Goal: Task Accomplishment & Management: Use online tool/utility

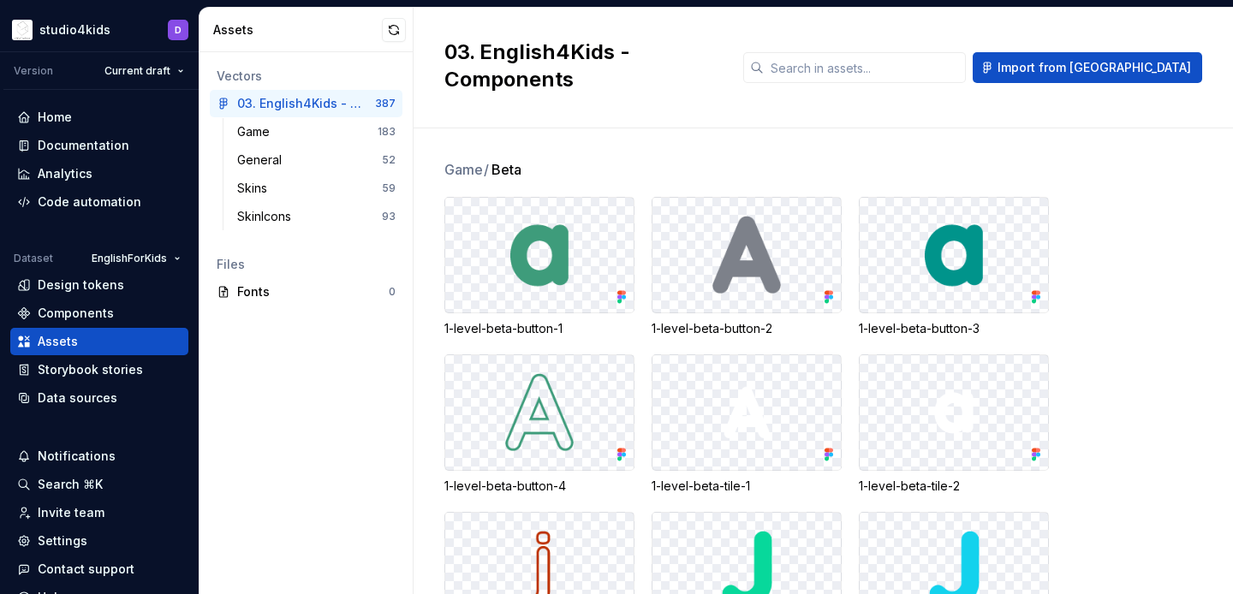
scroll to position [9, 0]
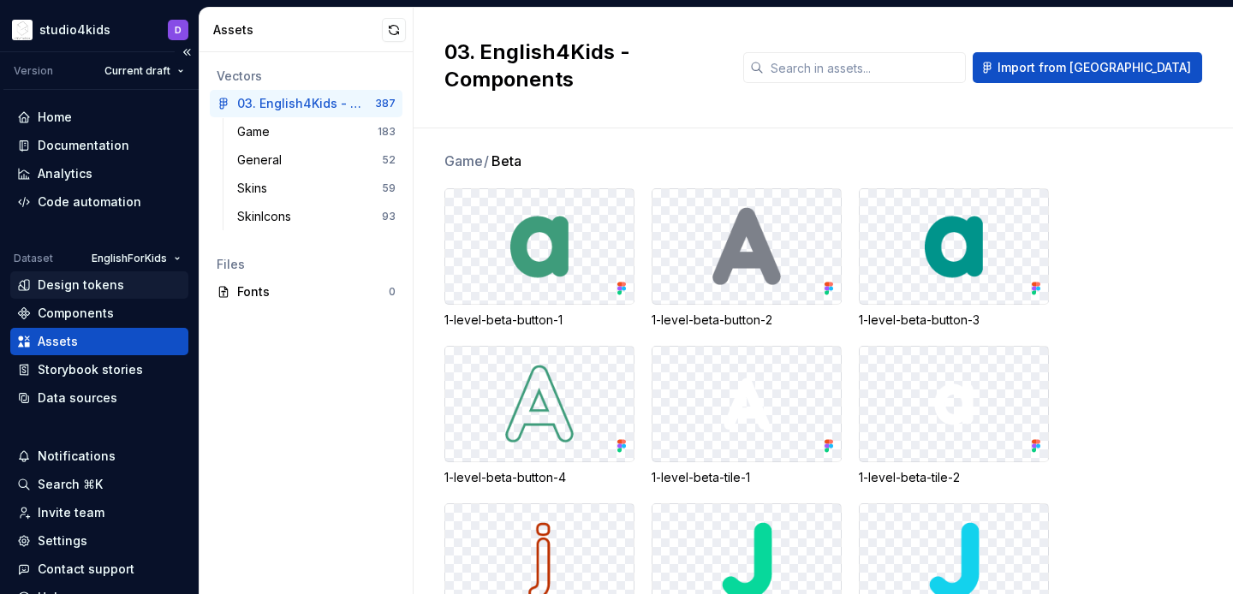
click at [86, 283] on div "Design tokens" at bounding box center [81, 285] width 86 height 17
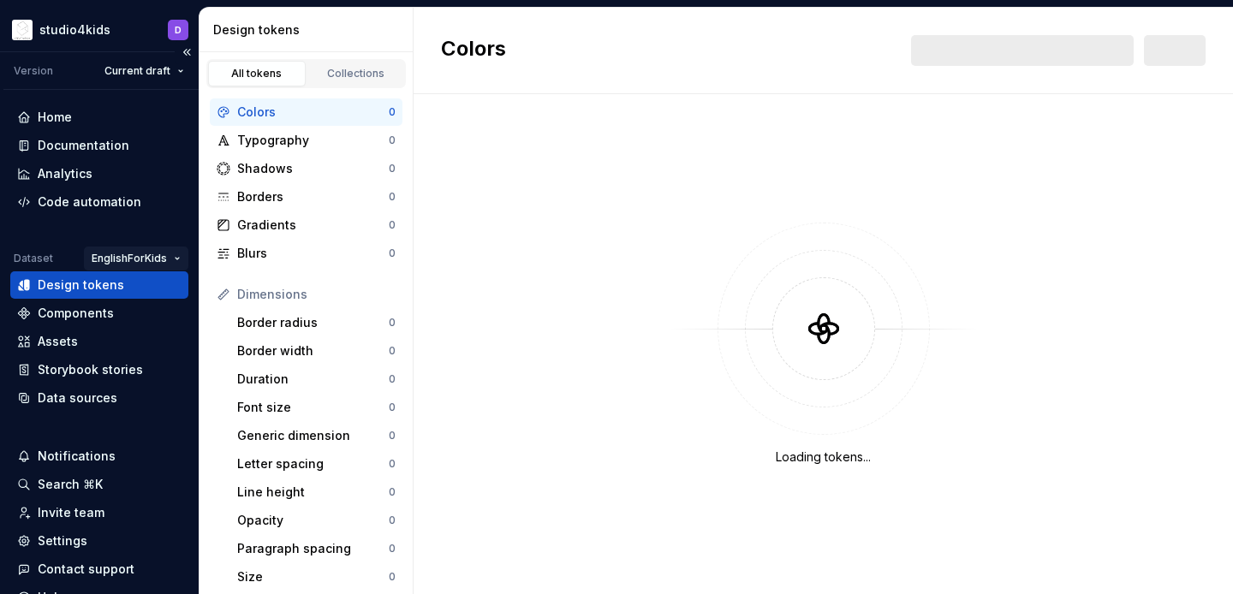
click at [120, 267] on html "studio4kids D Version Current draft Home Documentation Analytics Code automatio…" at bounding box center [616, 297] width 1233 height 594
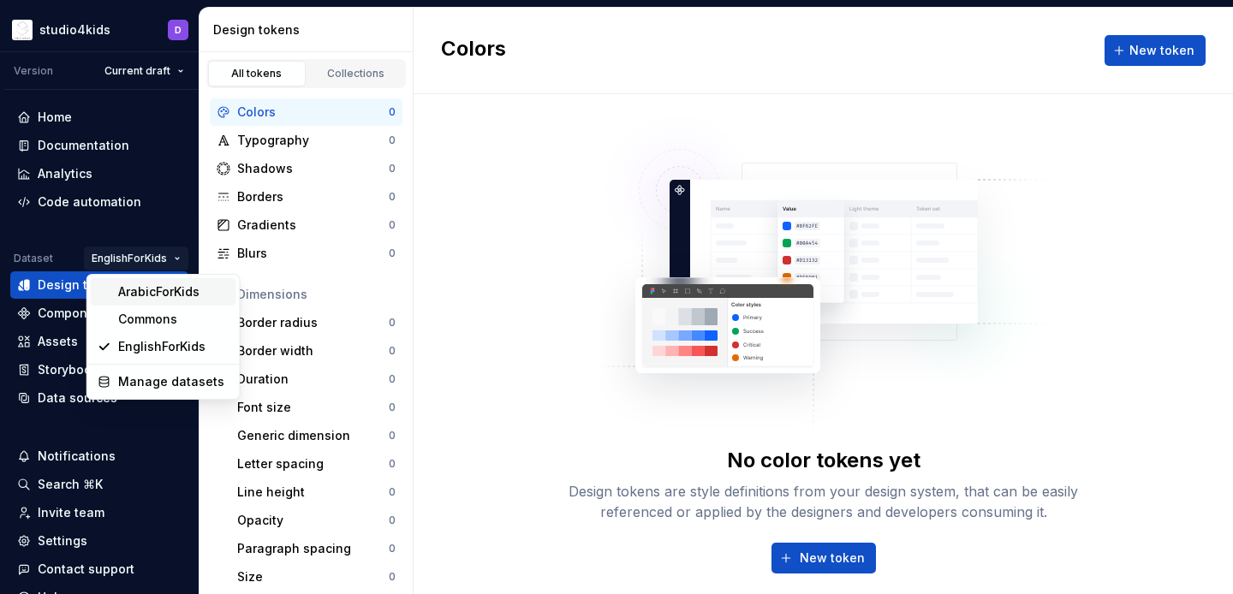
click at [122, 287] on div "ArabicForKids" at bounding box center [173, 291] width 111 height 17
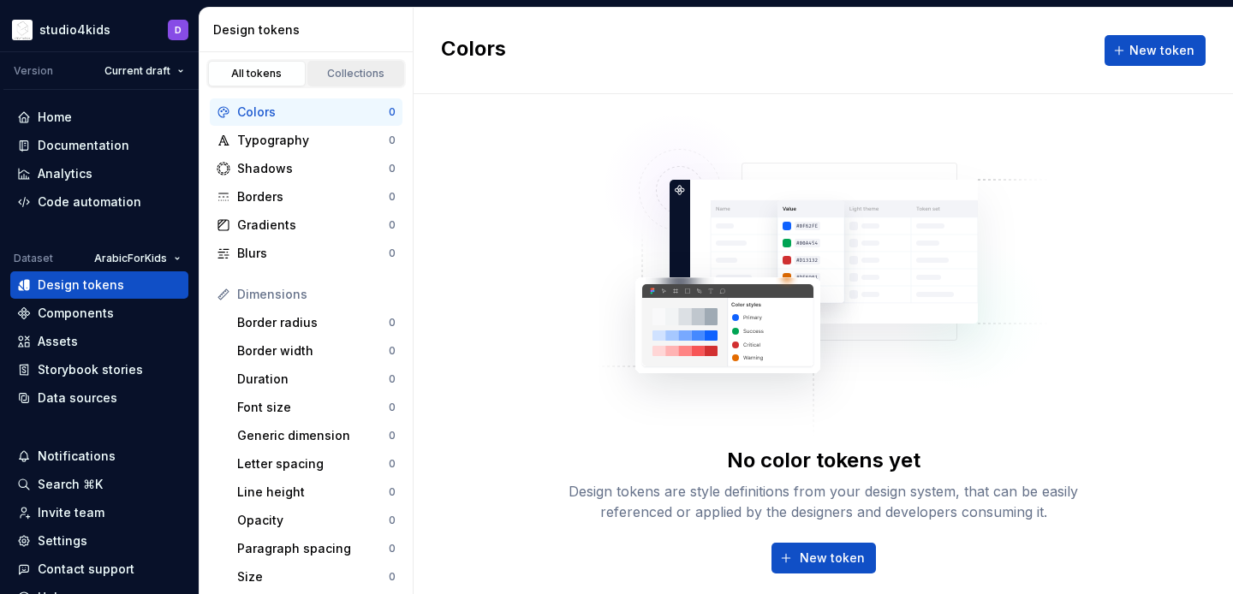
click at [337, 71] on div "Collections" at bounding box center [356, 74] width 86 height 14
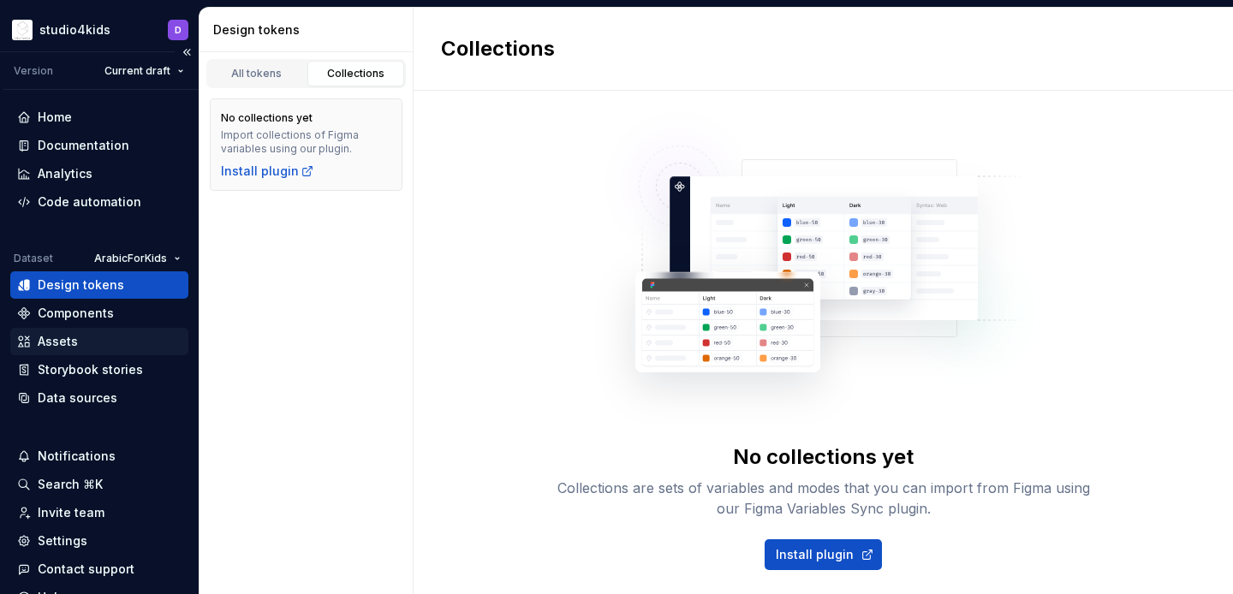
click at [78, 347] on div "Assets" at bounding box center [99, 341] width 164 height 17
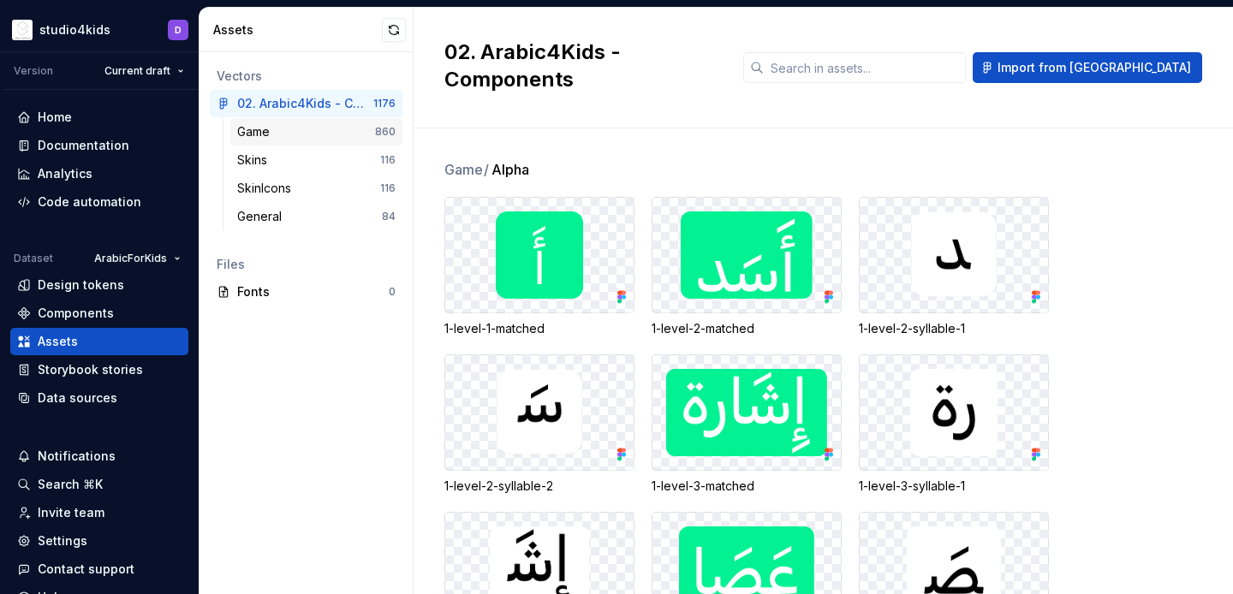
click at [299, 133] on div "Game" at bounding box center [306, 131] width 138 height 17
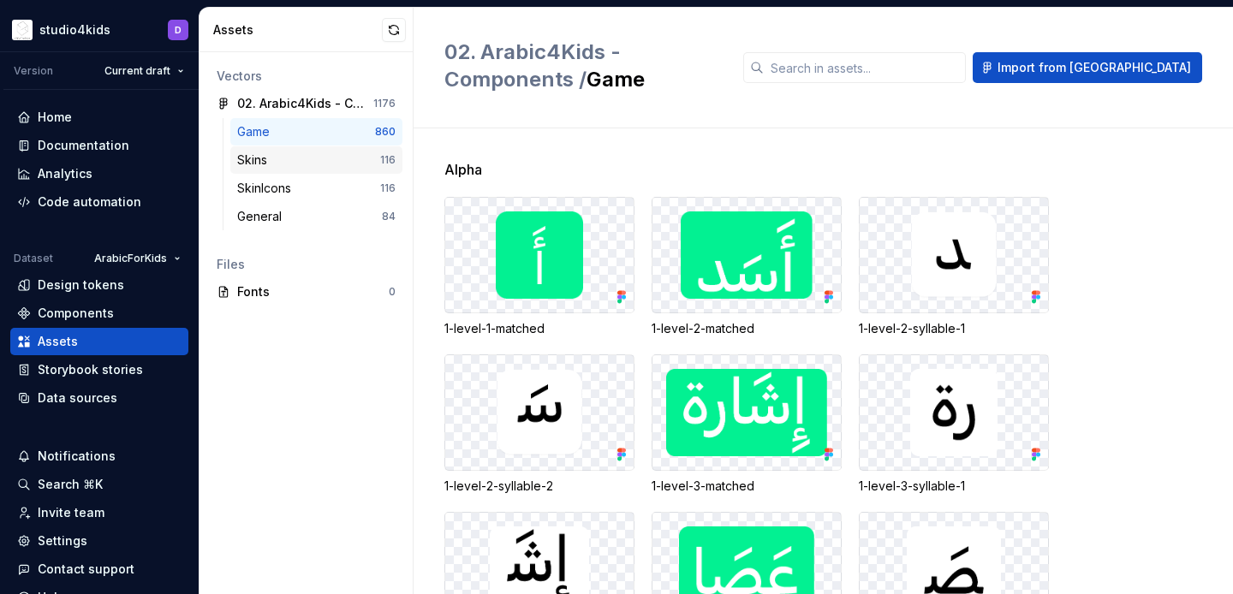
click at [301, 152] on div "Skins" at bounding box center [308, 160] width 143 height 17
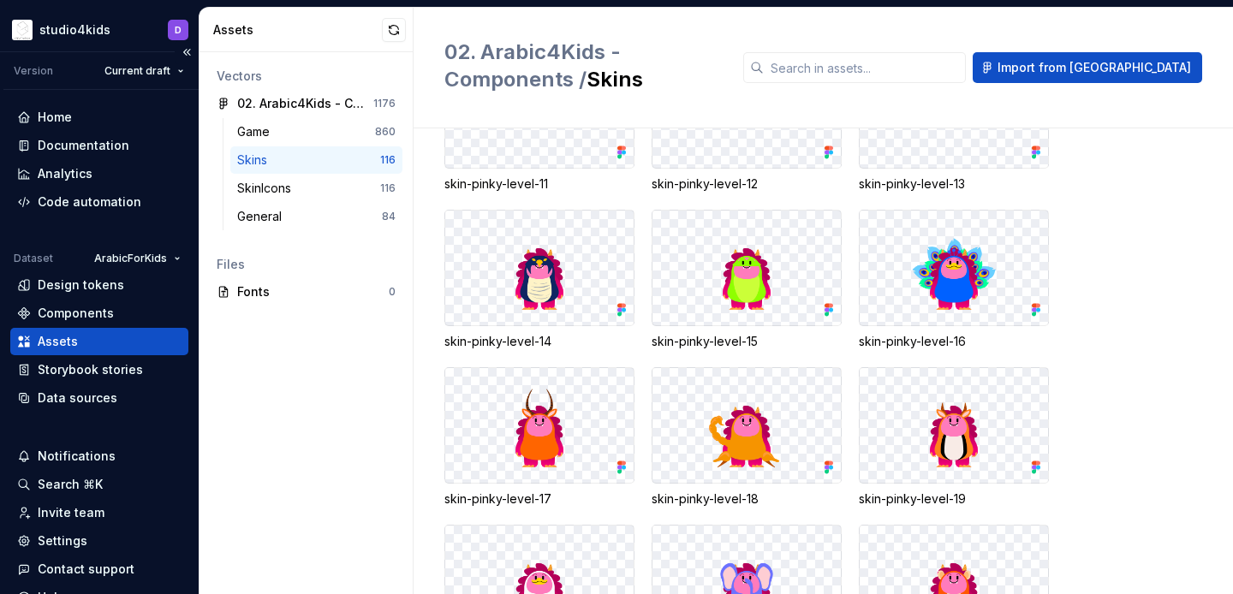
scroll to position [76, 0]
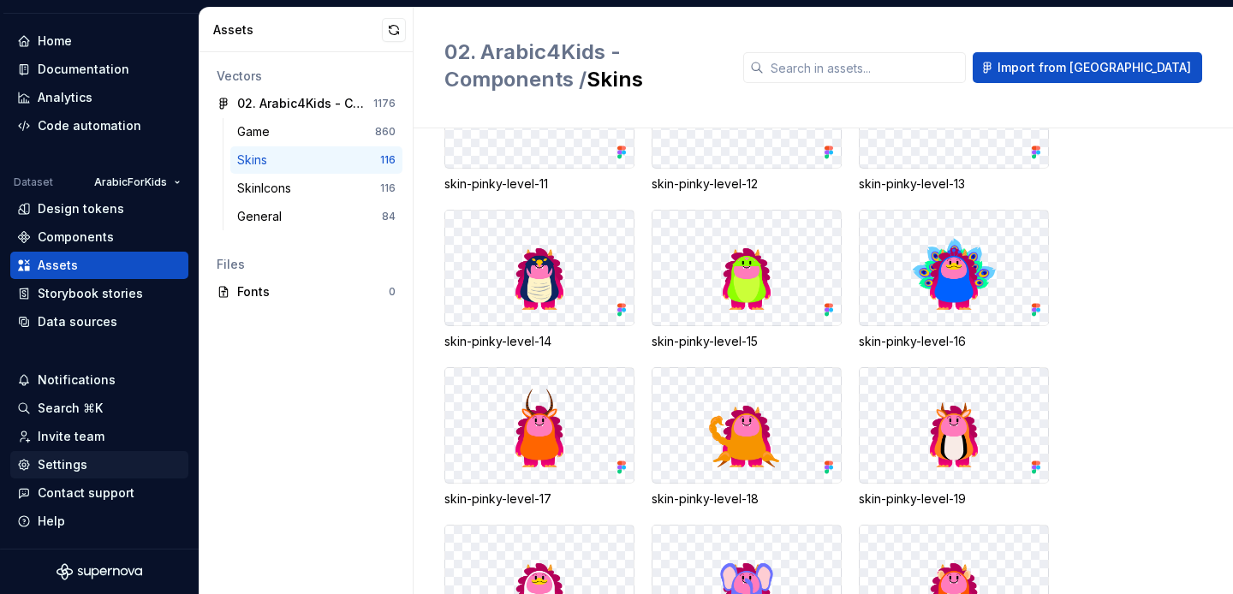
click at [80, 467] on div "Settings" at bounding box center [63, 464] width 50 height 17
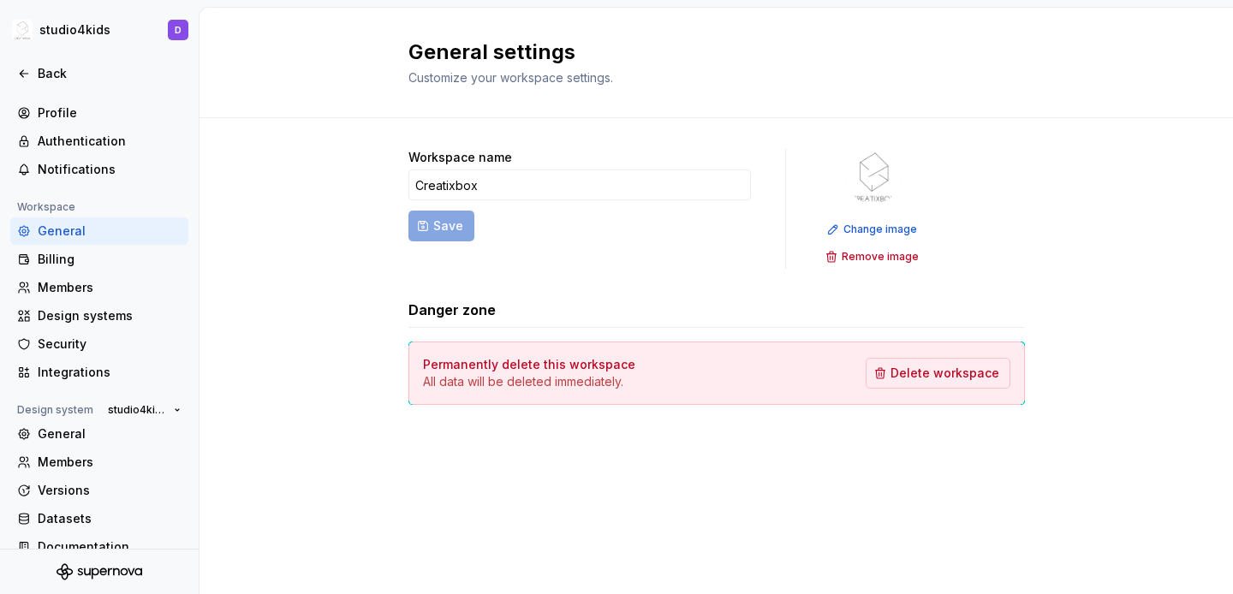
scroll to position [25, 0]
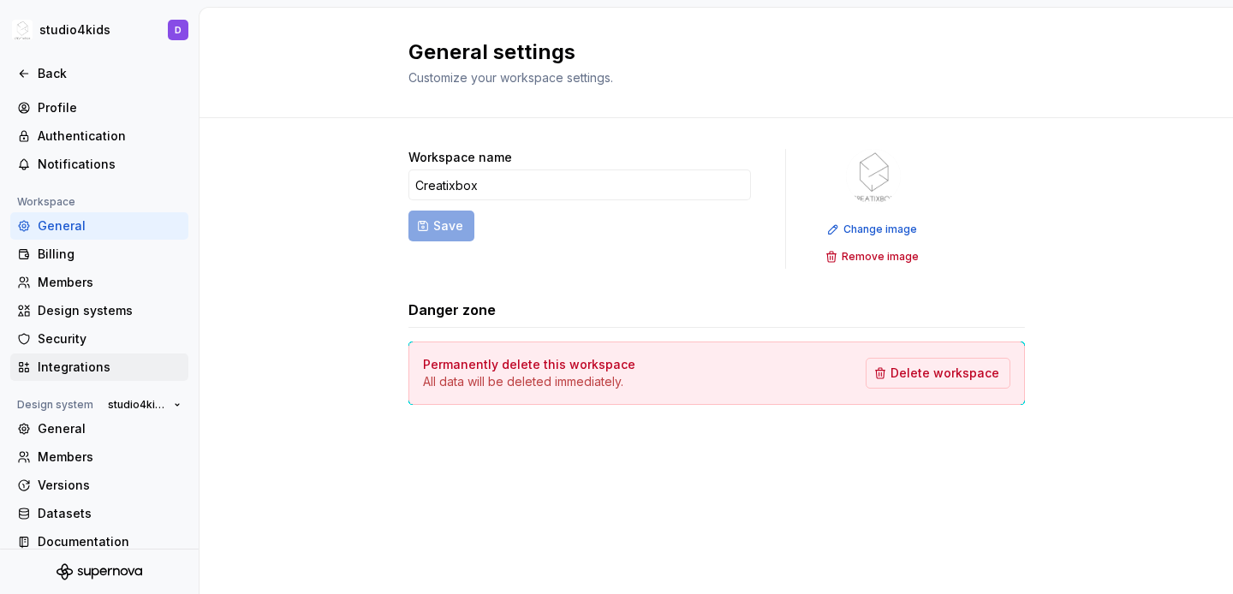
click at [65, 372] on div "Integrations" at bounding box center [110, 367] width 144 height 17
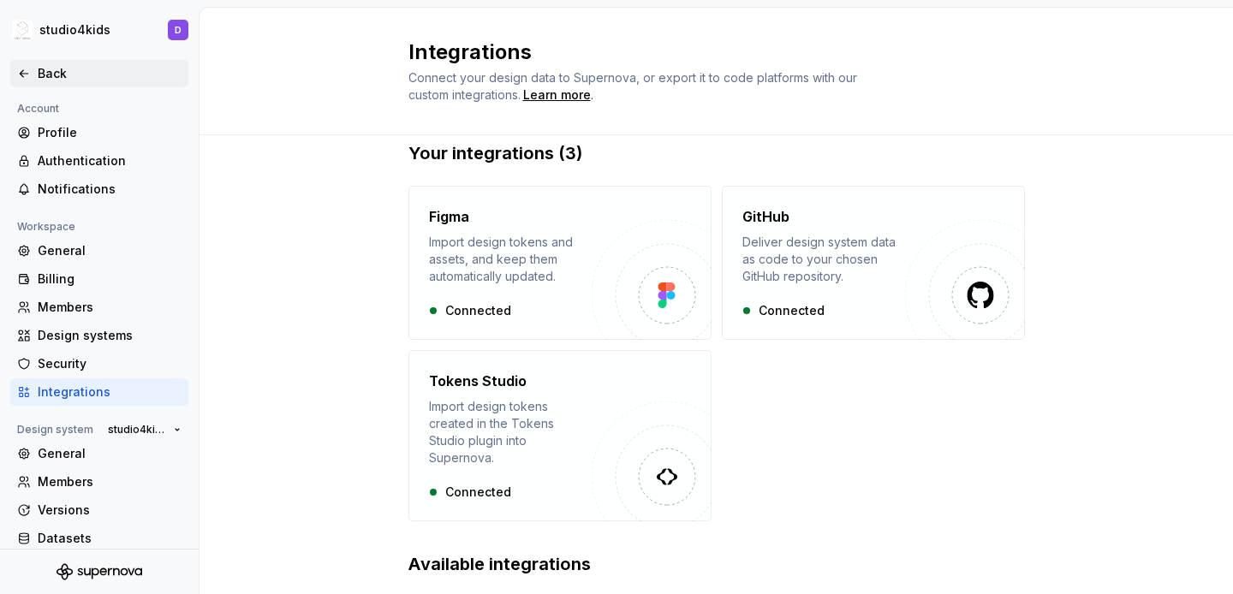
click at [41, 82] on div "Back" at bounding box center [99, 73] width 178 height 27
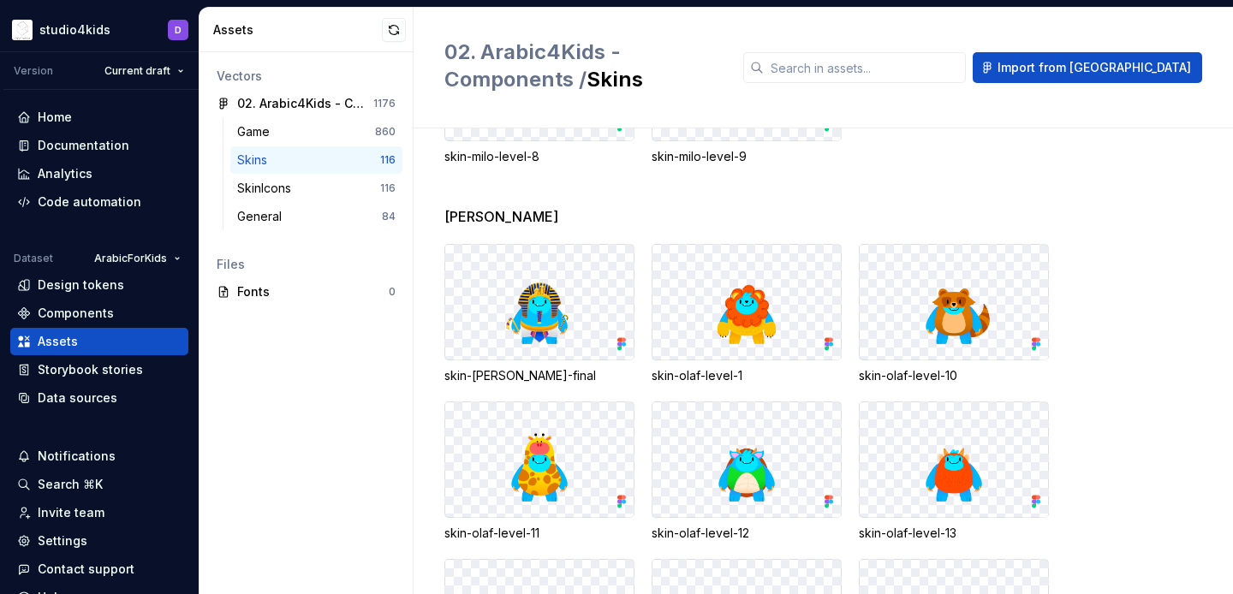
scroll to position [1596, 0]
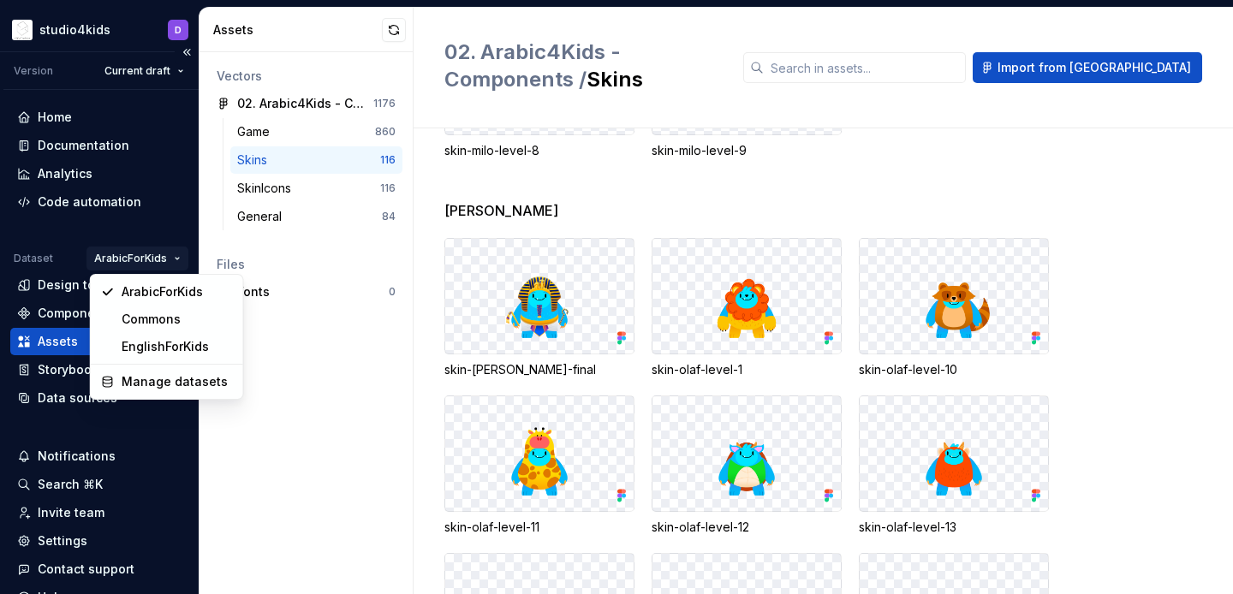
click at [145, 251] on html "studio4kids D Version Current draft Home Documentation Analytics Code automatio…" at bounding box center [616, 297] width 1233 height 594
click at [164, 337] on div "EnglishForKids" at bounding box center [167, 346] width 146 height 27
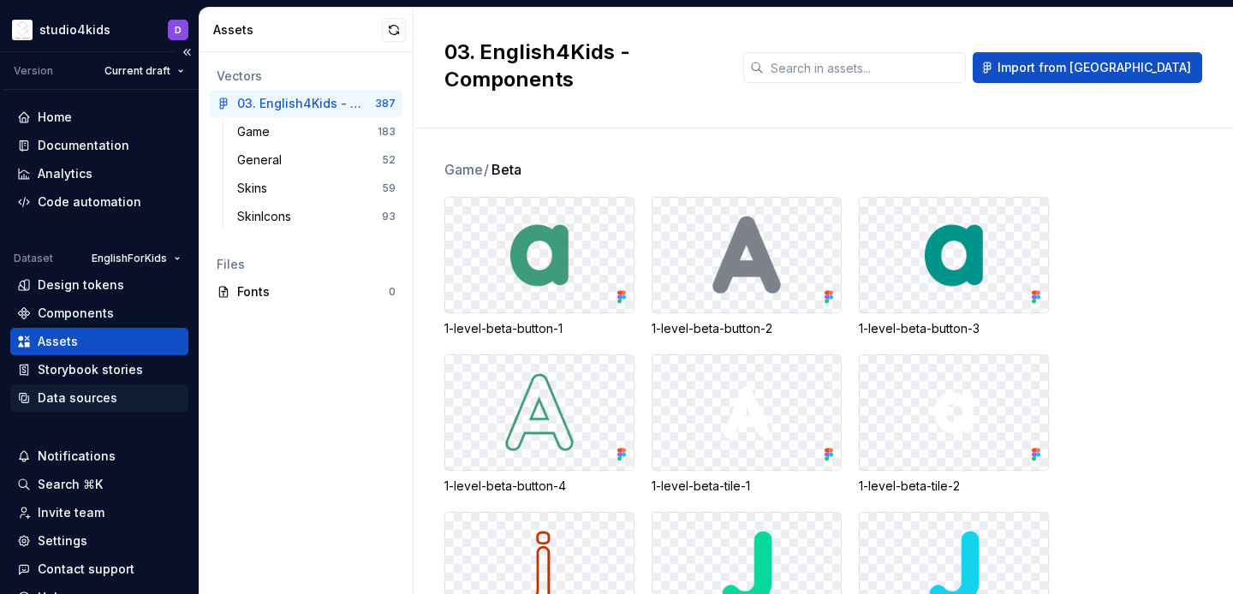
click at [145, 390] on div "Data sources" at bounding box center [99, 398] width 164 height 17
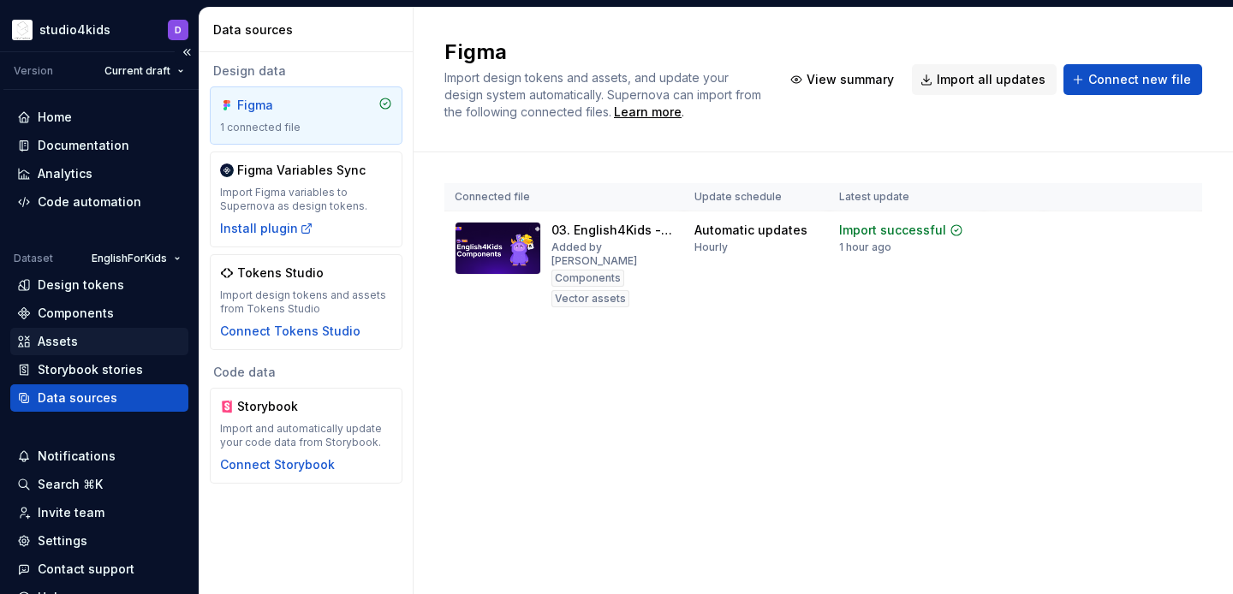
click at [105, 345] on div "Assets" at bounding box center [99, 341] width 164 height 17
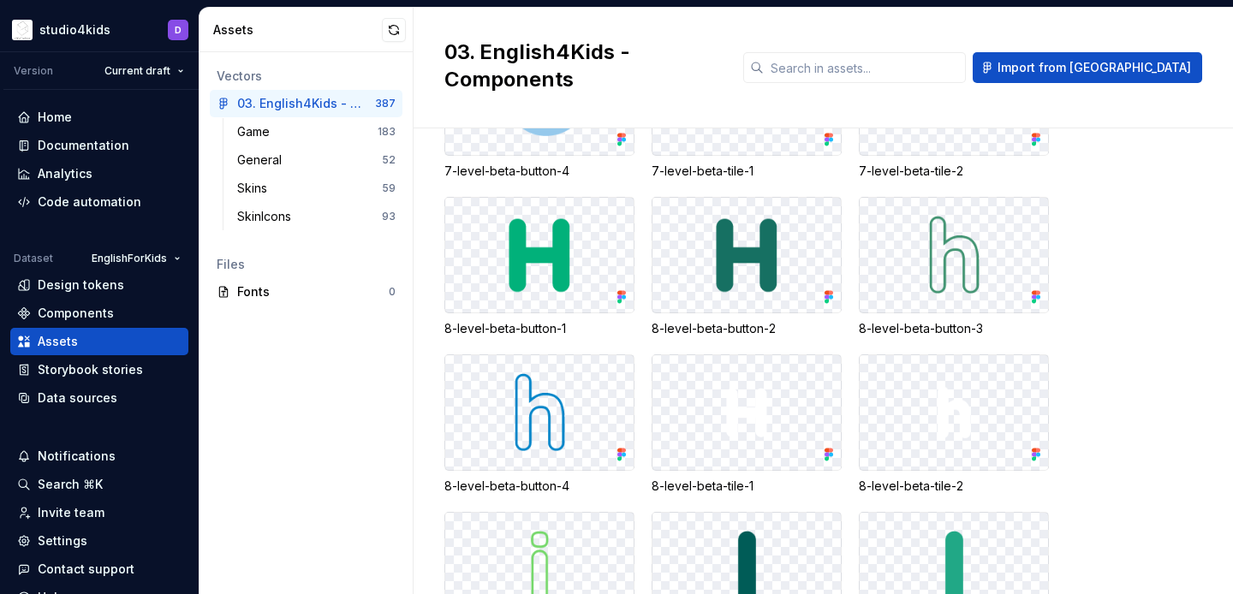
scroll to position [7568, 0]
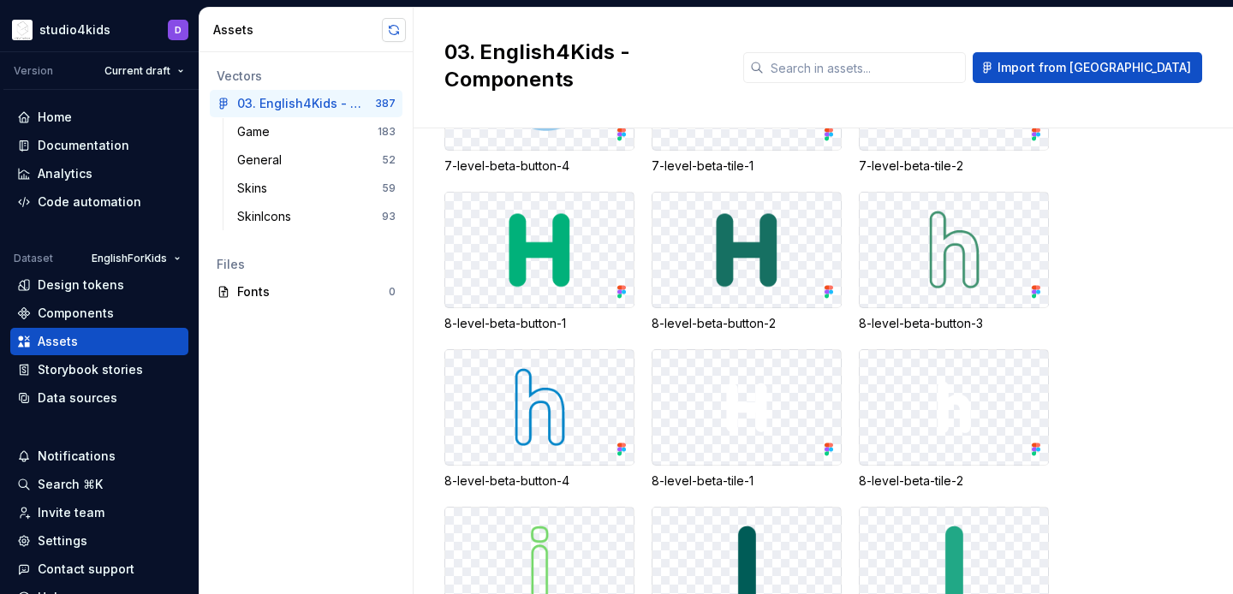
click at [384, 32] on button "button" at bounding box center [394, 30] width 24 height 24
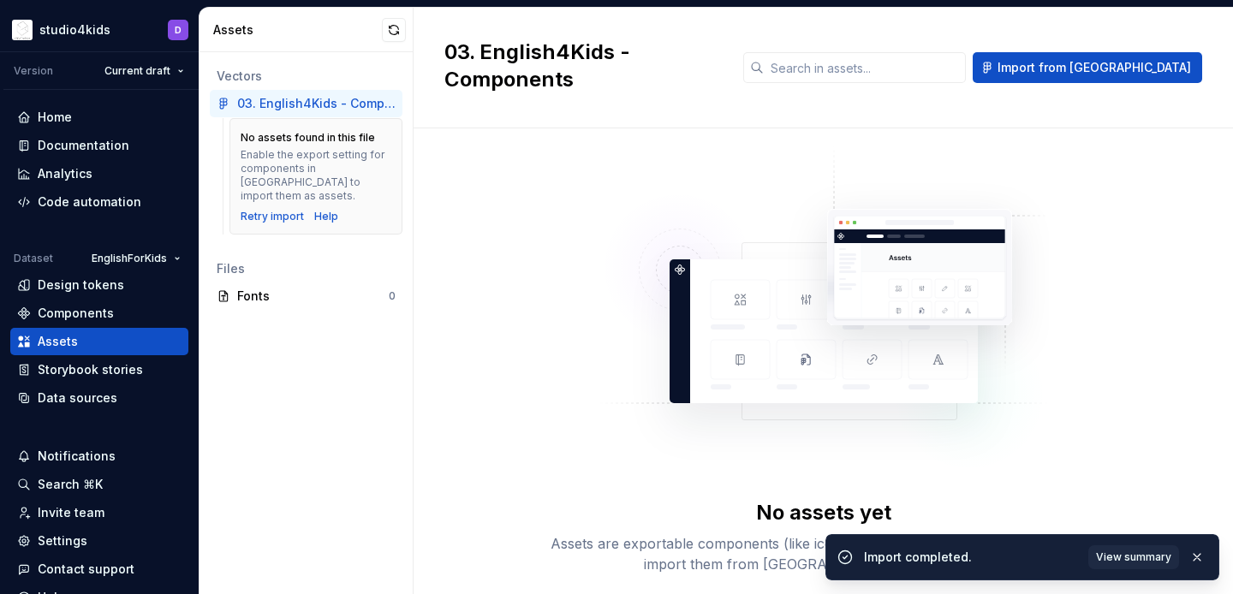
scroll to position [34, 0]
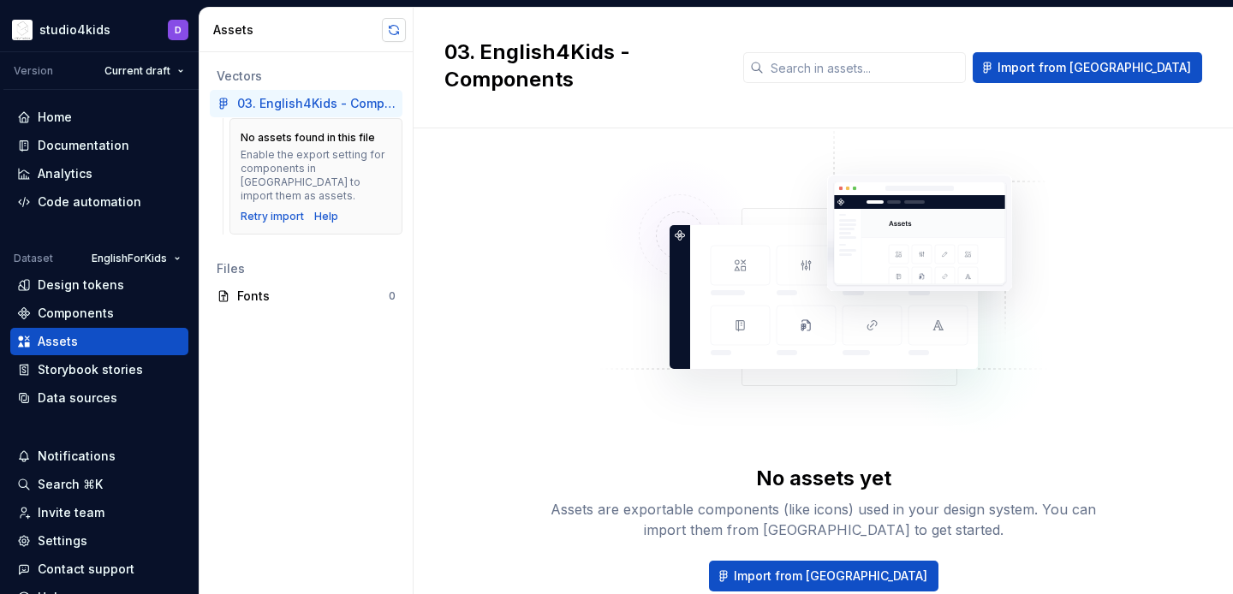
click at [390, 32] on button "button" at bounding box center [394, 30] width 24 height 24
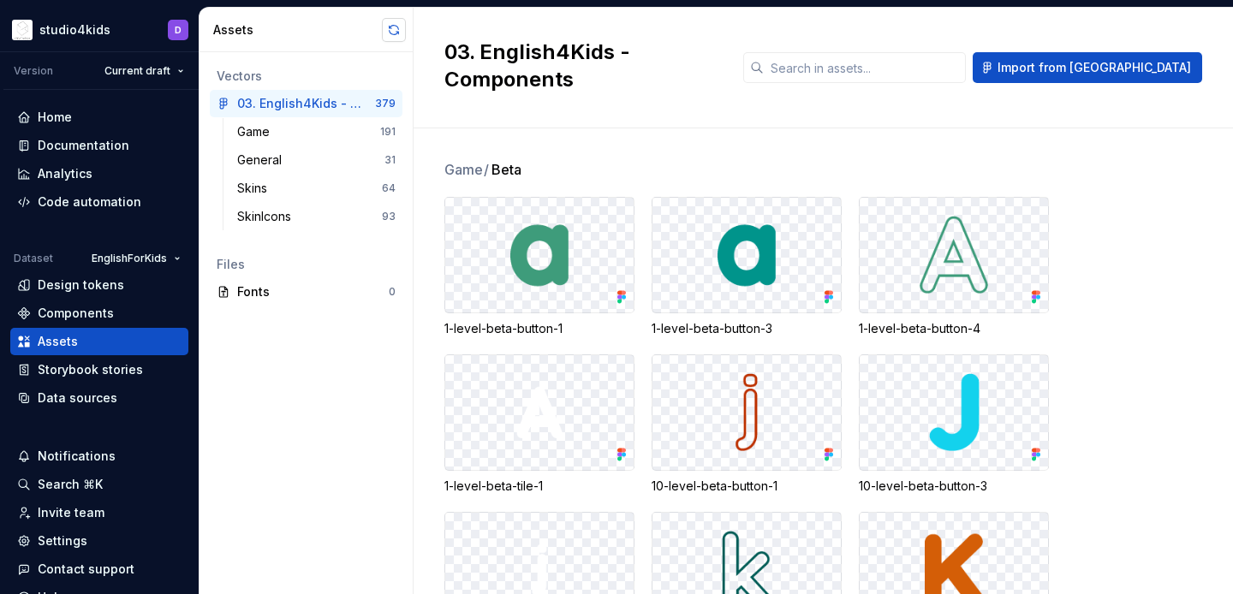
click at [392, 23] on button "button" at bounding box center [394, 30] width 24 height 24
click at [84, 204] on div "Code automation" at bounding box center [90, 202] width 104 height 17
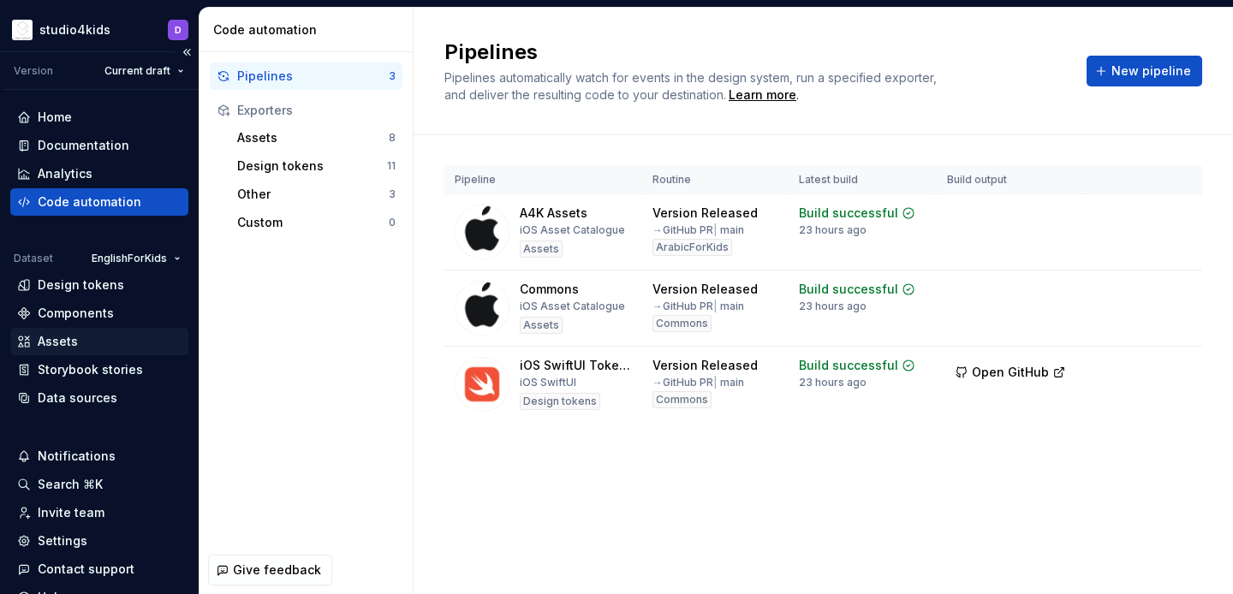
click at [65, 344] on div "Assets" at bounding box center [58, 341] width 40 height 17
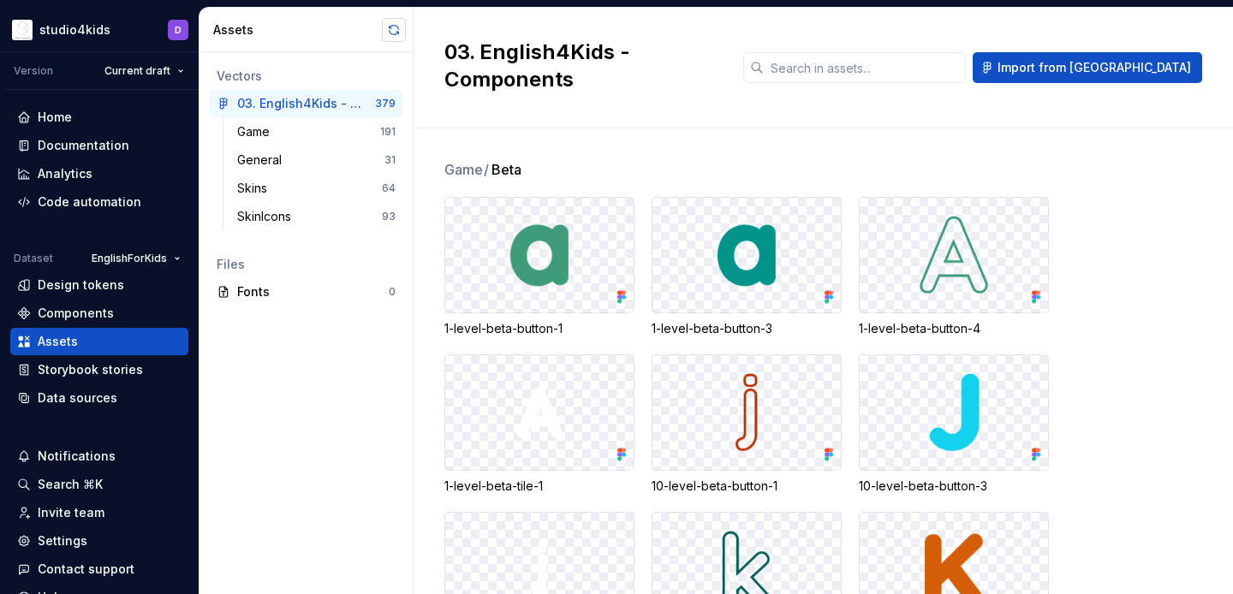
click at [395, 36] on button "button" at bounding box center [394, 30] width 24 height 24
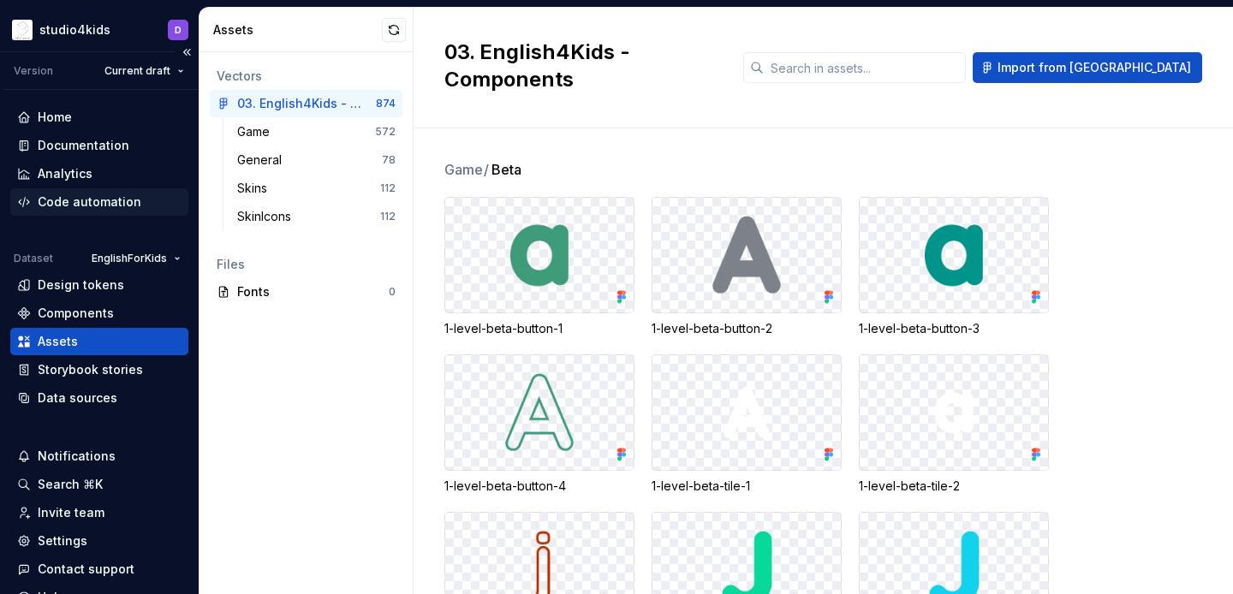
click at [110, 204] on div "Code automation" at bounding box center [90, 202] width 104 height 17
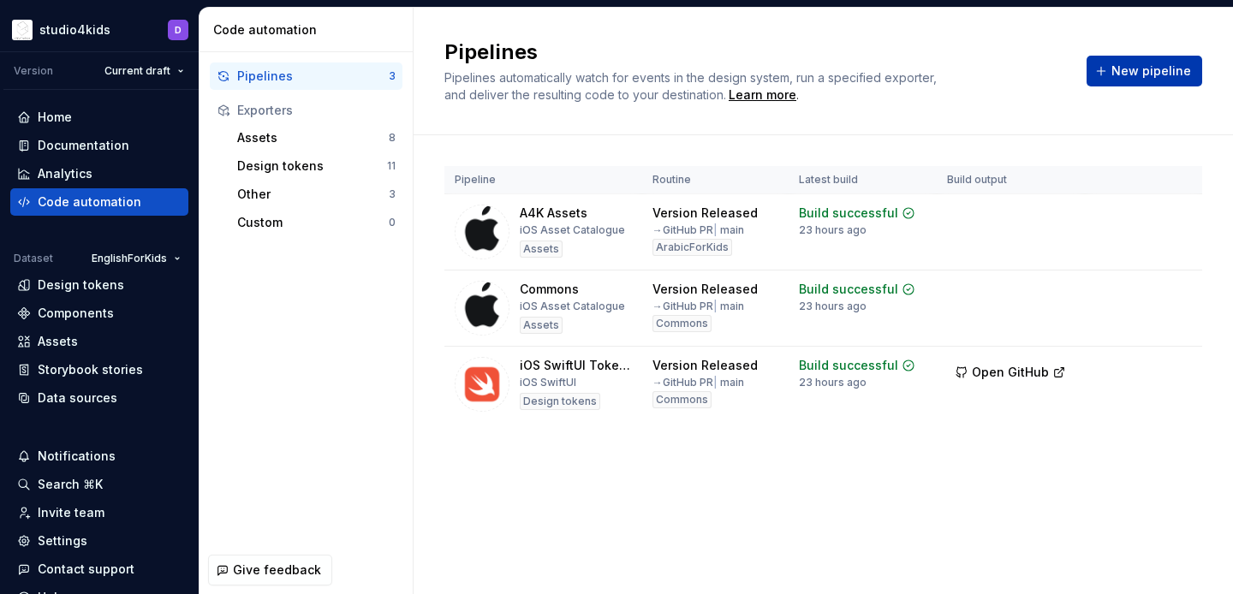
click at [1124, 74] on span "New pipeline" at bounding box center [1151, 71] width 80 height 17
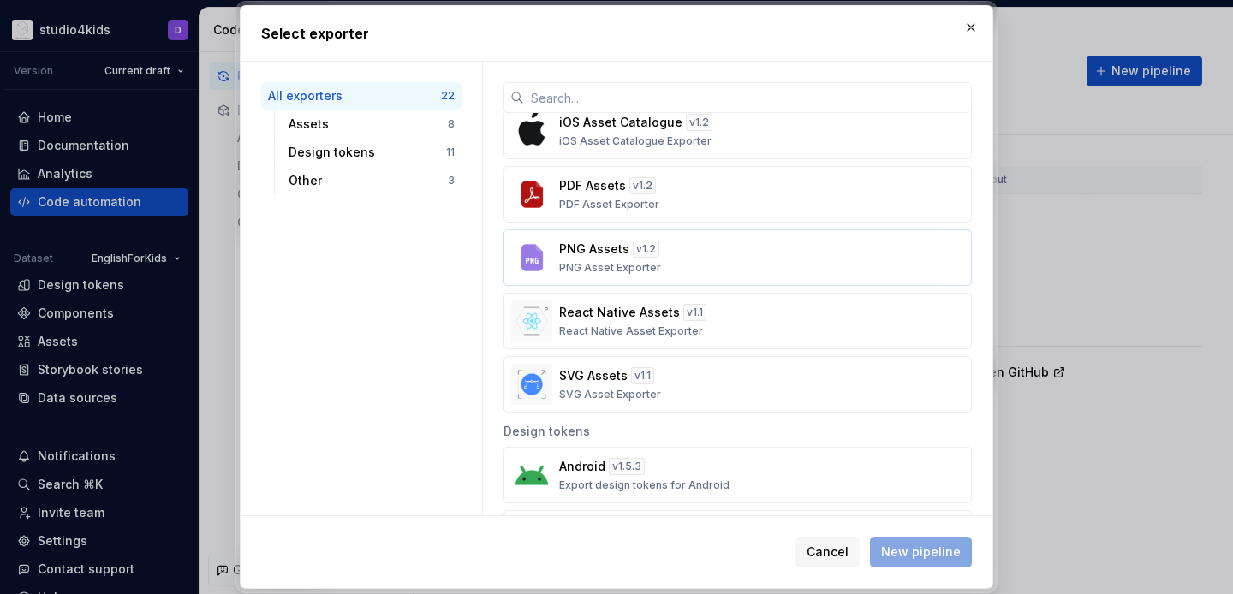
scroll to position [69, 0]
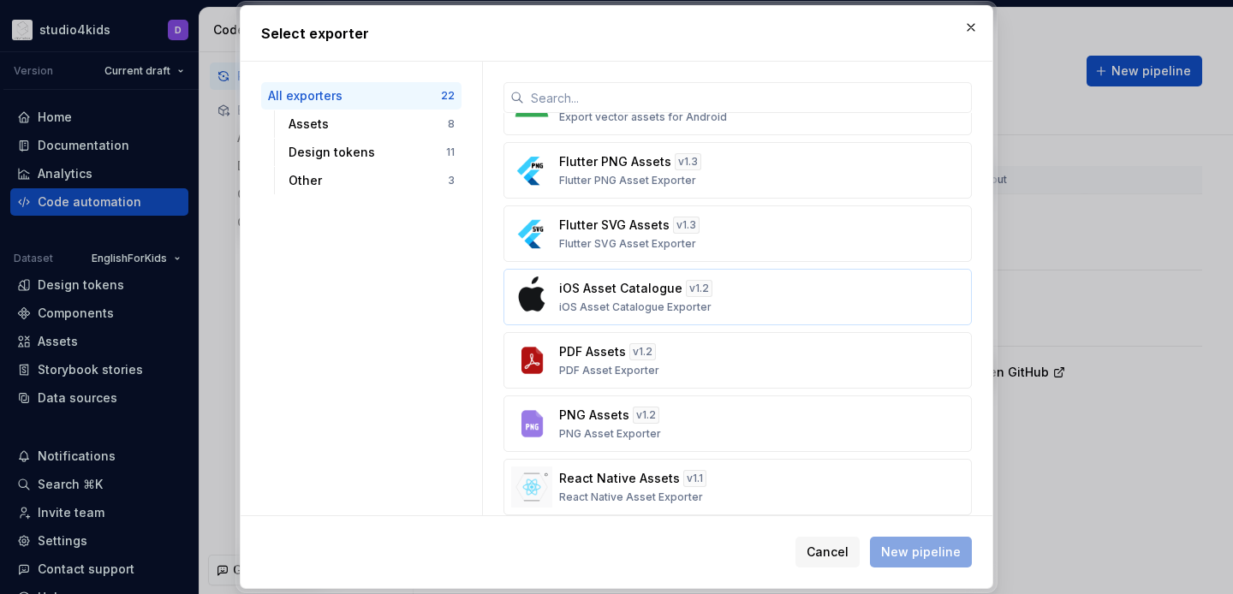
click at [621, 307] on p "iOS Asset Catalogue Exporter" at bounding box center [635, 308] width 152 height 14
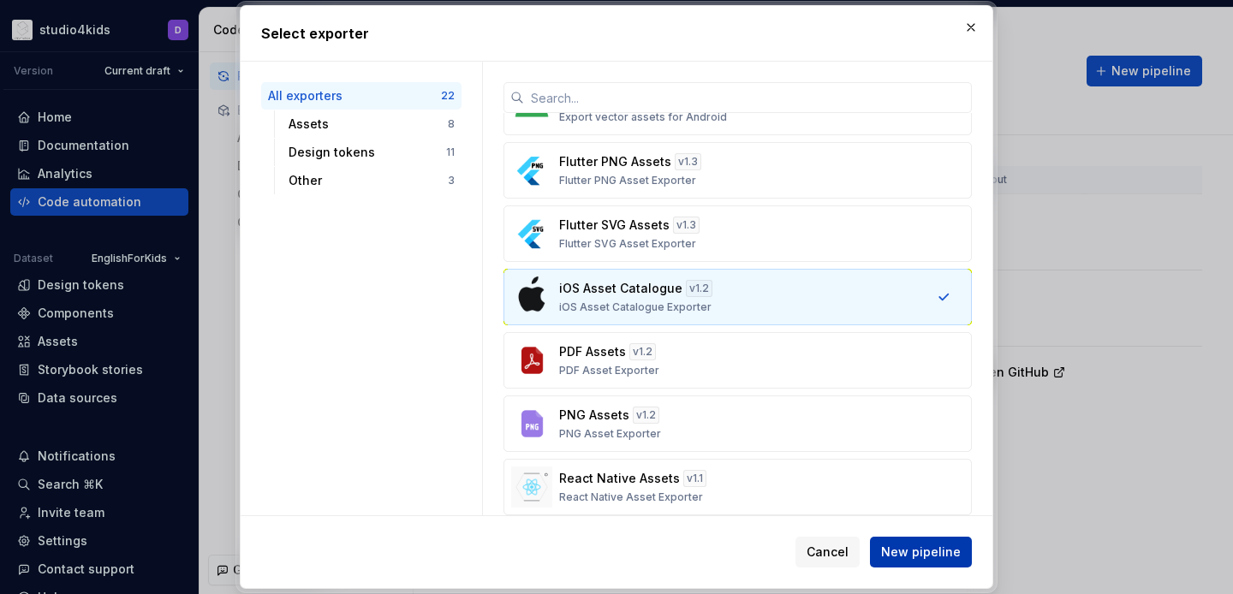
click at [951, 548] on span "New pipeline" at bounding box center [921, 552] width 80 height 17
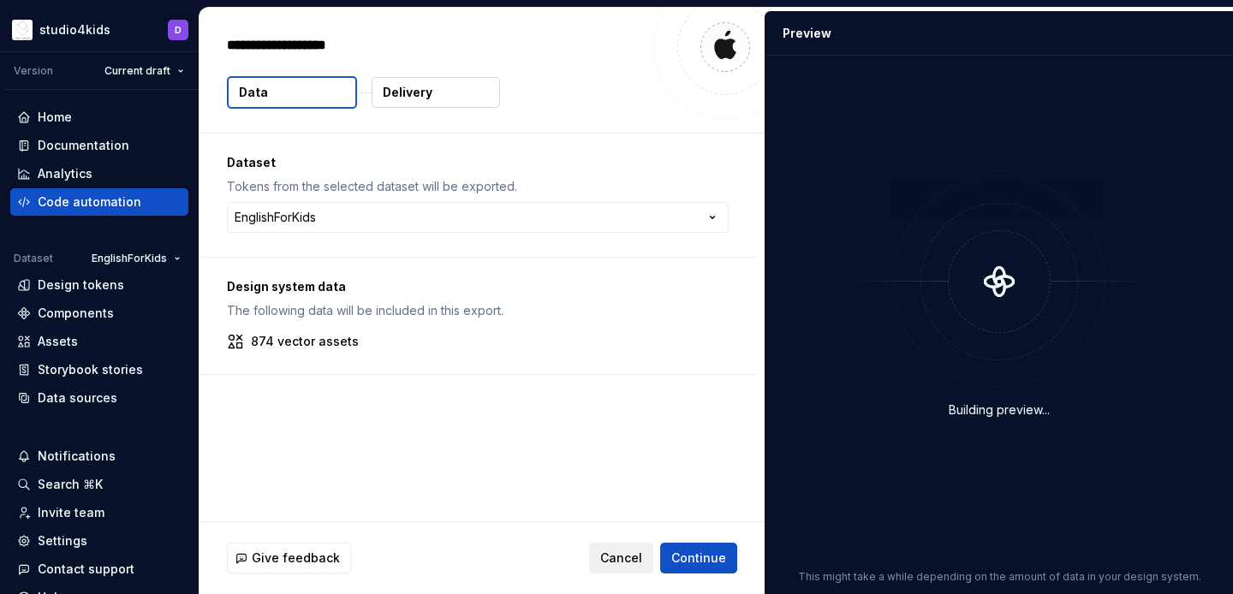
click at [610, 569] on button "Cancel" at bounding box center [621, 558] width 64 height 31
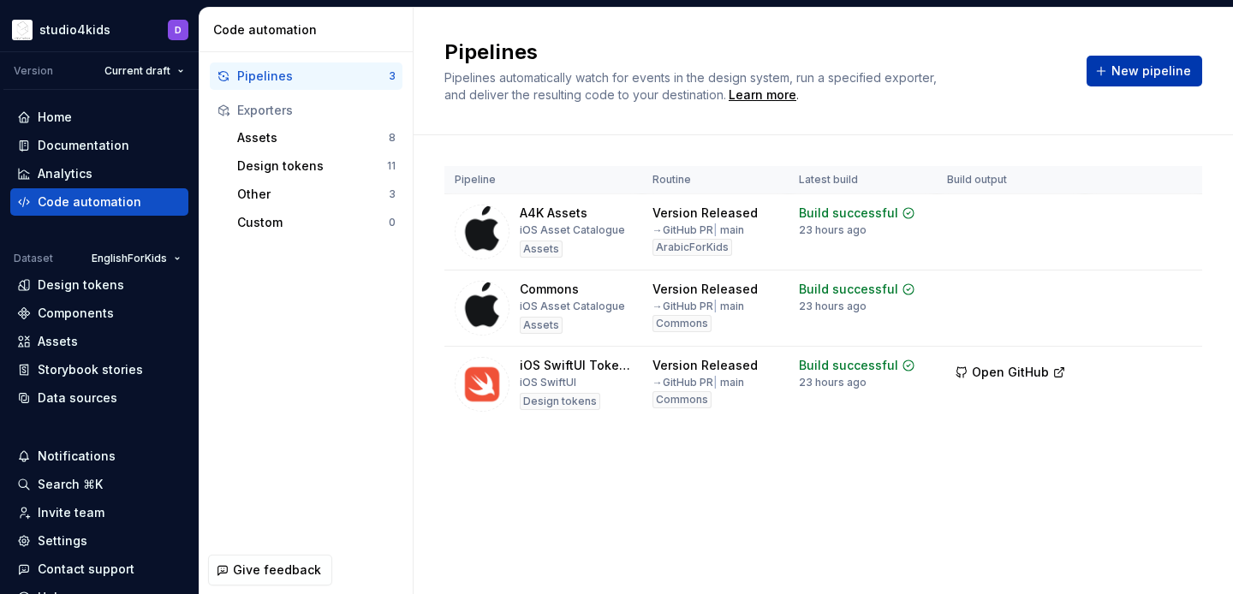
click at [1154, 74] on span "New pipeline" at bounding box center [1151, 71] width 80 height 17
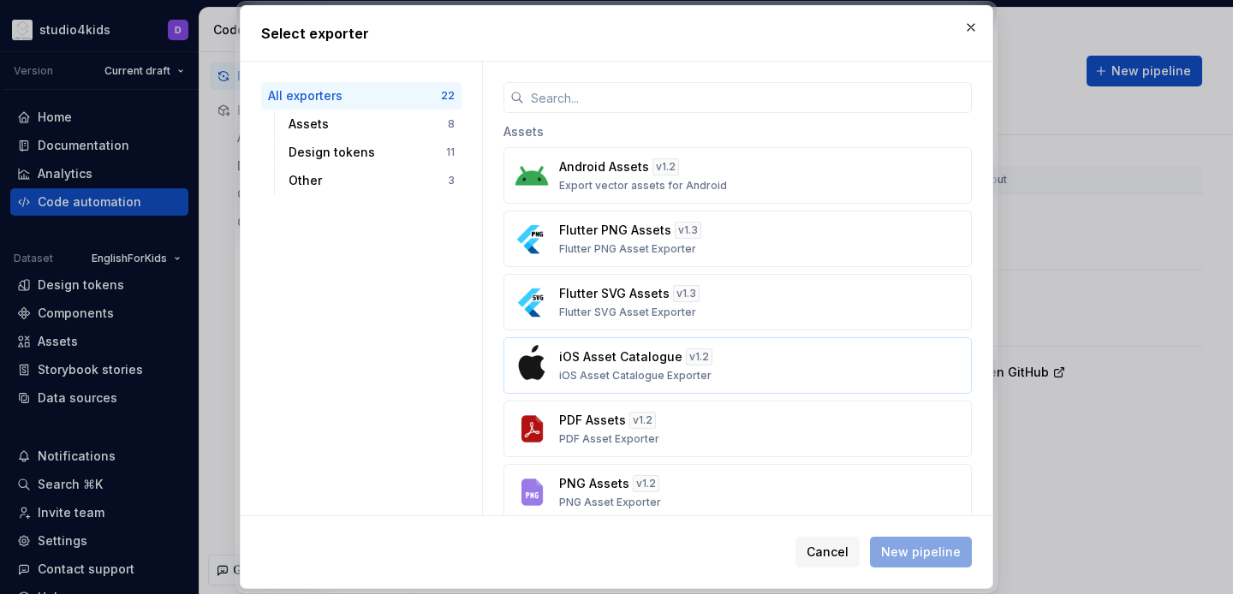
click at [761, 378] on div "iOS Asset Catalogue v 1.2 iOS Asset Catalogue Exporter" at bounding box center [732, 366] width 347 height 34
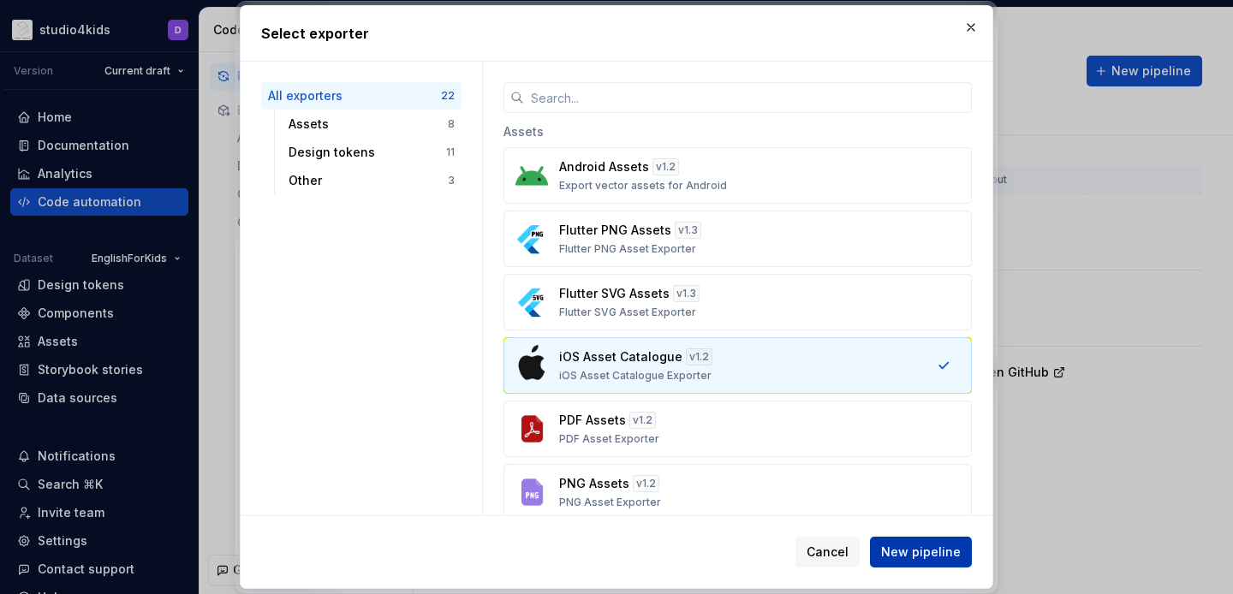
click at [927, 561] on button "New pipeline" at bounding box center [921, 552] width 102 height 31
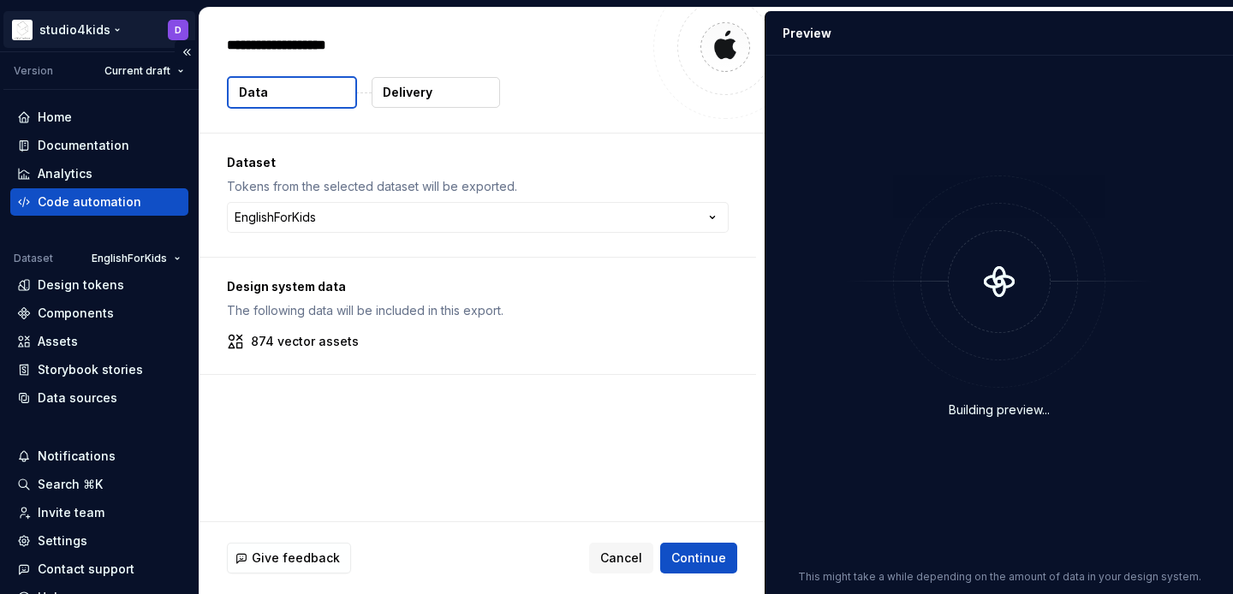
type textarea "*"
type textarea "**"
type textarea "*"
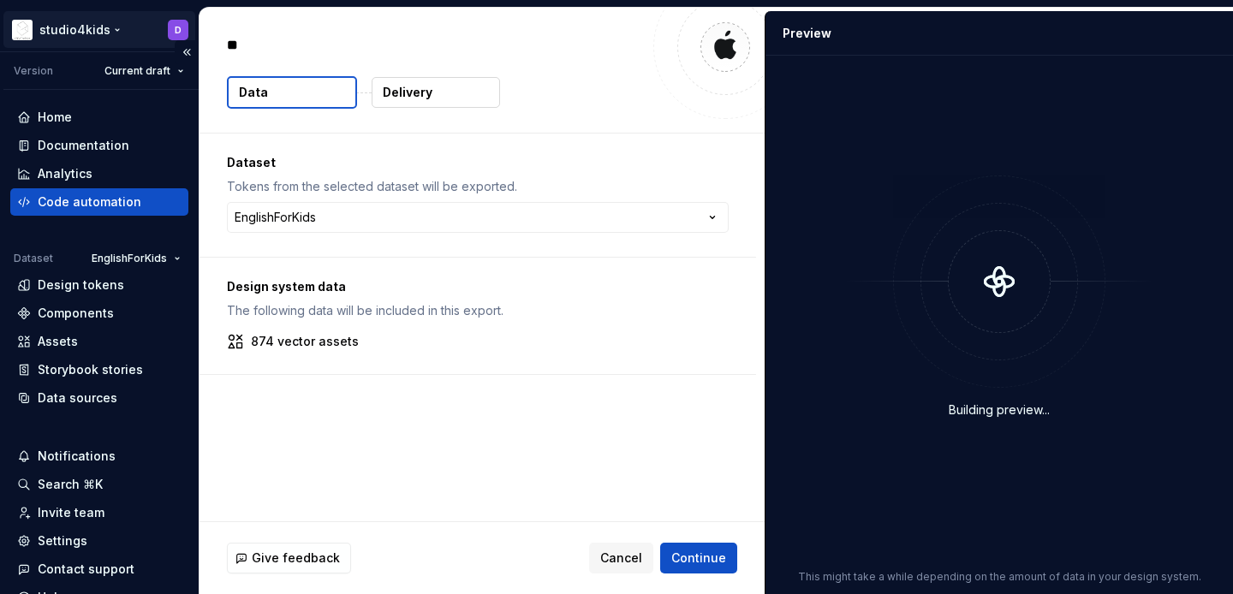
type textarea "***"
type textarea "*"
type textarea "***"
type textarea "*"
type textarea "*****"
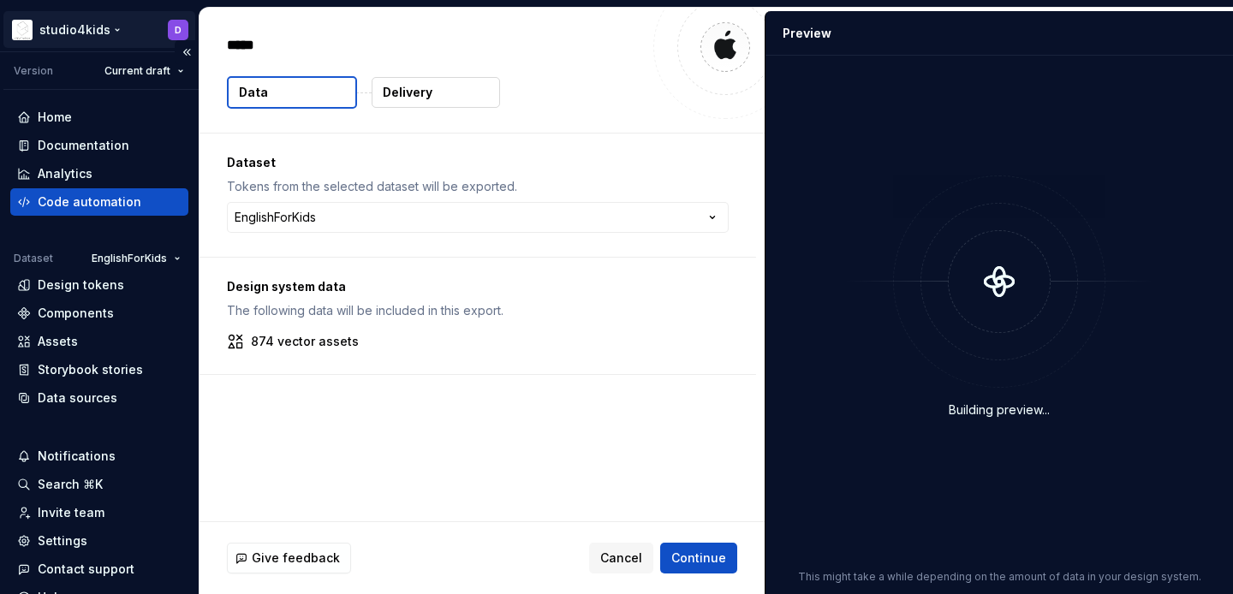
type textarea "*"
type textarea "******"
type textarea "*"
type textarea "*******"
type textarea "*"
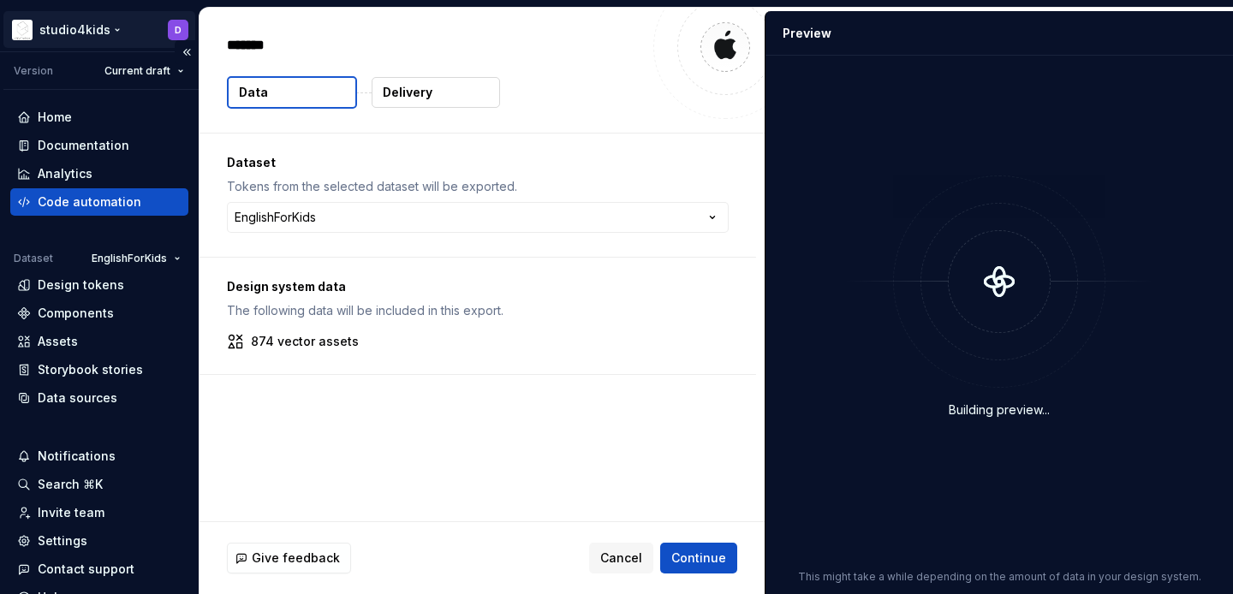
type textarea "********"
type textarea "*"
type textarea "*********"
type textarea "*"
type textarea "**********"
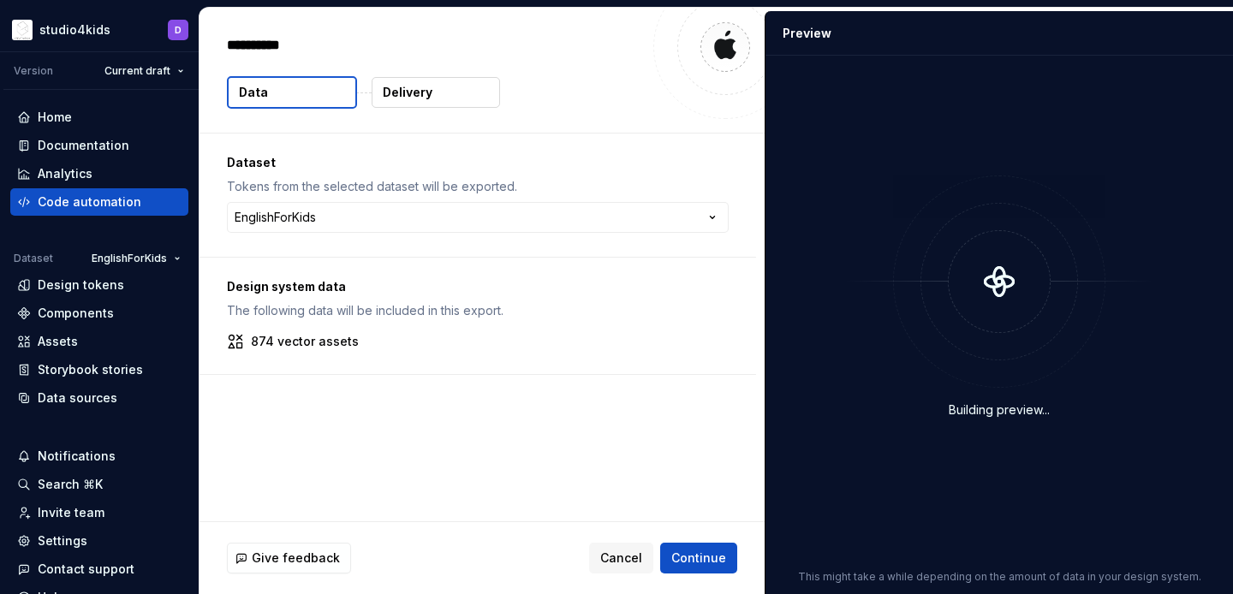
click at [424, 101] on button "Delivery" at bounding box center [436, 92] width 128 height 31
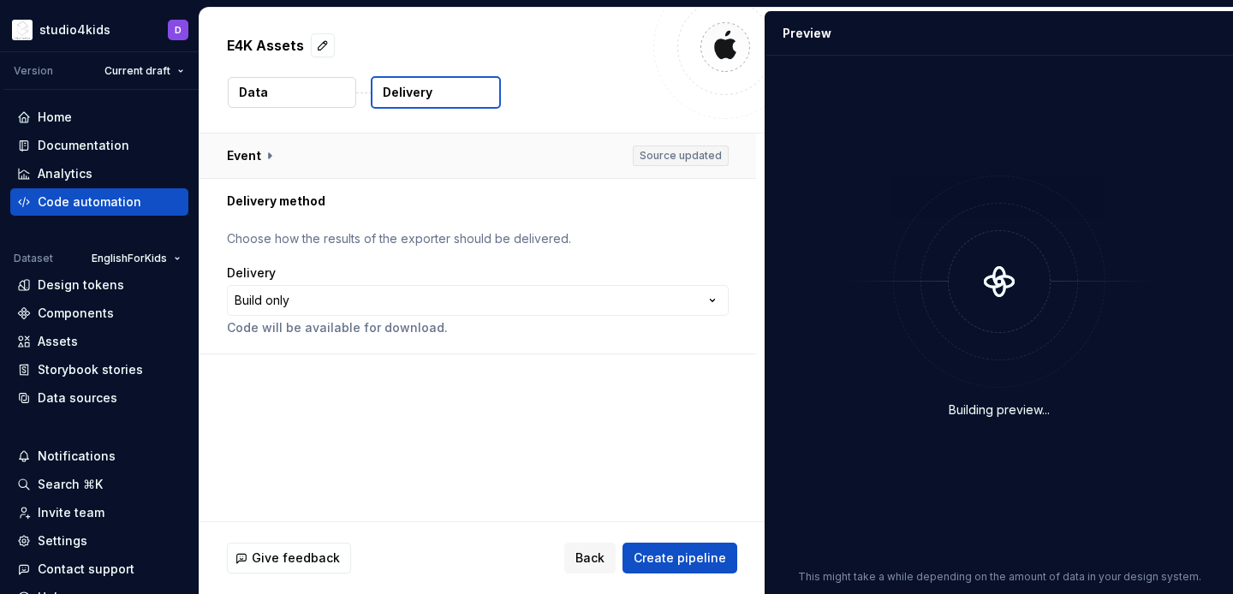
click at [276, 153] on button "button" at bounding box center [478, 156] width 557 height 45
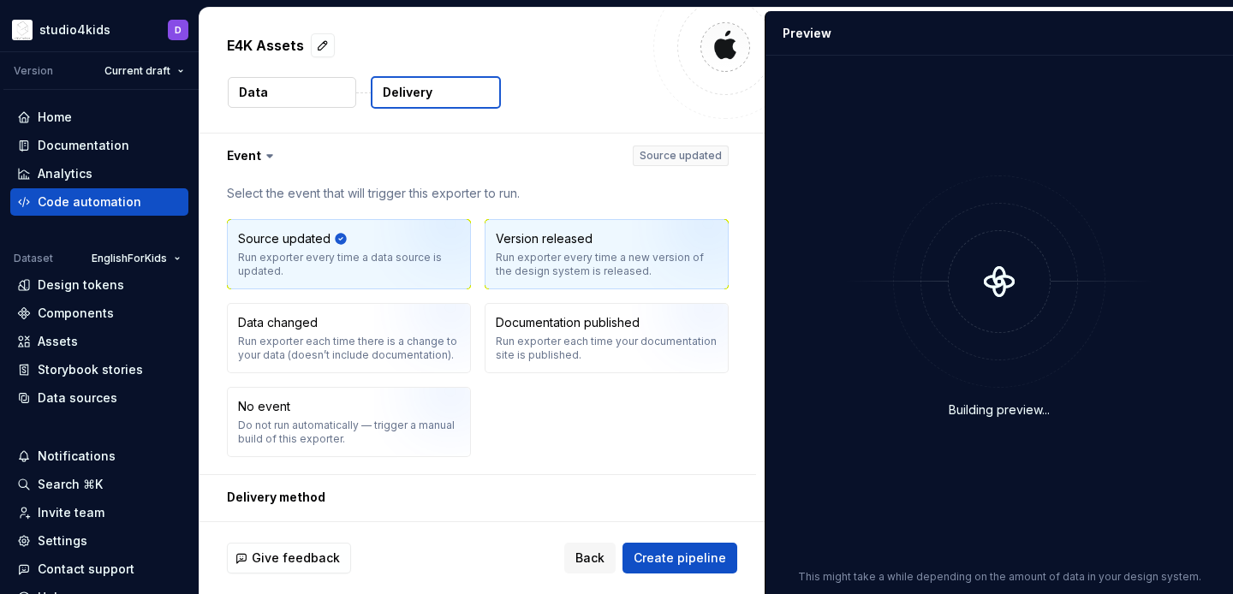
click at [573, 271] on div "Run exporter every time a new version of the design system is released." at bounding box center [607, 264] width 222 height 27
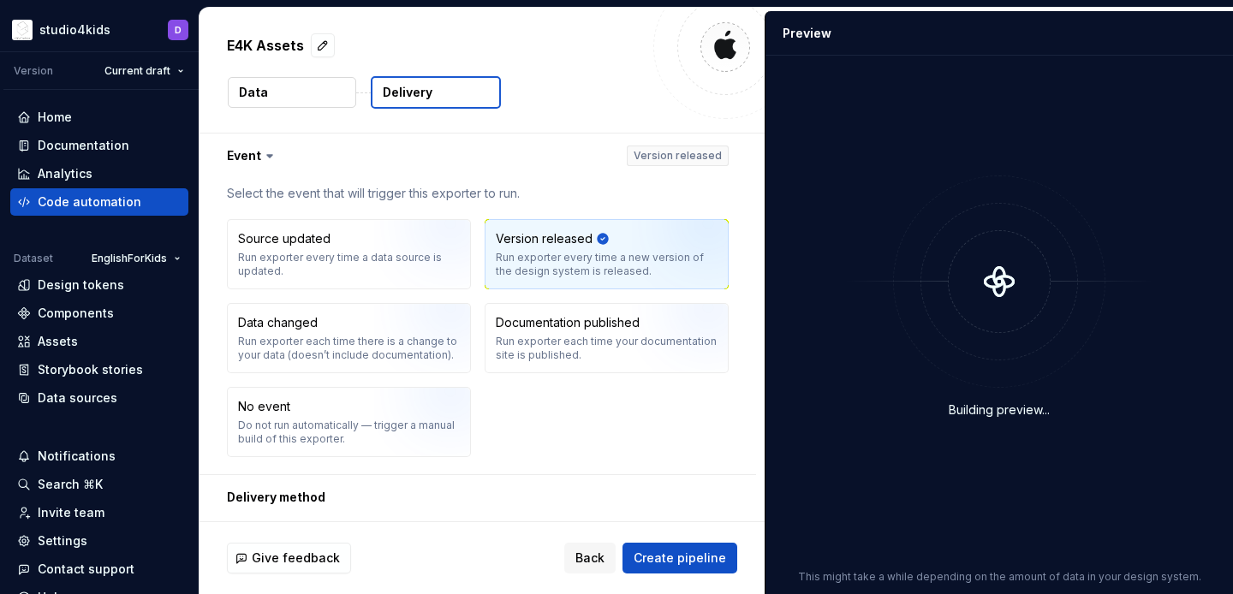
click at [266, 147] on icon at bounding box center [269, 155] width 17 height 17
click at [269, 152] on icon at bounding box center [269, 155] width 17 height 17
click at [316, 158] on button "button" at bounding box center [478, 156] width 557 height 45
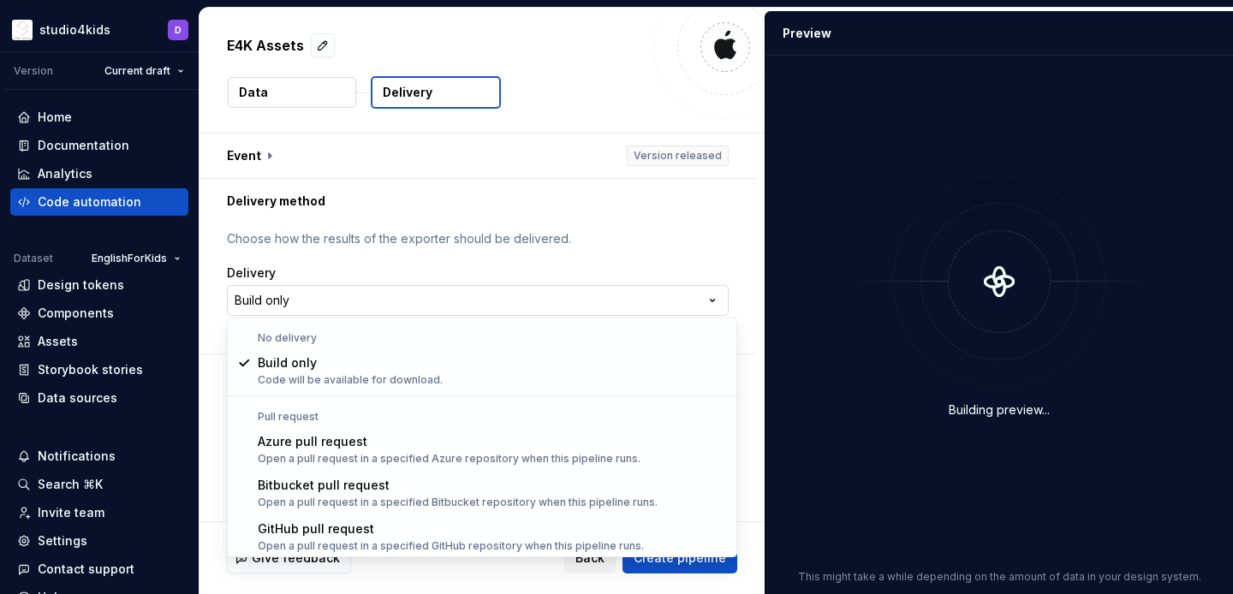
click at [440, 296] on html "**********" at bounding box center [616, 297] width 1233 height 594
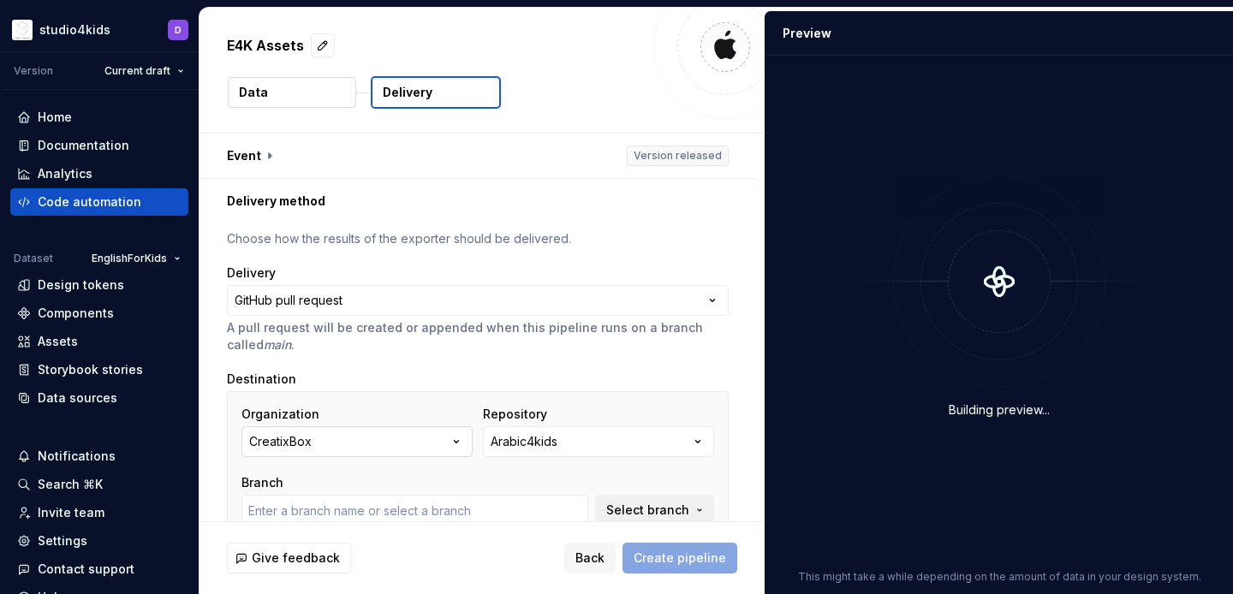
type input "develop"
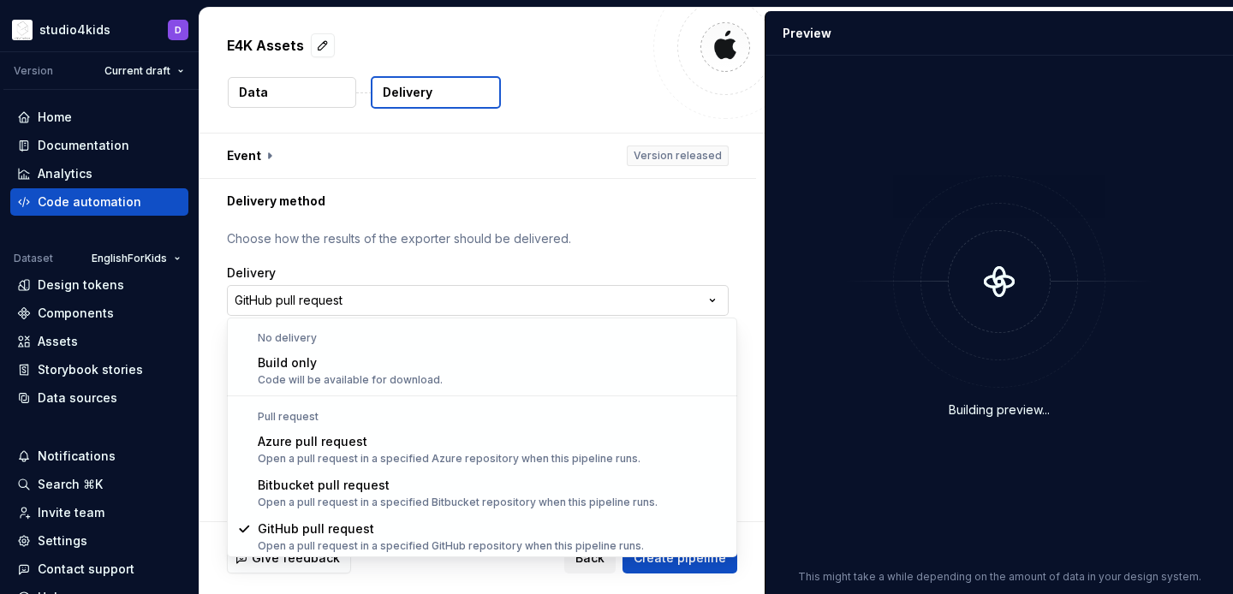
click at [390, 293] on html "**********" at bounding box center [616, 297] width 1233 height 594
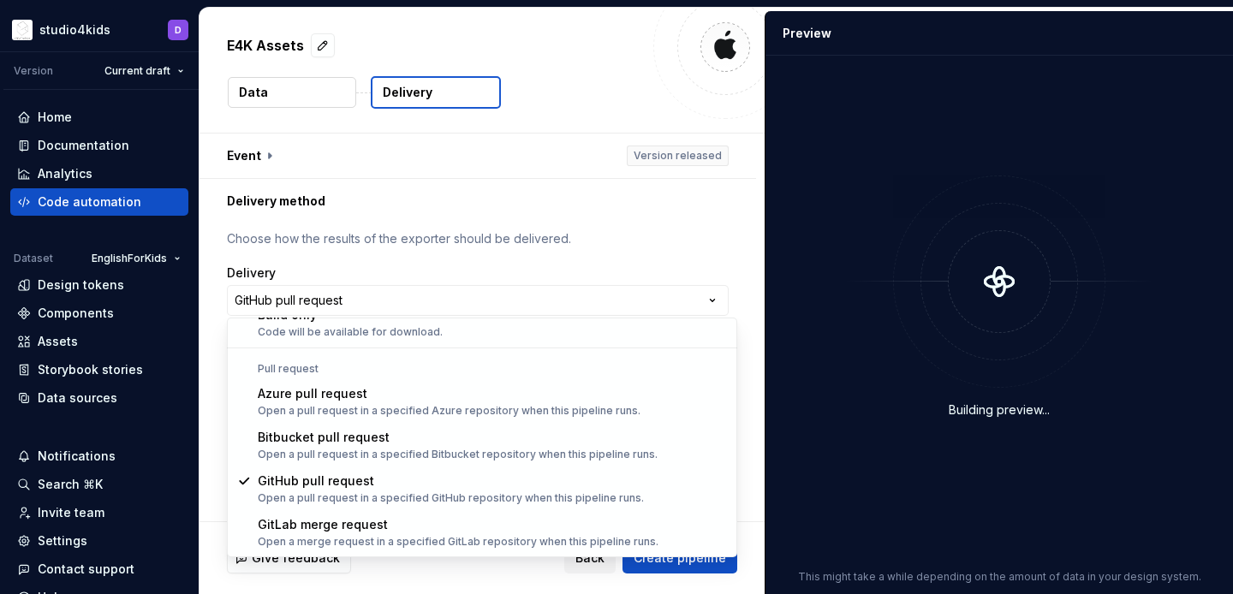
click at [491, 291] on html "**********" at bounding box center [616, 297] width 1233 height 594
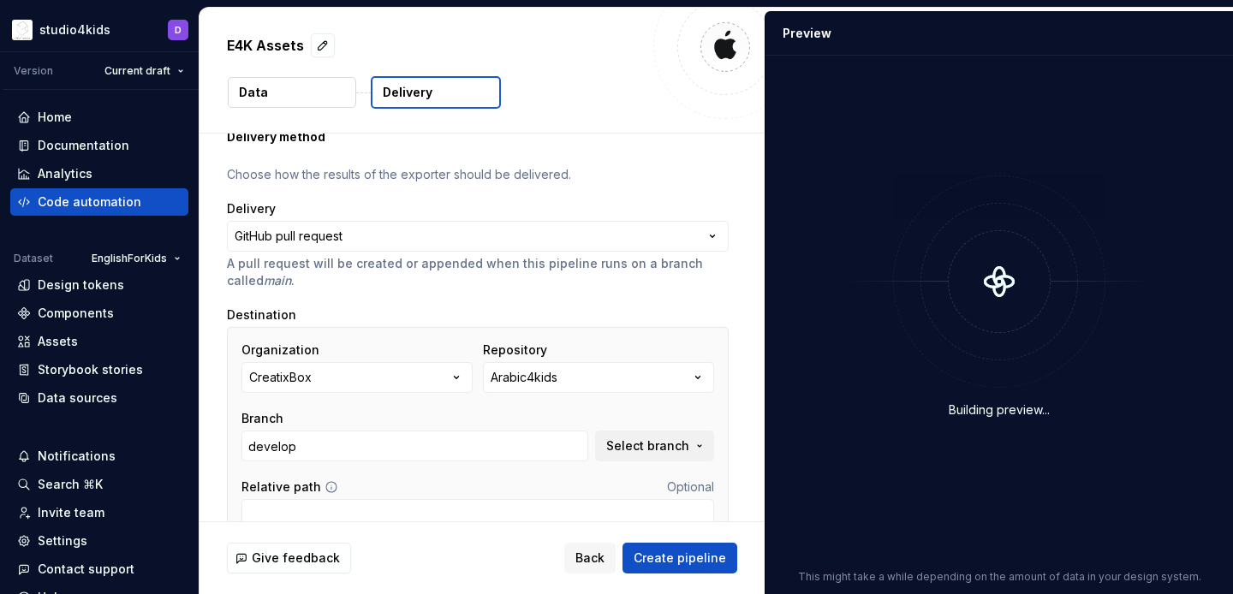
scroll to position [71, 0]
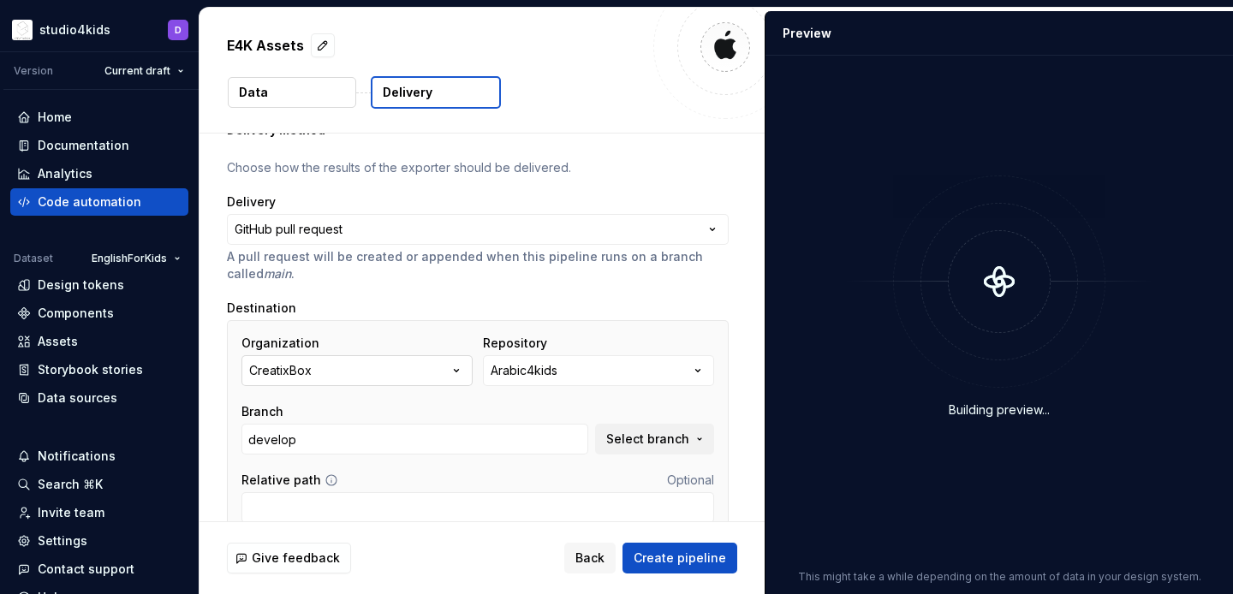
click at [396, 372] on button "CreatixBox" at bounding box center [356, 370] width 231 height 31
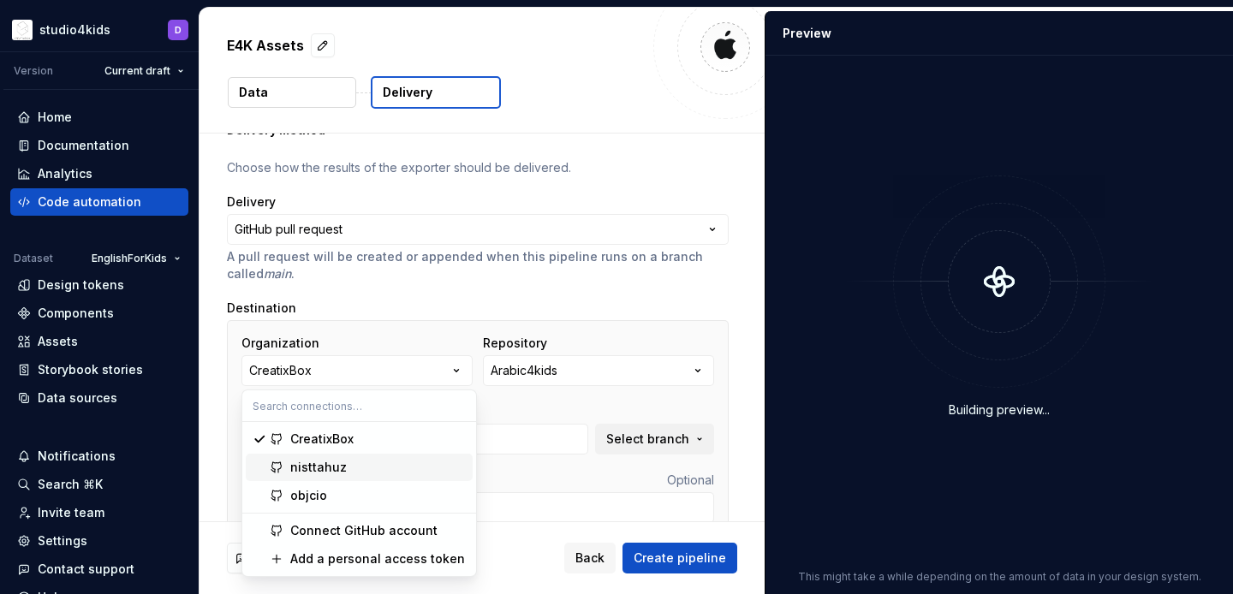
click at [367, 466] on div "nisttahuz" at bounding box center [378, 467] width 176 height 17
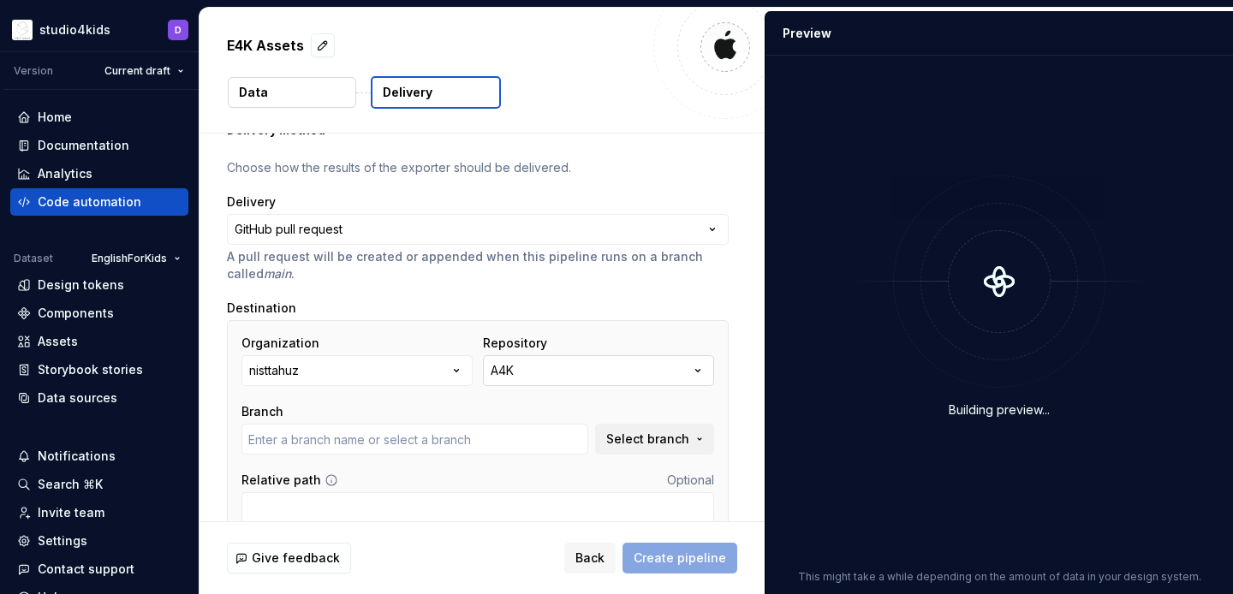
type input "main"
click at [563, 358] on button "A4K" at bounding box center [598, 370] width 231 height 31
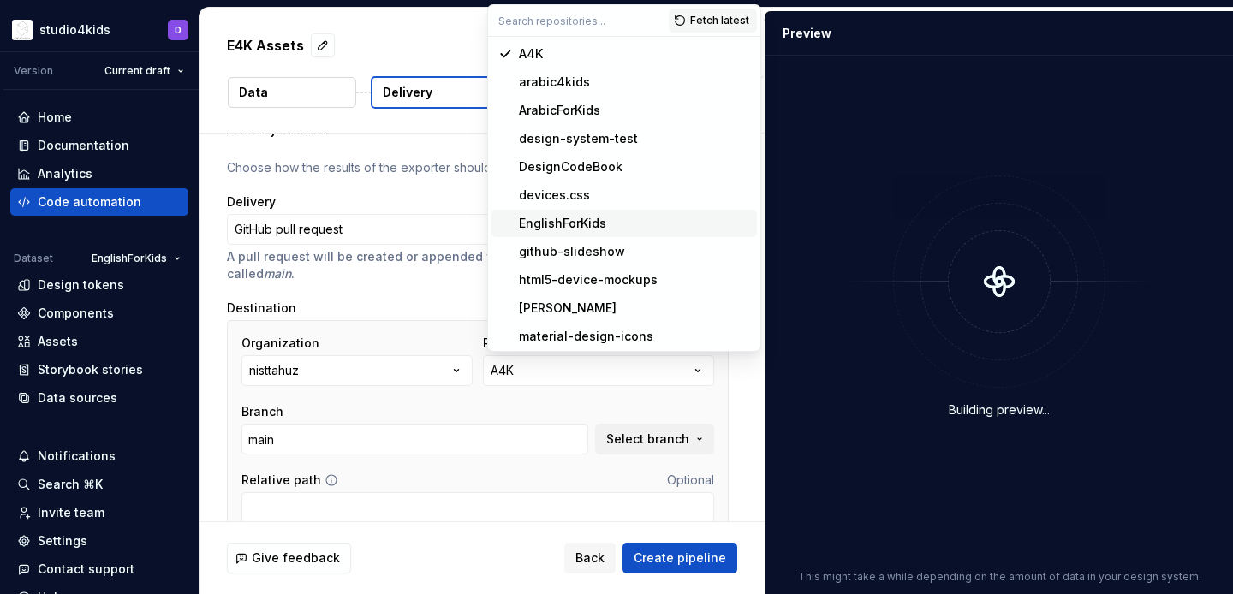
click at [569, 222] on div "EnglishForKids" at bounding box center [562, 223] width 87 height 17
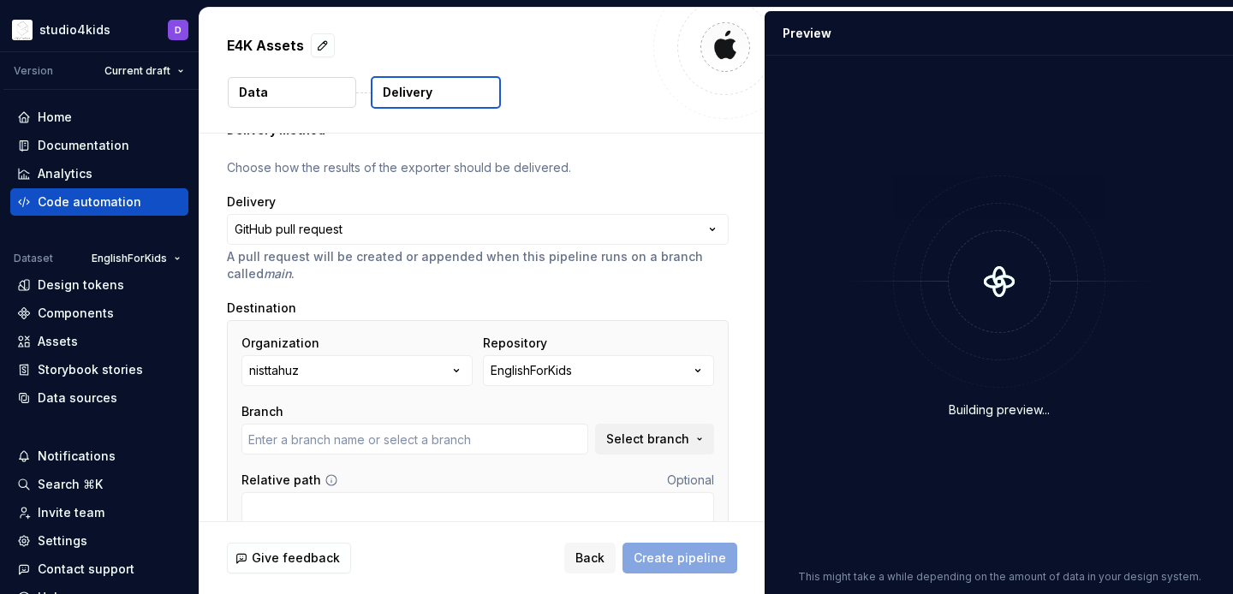
type input "main"
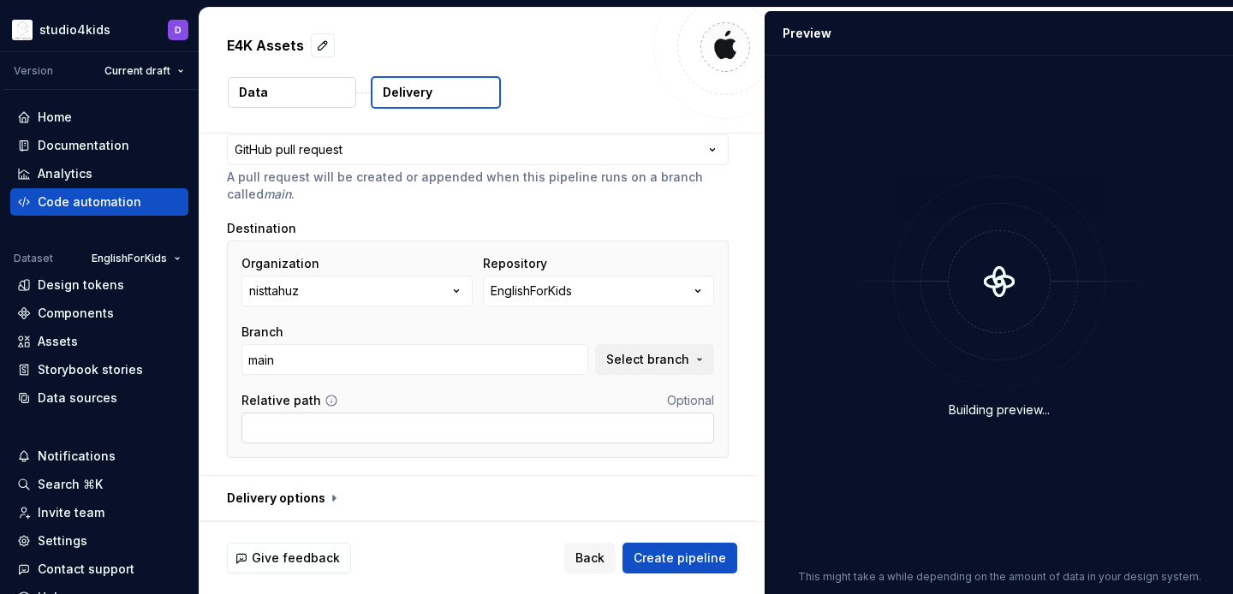
click at [426, 438] on input "Relative path" at bounding box center [477, 428] width 473 height 31
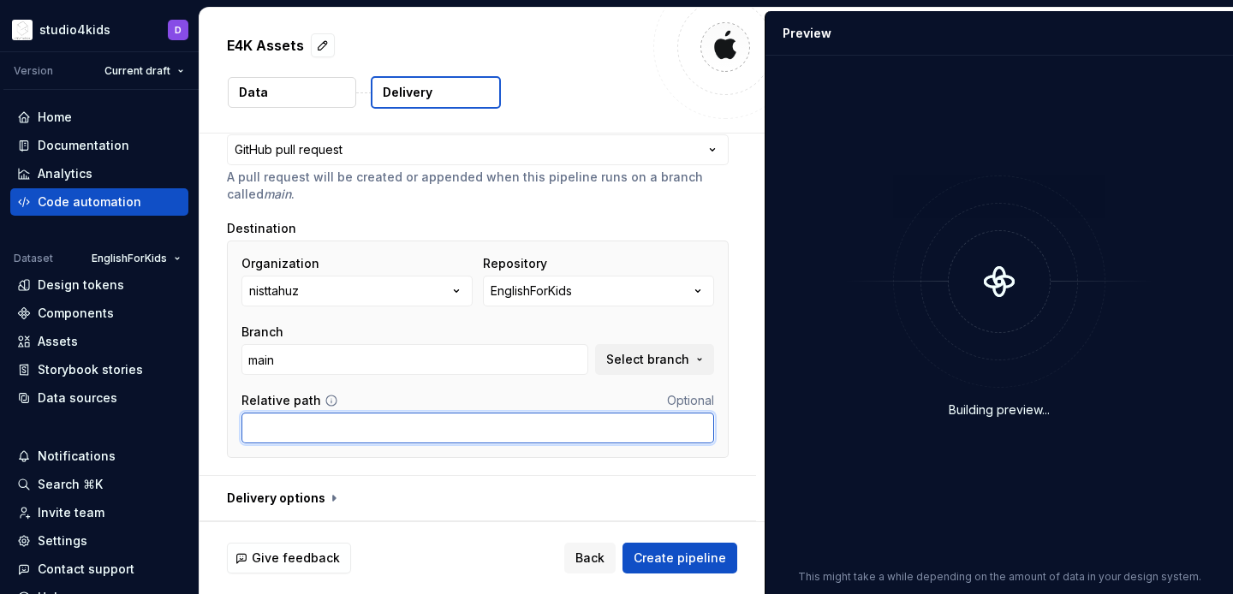
paste input "iOS Assets"
type input "iOS Assets/Supernova-Assets/"
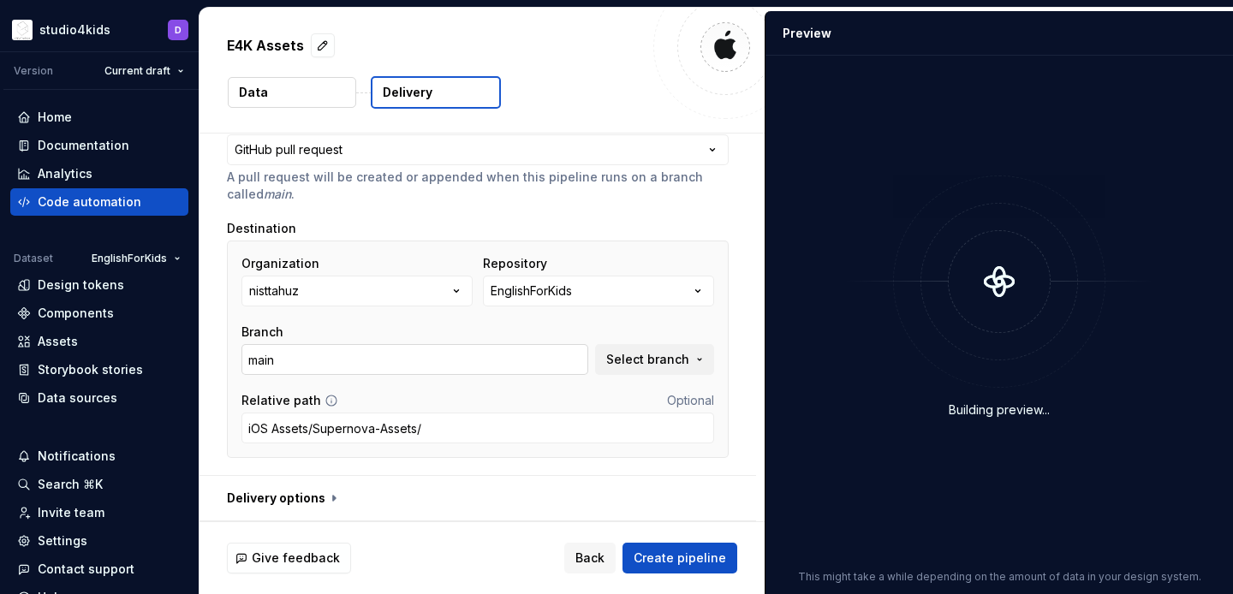
click at [579, 359] on input "main" at bounding box center [414, 359] width 347 height 31
click at [665, 354] on span "Select branch" at bounding box center [647, 359] width 83 height 17
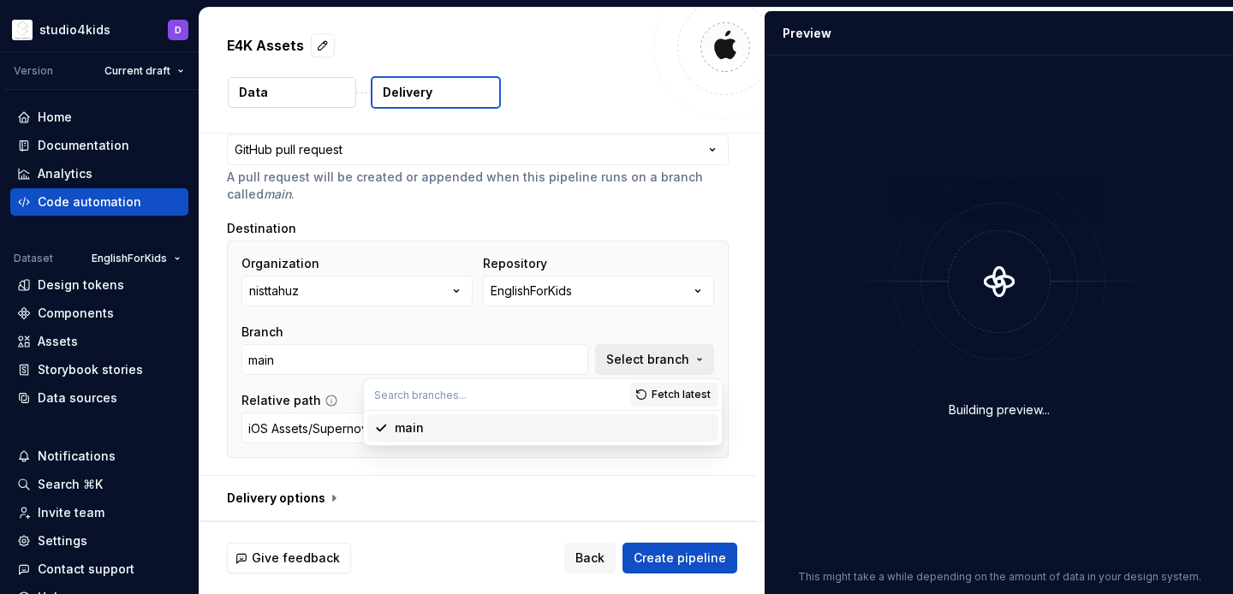
click at [664, 354] on span "Select branch" at bounding box center [647, 359] width 83 height 17
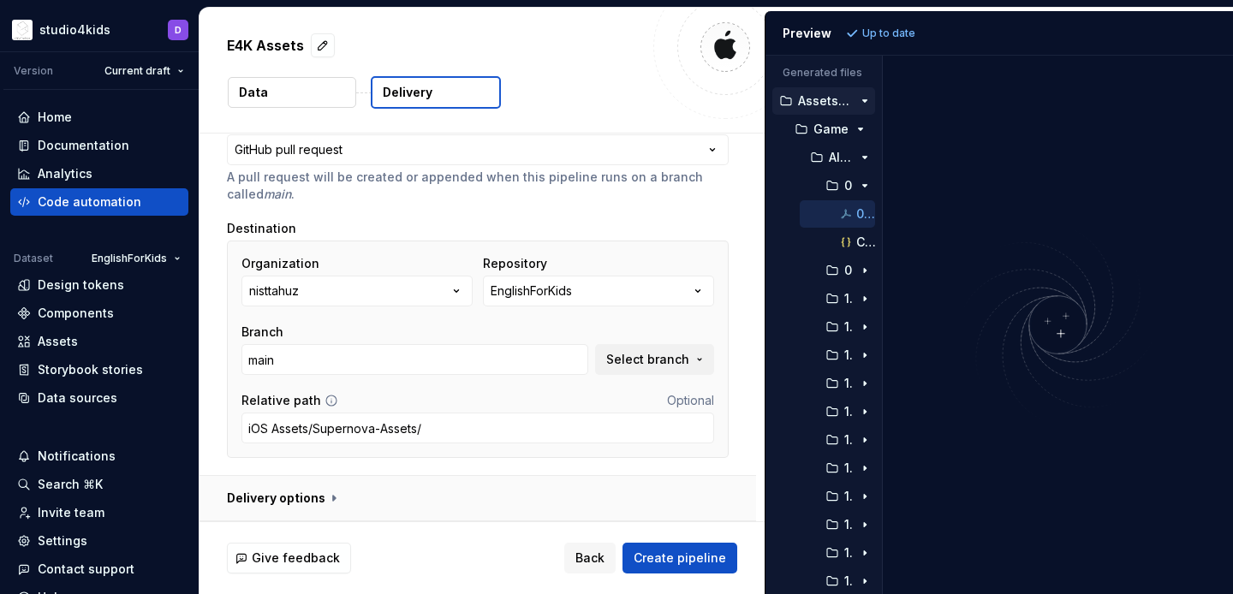
click at [348, 492] on button "button" at bounding box center [478, 498] width 557 height 45
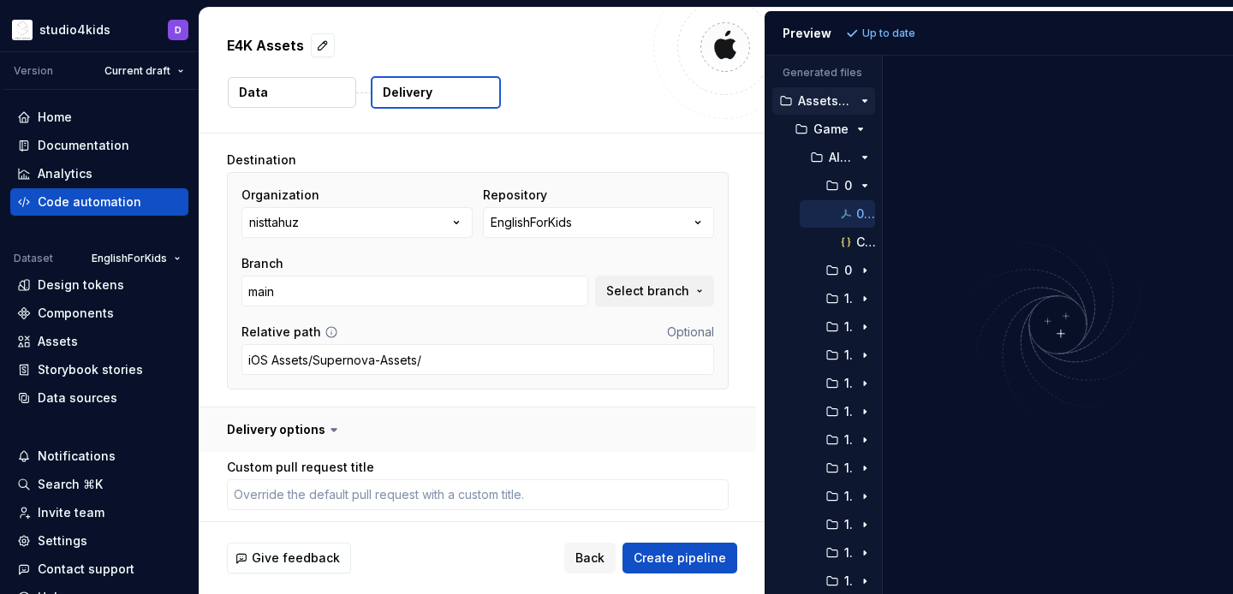
scroll to position [269, 0]
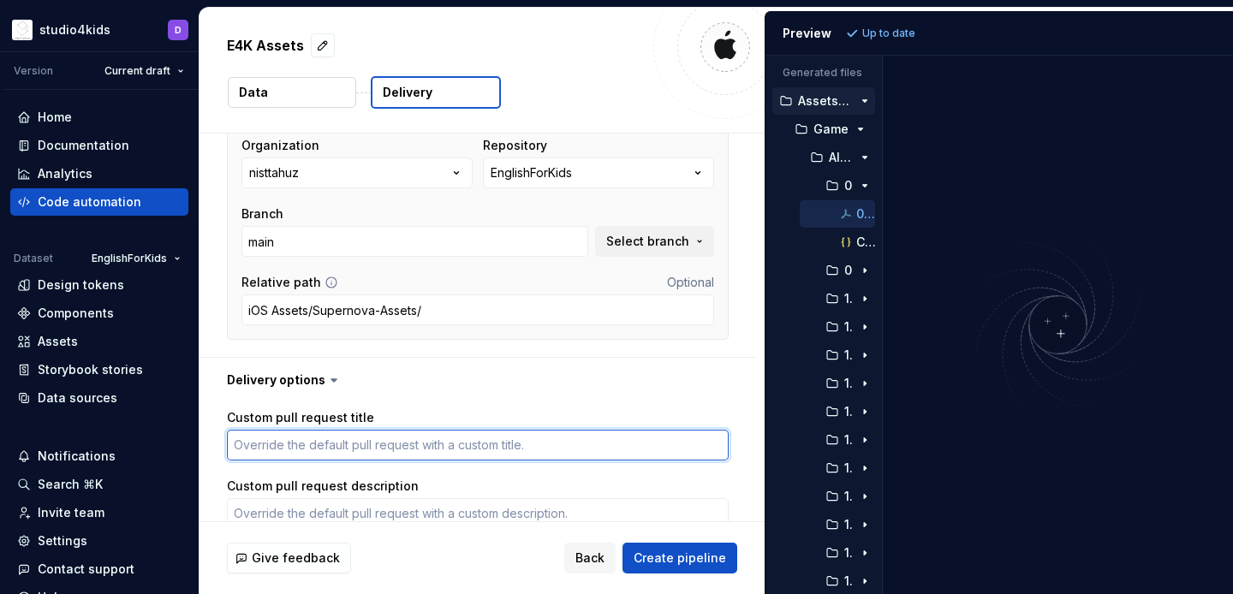
click at [402, 444] on textarea "Custom pull request title" at bounding box center [478, 445] width 502 height 31
type textarea "*"
type textarea "P"
type textarea "*"
type textarea "PR"
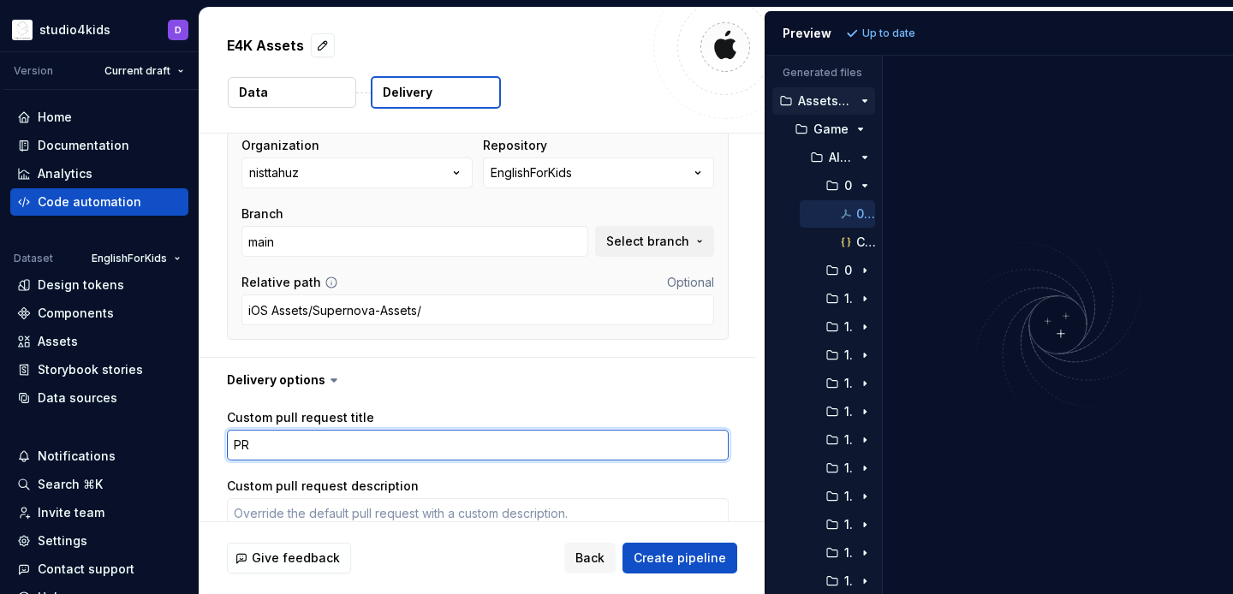
type textarea "*"
type textarea "PR"
type textarea "*"
type textarea "PR f"
type textarea "*"
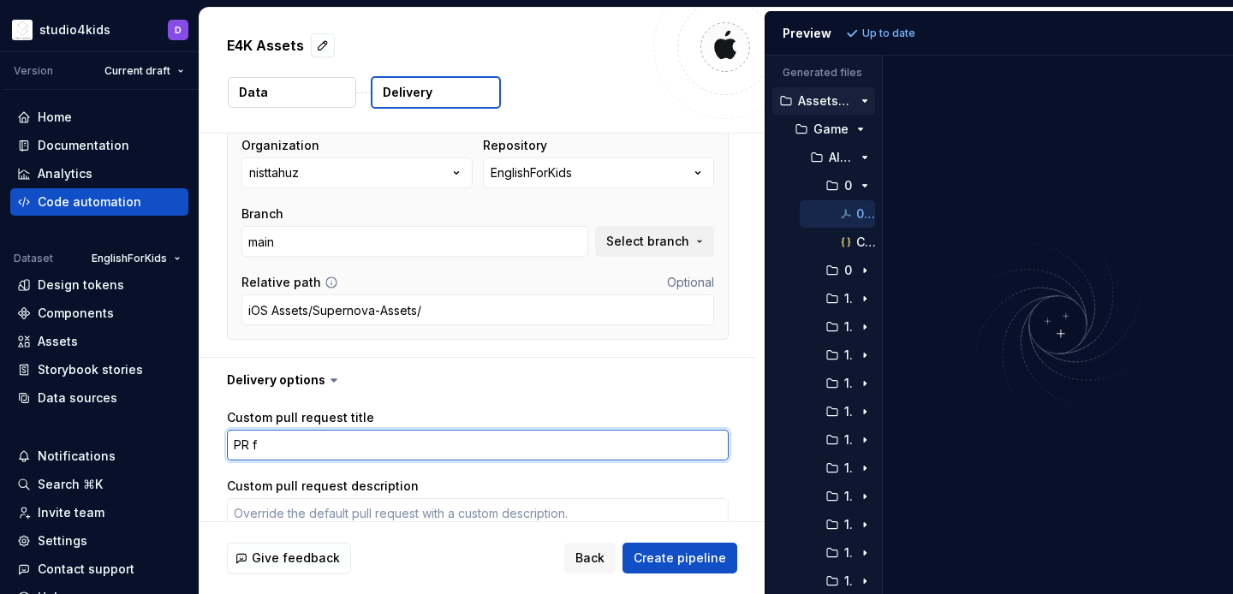
type textarea "PR fr"
type textarea "*"
type textarea "PR fro"
type textarea "*"
type textarea "PR from"
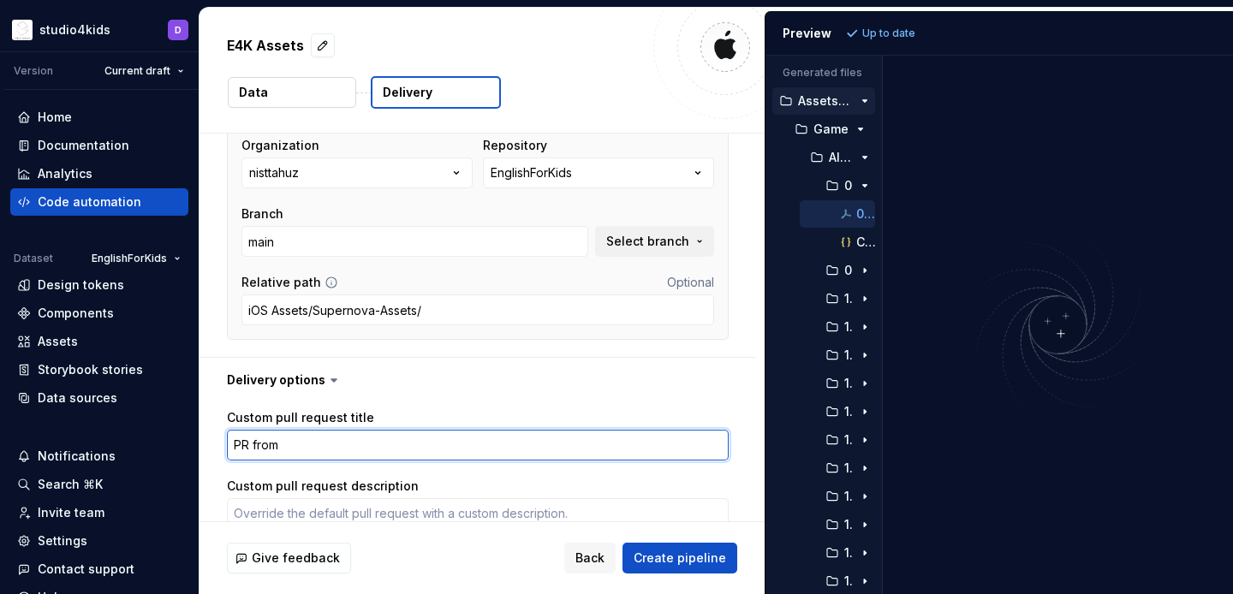
type textarea "*"
type textarea "PR from"
type textarea "*"
type textarea "PR from E"
type textarea "*"
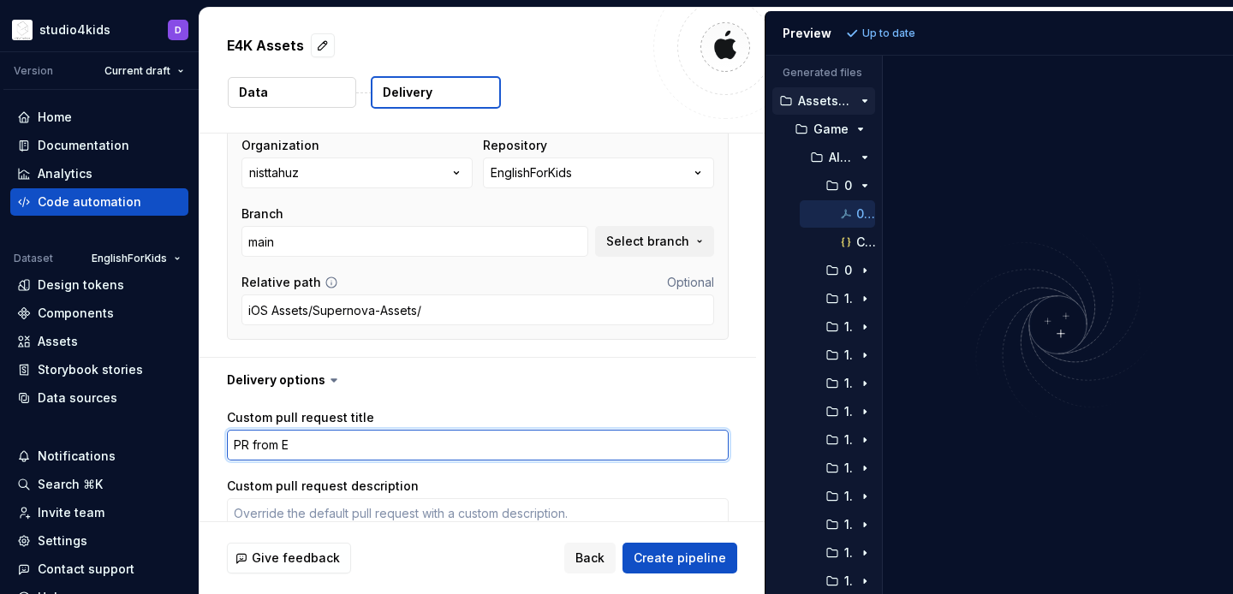
type textarea "PR from E4"
type textarea "*"
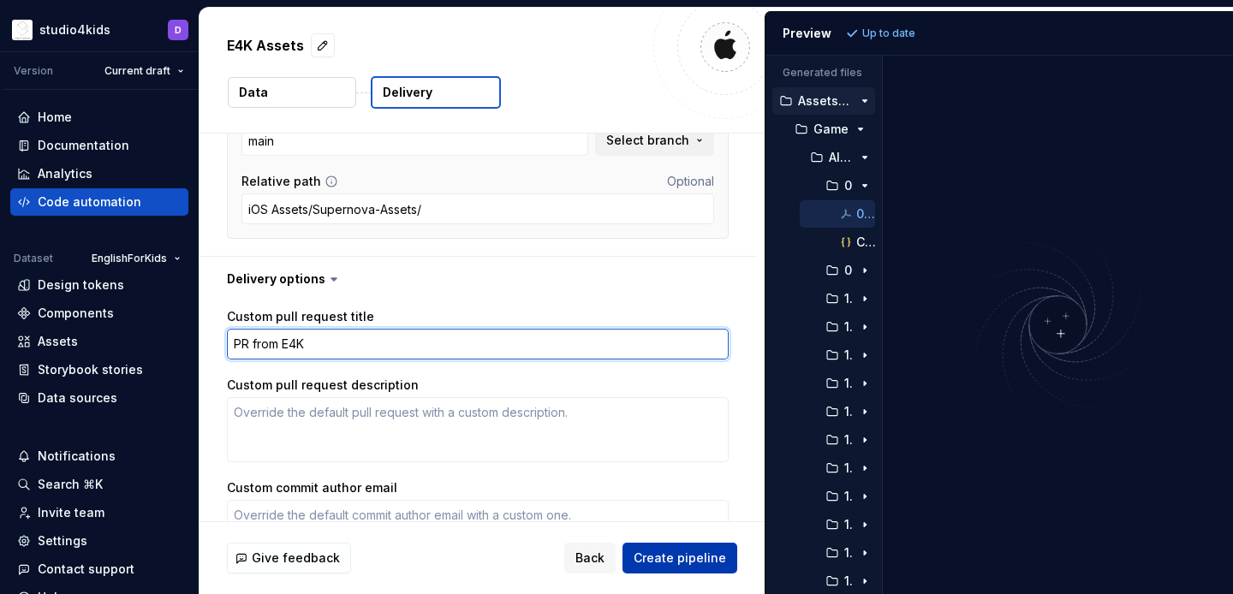
type textarea "PR from E4K"
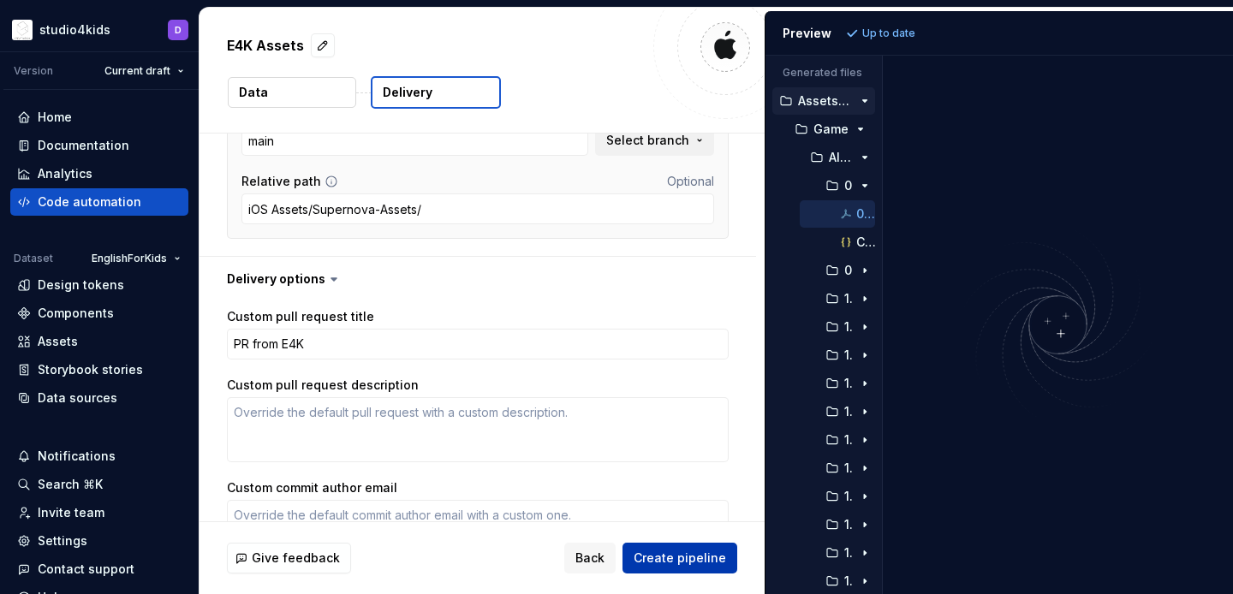
click at [648, 555] on span "Create pipeline" at bounding box center [680, 558] width 92 height 17
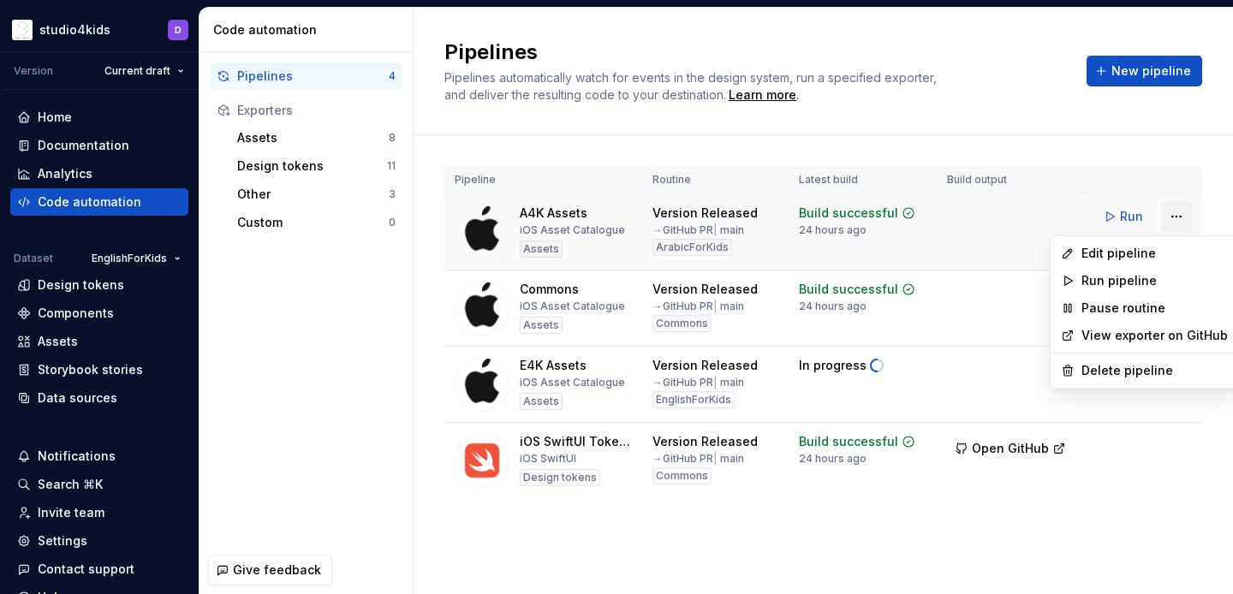
click at [1177, 219] on html "studio4kids D Version Current draft Home Documentation Analytics Code automatio…" at bounding box center [616, 297] width 1233 height 594
click at [1102, 258] on div "Edit pipeline" at bounding box center [1155, 253] width 146 height 17
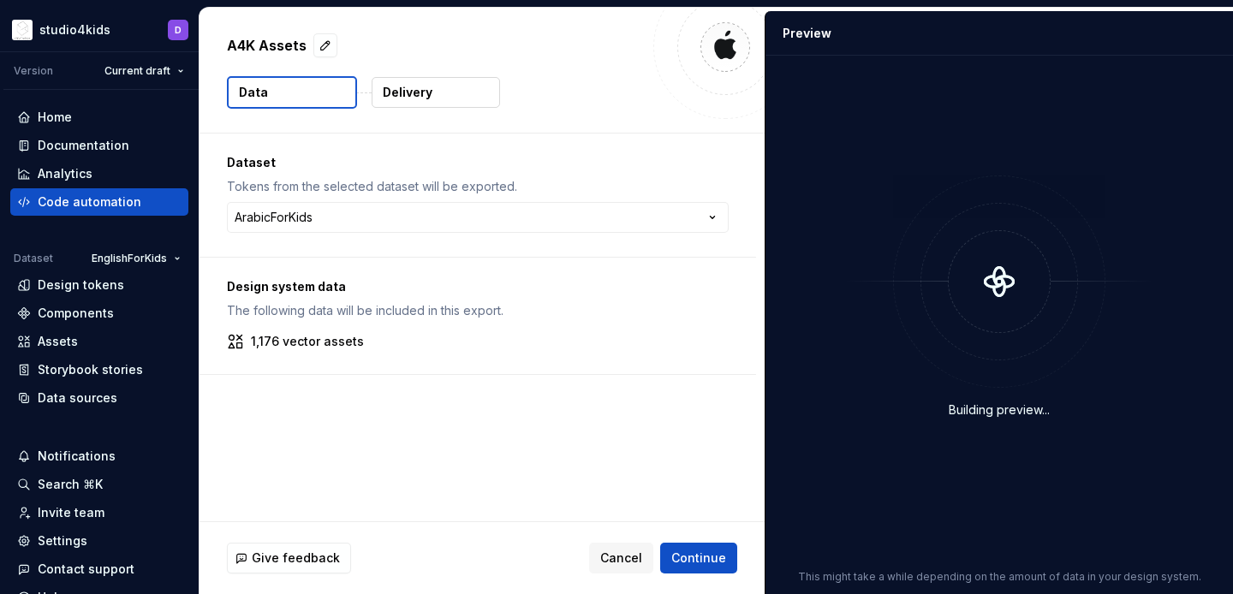
click at [408, 88] on p "Delivery" at bounding box center [408, 92] width 50 height 17
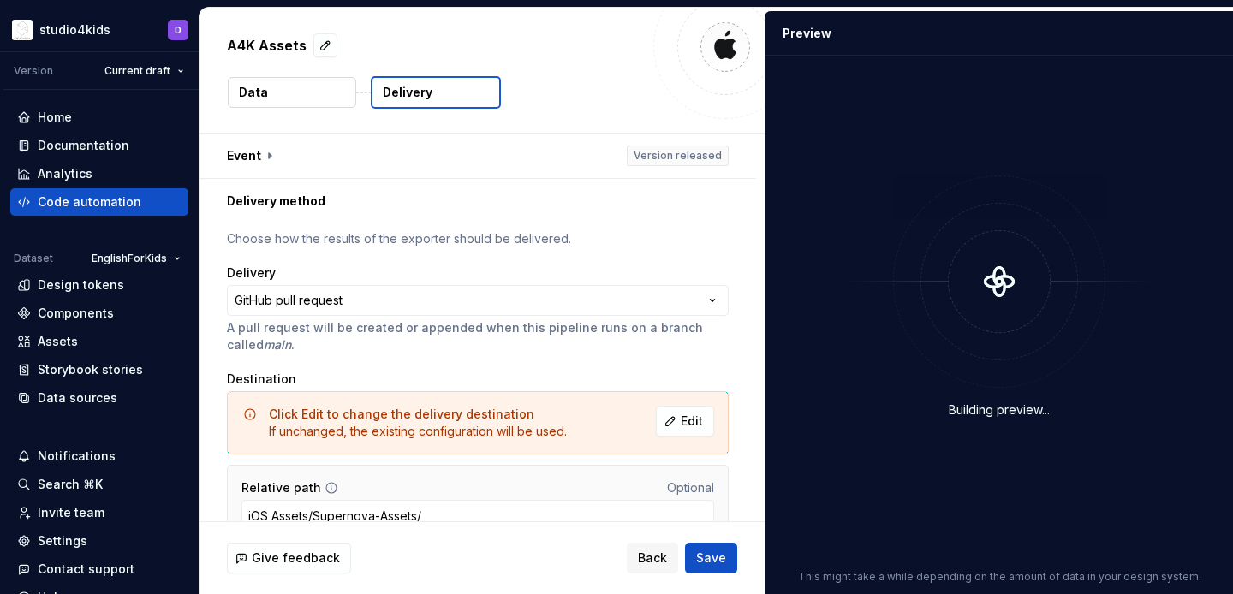
scroll to position [87, 0]
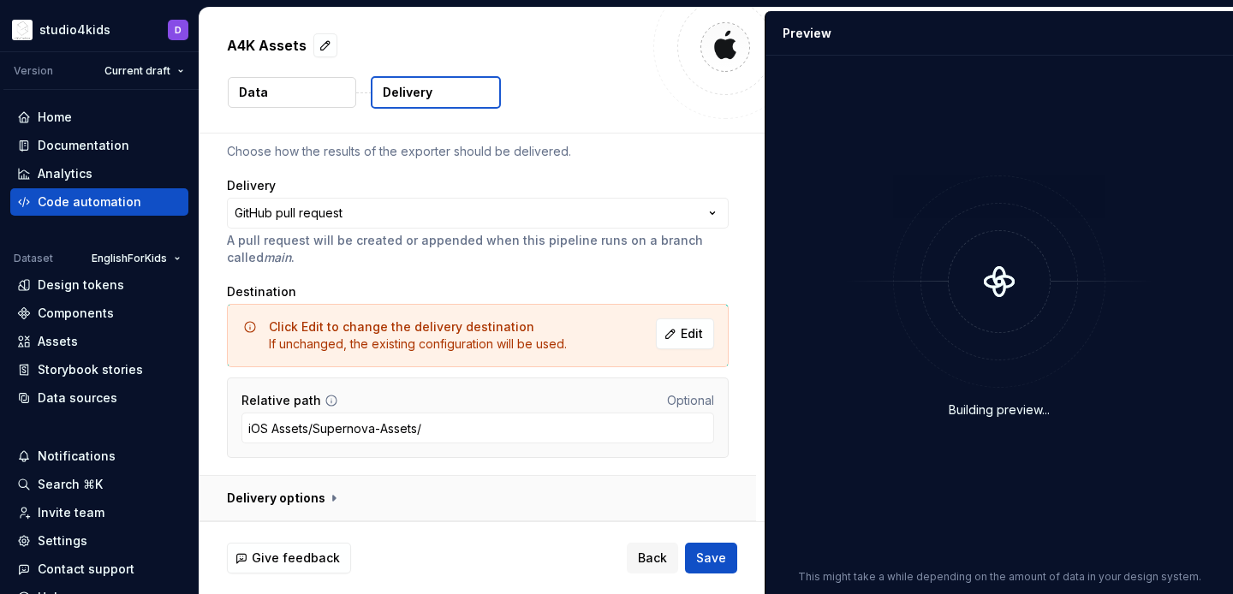
click at [318, 490] on button "button" at bounding box center [478, 498] width 557 height 45
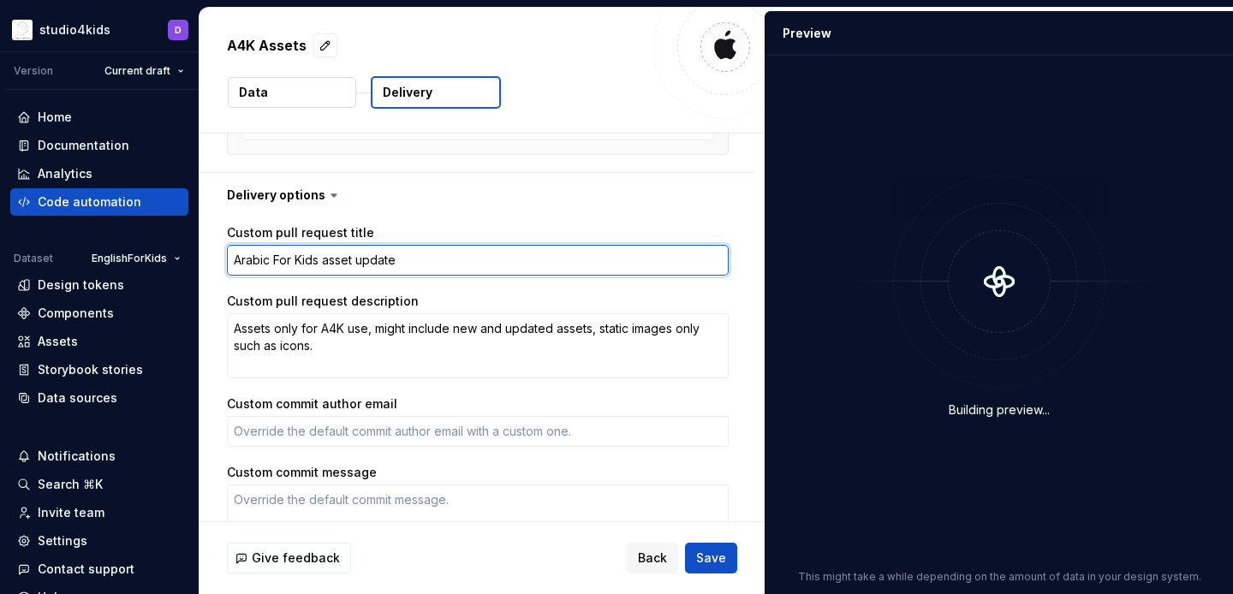
click at [313, 267] on textarea "Arabic For Kids asset update" at bounding box center [478, 260] width 502 height 31
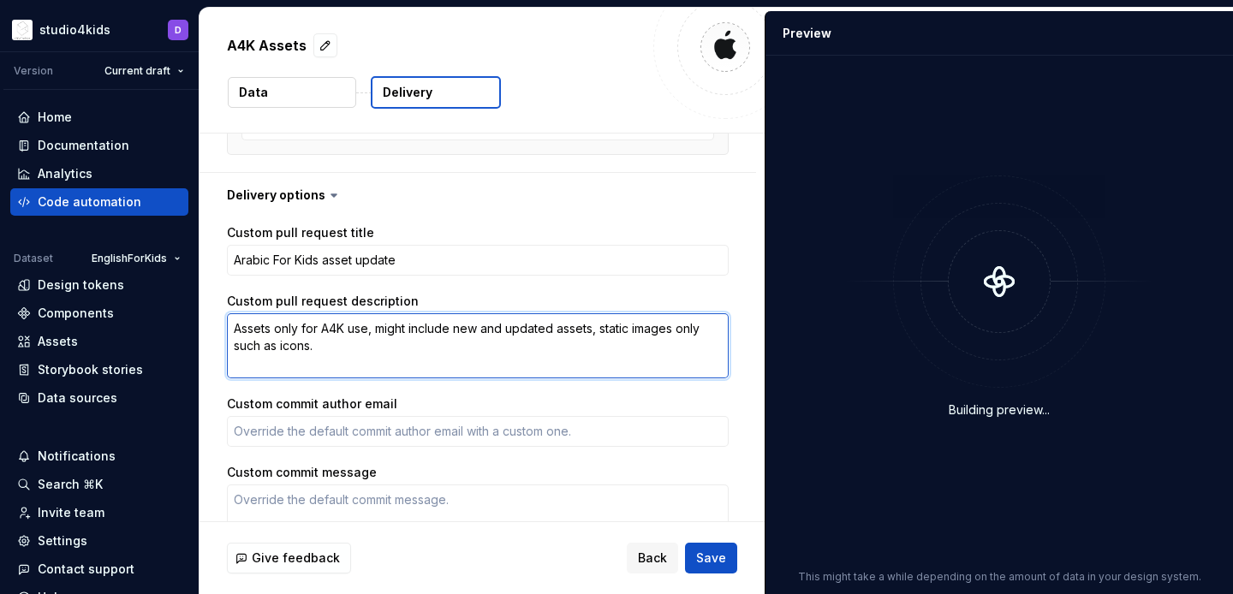
click at [329, 352] on textarea "Assets only for A4K use, might include new and updated assets, static images on…" at bounding box center [478, 345] width 502 height 65
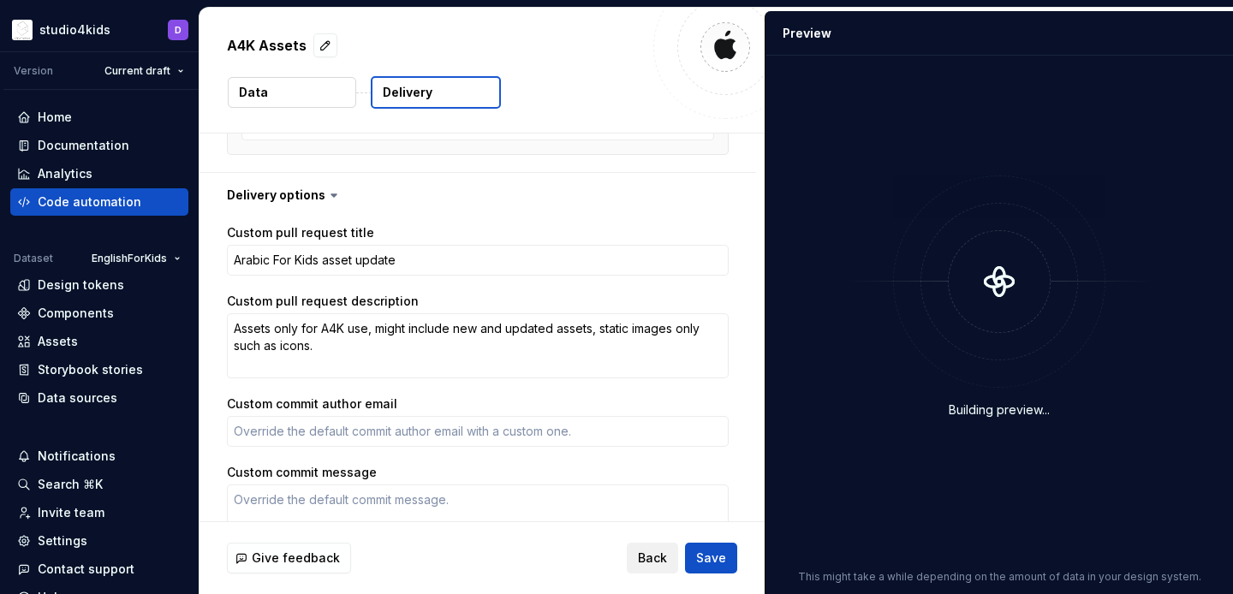
click at [650, 561] on span "Back" at bounding box center [652, 558] width 29 height 17
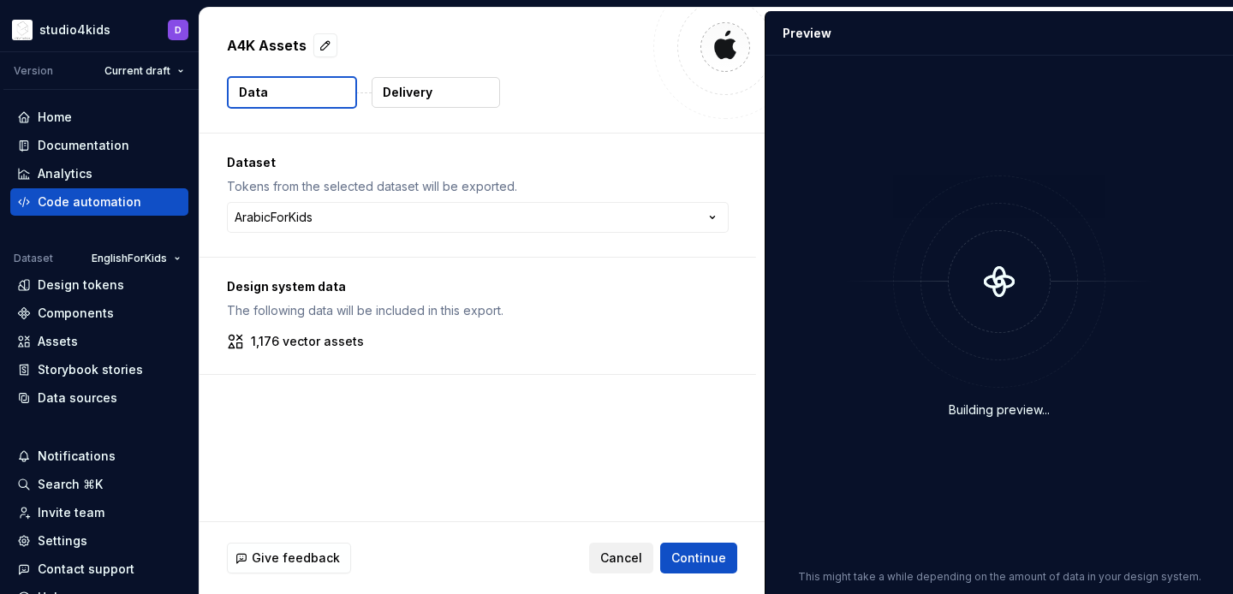
click at [648, 561] on button "Cancel" at bounding box center [621, 558] width 64 height 31
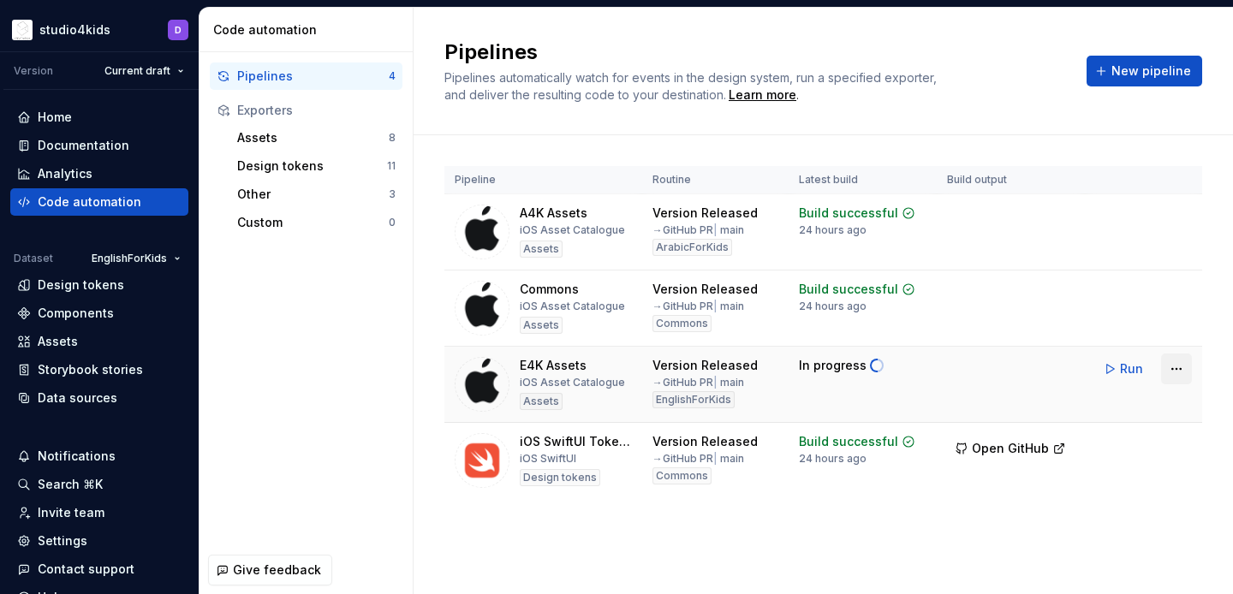
click at [1176, 374] on html "studio4kids D Version Current draft Home Documentation Analytics Code automatio…" at bounding box center [616, 297] width 1233 height 594
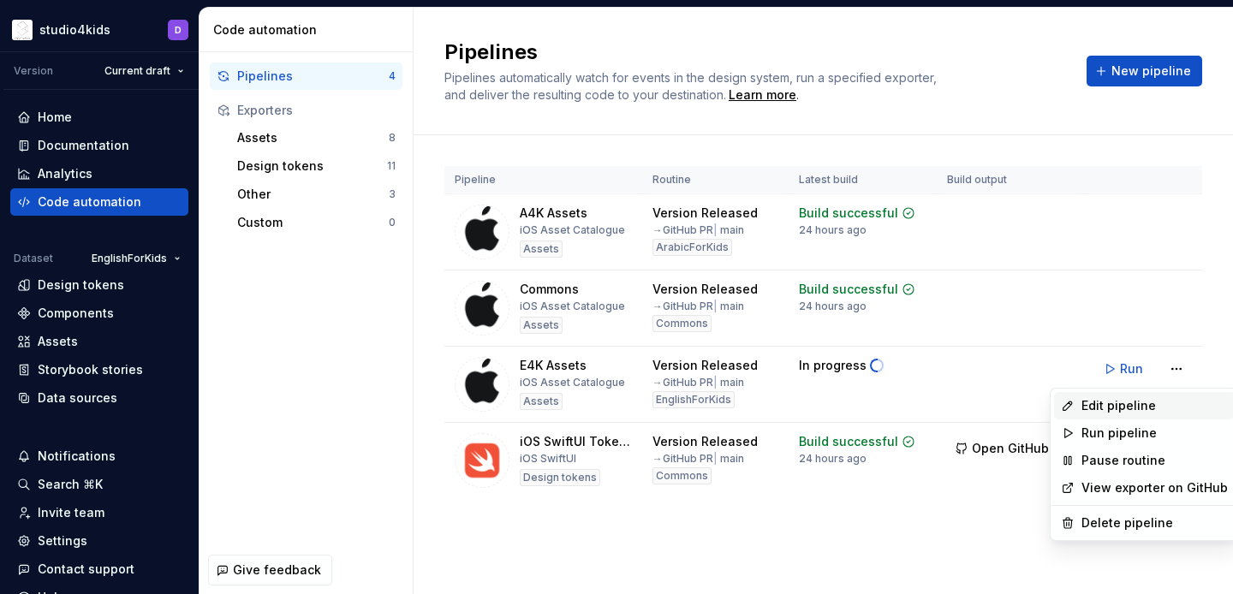
click at [1125, 402] on div "Edit pipeline" at bounding box center [1155, 405] width 146 height 17
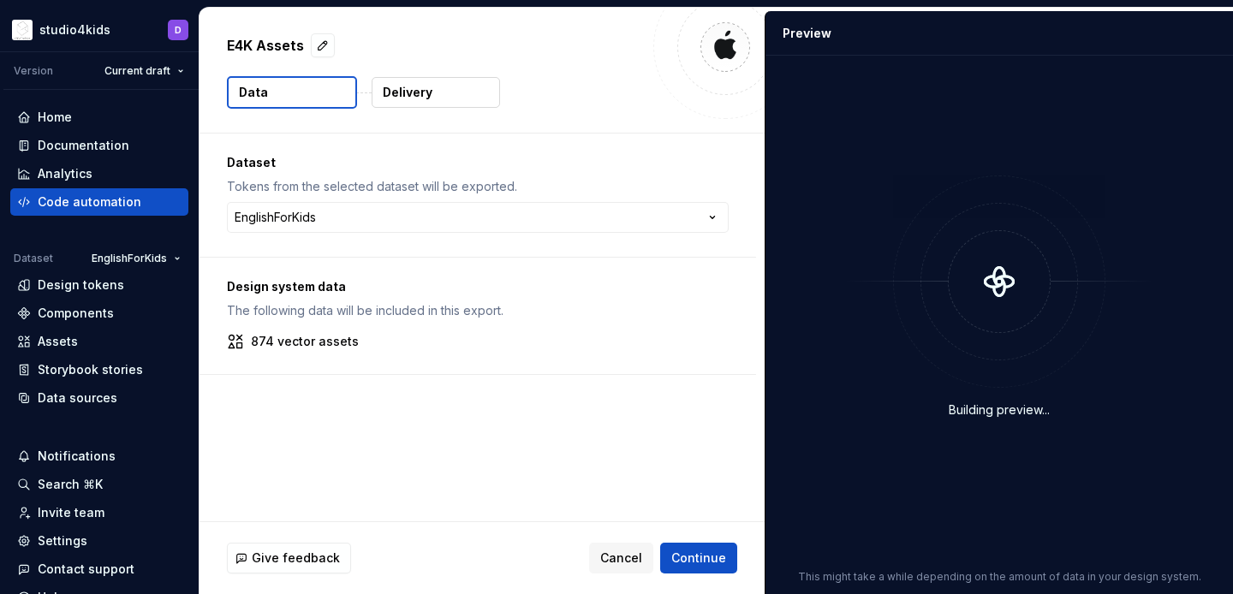
click at [408, 86] on p "Delivery" at bounding box center [408, 92] width 50 height 17
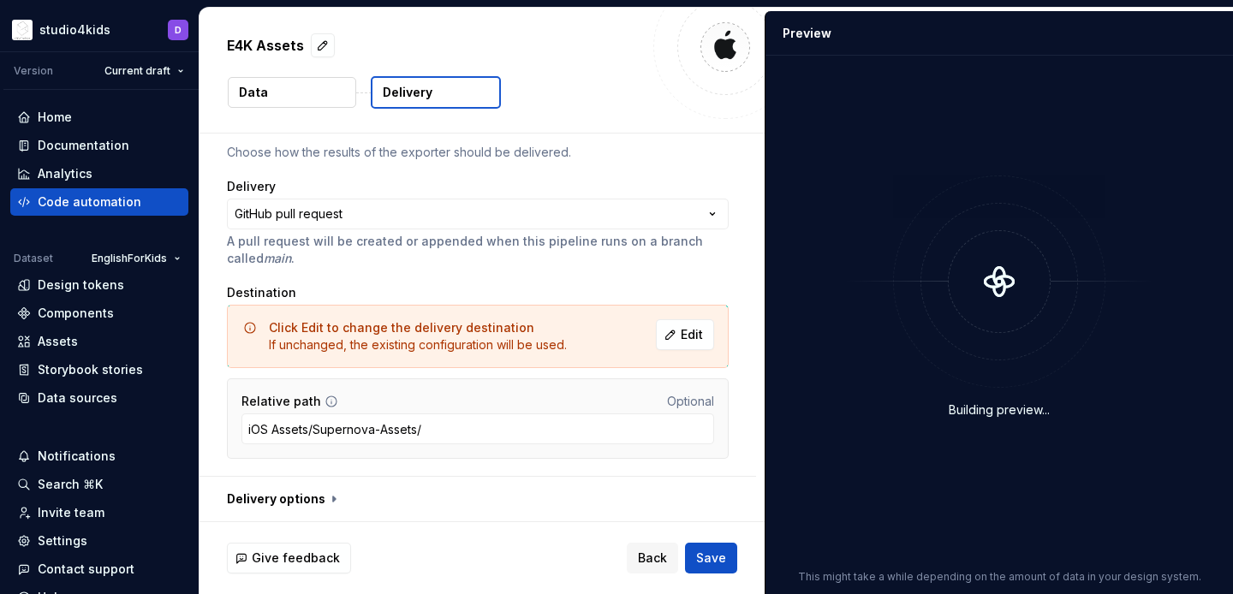
scroll to position [87, 0]
click at [291, 492] on button "button" at bounding box center [478, 498] width 557 height 45
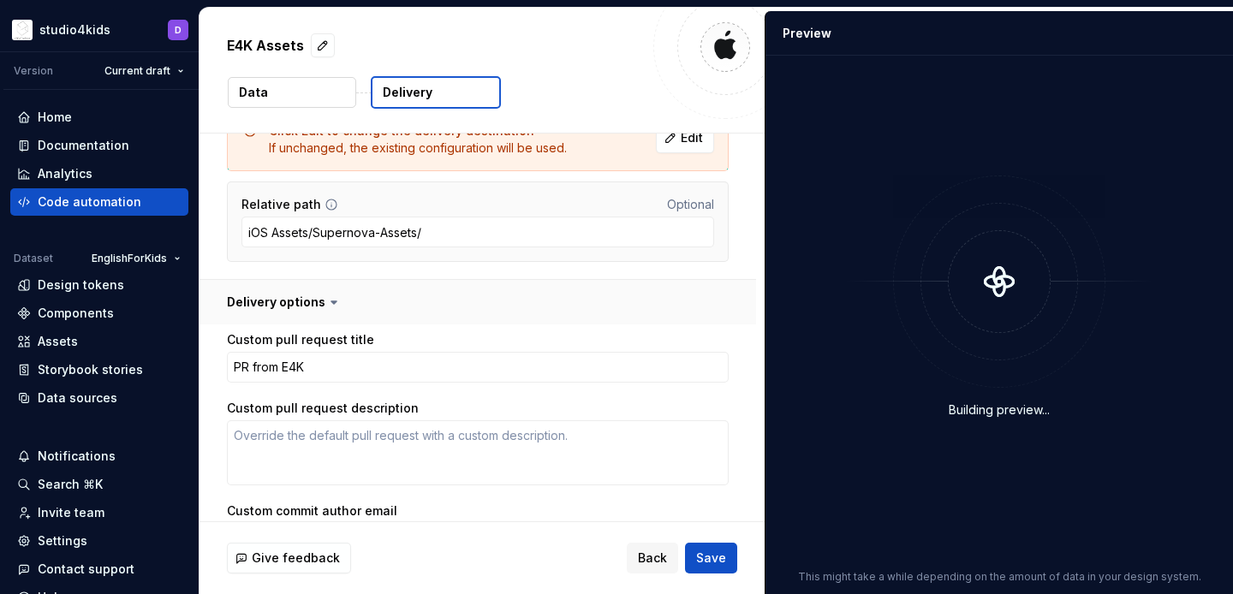
scroll to position [492, 0]
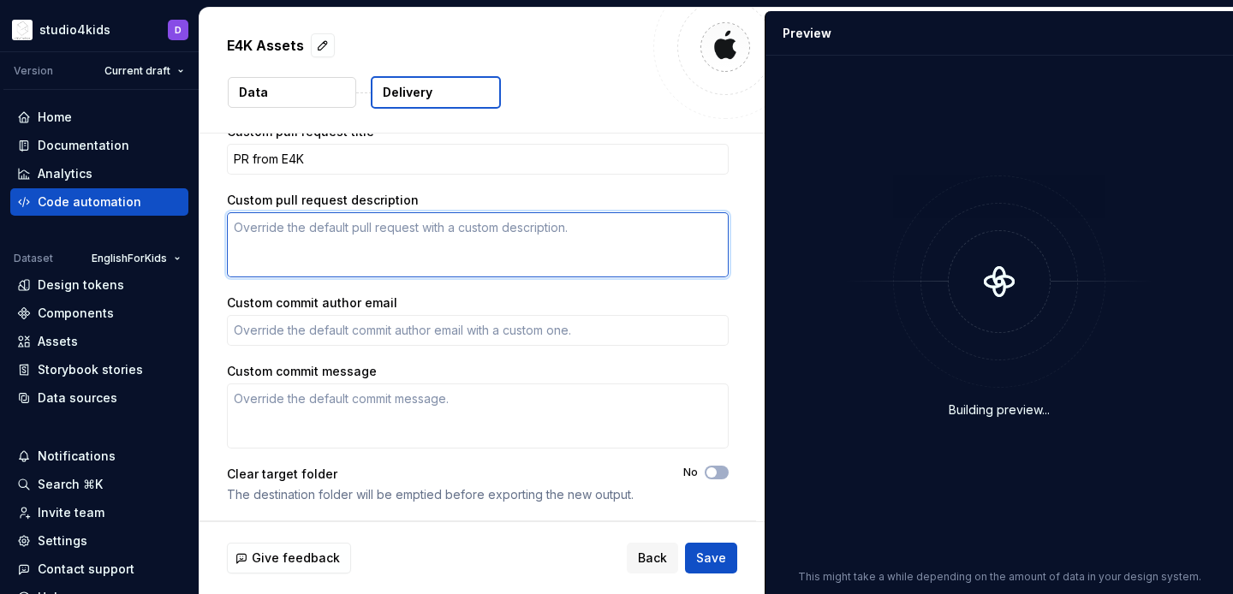
click at [499, 253] on textarea "Custom pull request description" at bounding box center [478, 244] width 502 height 65
paste textarea "Assets only for A4K use, might include new and updated assets, static images on…"
type textarea "*"
type textarea "Assets only for A4K use, might include new and updated assets, static images on…"
click at [337, 222] on textarea "Assets only for A4K use, might include new and updated assets, static images on…" at bounding box center [478, 244] width 502 height 65
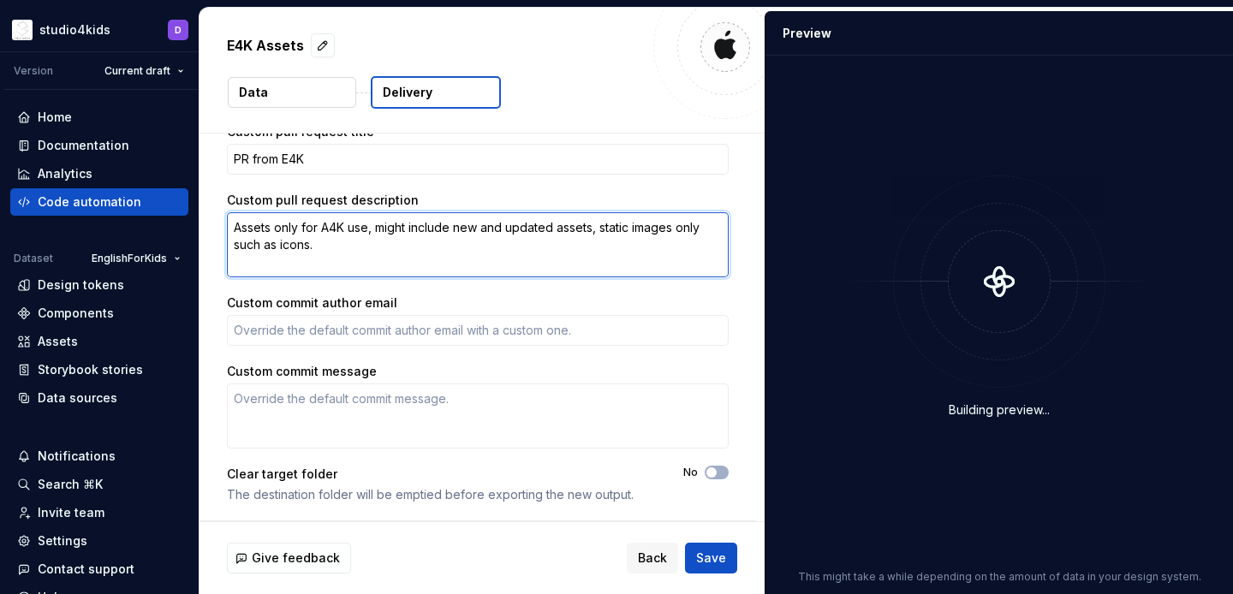
click at [337, 222] on textarea "Assets only for A4K use, might include new and updated assets, static images on…" at bounding box center [478, 244] width 502 height 65
type textarea "*"
type textarea "Assets only for e use, might include new and updated assets, static images only…"
type textarea "*"
type textarea "Assets only for use, might include new and updated assets, static images only s…"
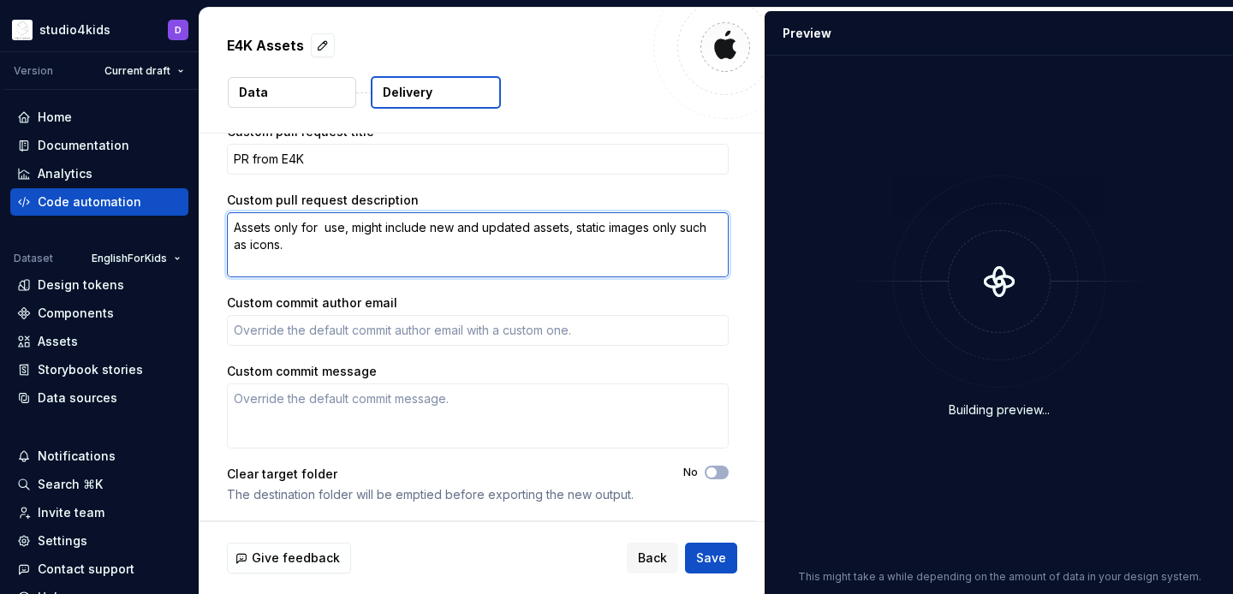
type textarea "*"
type textarea "Assets only for E use, might include new and updated assets, static images only…"
type textarea "*"
type textarea "Assets only for E4 use, might include new and updated assets, static images onl…"
type textarea "*"
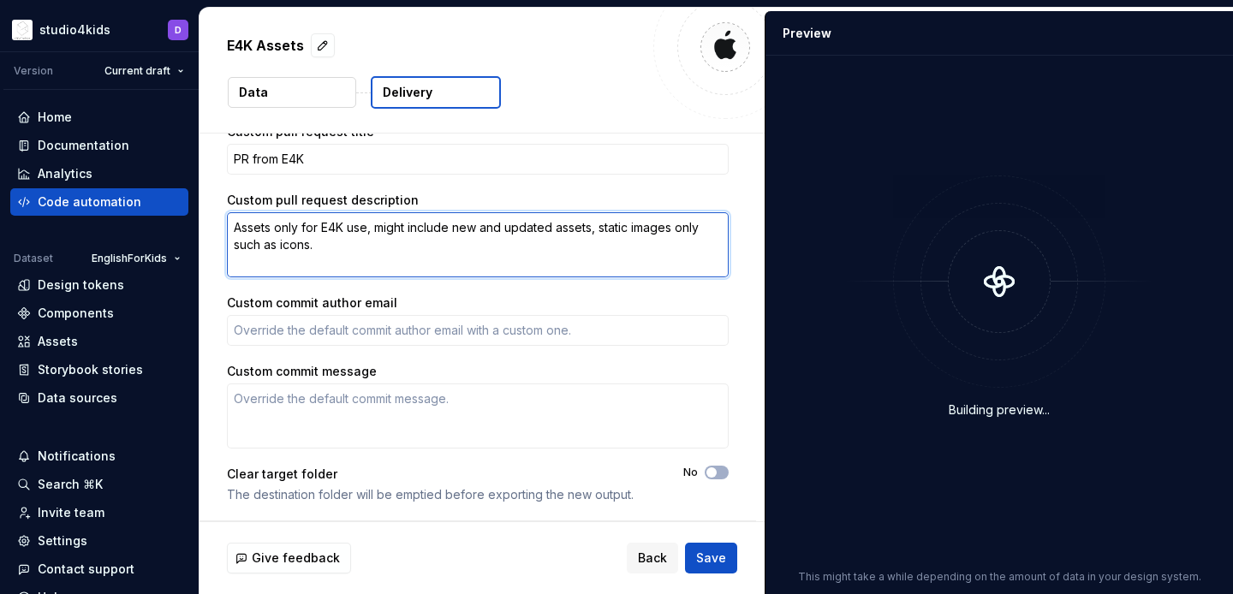
scroll to position [454, 0]
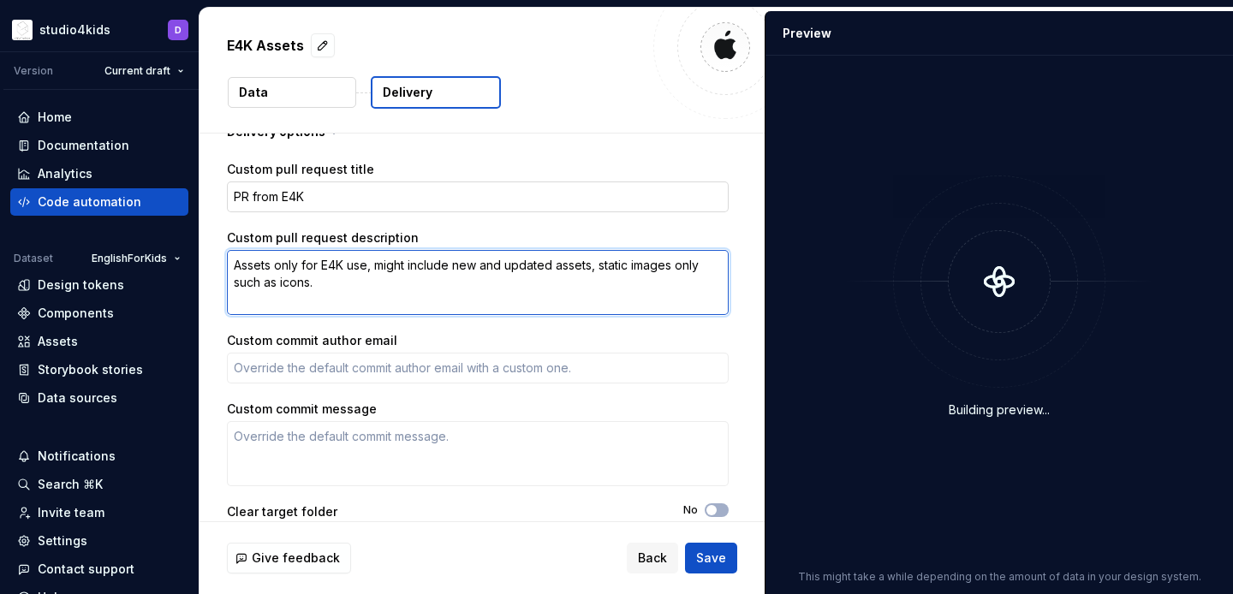
type textarea "Assets only for E4K use, might include new and updated assets, static images on…"
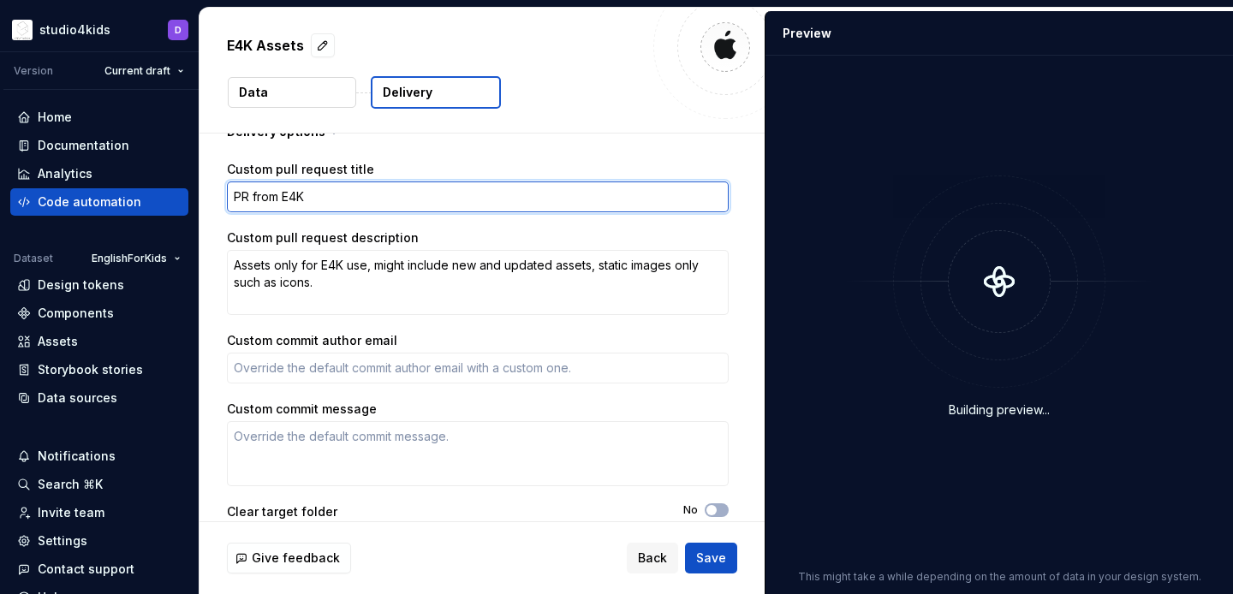
click at [333, 197] on textarea "PR from E4K" at bounding box center [478, 197] width 502 height 31
click at [376, 202] on textarea "PR from E4K" at bounding box center [478, 197] width 502 height 31
paste textarea "Arabic For Kids asset update"
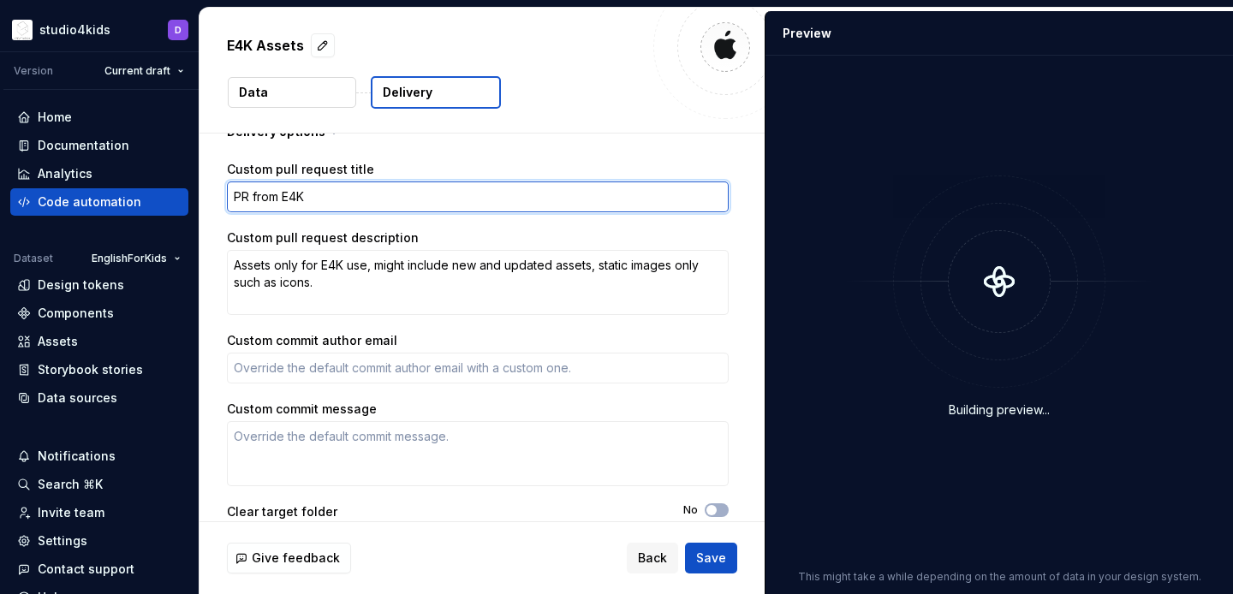
type textarea "*"
type textarea "Arabic For Kids asset update"
click at [316, 199] on textarea "Arabic For Kids asset update" at bounding box center [478, 197] width 502 height 31
drag, startPoint x: 319, startPoint y: 199, endPoint x: 229, endPoint y: 189, distance: 89.6
click at [229, 190] on textarea "Arabic For Kids asset update" at bounding box center [478, 197] width 502 height 31
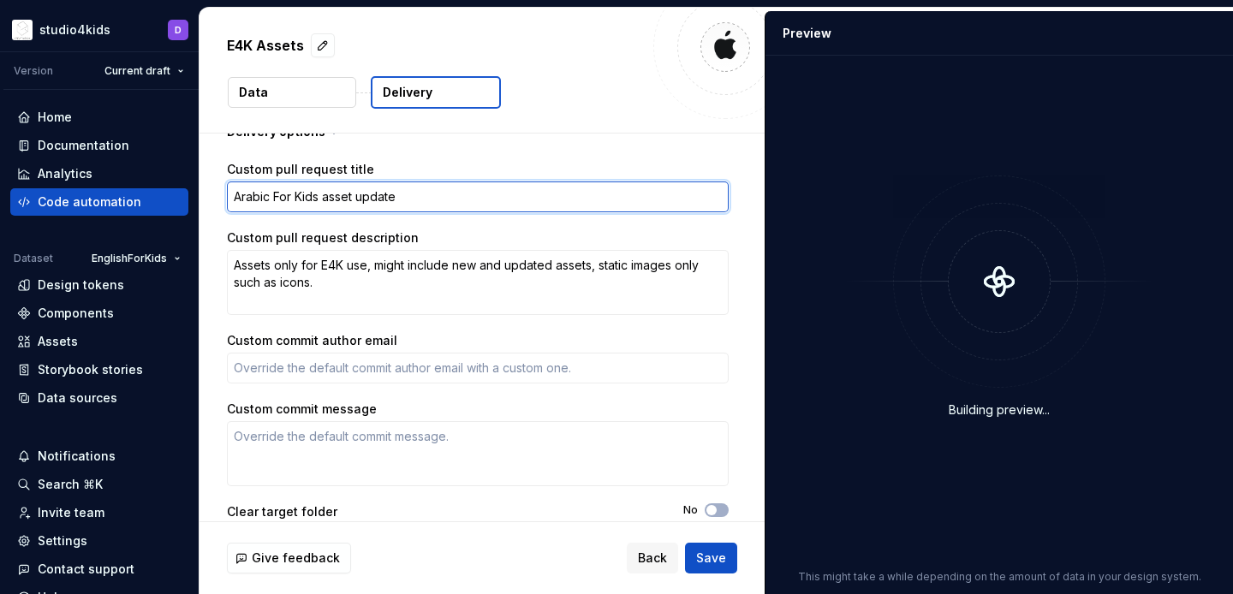
type textarea "*"
type textarea "e asset update"
type textarea "*"
type textarea "eN asset update"
type textarea "*"
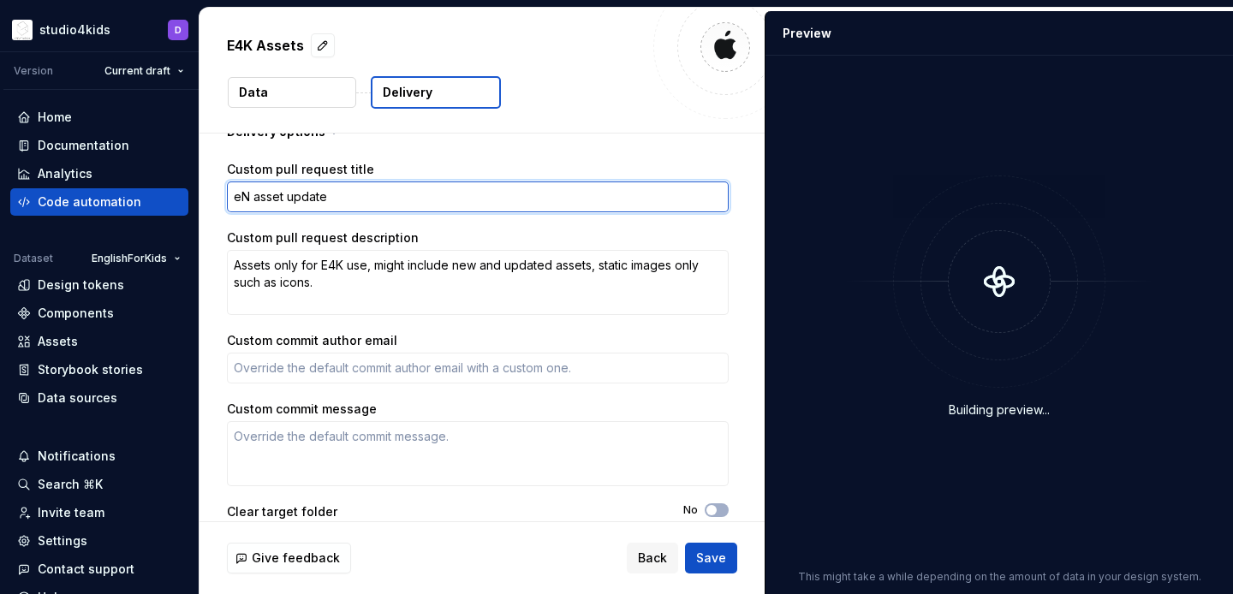
type textarea "e asset update"
type textarea "*"
type textarea "asset update"
type textarea "*"
type textarea "E asset update"
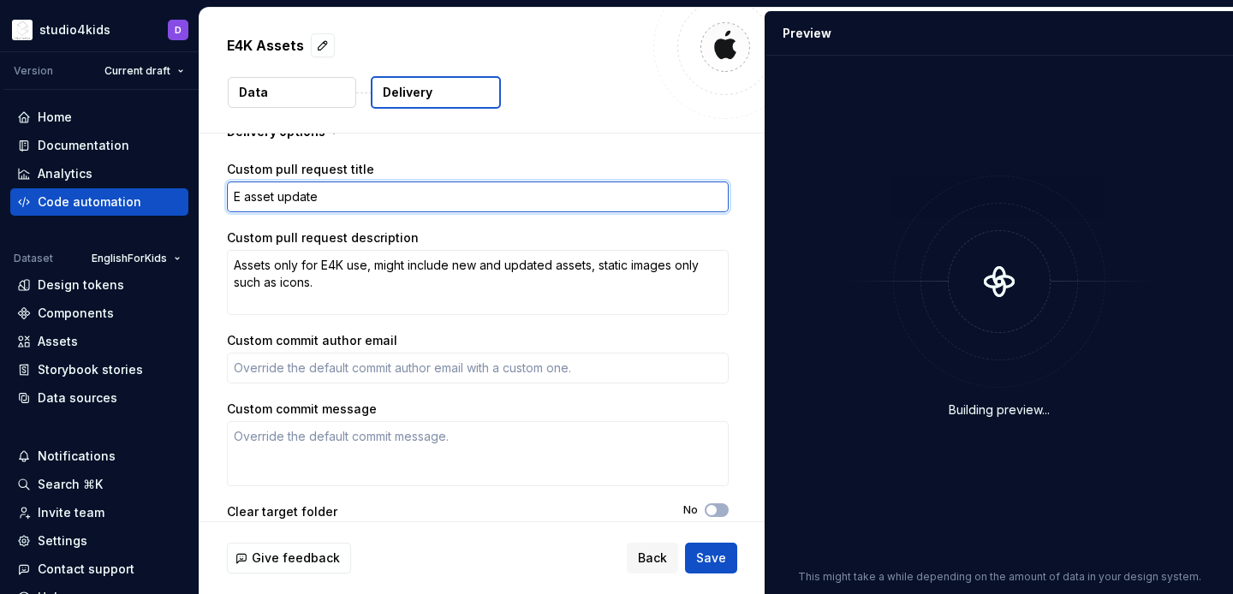
type textarea "*"
type textarea "En asset update"
type textarea "*"
type textarea "Eng asset update"
type textarea "*"
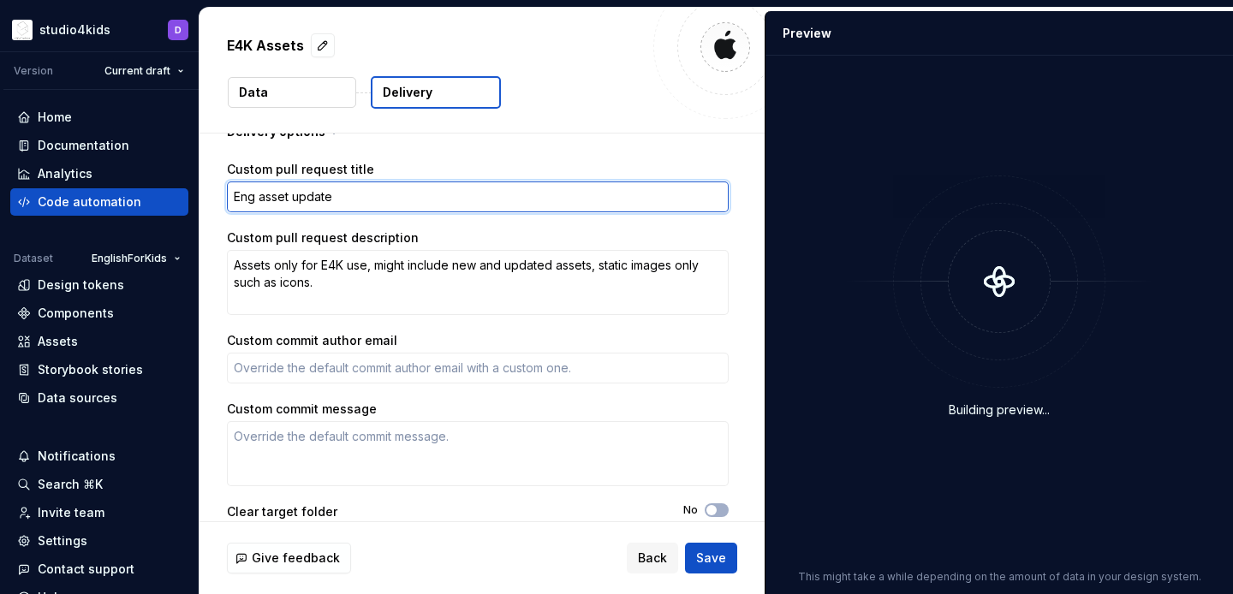
type textarea "Engl asset update"
type textarea "*"
type textarea "Engli asset update"
type textarea "*"
type textarea "Englis asset update"
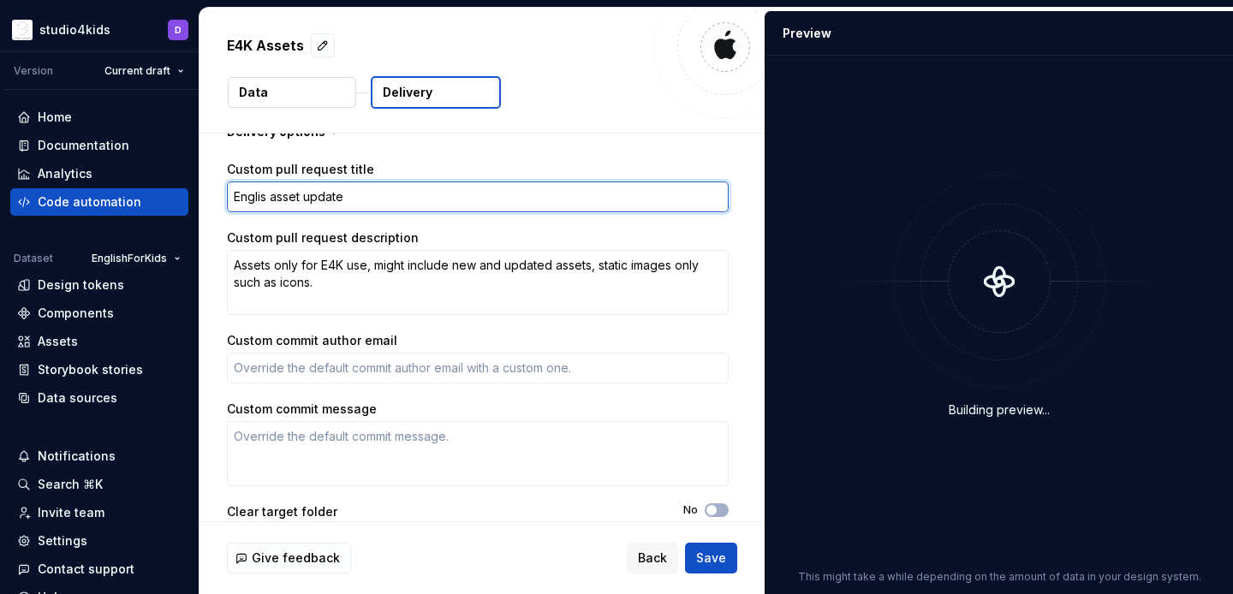
type textarea "*"
type textarea "English asset update"
type textarea "*"
type textarea "English asset update"
type textarea "*"
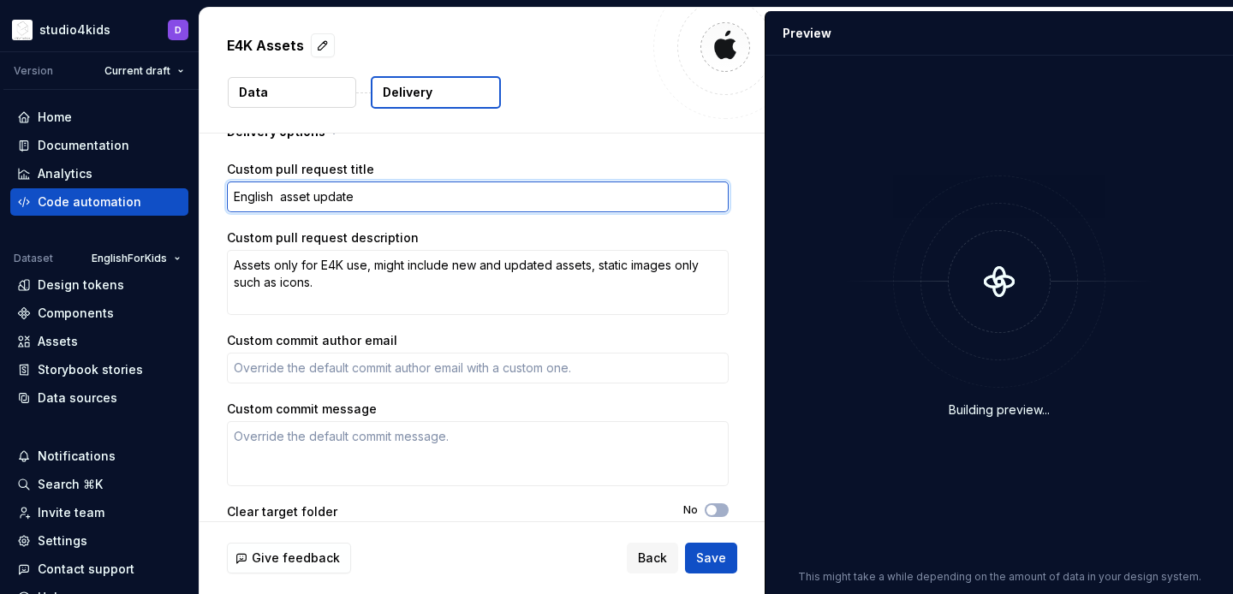
type textarea "English F asset update"
type textarea "*"
type textarea "English Fo asset update"
type textarea "*"
type textarea "English For asset update"
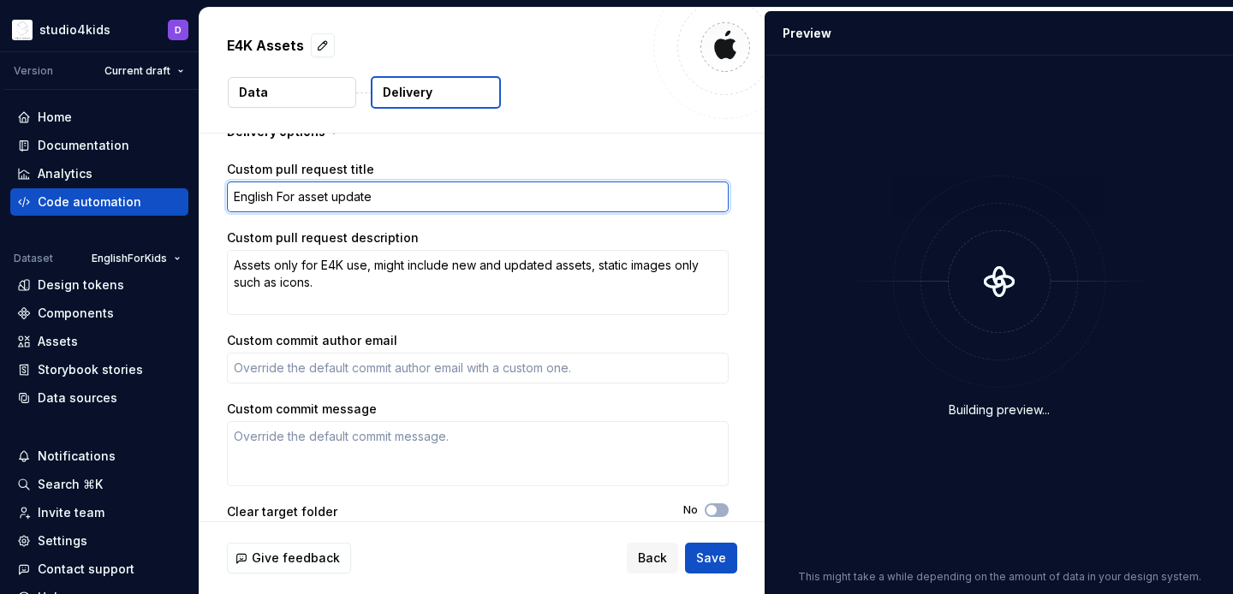
type textarea "*"
type textarea "English For asset update"
type textarea "*"
type textarea "English For K asset update"
type textarea "*"
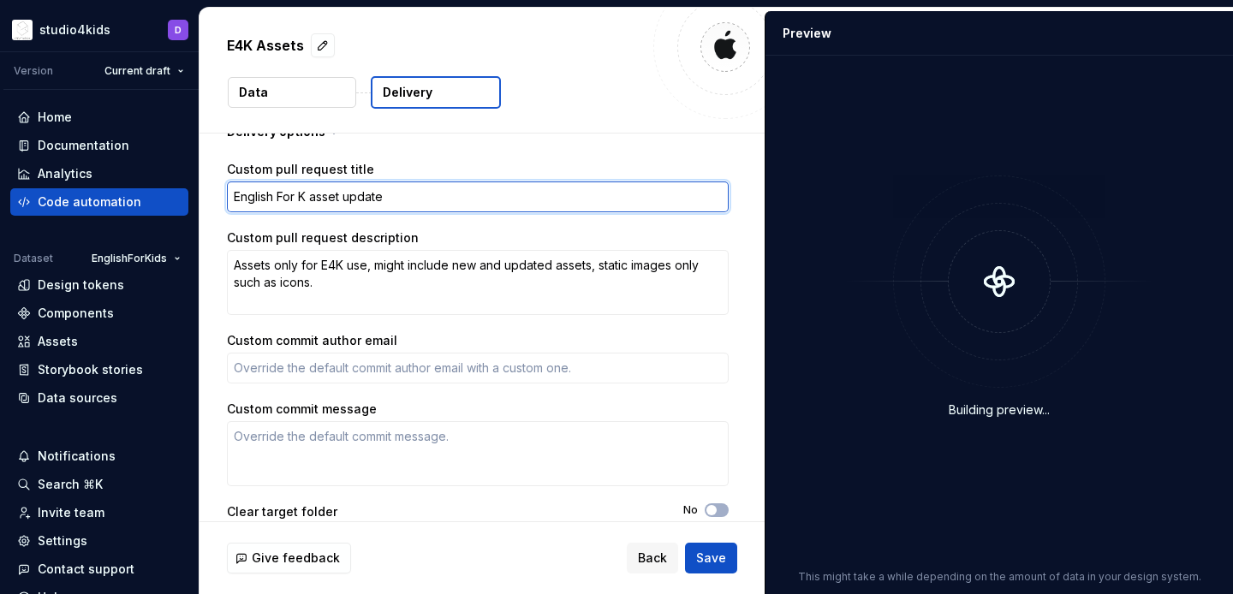
type textarea "English For Ki asset update"
type textarea "*"
type textarea "English For Kids asset update"
type textarea "*"
type textarea "English For Kids asset update"
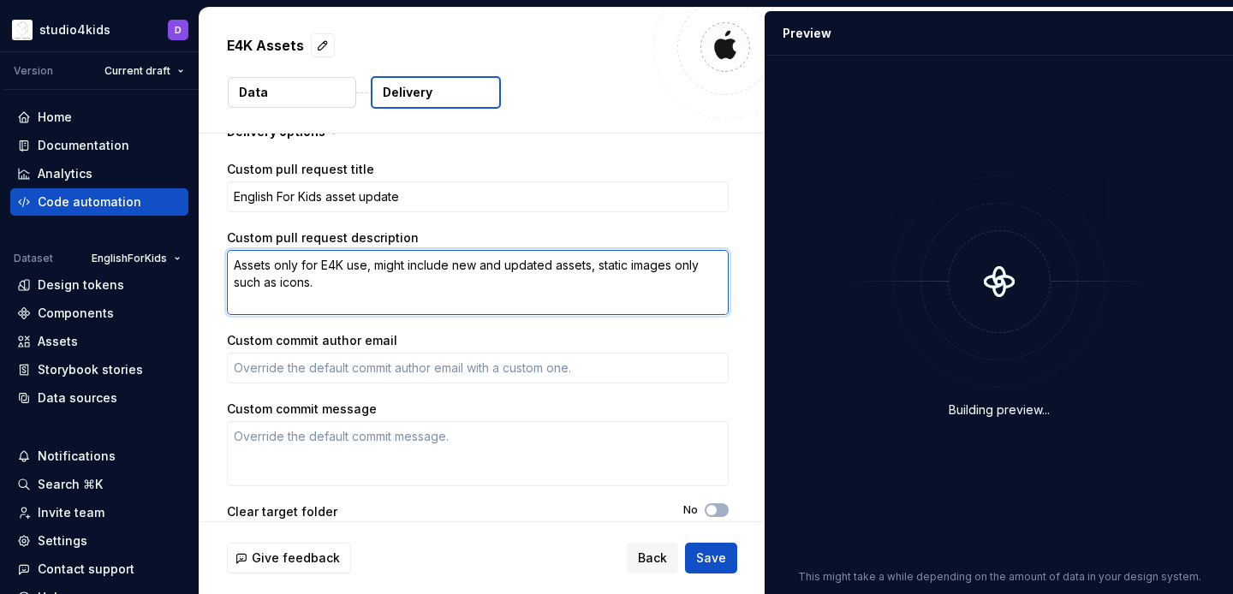
click at [537, 284] on textarea "Assets only for E4K use, might include new and updated assets, static images on…" at bounding box center [478, 282] width 502 height 65
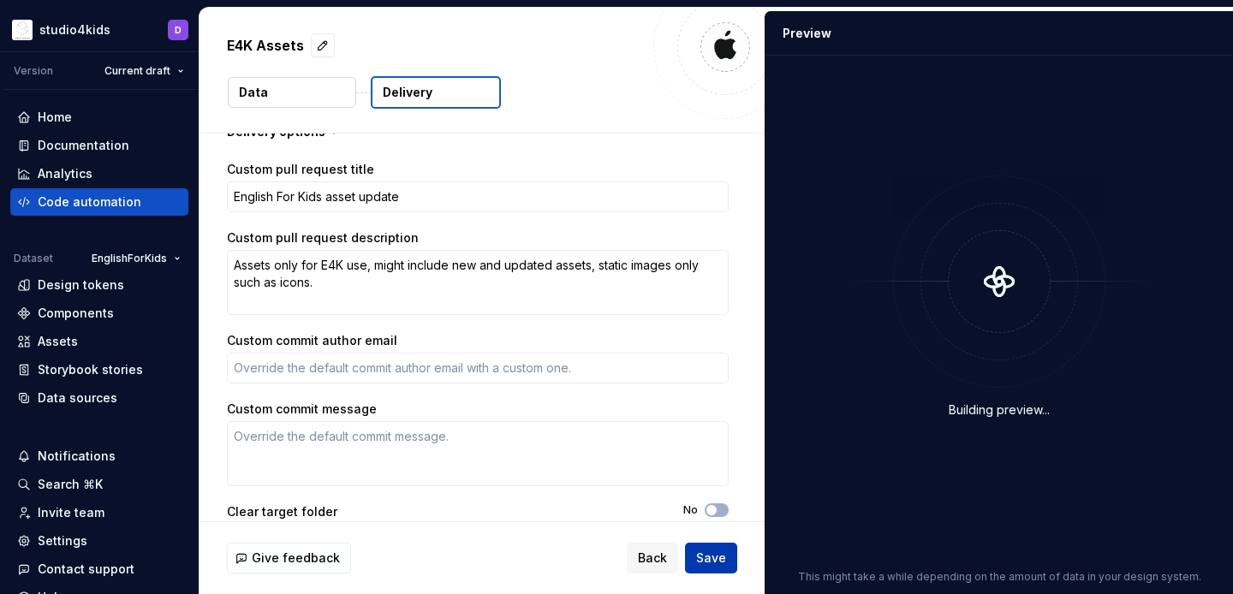
click at [704, 564] on span "Save" at bounding box center [711, 558] width 30 height 17
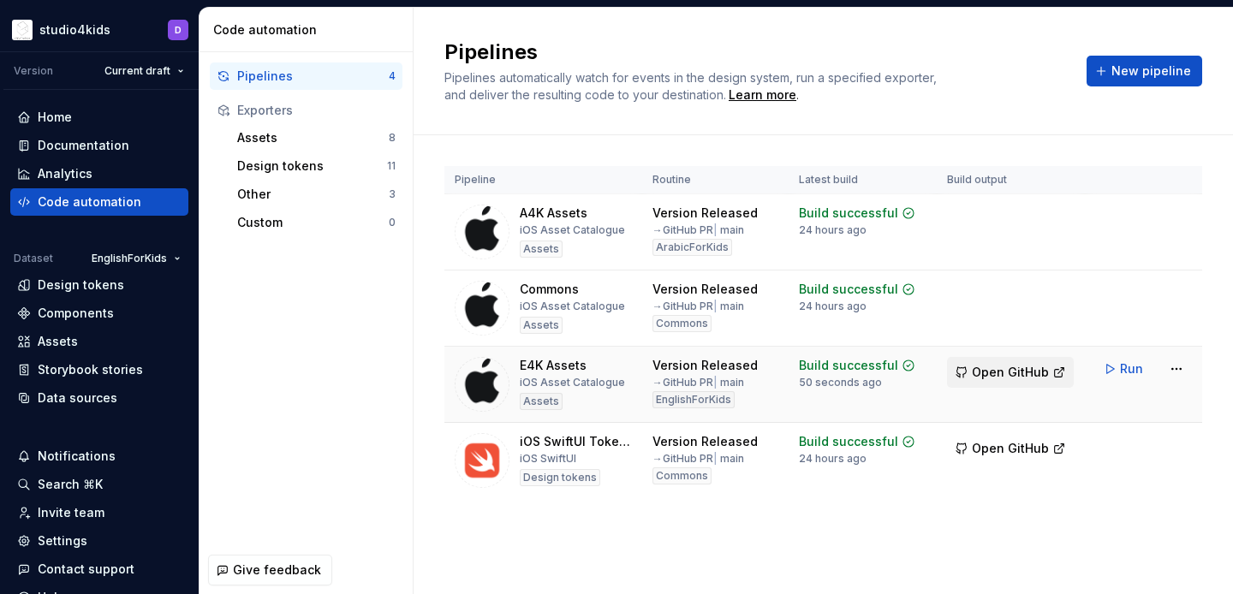
click at [1005, 367] on span "Open GitHub" at bounding box center [1010, 372] width 77 height 17
click at [1157, 66] on span "New pipeline" at bounding box center [1151, 71] width 80 height 17
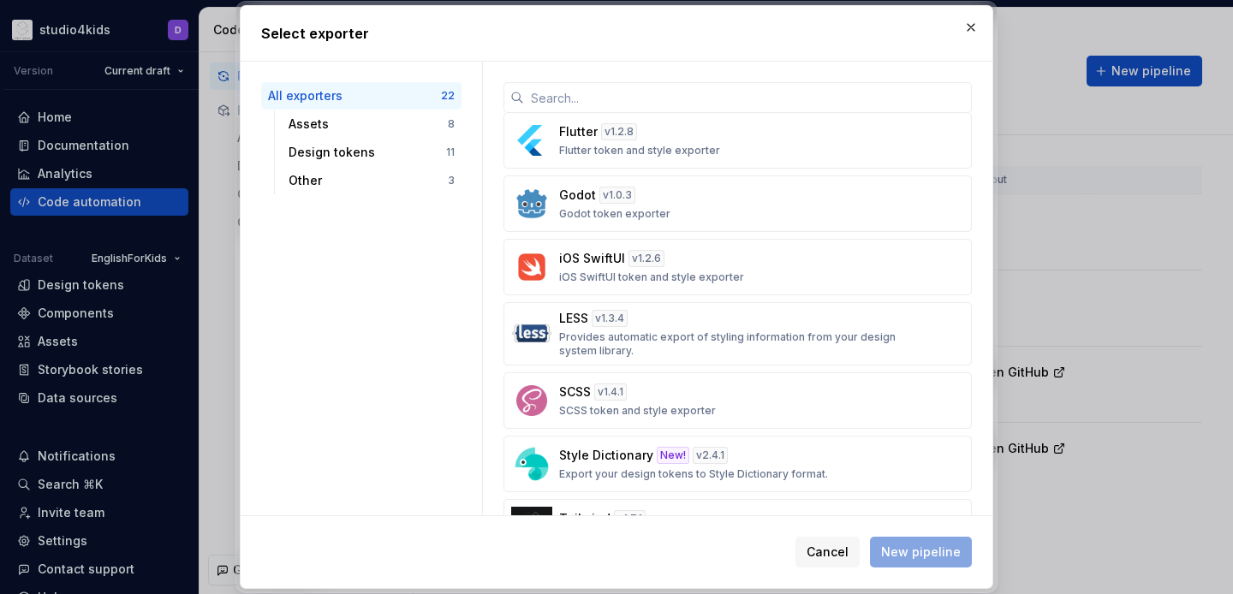
scroll to position [686, 0]
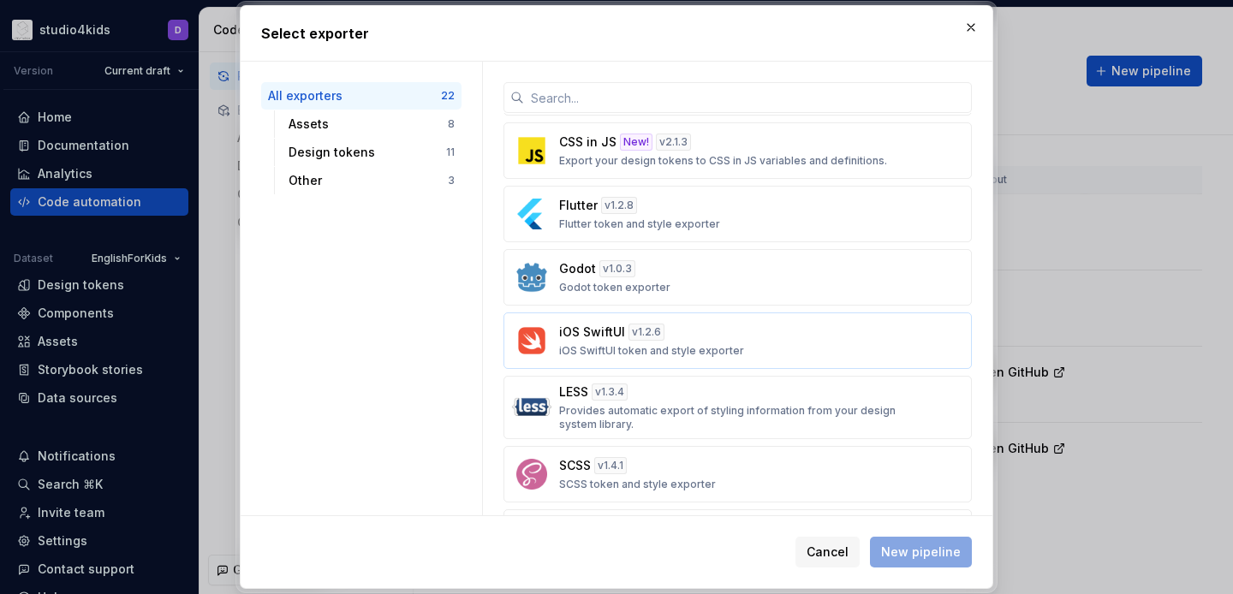
click at [862, 342] on div "iOS SwiftUI v 1.2.6 iOS SwiftUI token and style exporter" at bounding box center [732, 341] width 347 height 34
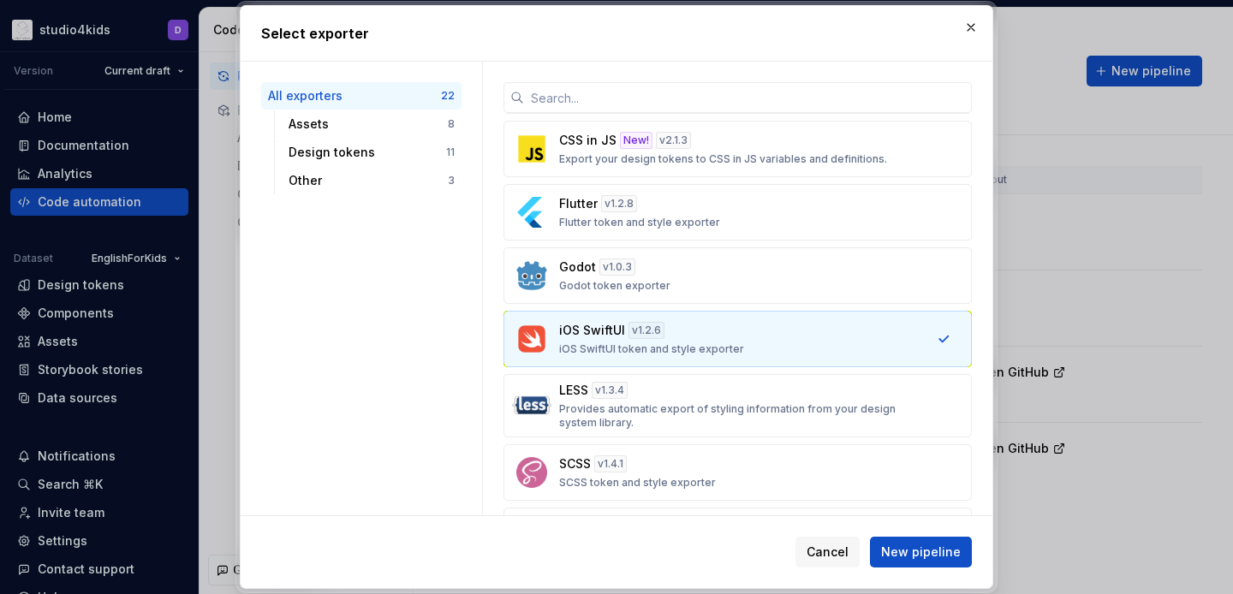
scroll to position [681, 0]
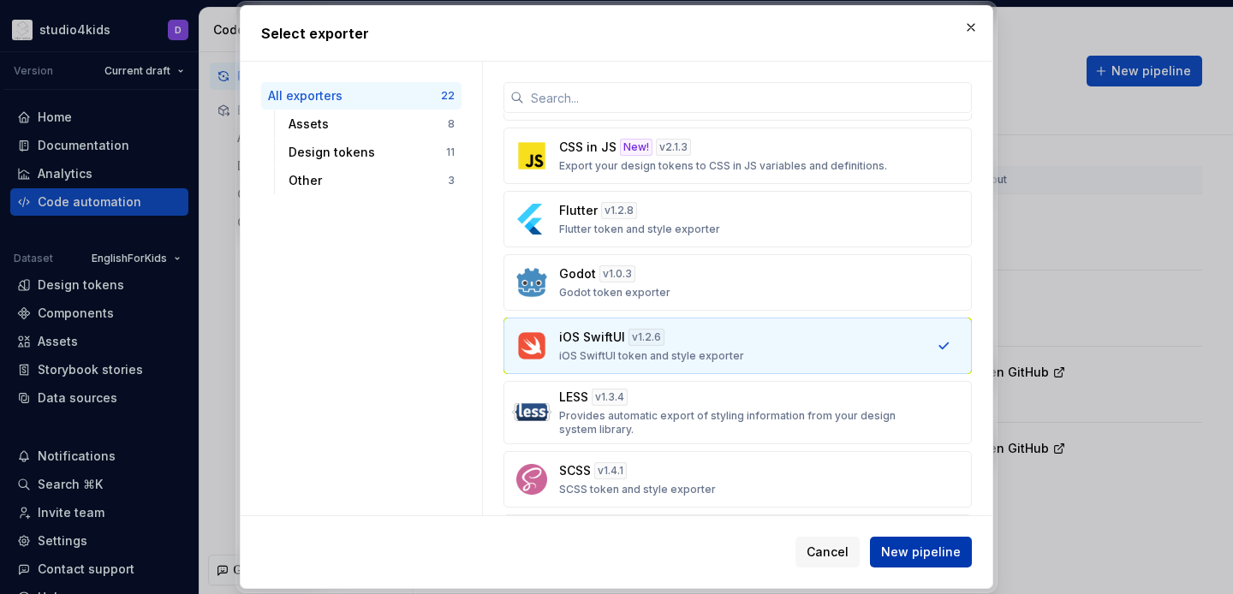
click at [907, 544] on span "New pipeline" at bounding box center [921, 552] width 80 height 17
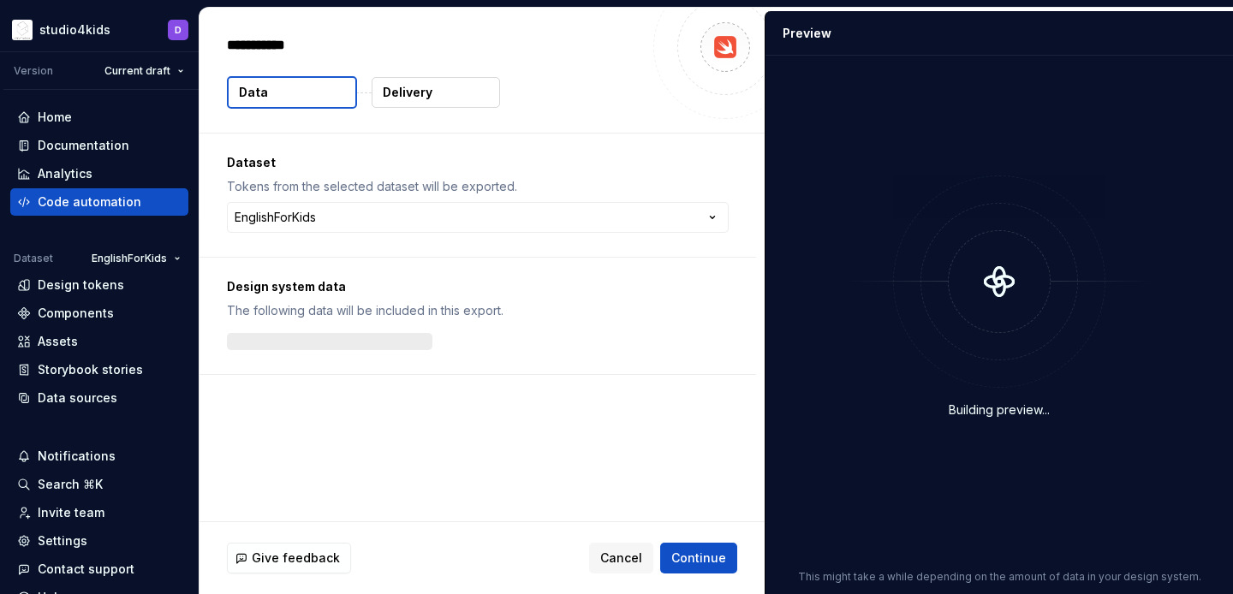
type textarea "*"
click at [369, 226] on html "**********" at bounding box center [616, 297] width 1233 height 594
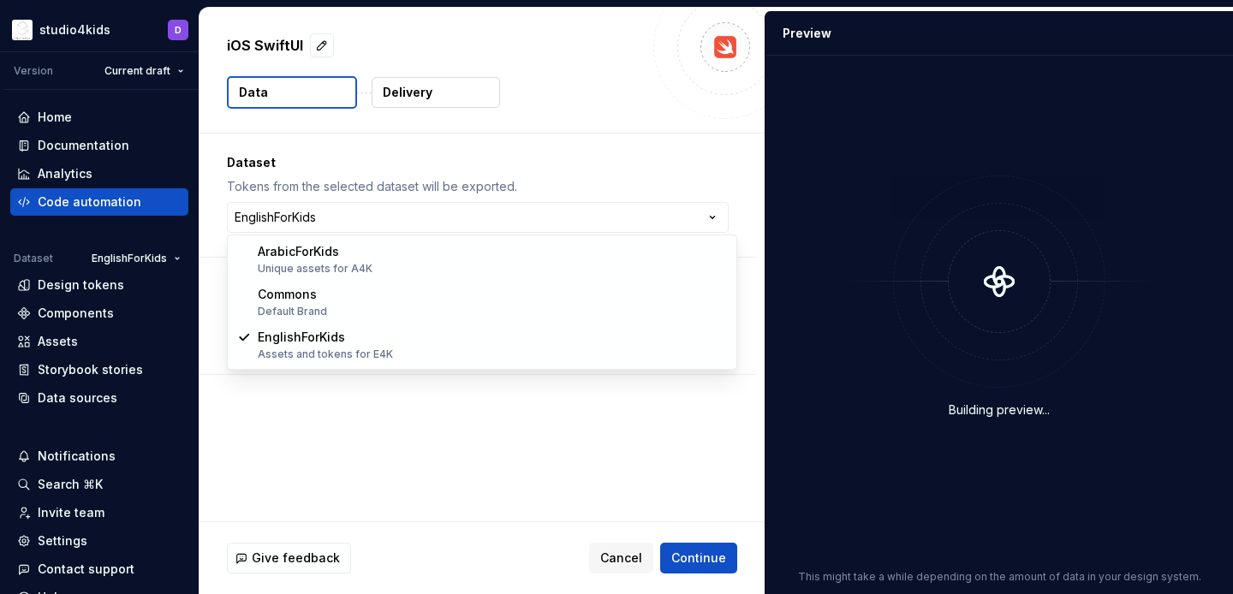
select select "**********"
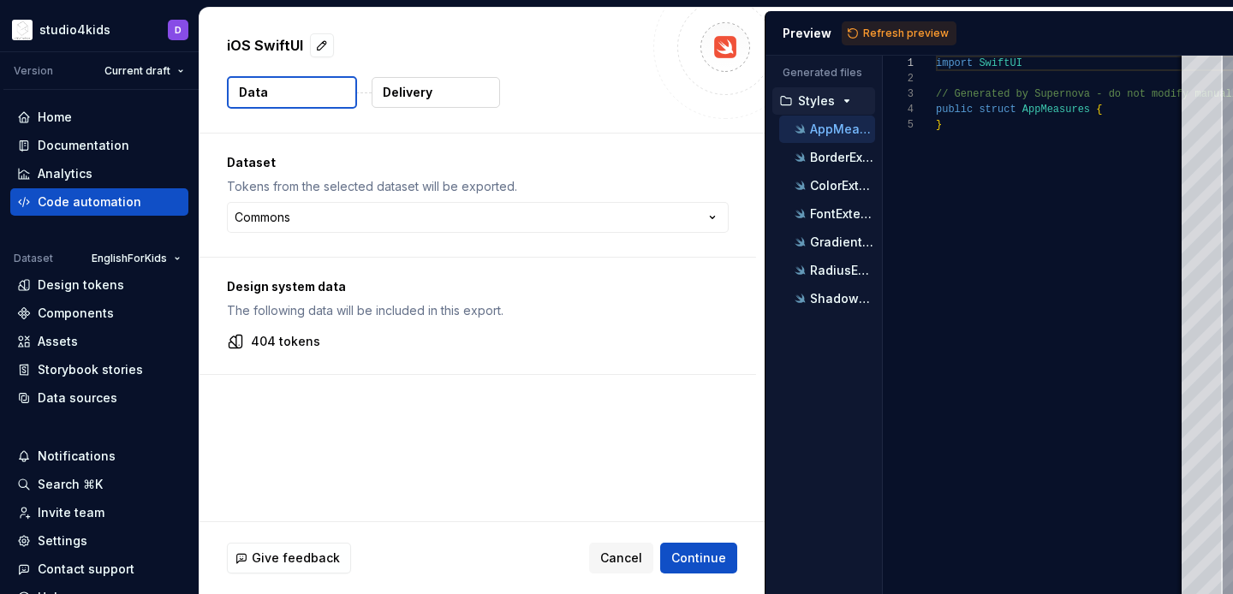
click at [414, 91] on p "Delivery" at bounding box center [408, 92] width 50 height 17
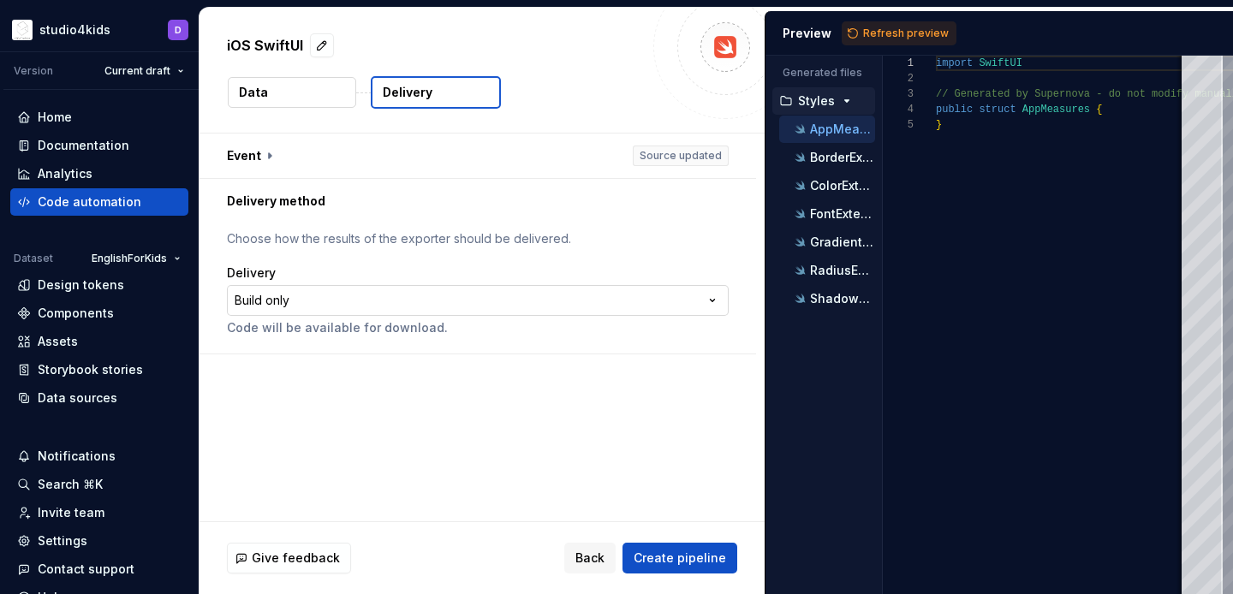
click at [457, 296] on html "**********" at bounding box center [616, 297] width 1233 height 594
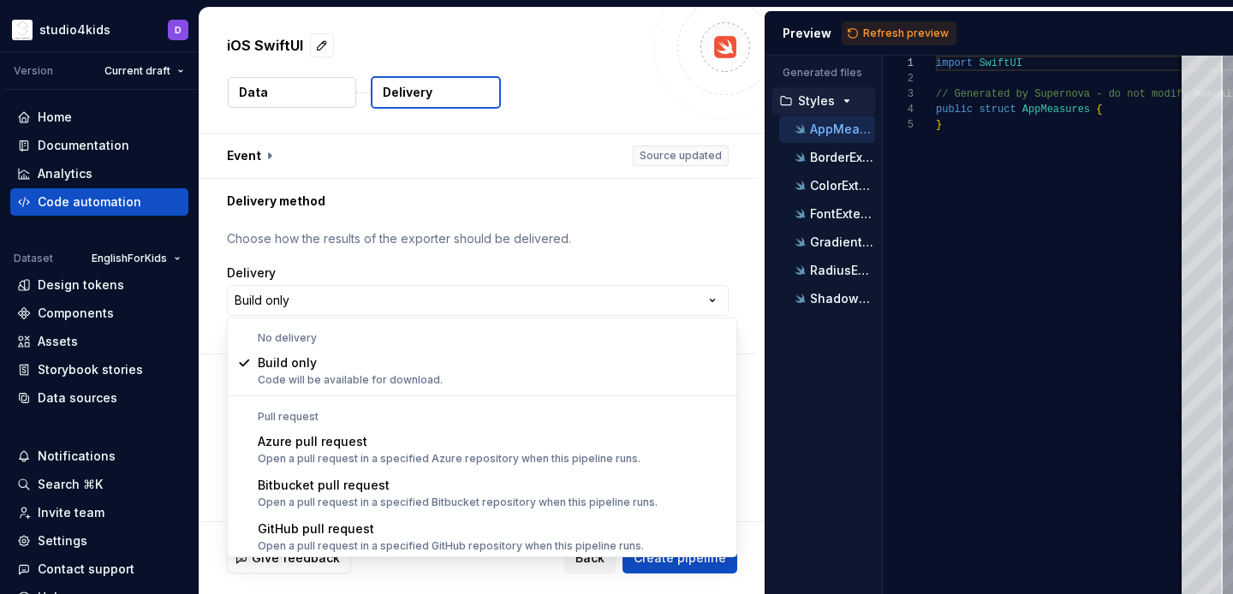
scroll to position [48, 0]
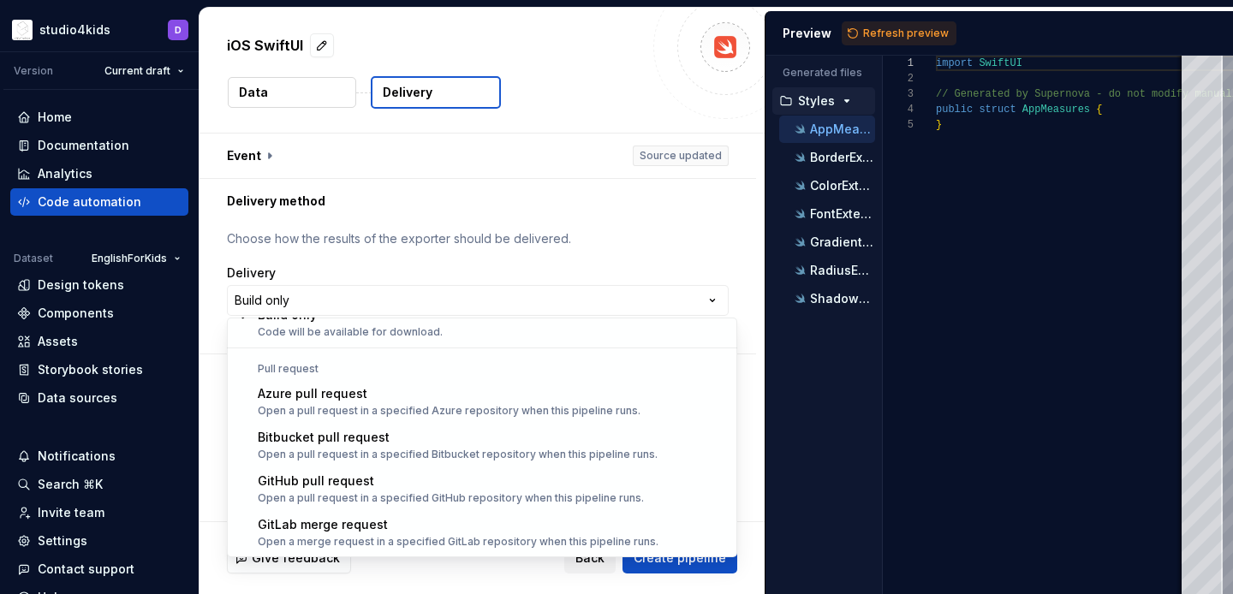
click at [450, 230] on html "**********" at bounding box center [616, 297] width 1233 height 594
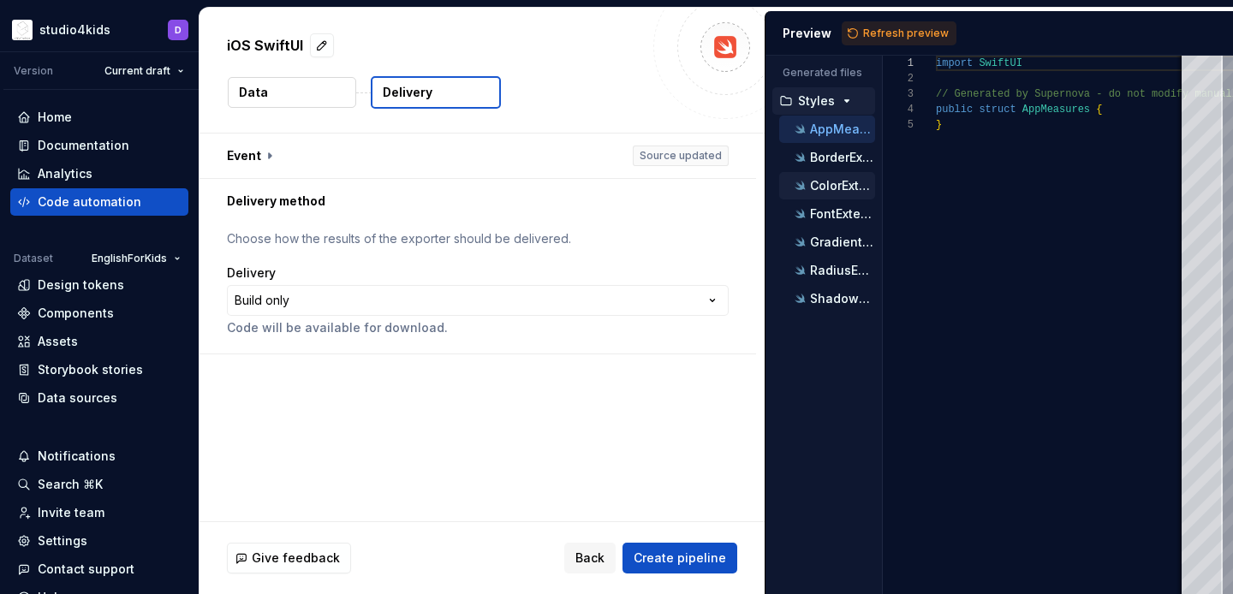
click at [817, 177] on div "ColorExtension.swift" at bounding box center [833, 185] width 84 height 17
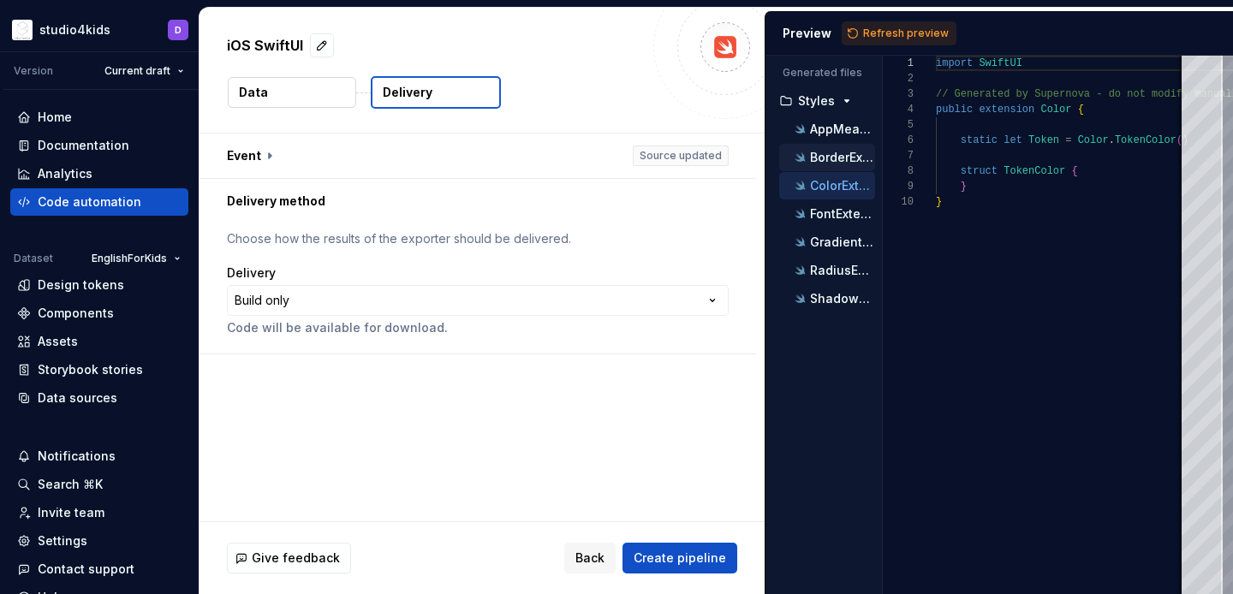
click at [825, 158] on p "BorderExtension.swift" at bounding box center [842, 158] width 65 height 14
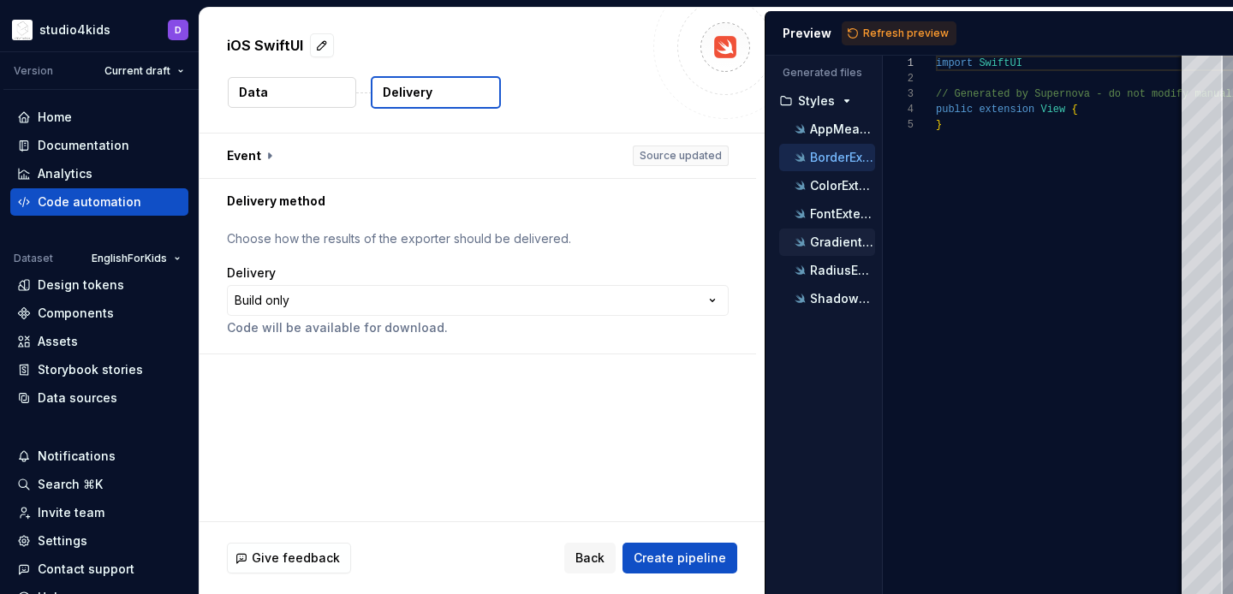
click at [823, 235] on p "GradientExtension.swift" at bounding box center [842, 242] width 65 height 14
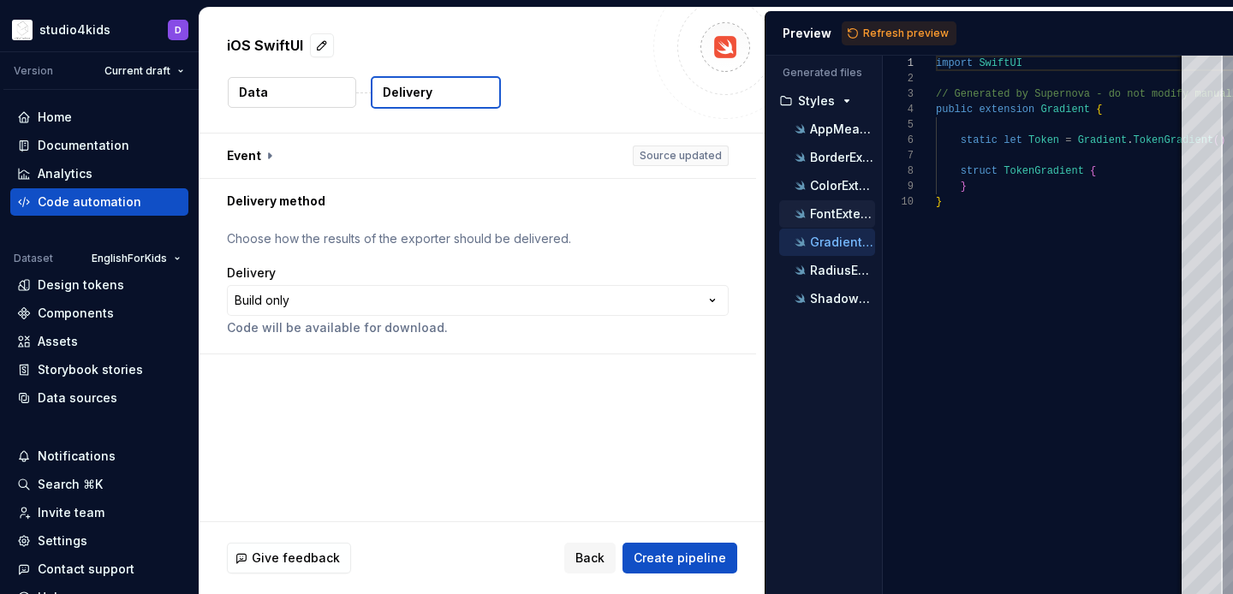
click at [825, 212] on p "FontExtension.swift" at bounding box center [842, 214] width 65 height 14
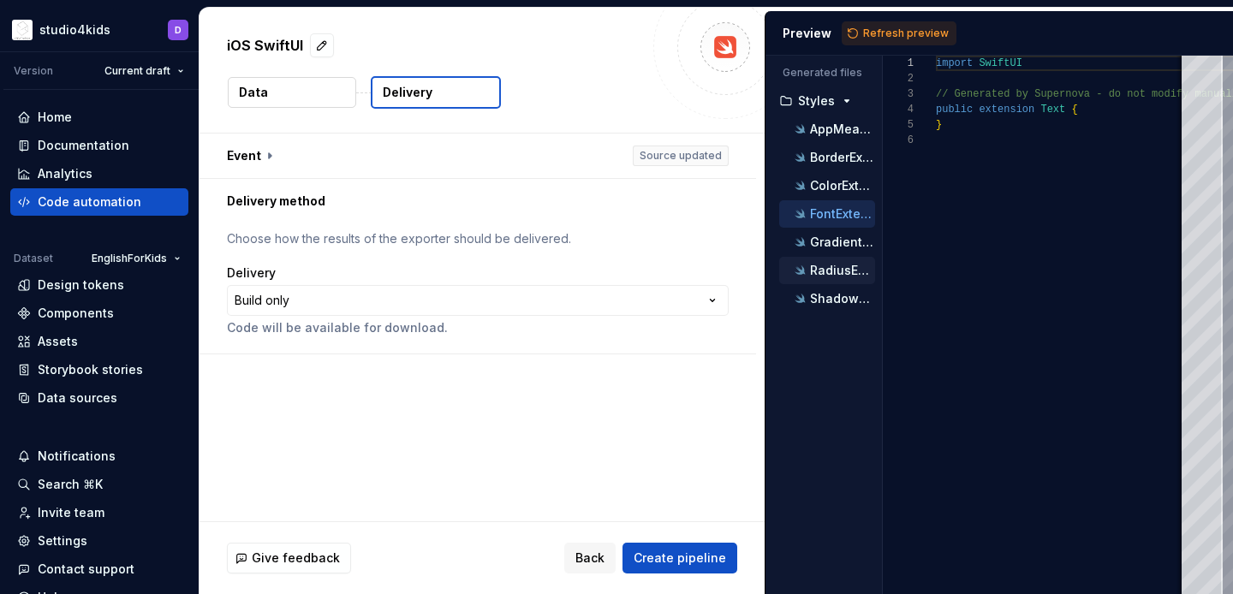
click at [829, 277] on p "RadiusExtension.swift" at bounding box center [842, 271] width 65 height 14
click at [830, 297] on p "ShadowExtension.swift" at bounding box center [842, 299] width 65 height 14
click at [837, 143] on ul "AppMeasures.swift BorderExtension.swift ColorExtension.swift FontExtension.swif…" at bounding box center [823, 214] width 103 height 197
click at [837, 132] on p "AppMeasures.swift" at bounding box center [842, 129] width 65 height 14
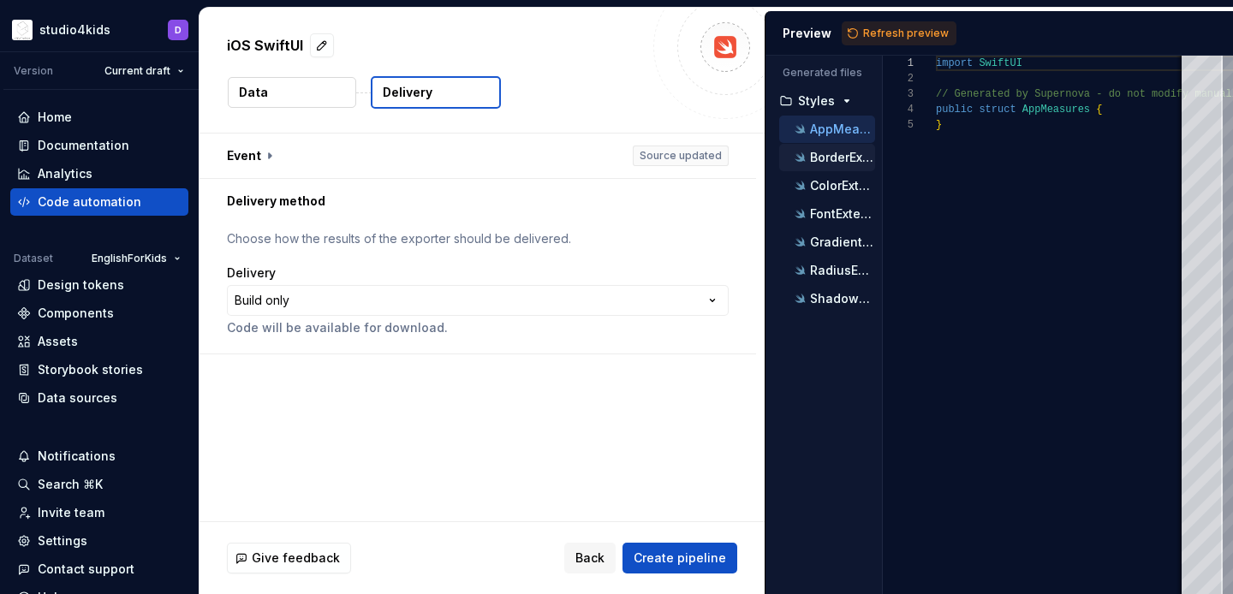
click at [831, 168] on div "BorderExtension.swift" at bounding box center [827, 157] width 96 height 27
click at [831, 146] on div "BorderExtension.swift" at bounding box center [827, 157] width 96 height 27
click at [832, 160] on p "BorderExtension.swift" at bounding box center [842, 158] width 65 height 14
click at [834, 191] on p "ColorExtension.swift" at bounding box center [842, 186] width 65 height 14
type textarea "**********"
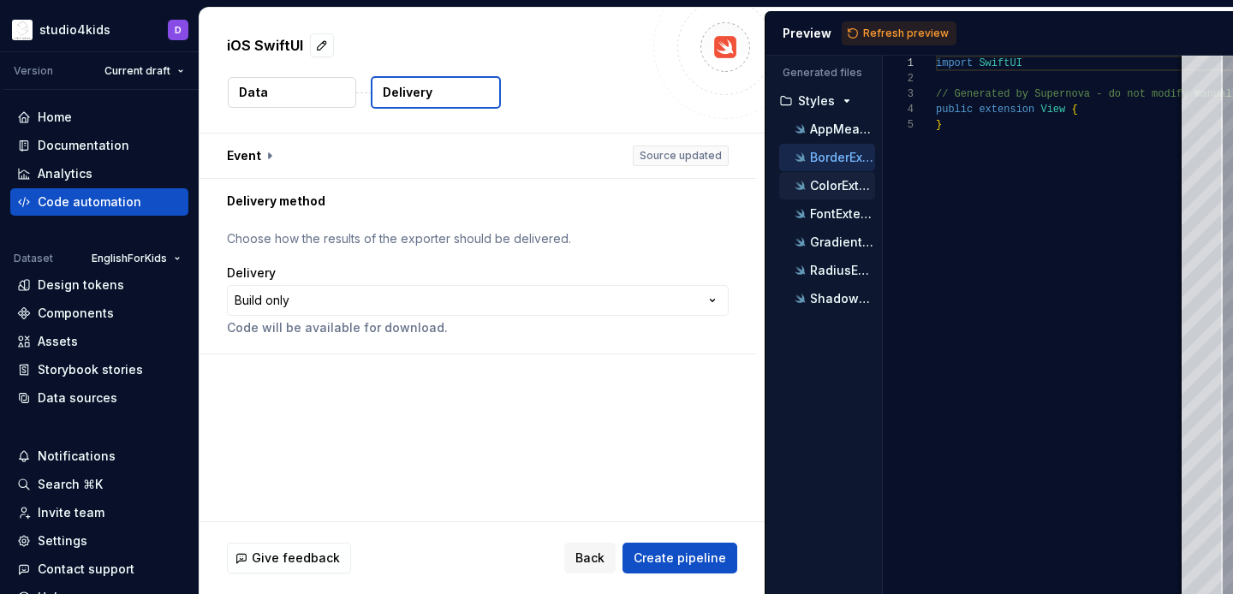
scroll to position [139, 0]
click at [259, 161] on button "button" at bounding box center [478, 156] width 557 height 45
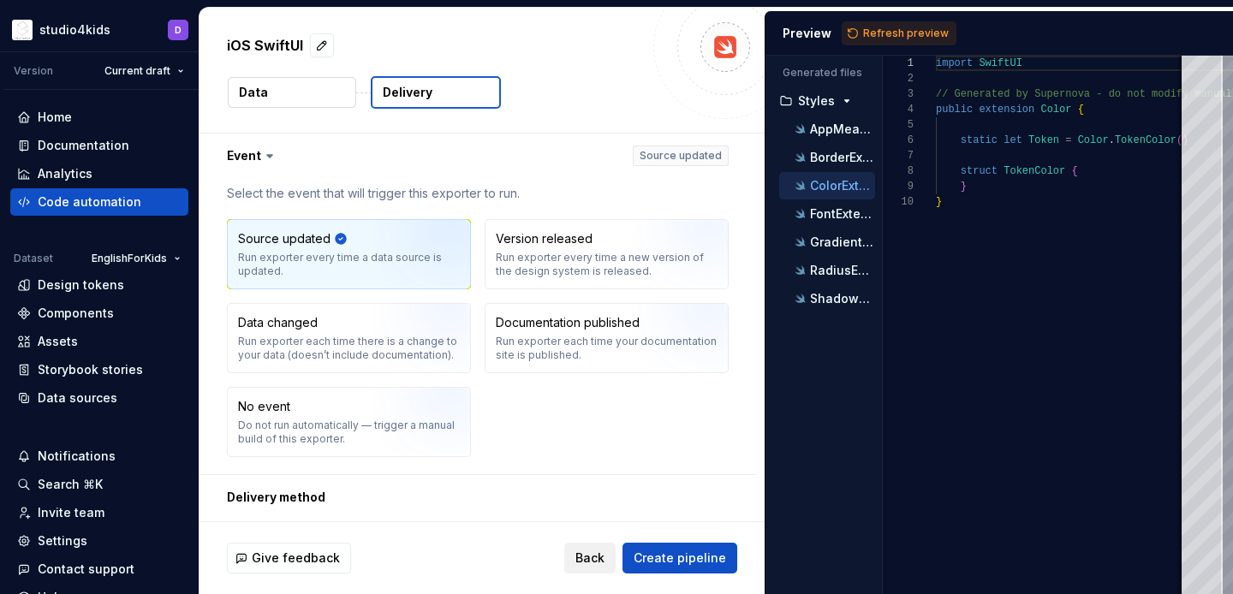
click at [589, 560] on span "Back" at bounding box center [589, 558] width 29 height 17
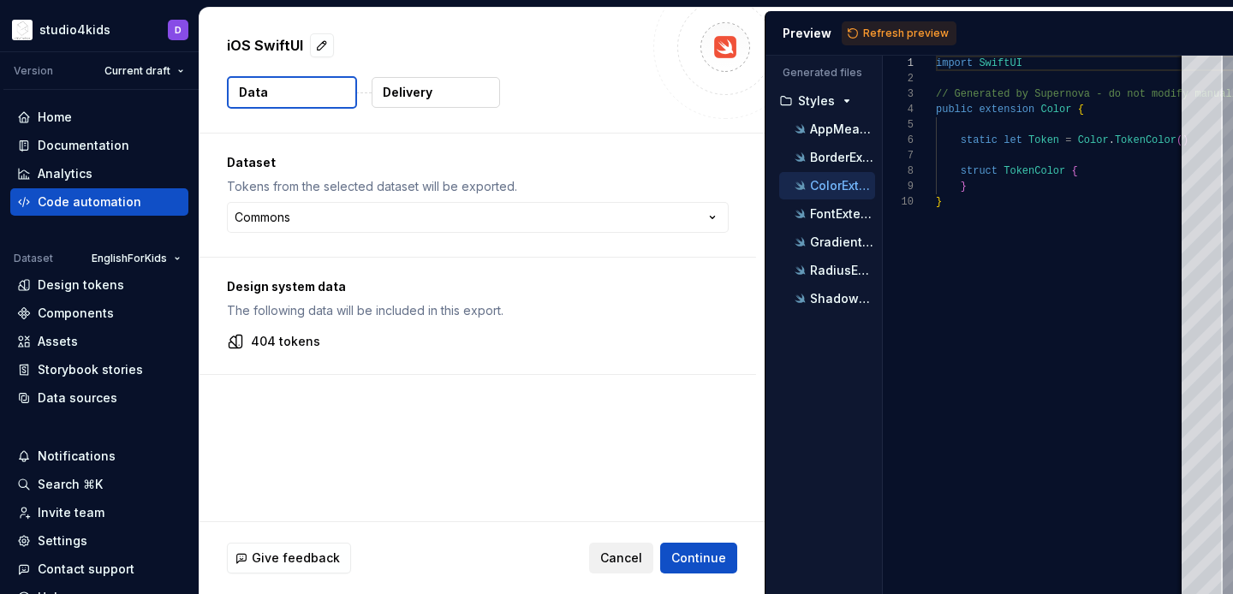
click at [603, 557] on button "Cancel" at bounding box center [621, 558] width 64 height 31
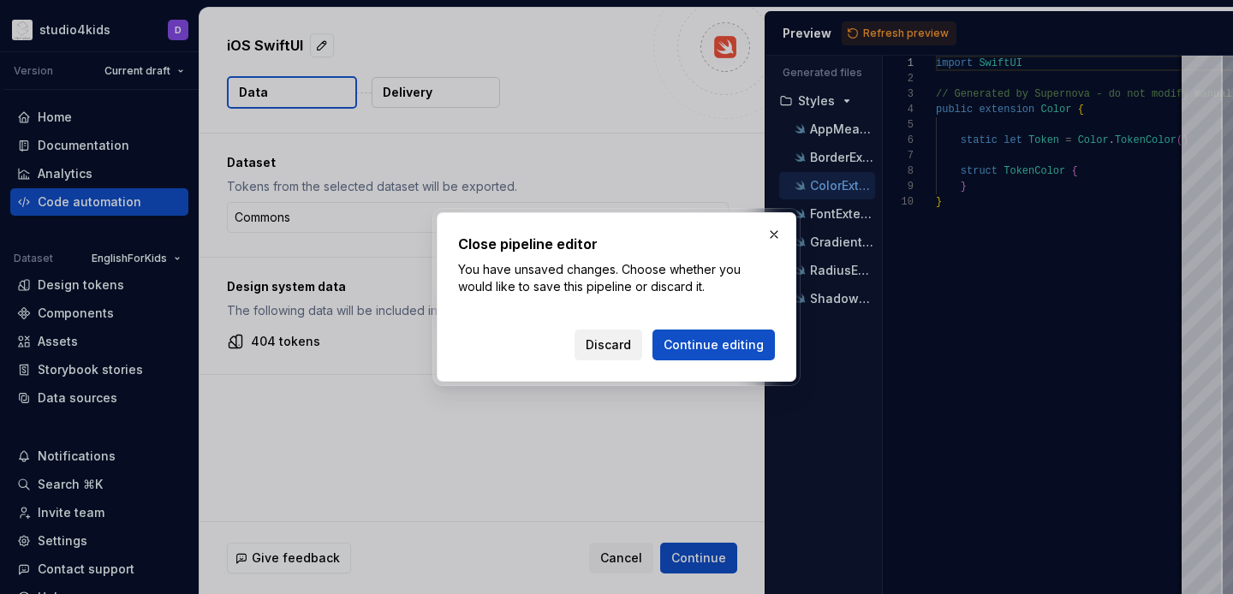
click at [613, 339] on span "Discard" at bounding box center [608, 345] width 45 height 17
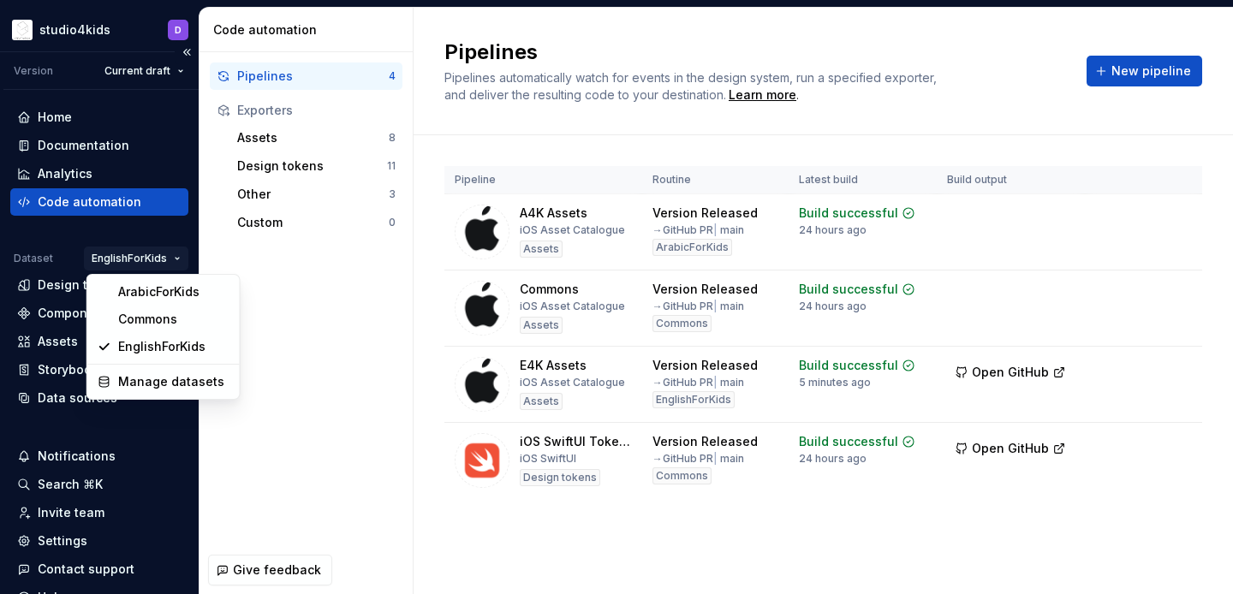
click at [143, 261] on html "studio4kids D Version Current draft Home Documentation Analytics Code automatio…" at bounding box center [616, 297] width 1233 height 594
click at [146, 315] on div "Commons" at bounding box center [173, 319] width 111 height 17
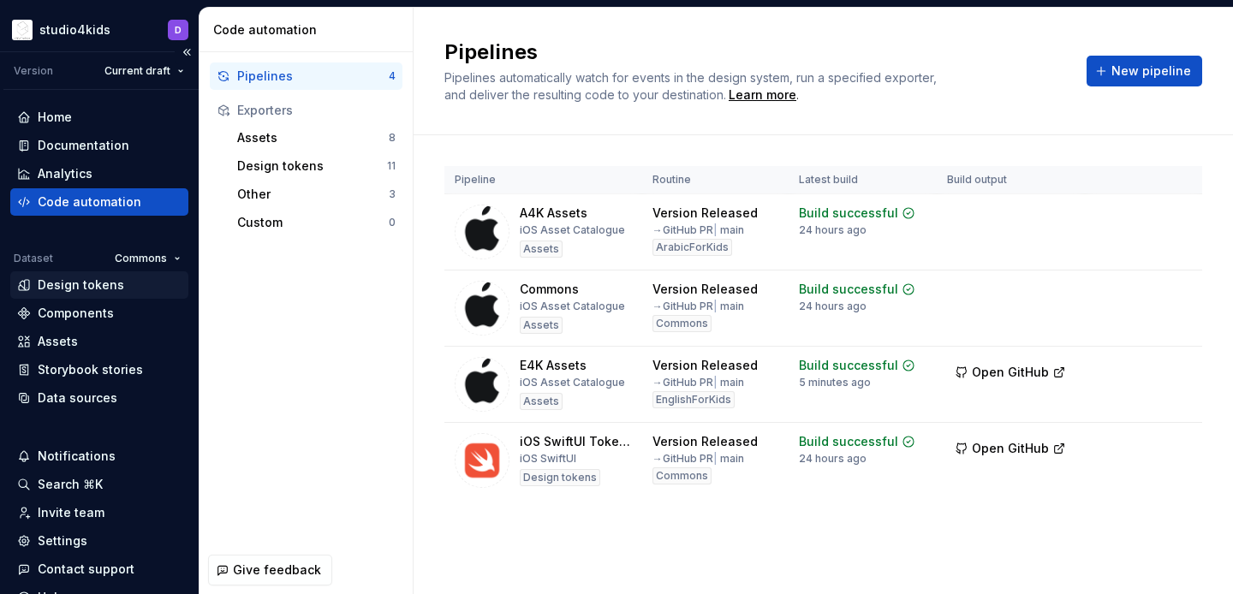
click at [85, 290] on div "Design tokens" at bounding box center [81, 285] width 86 height 17
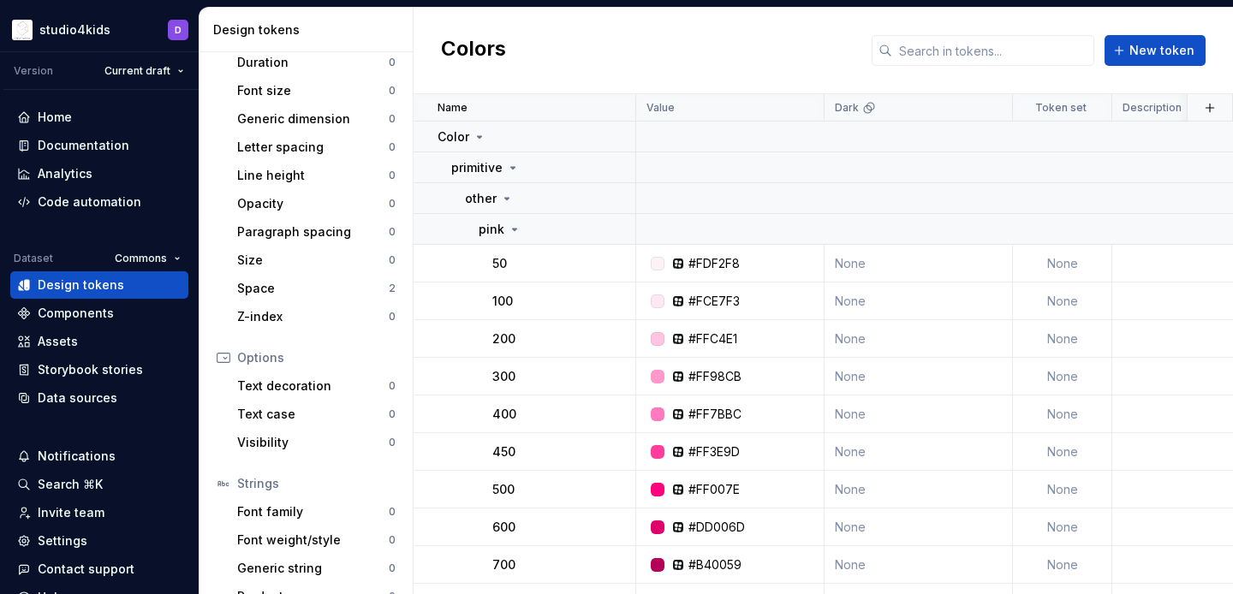
scroll to position [128, 0]
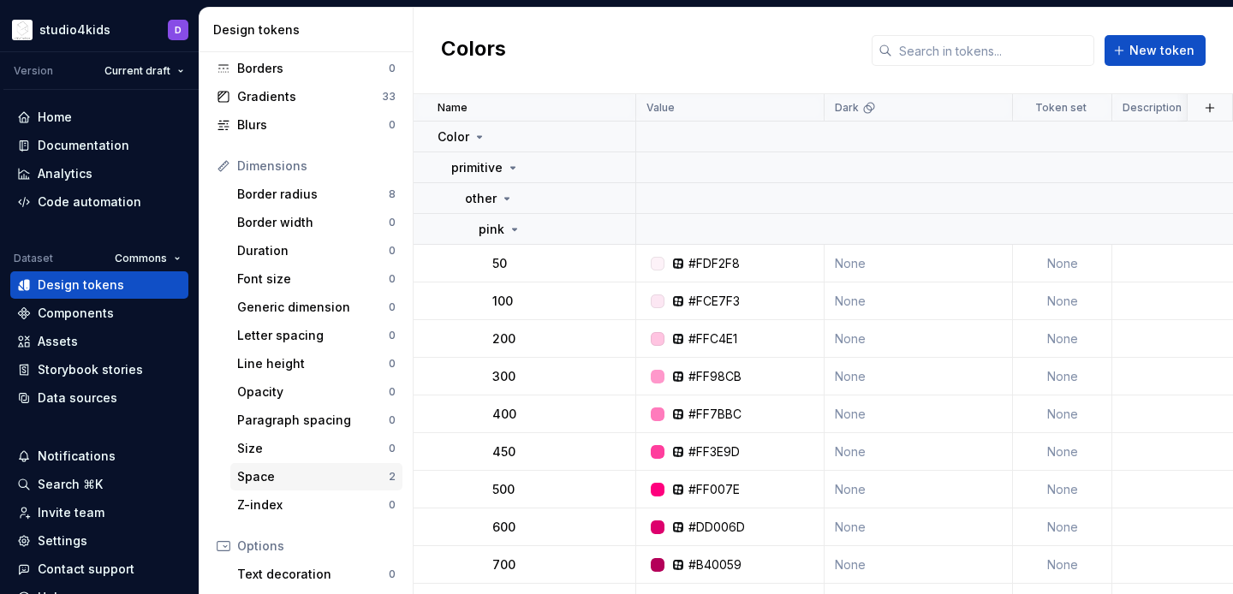
click at [337, 474] on div "Space" at bounding box center [313, 476] width 152 height 17
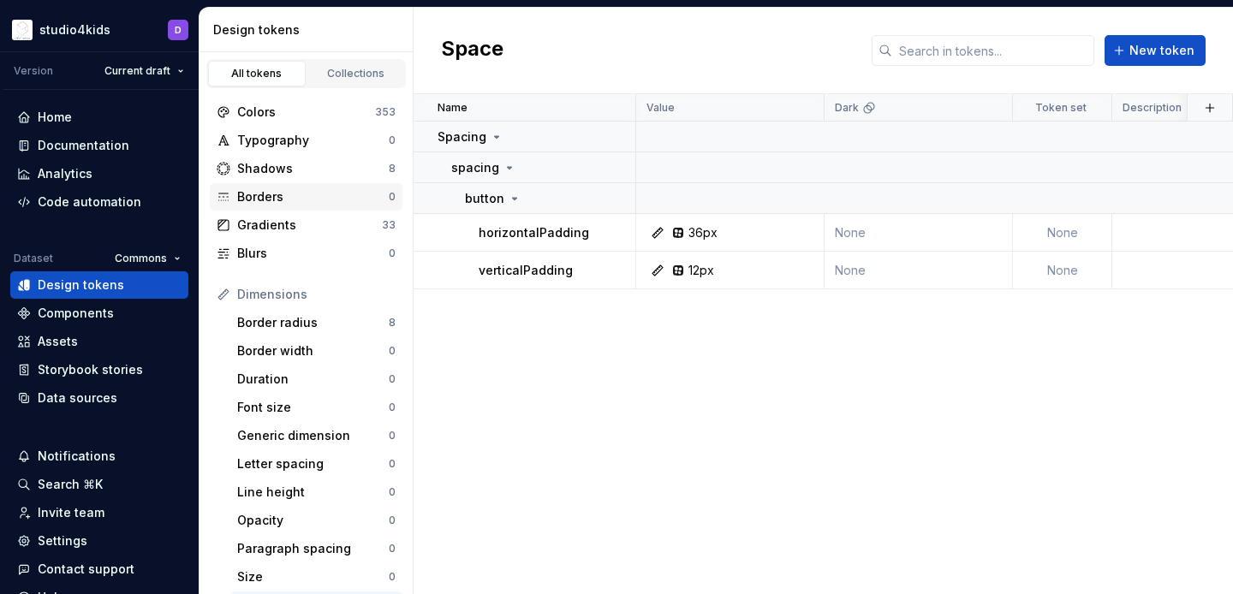
click at [285, 198] on div "Borders" at bounding box center [313, 196] width 152 height 17
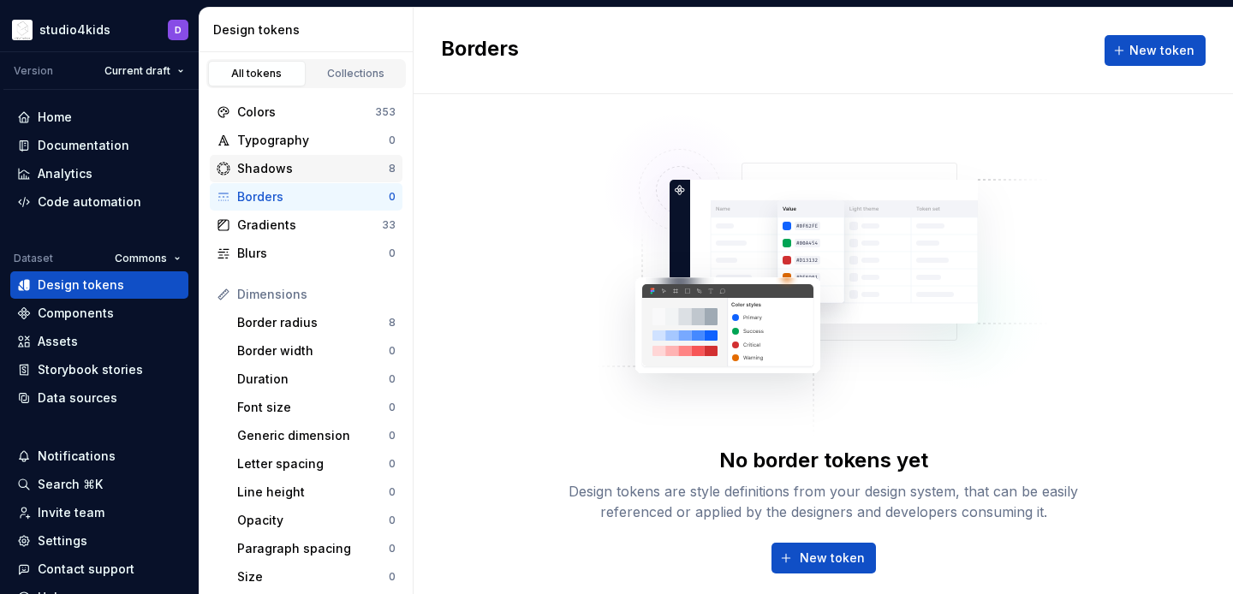
click at [287, 168] on div "Shadows" at bounding box center [313, 168] width 152 height 17
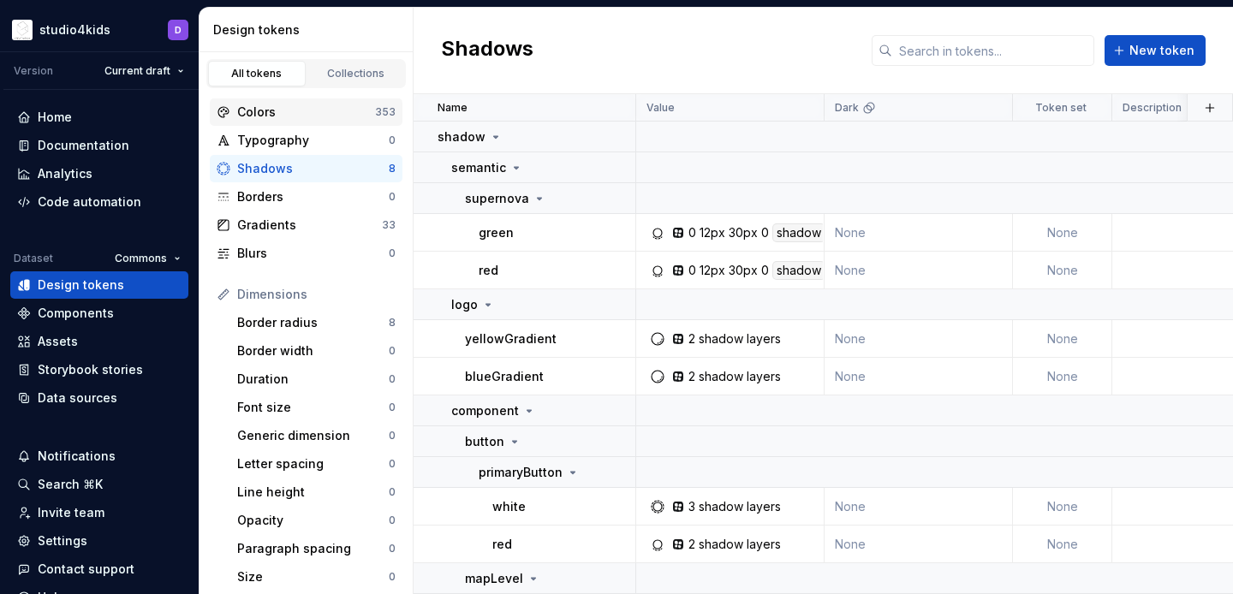
click at [332, 113] on div "Colors" at bounding box center [306, 112] width 138 height 17
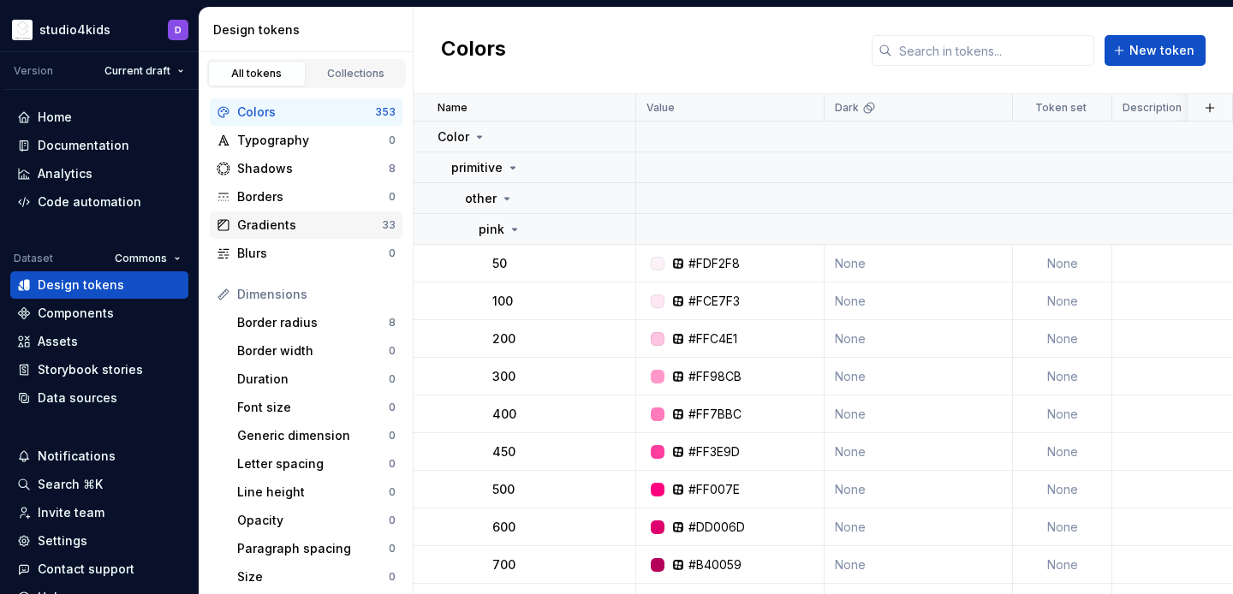
click at [284, 229] on div "Gradients" at bounding box center [309, 225] width 145 height 17
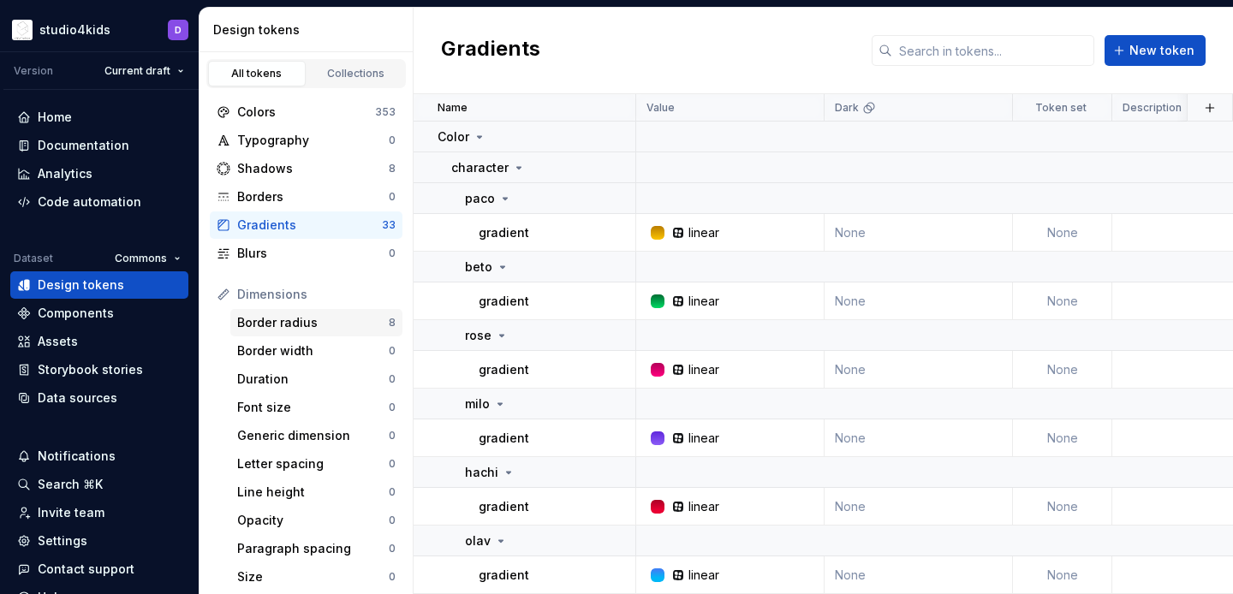
click at [292, 328] on div "Border radius" at bounding box center [313, 322] width 152 height 17
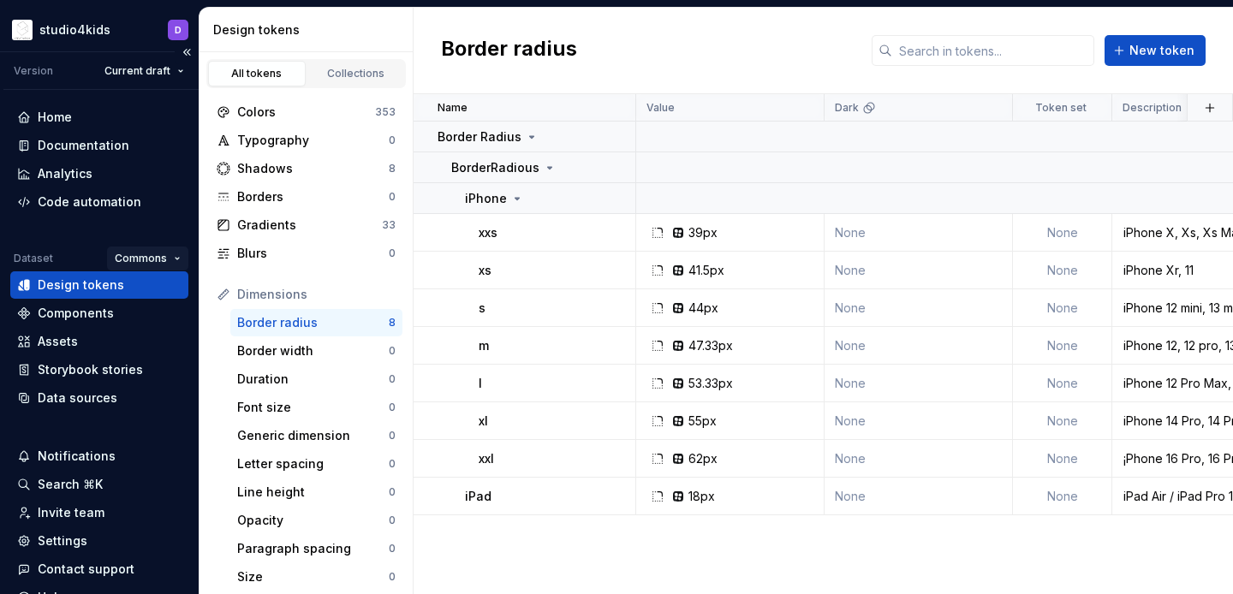
click at [159, 253] on html "studio4kids D Version Current draft Home Documentation Analytics Code automatio…" at bounding box center [616, 297] width 1233 height 594
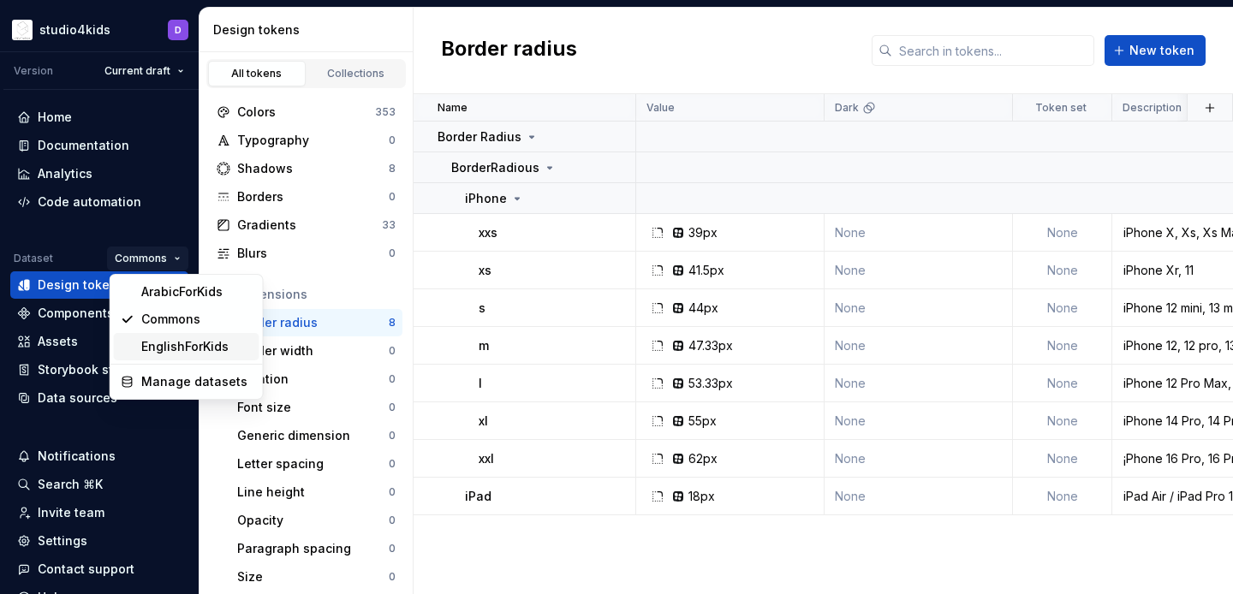
click at [173, 343] on div "EnglishForKids" at bounding box center [196, 346] width 111 height 17
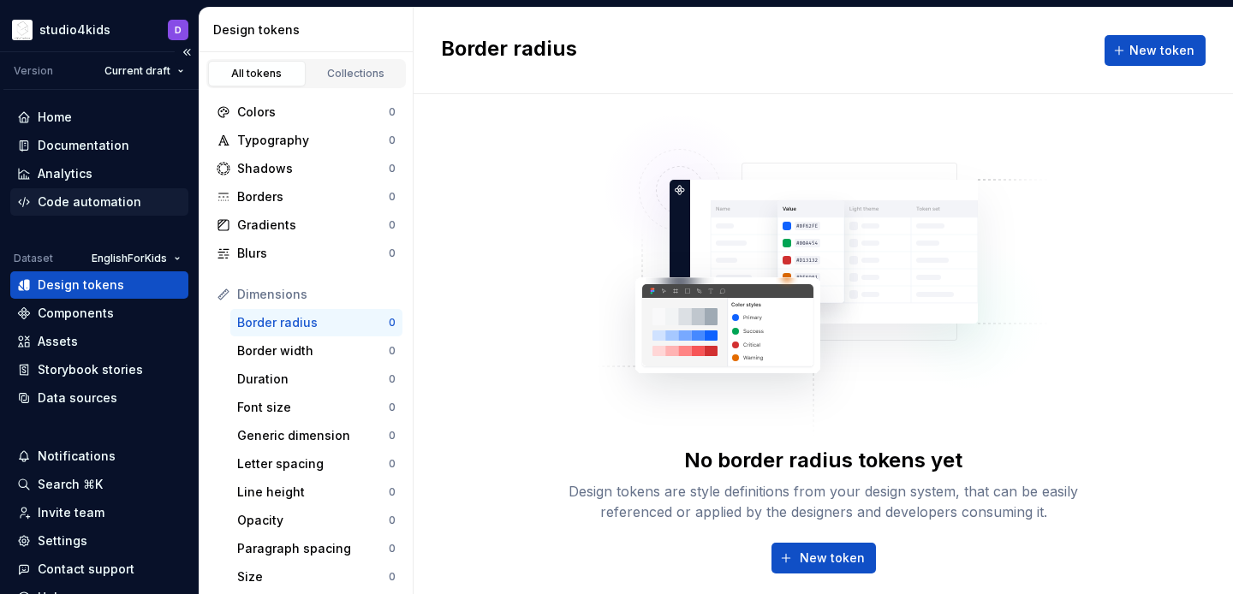
click at [74, 202] on div "Code automation" at bounding box center [90, 202] width 104 height 17
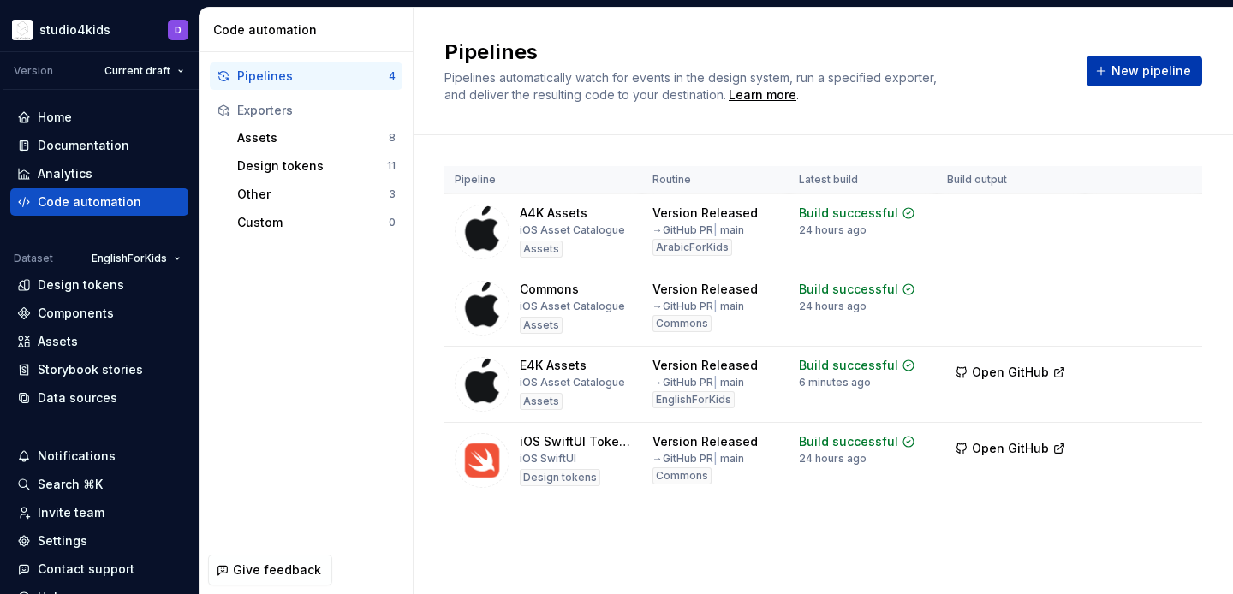
click at [1156, 67] on span "New pipeline" at bounding box center [1151, 71] width 80 height 17
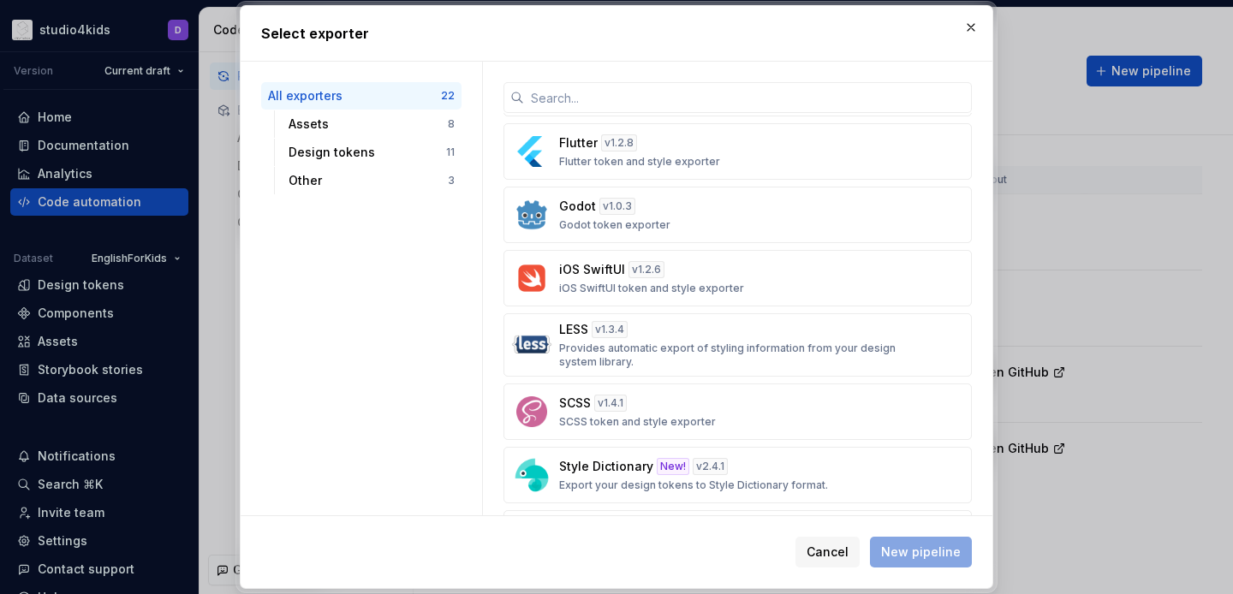
scroll to position [728, 0]
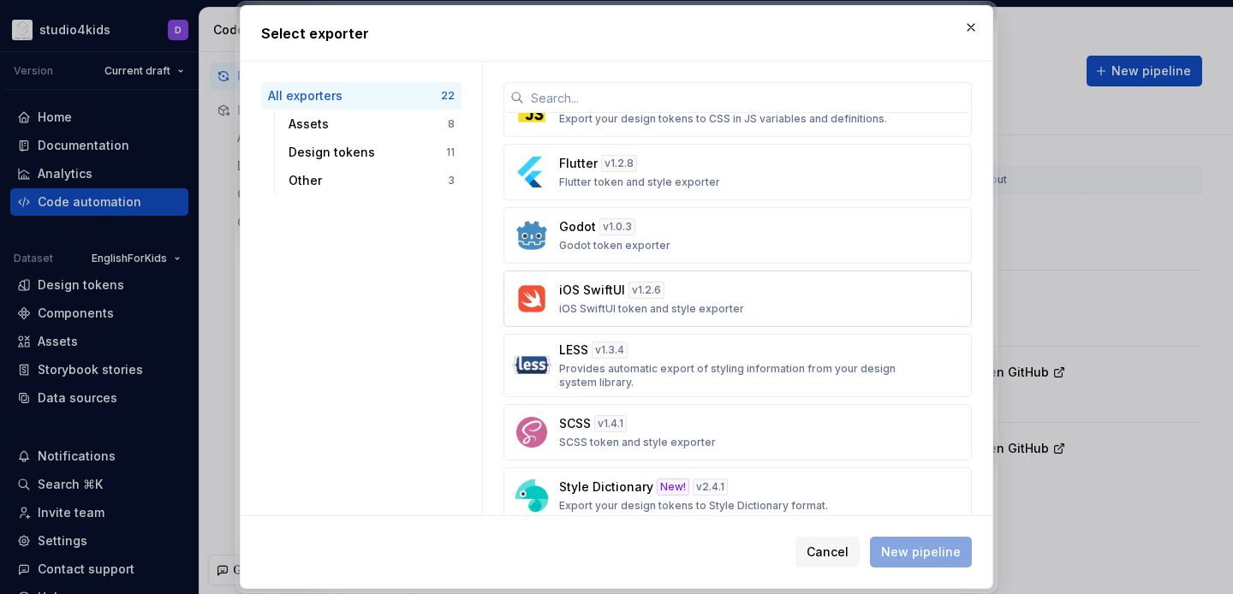
click at [710, 300] on div "iOS SwiftUI v 1.2.6 iOS SwiftUI token and style exporter" at bounding box center [732, 299] width 347 height 34
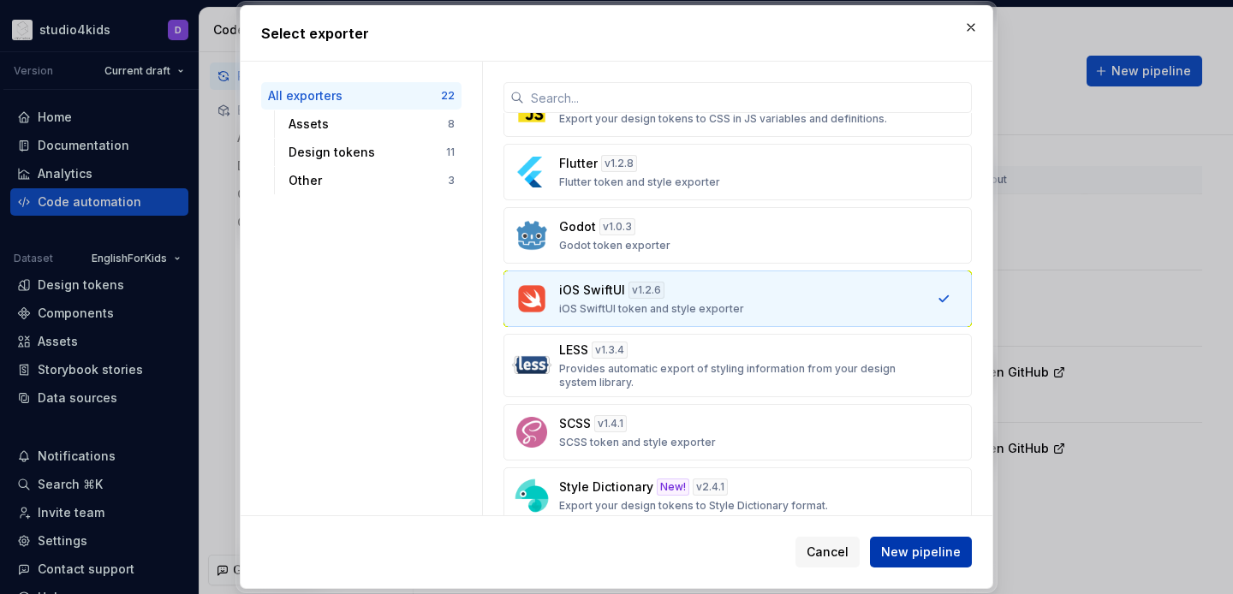
click at [921, 539] on button "New pipeline" at bounding box center [921, 552] width 102 height 31
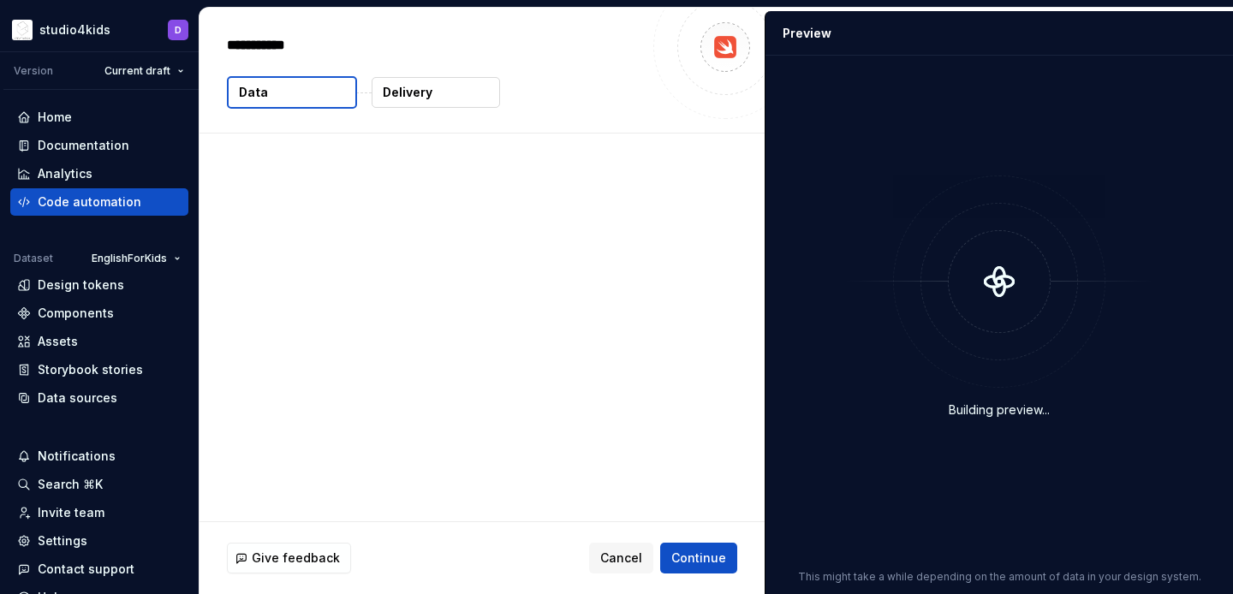
type textarea "*"
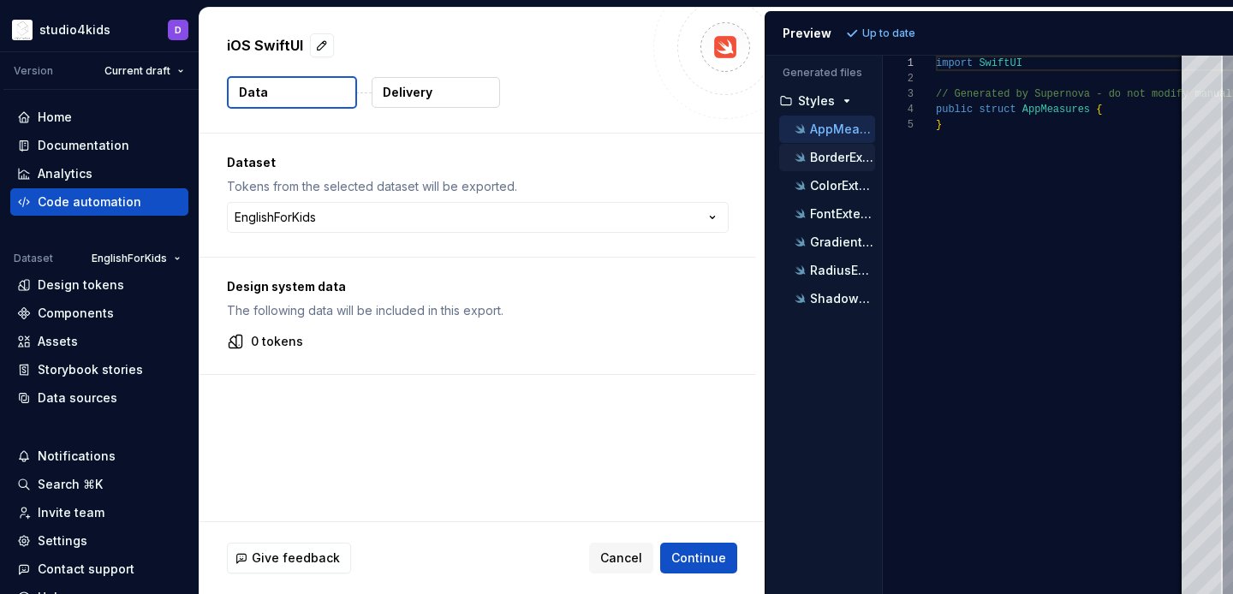
click at [824, 159] on p "BorderExtension.swift" at bounding box center [842, 158] width 65 height 14
click at [825, 188] on p "ColorExtension.swift" at bounding box center [842, 186] width 65 height 14
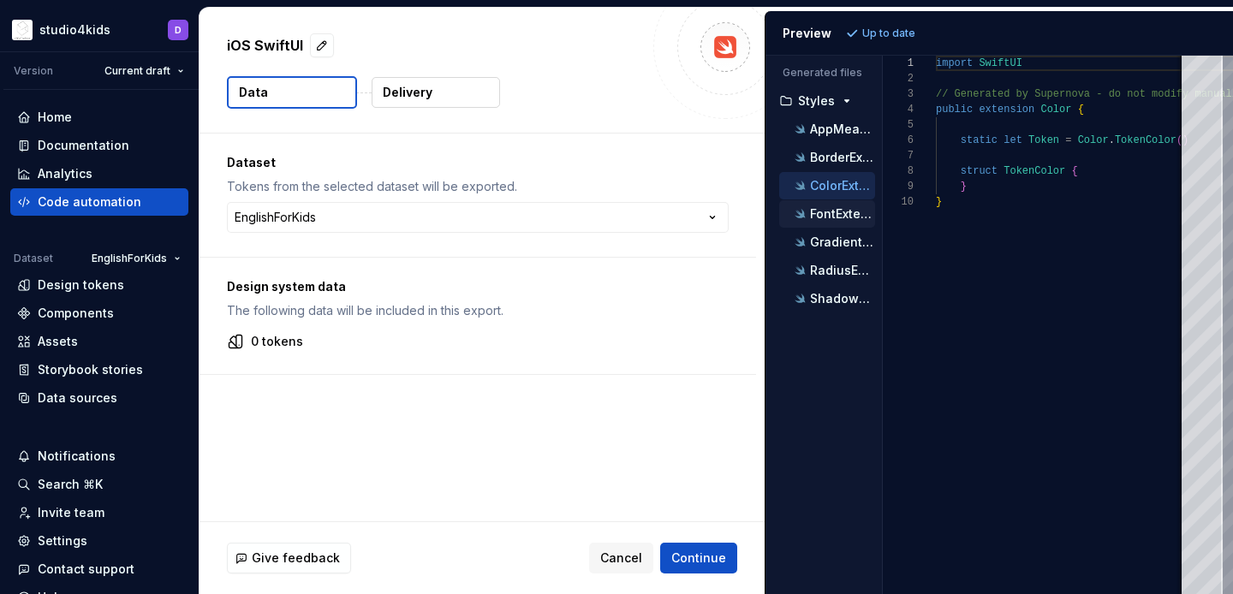
click at [828, 209] on p "FontExtension.swift" at bounding box center [842, 214] width 65 height 14
click at [838, 249] on div "GradientExtension.swift" at bounding box center [833, 242] width 84 height 17
click at [837, 268] on p "RadiusExtension.swift" at bounding box center [842, 271] width 65 height 14
type textarea "**********"
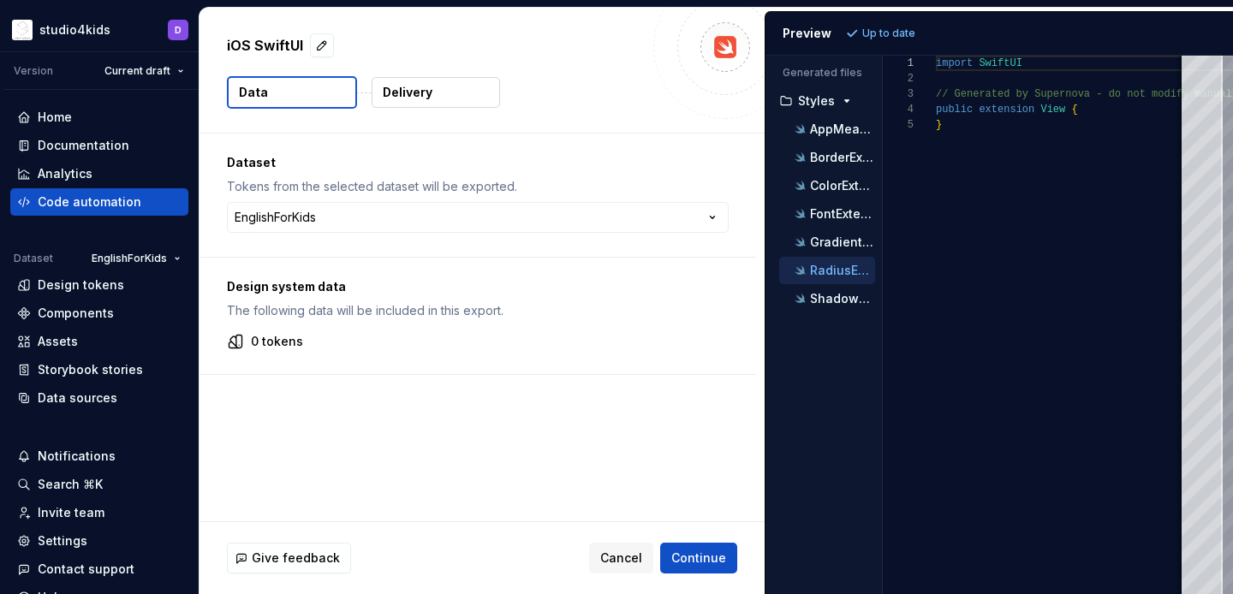
scroll to position [62, 0]
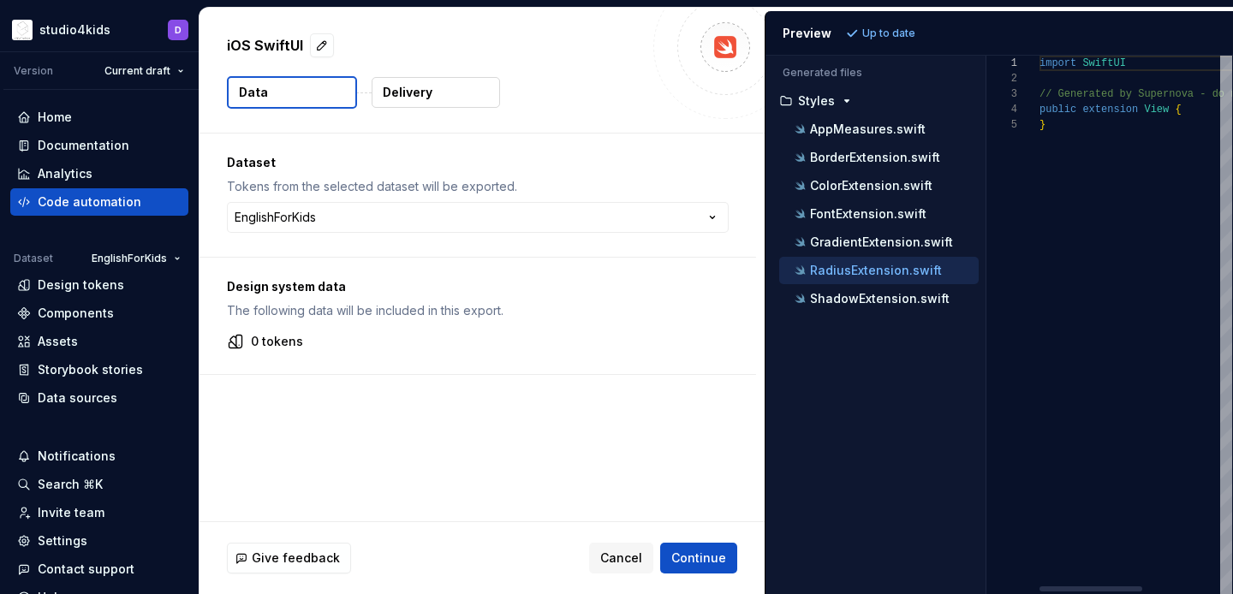
click at [985, 281] on div "**********" at bounding box center [1000, 325] width 468 height 539
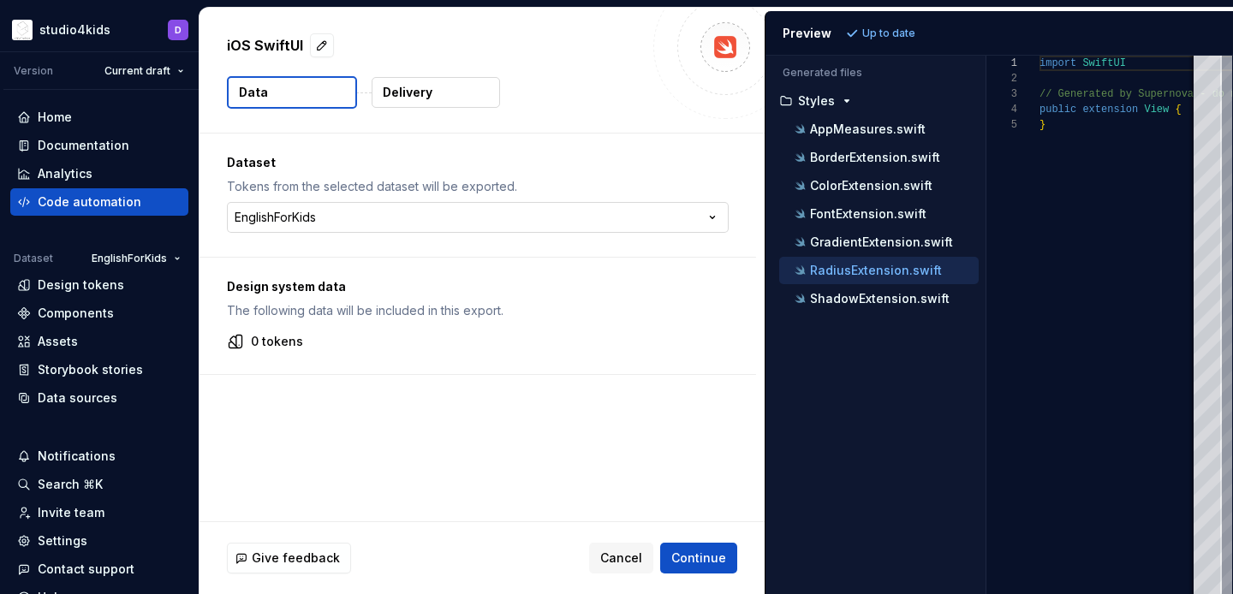
click at [508, 226] on html "**********" at bounding box center [616, 297] width 1233 height 594
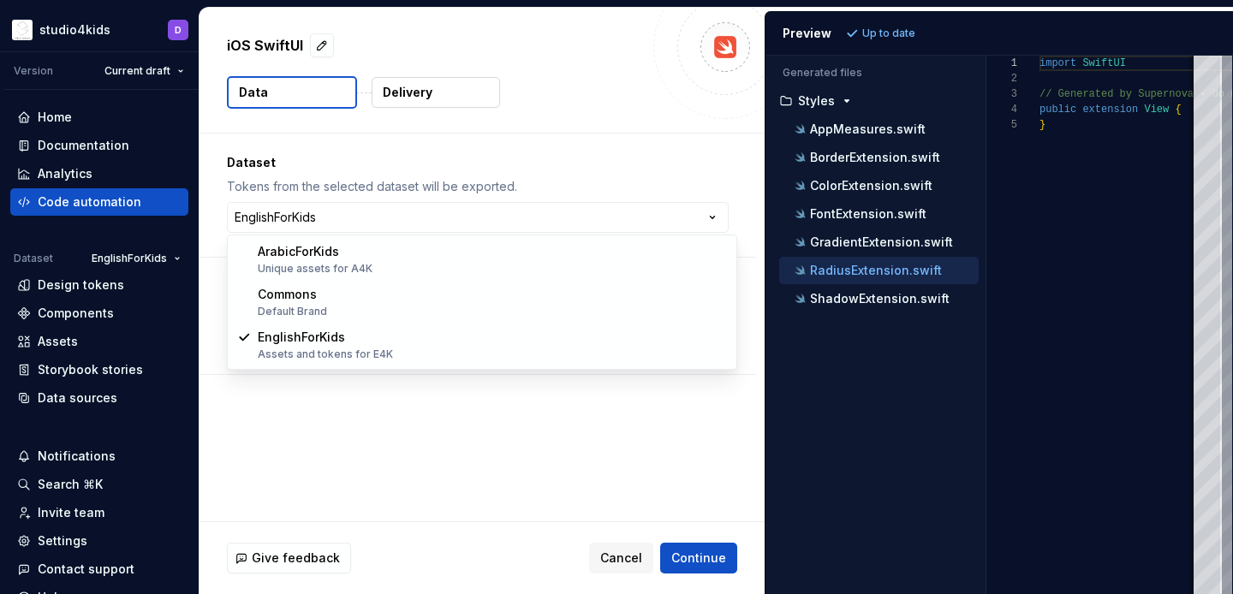
select select "**********"
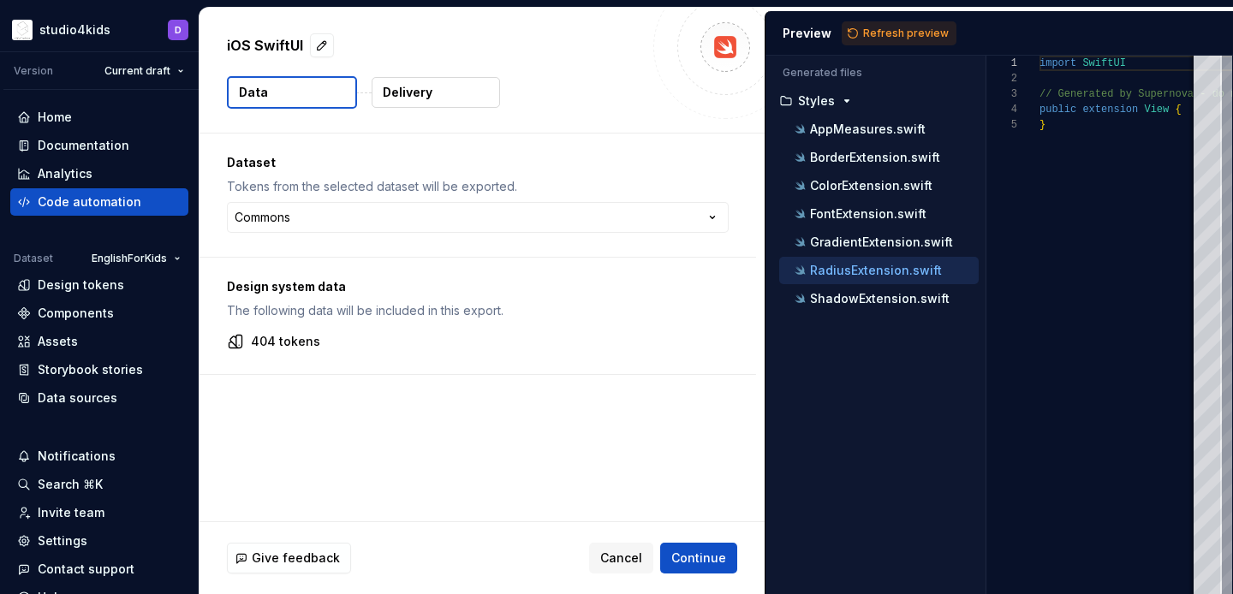
click at [412, 95] on p "Delivery" at bounding box center [408, 92] width 50 height 17
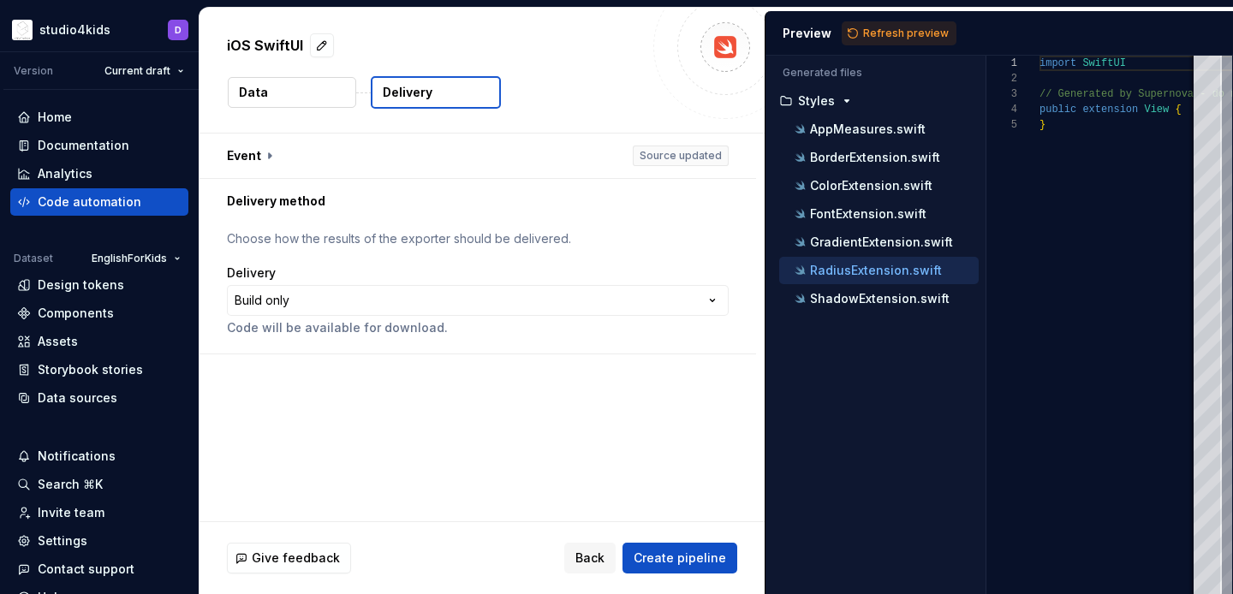
click at [323, 94] on button "Data" at bounding box center [292, 92] width 128 height 31
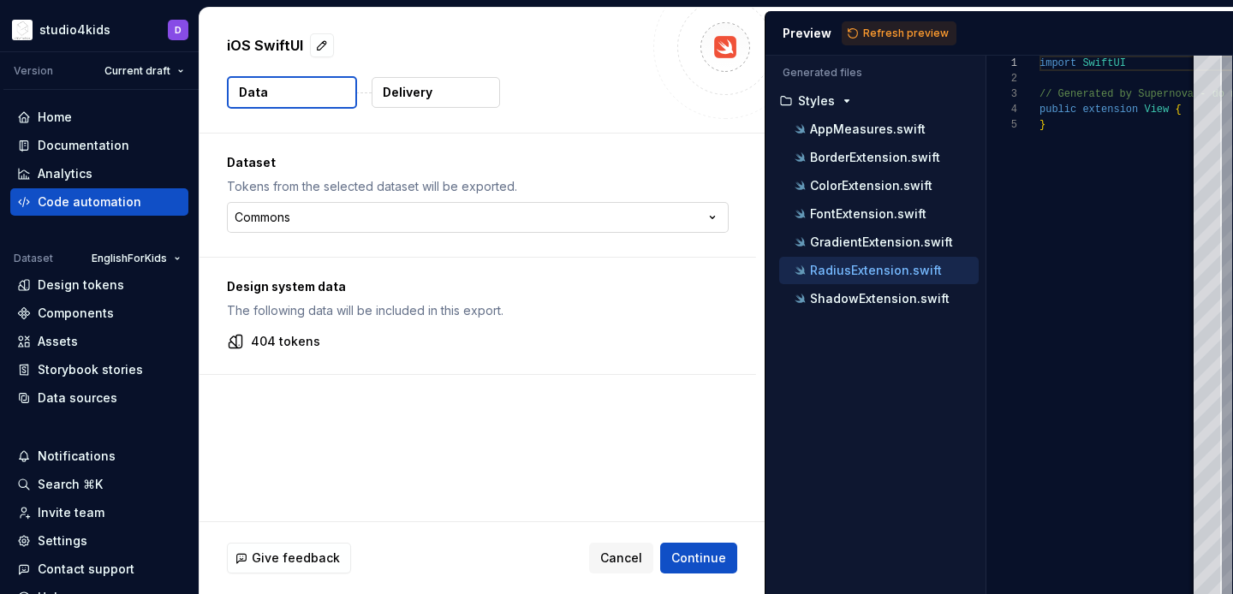
click at [313, 213] on html "**********" at bounding box center [616, 297] width 1233 height 594
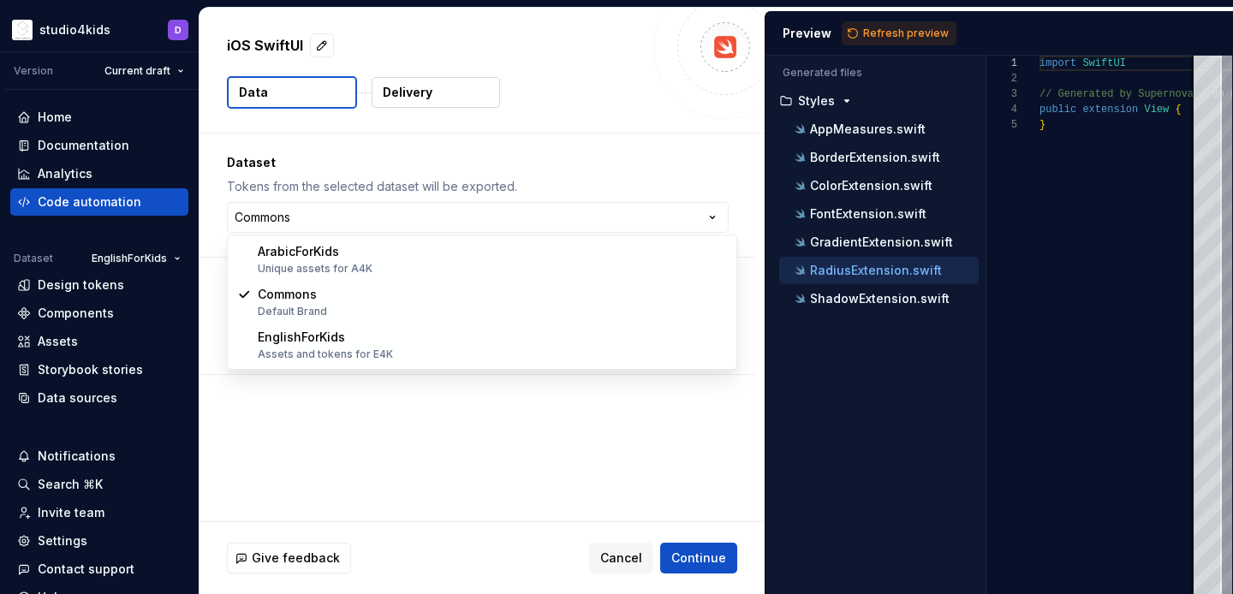
click at [389, 91] on html "**********" at bounding box center [616, 297] width 1233 height 594
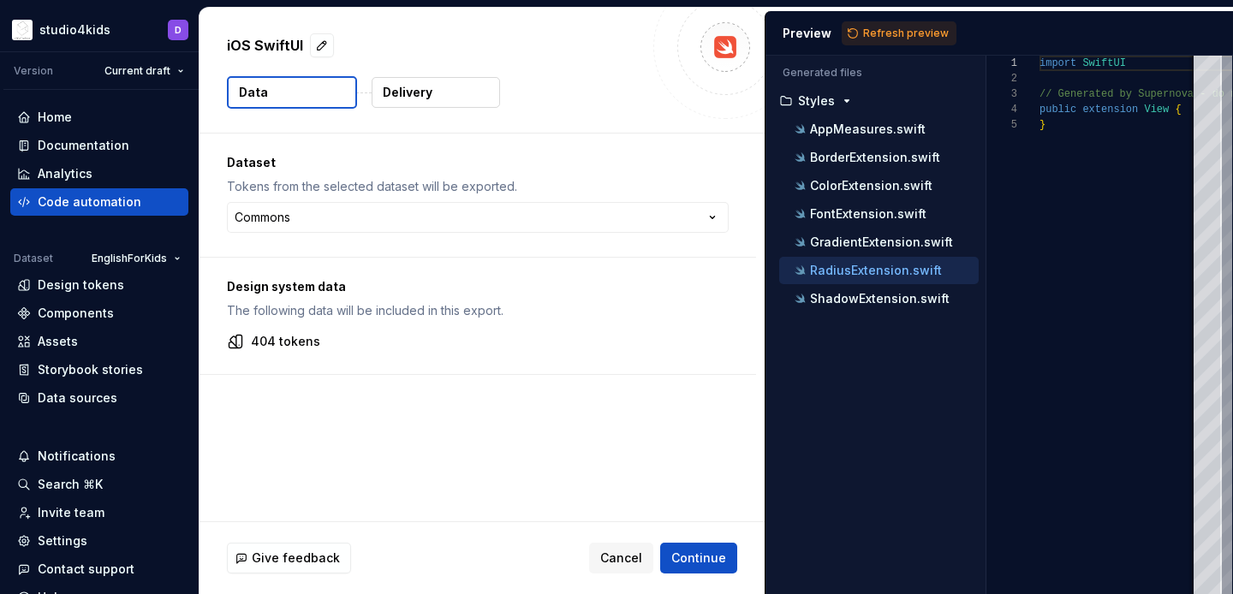
click at [389, 91] on p "Delivery" at bounding box center [408, 92] width 50 height 17
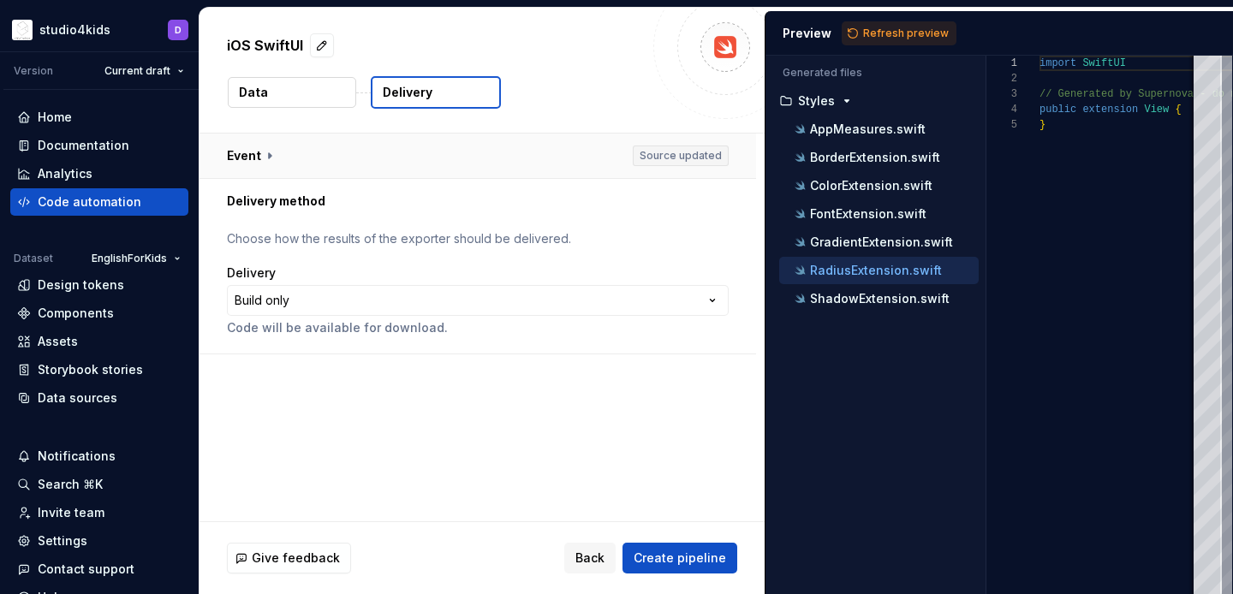
click at [321, 153] on button "button" at bounding box center [478, 156] width 557 height 45
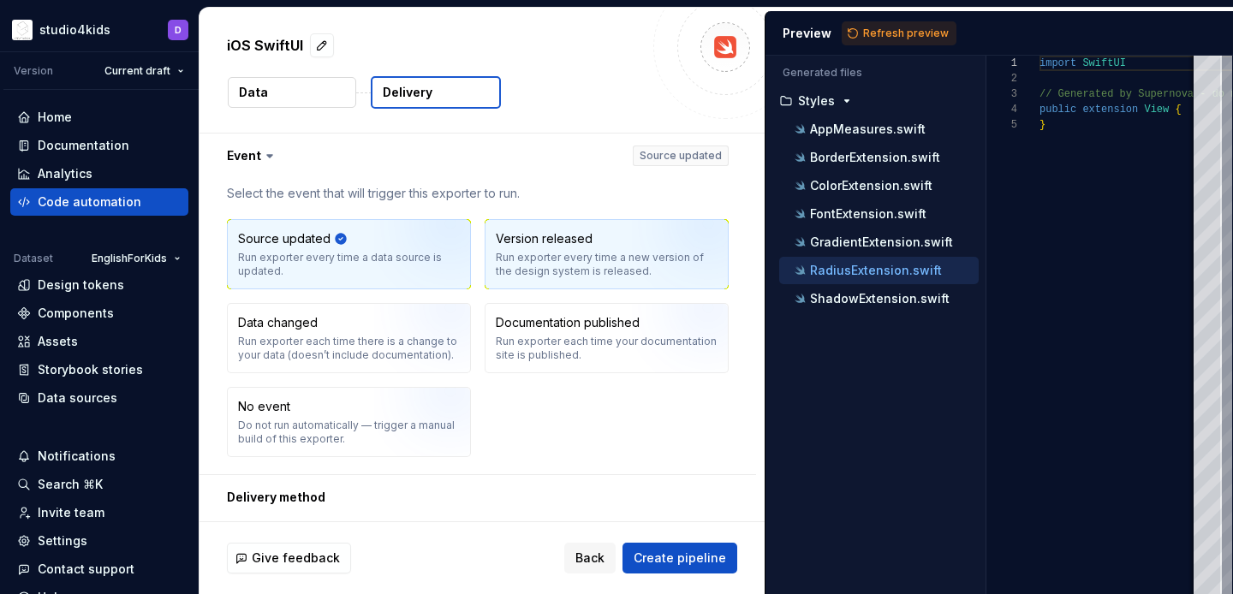
click at [540, 256] on div "Run exporter every time a new version of the design system is released." at bounding box center [607, 264] width 222 height 27
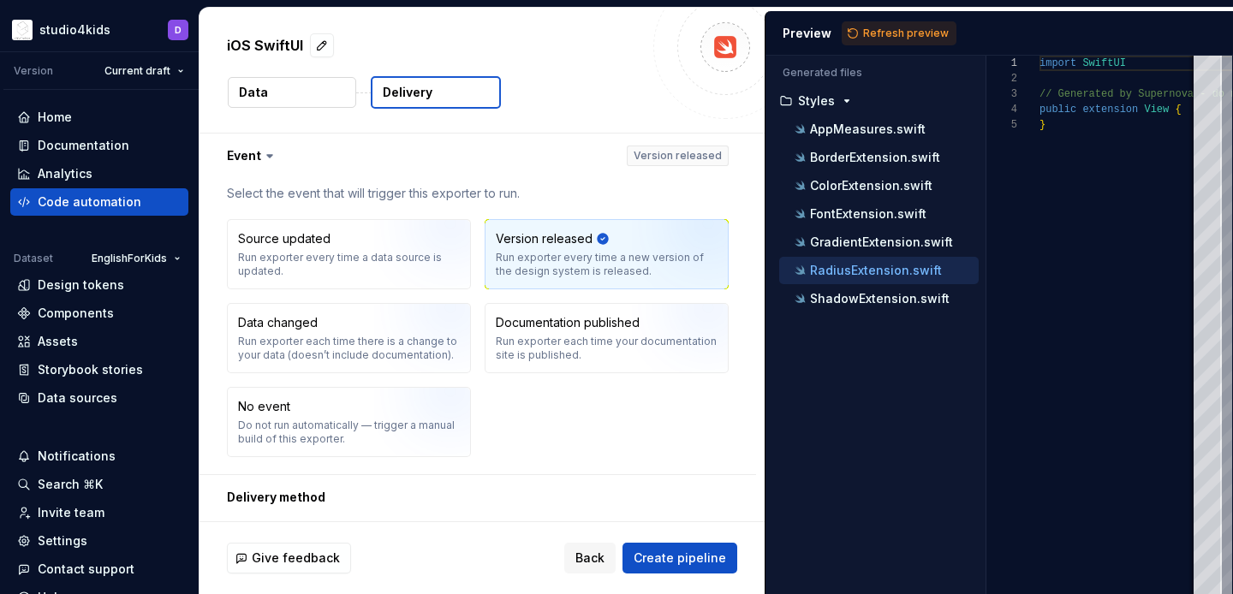
click at [269, 150] on icon at bounding box center [269, 155] width 17 height 17
click at [265, 153] on icon at bounding box center [269, 155] width 17 height 17
click at [281, 157] on button "button" at bounding box center [478, 156] width 557 height 45
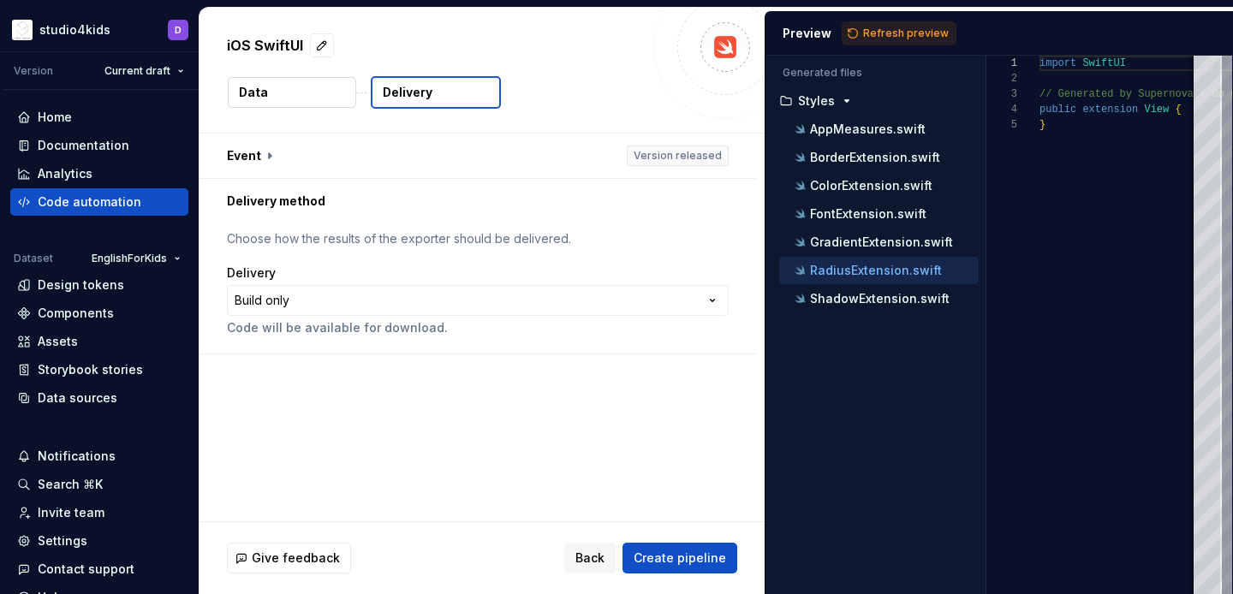
click at [270, 39] on p "iOS SwiftUI" at bounding box center [265, 45] width 76 height 21
click at [319, 47] on button "button" at bounding box center [322, 45] width 24 height 24
click at [306, 46] on textarea "**********" at bounding box center [433, 45] width 420 height 27
type textarea "*"
type textarea "**********"
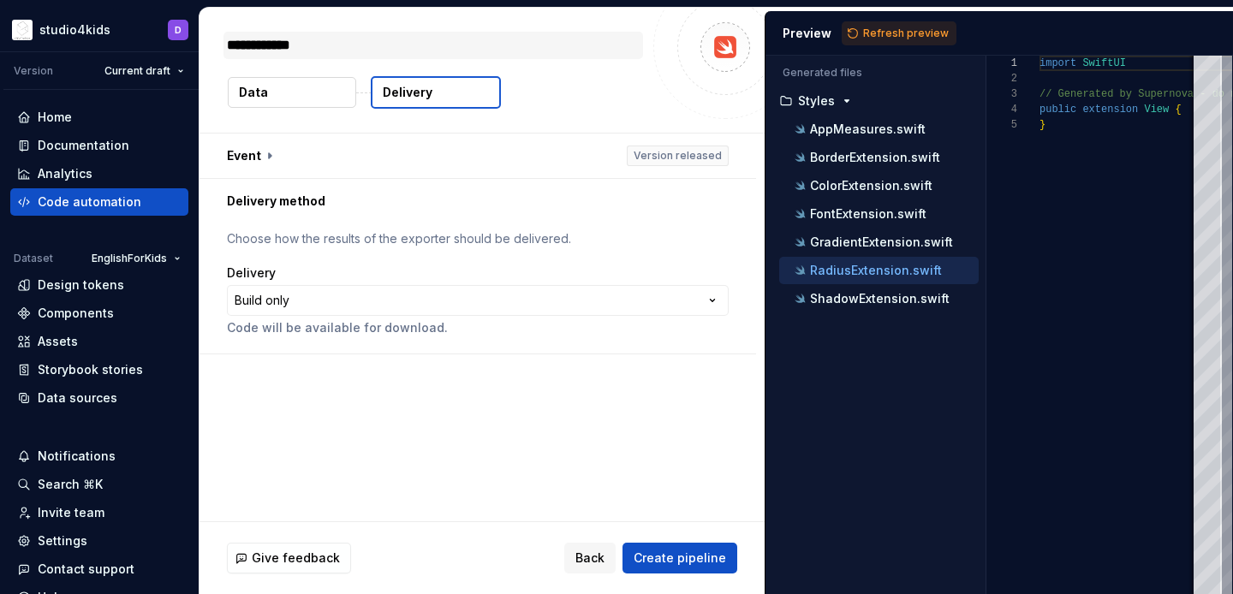
type textarea "*"
type textarea "**********"
type textarea "*"
type textarea "**********"
type textarea "*"
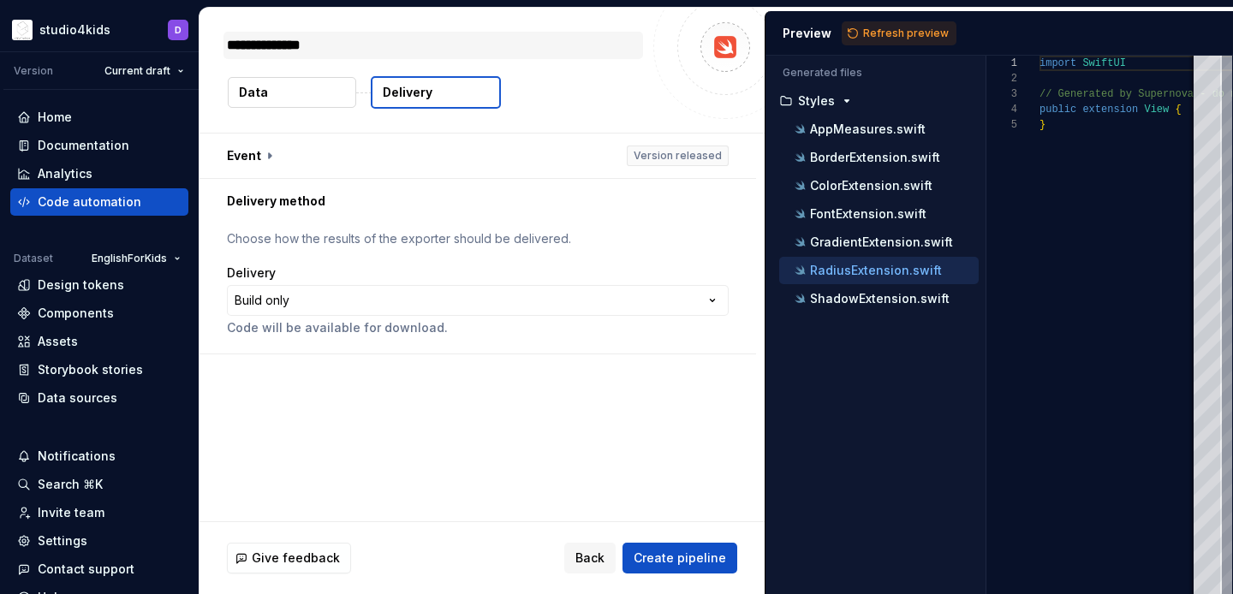
type textarea "**********"
click at [399, 259] on div "**********" at bounding box center [478, 288] width 502 height 116
click at [527, 306] on html "**********" at bounding box center [616, 297] width 1233 height 594
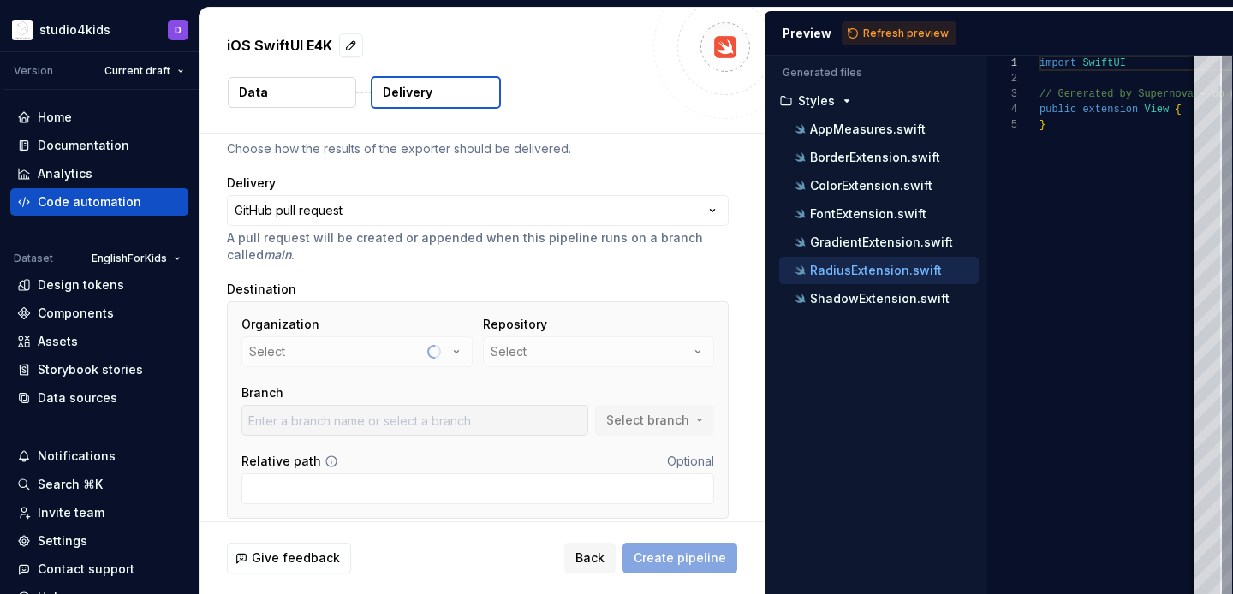
scroll to position [151, 0]
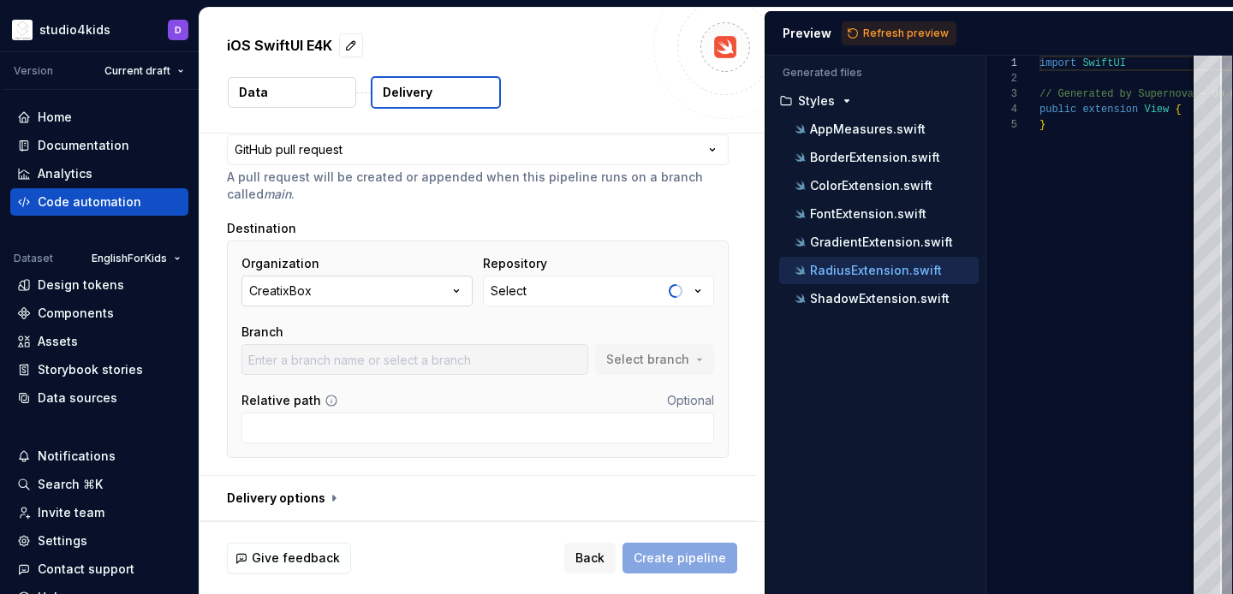
click at [424, 287] on button "CreatixBox" at bounding box center [356, 291] width 231 height 31
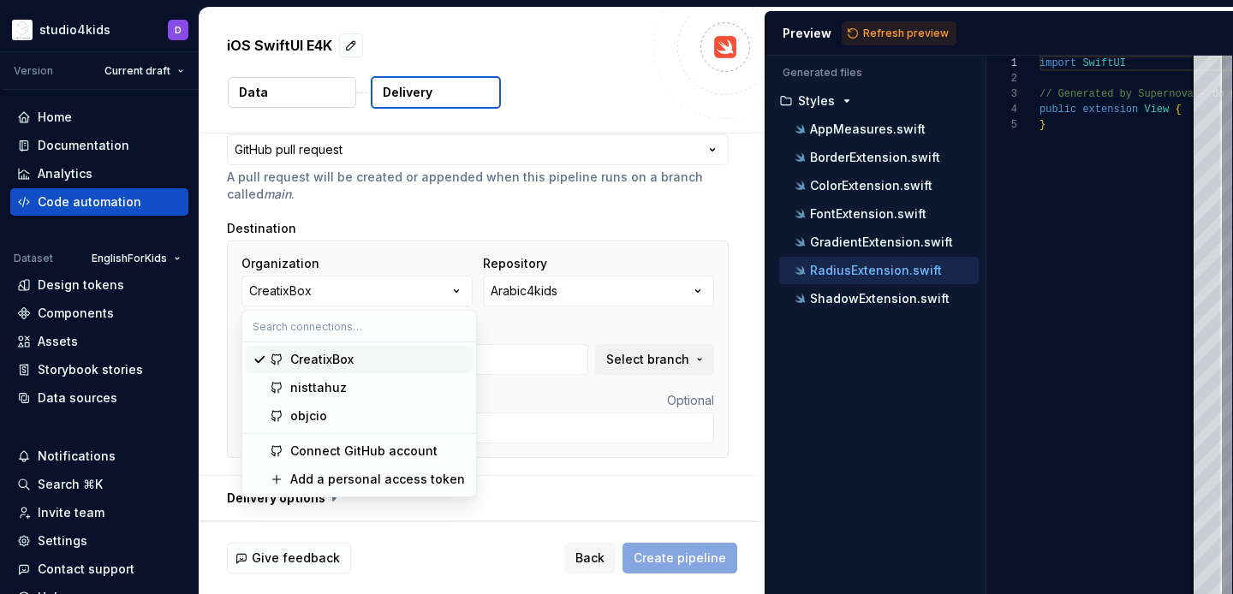
type input "develop"
click at [363, 387] on div "nisttahuz" at bounding box center [378, 387] width 176 height 17
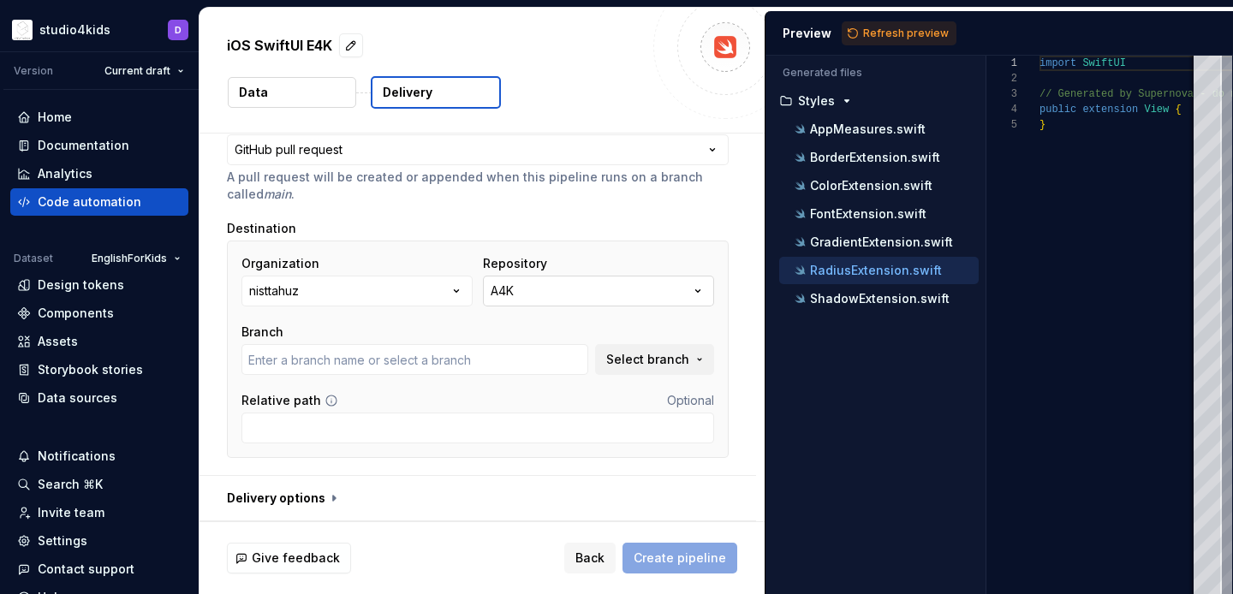
type input "main"
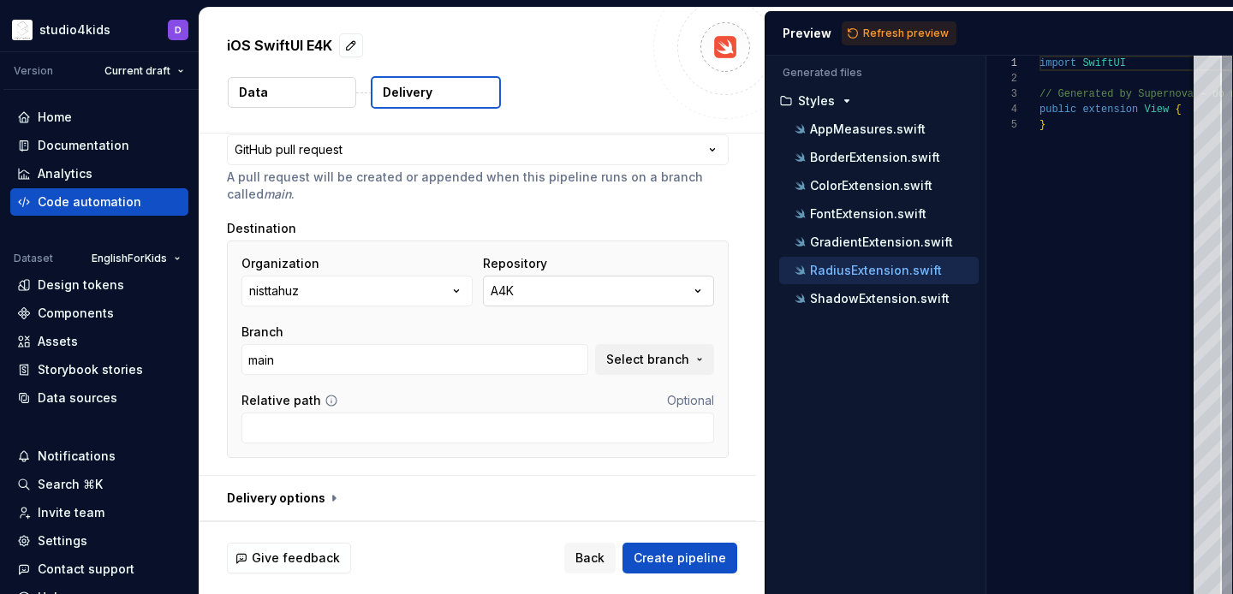
click at [527, 295] on button "A4K" at bounding box center [598, 291] width 231 height 31
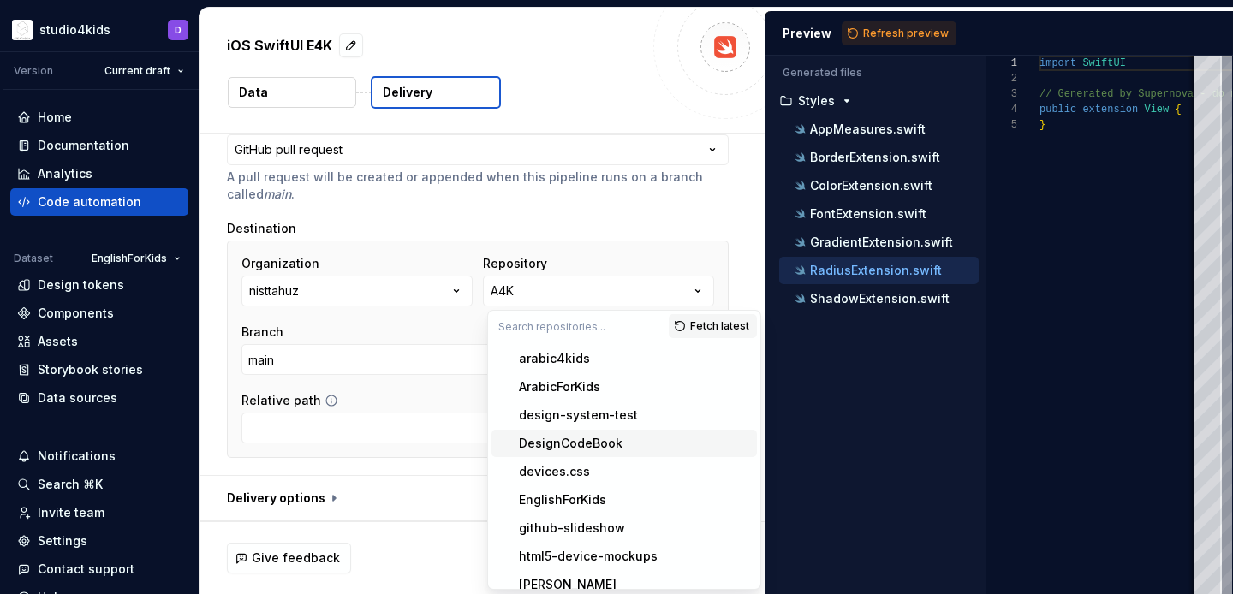
scroll to position [61, 0]
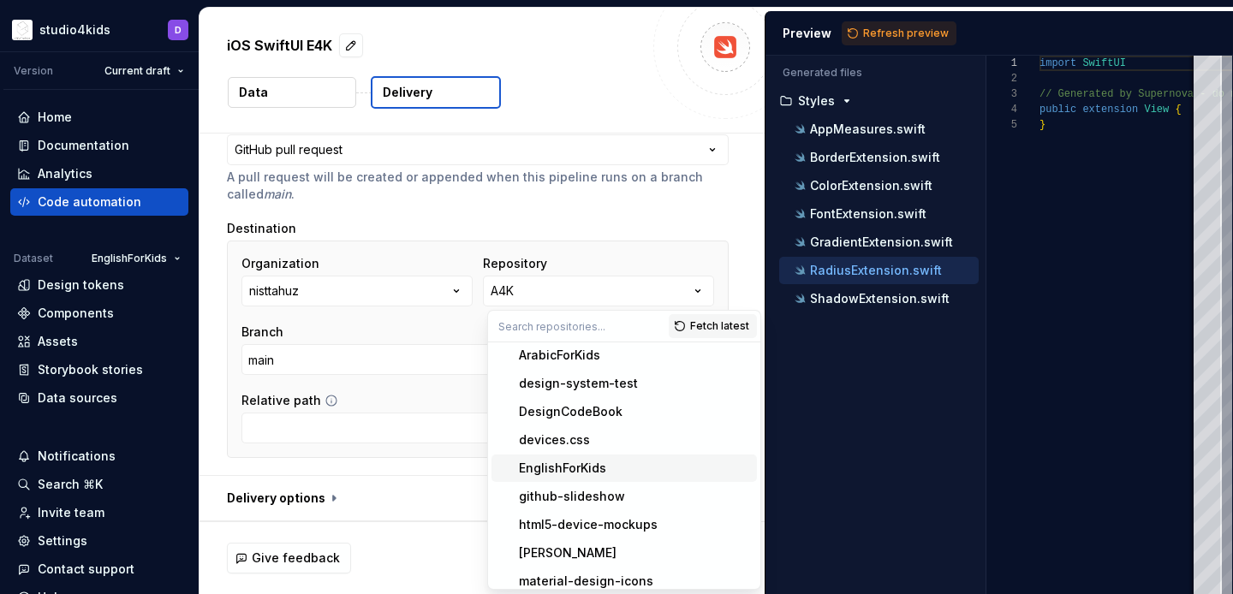
click at [583, 469] on div "EnglishForKids" at bounding box center [562, 468] width 87 height 17
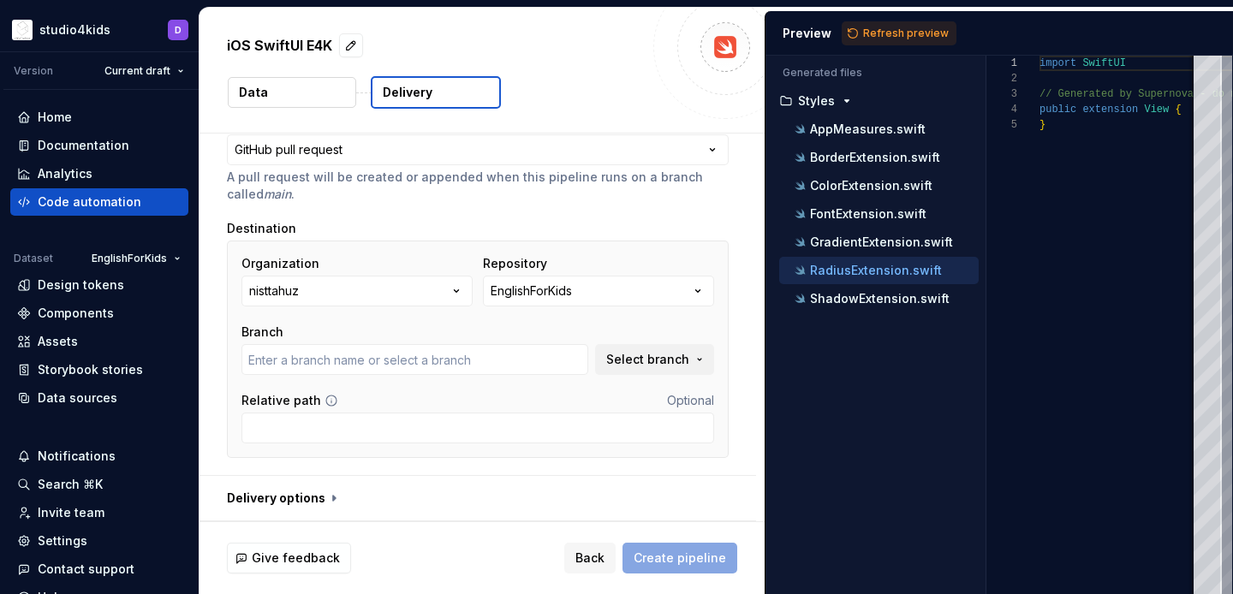
type input "main"
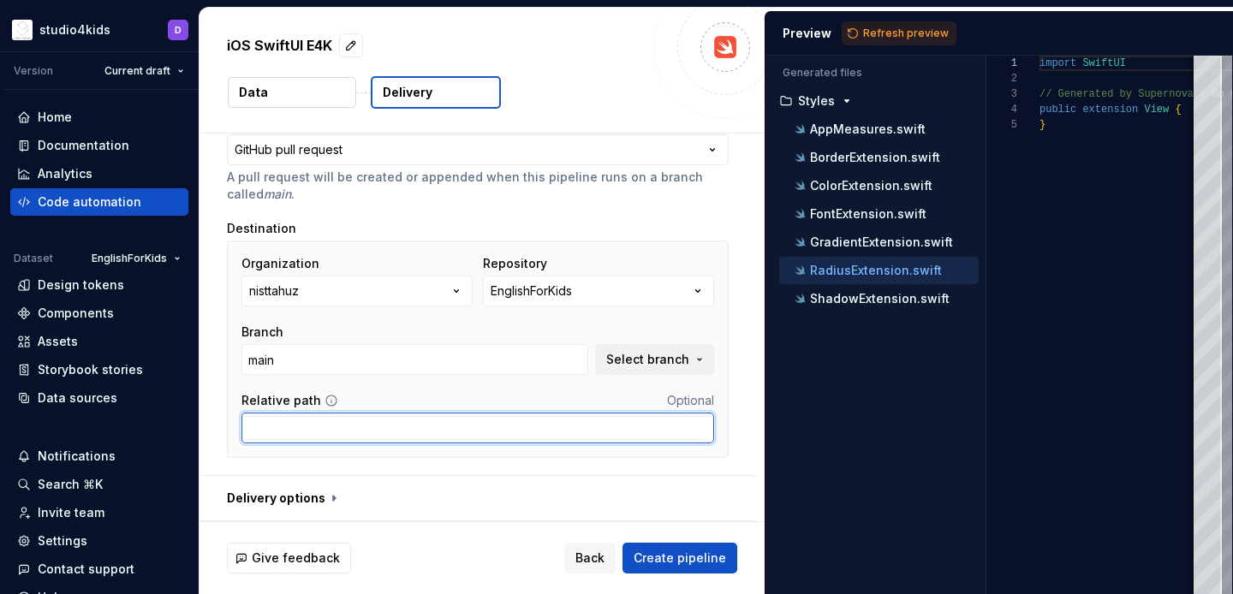
click at [468, 430] on input "Relative path" at bounding box center [477, 428] width 473 height 31
type input "Universal/Supernova-Tokens"
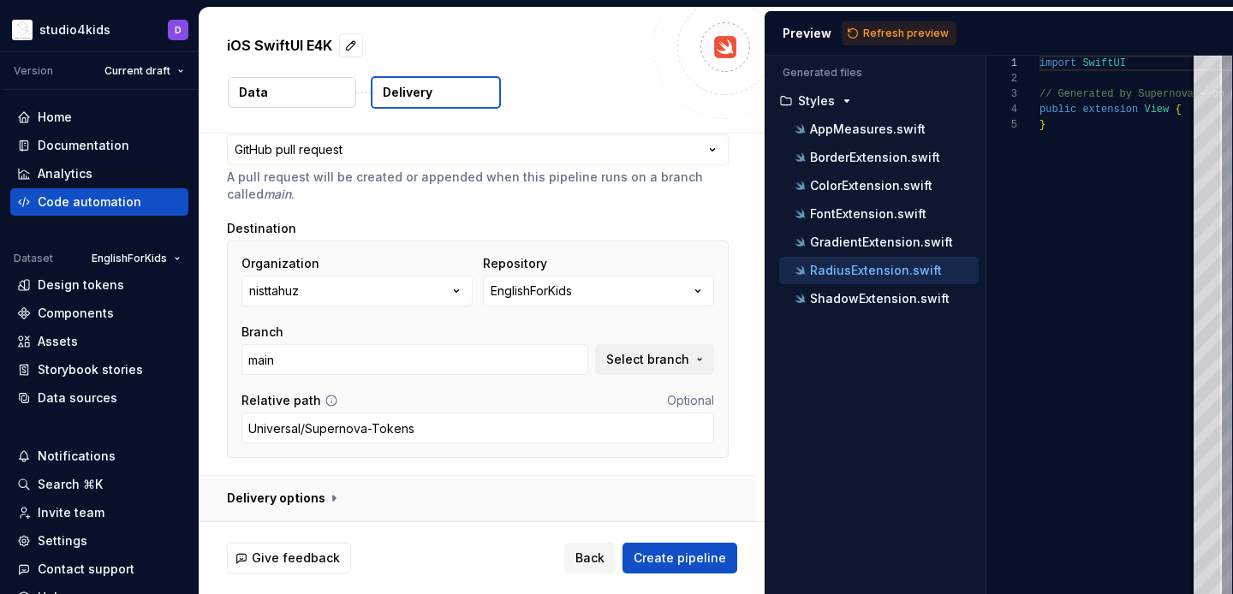
click at [487, 485] on button "button" at bounding box center [478, 498] width 557 height 45
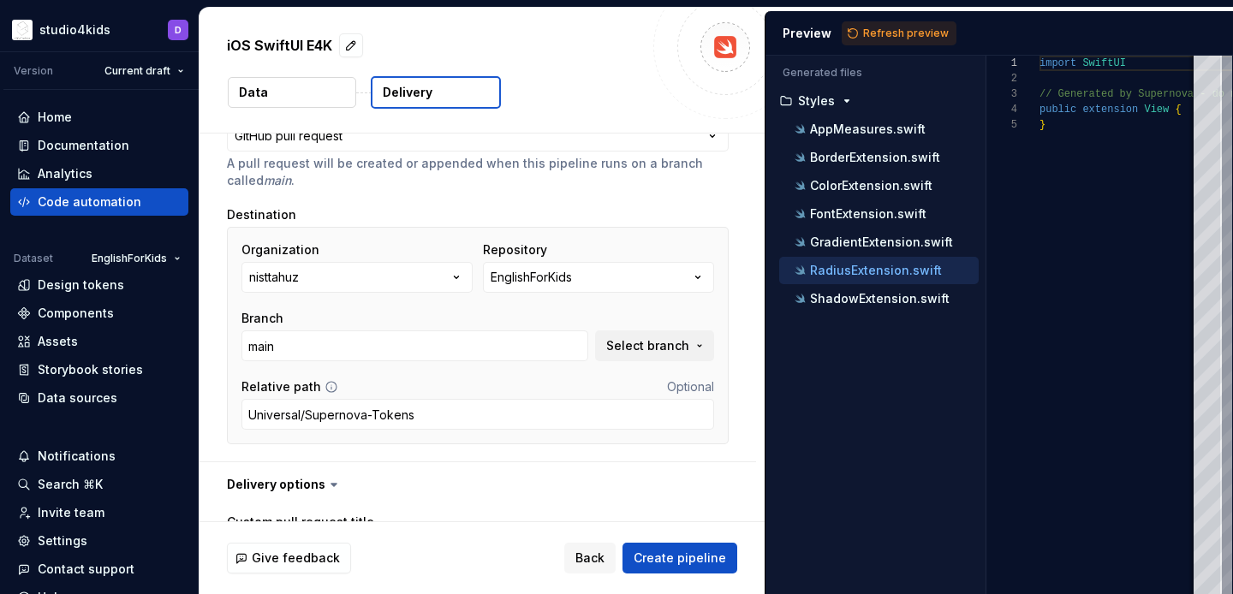
scroll to position [167, 0]
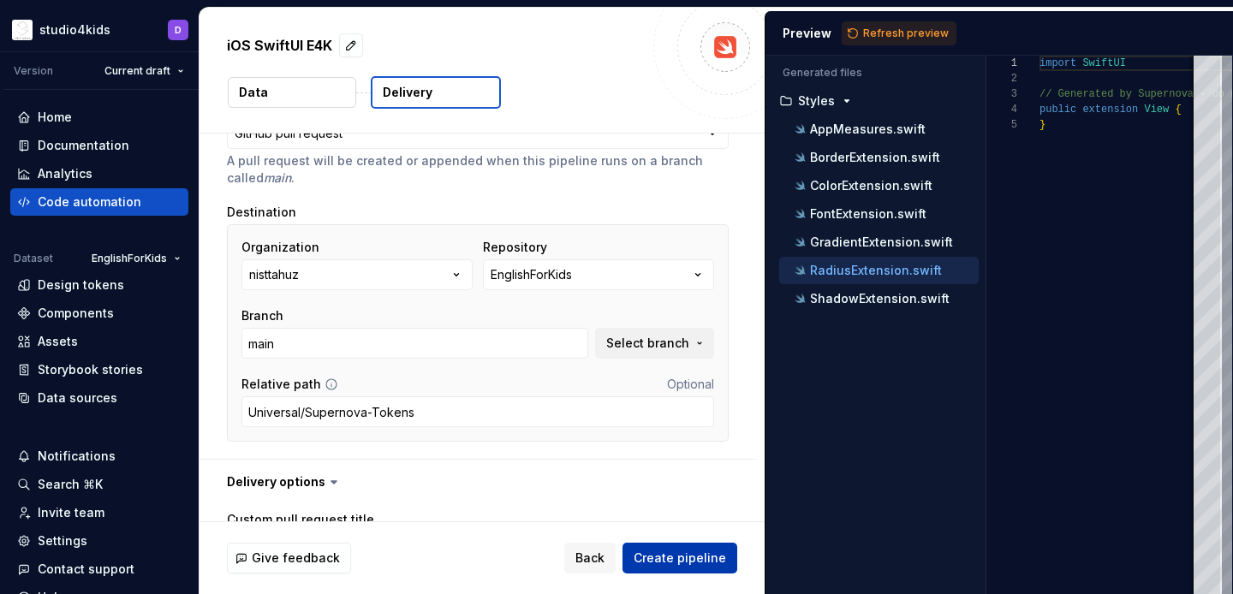
click at [654, 562] on span "Create pipeline" at bounding box center [680, 558] width 92 height 17
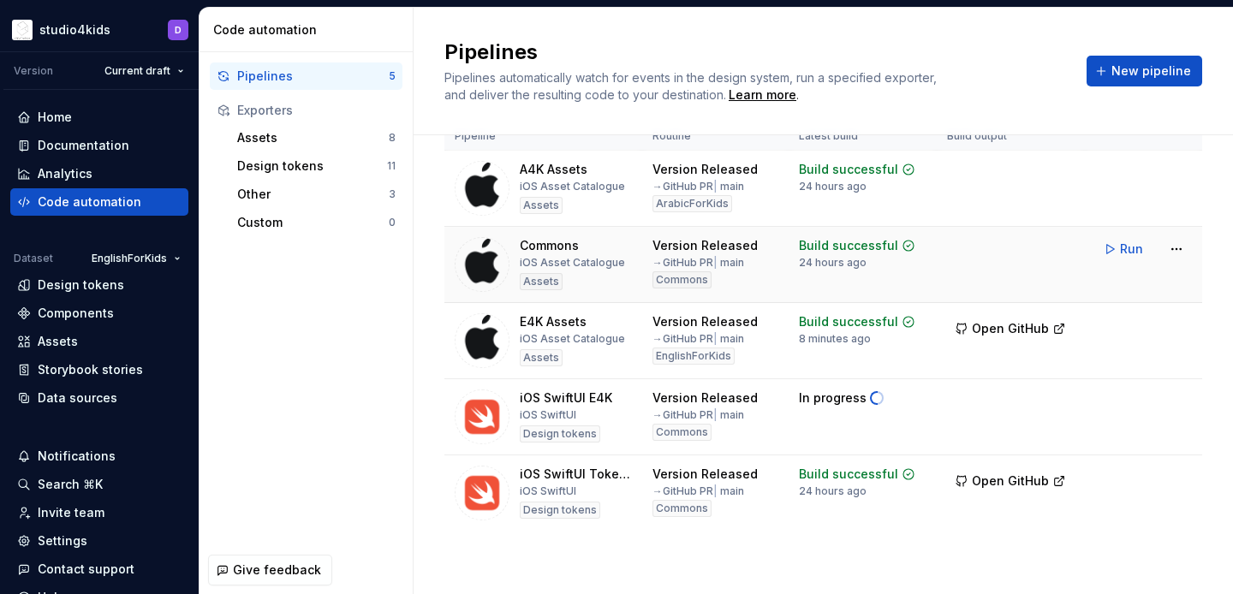
scroll to position [45, 0]
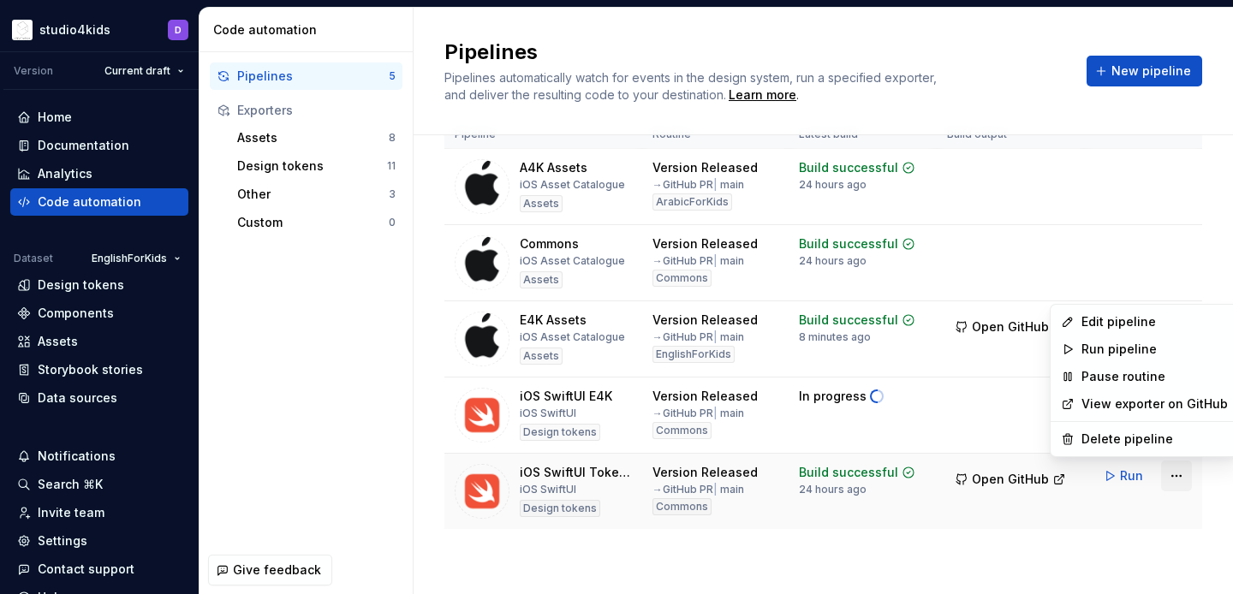
click at [1181, 474] on html "studio4kids D Version Current draft Home Documentation Analytics Code automatio…" at bounding box center [616, 297] width 1233 height 594
click at [1096, 319] on div "Edit pipeline" at bounding box center [1155, 321] width 146 height 17
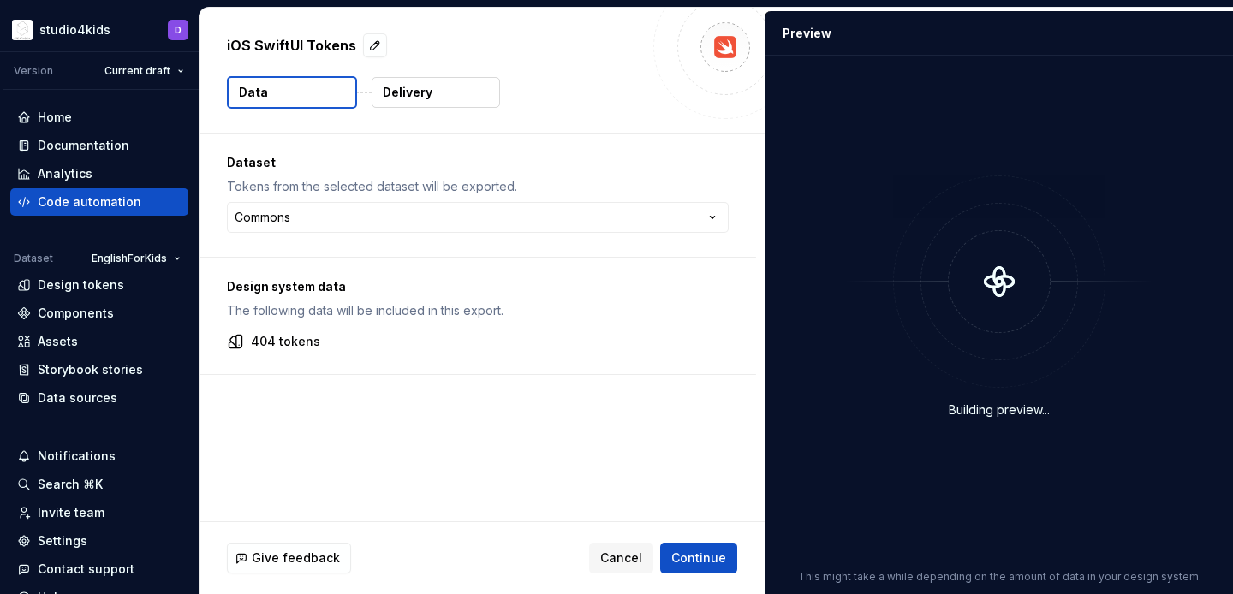
click at [307, 44] on p "iOS SwiftUI Tokens" at bounding box center [291, 45] width 129 height 21
click at [367, 46] on button "button" at bounding box center [375, 45] width 24 height 24
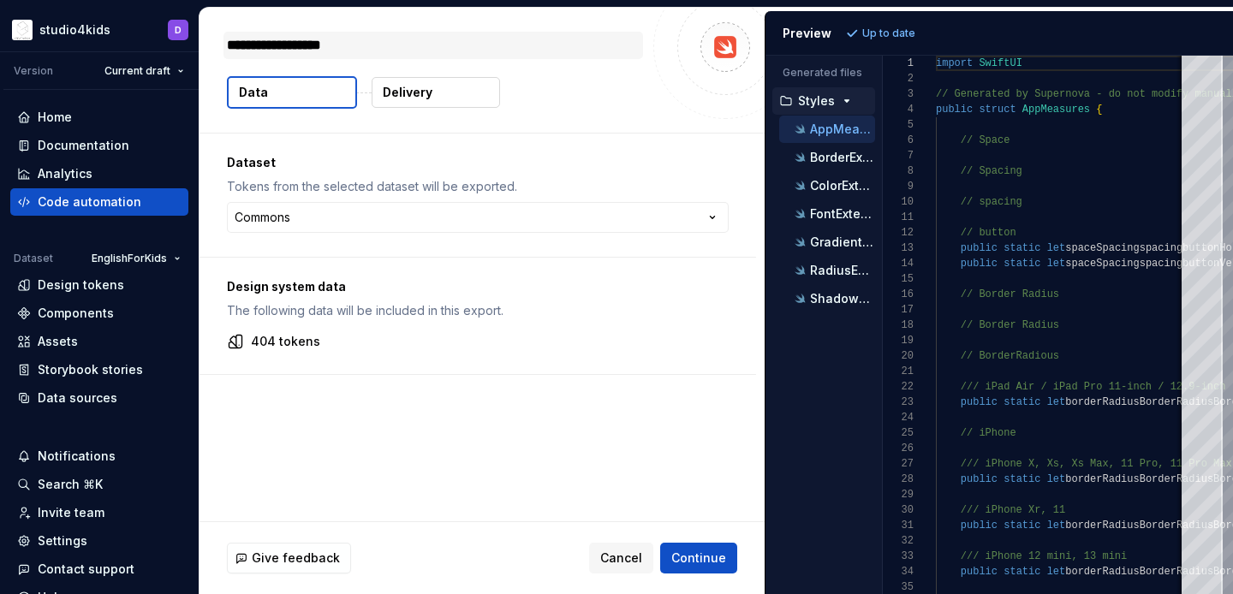
click at [256, 41] on textarea "**********" at bounding box center [433, 45] width 420 height 27
click at [303, 46] on textarea "**********" at bounding box center [433, 45] width 420 height 27
type textarea "*"
type textarea "**********"
type textarea "*"
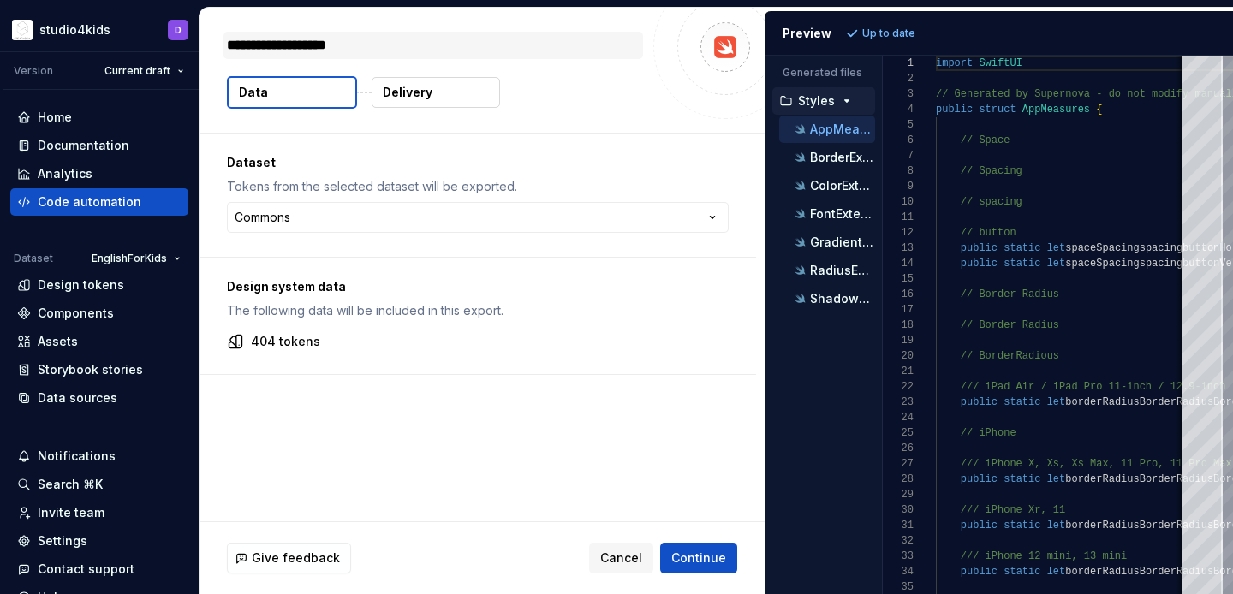
type textarea "**********"
type textarea "*"
type textarea "**********"
type textarea "*"
type textarea "**********"
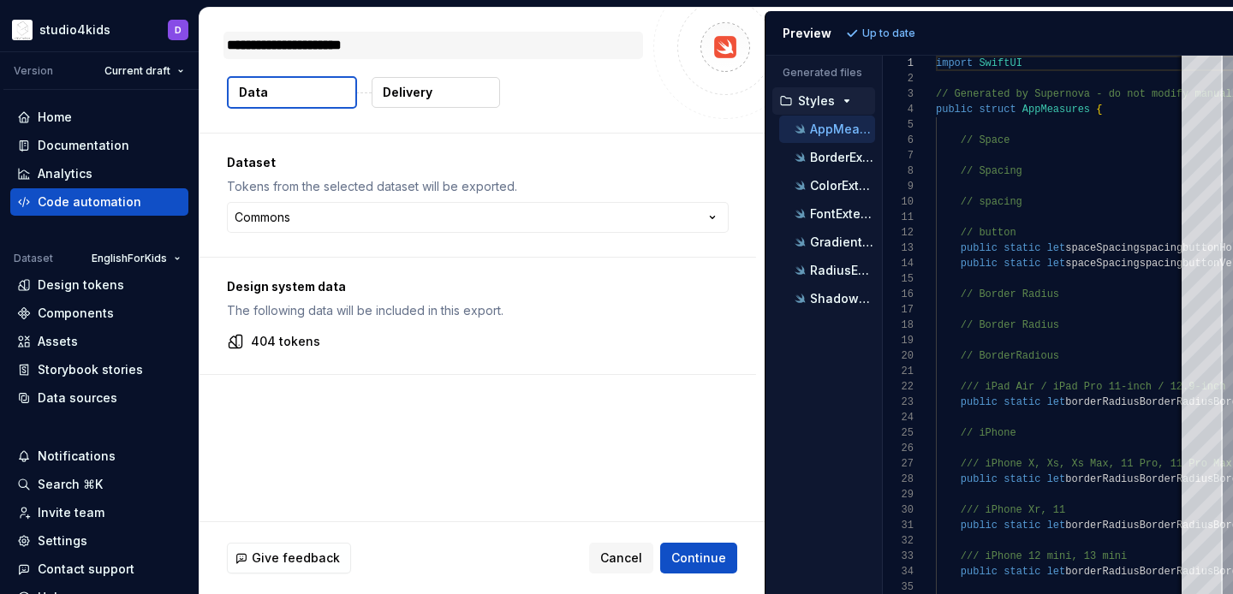
click at [331, 41] on textarea "**********" at bounding box center [433, 45] width 420 height 27
drag, startPoint x: 331, startPoint y: 41, endPoint x: 385, endPoint y: 40, distance: 54.0
click at [385, 40] on textarea "**********" at bounding box center [433, 45] width 420 height 27
click at [615, 552] on span "Cancel" at bounding box center [621, 558] width 42 height 17
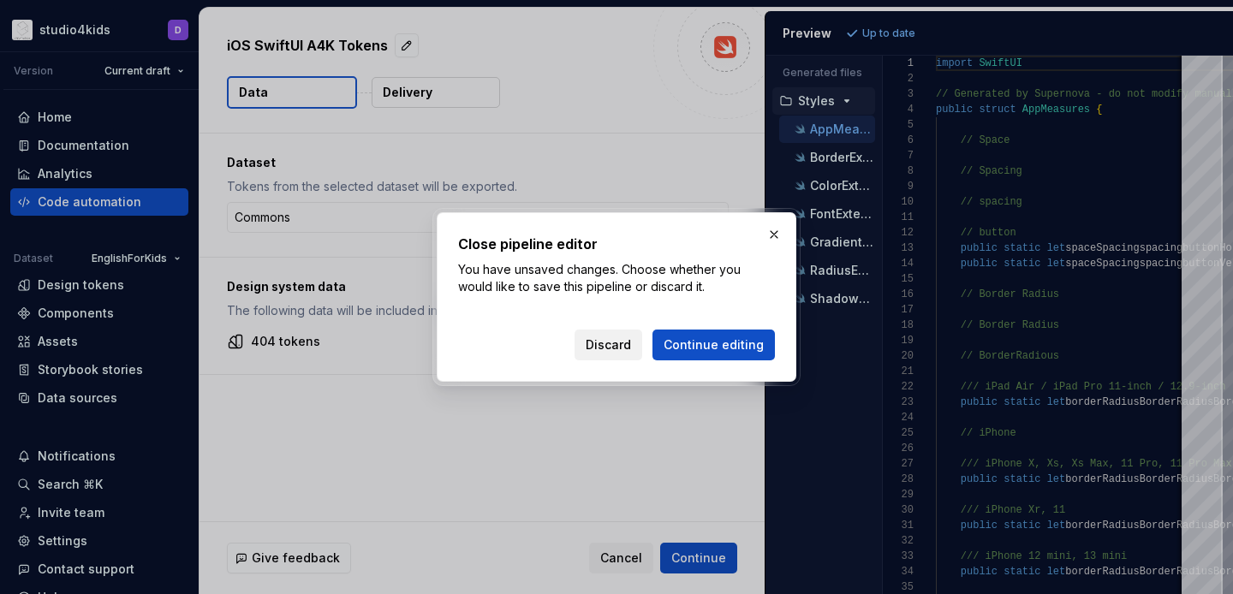
click at [623, 338] on span "Discard" at bounding box center [608, 345] width 45 height 17
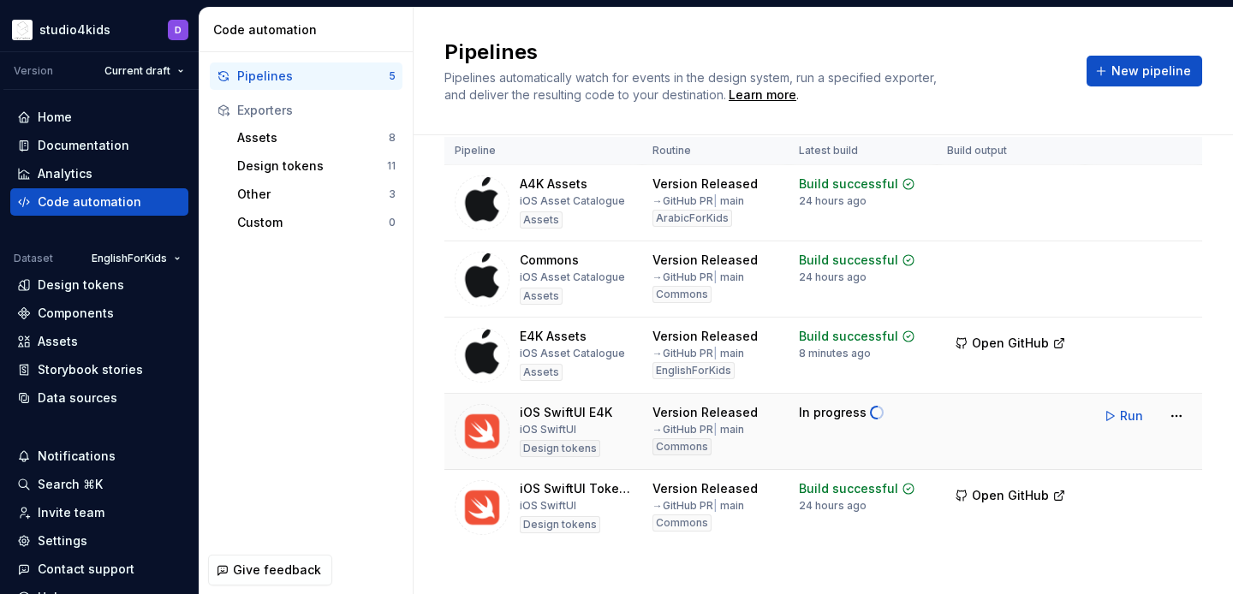
scroll to position [45, 0]
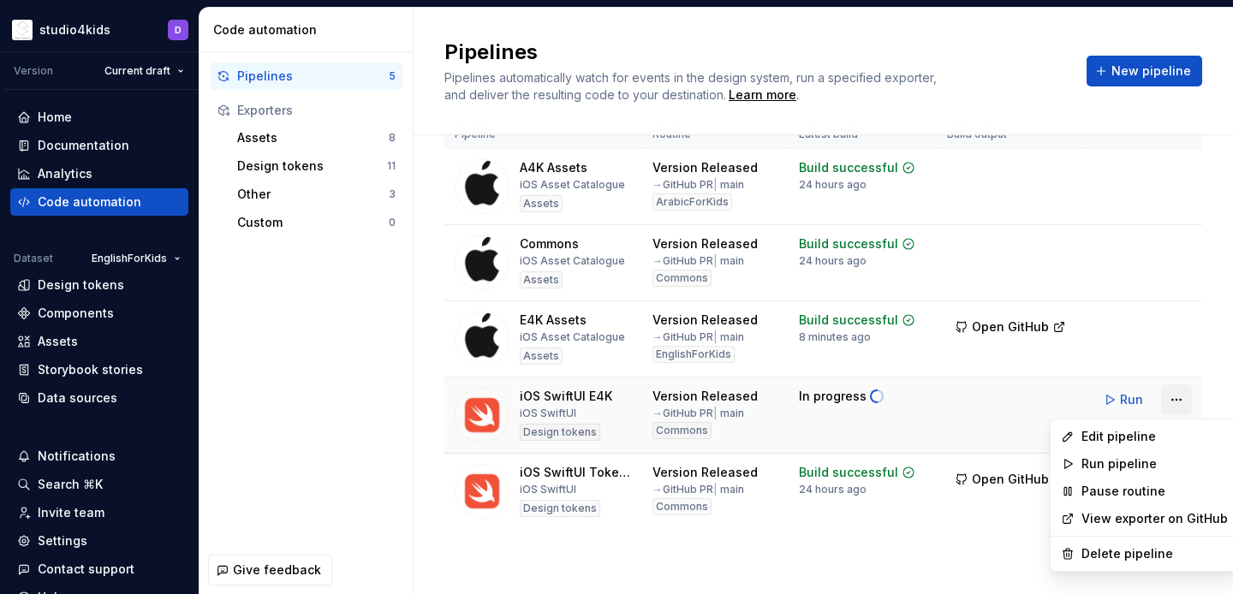
click at [1173, 400] on html "studio4kids D Version Current draft Home Documentation Analytics Code automatio…" at bounding box center [616, 297] width 1233 height 594
click at [1098, 434] on div "Edit pipeline" at bounding box center [1155, 436] width 146 height 17
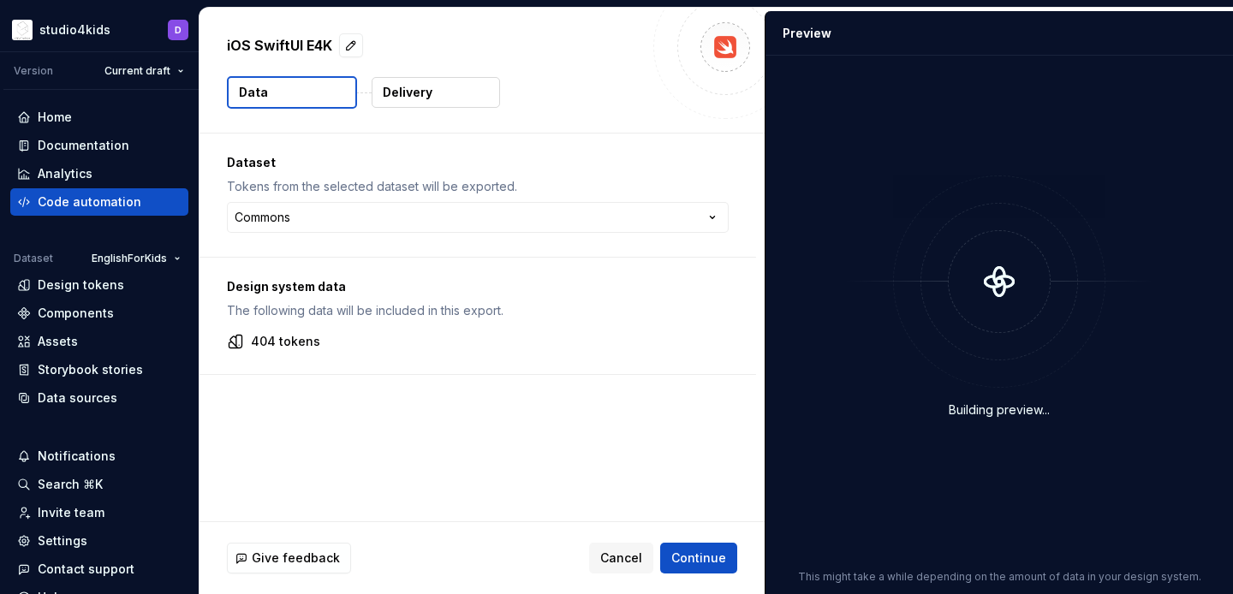
click at [313, 44] on p "iOS SwiftUI E4K" at bounding box center [279, 45] width 105 height 21
click at [345, 47] on button "button" at bounding box center [351, 45] width 24 height 24
click at [344, 47] on textarea "**********" at bounding box center [433, 45] width 420 height 27
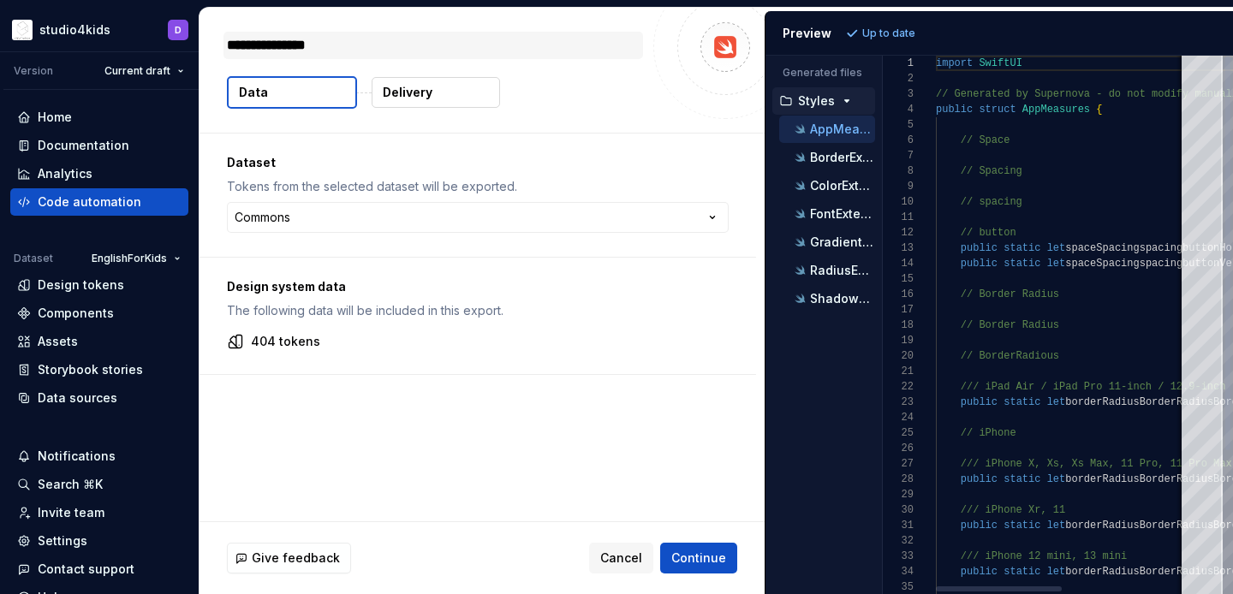
type textarea "*"
type textarea "**********"
type textarea "*"
type textarea "**********"
click at [337, 41] on textarea "**********" at bounding box center [433, 45] width 420 height 27
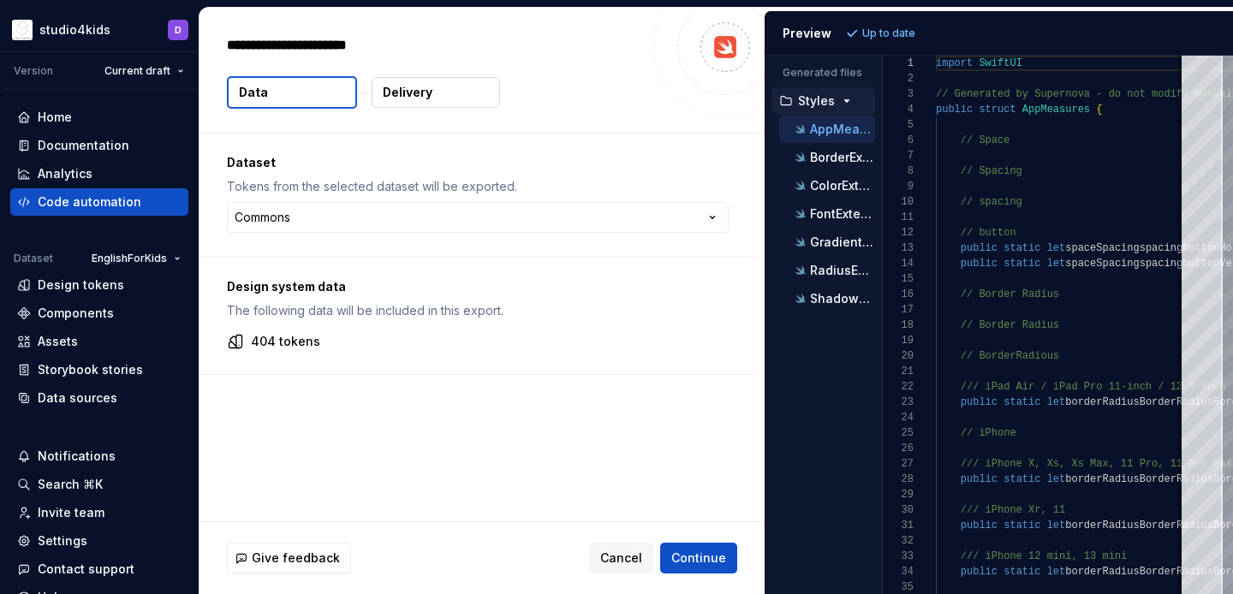
type textarea "*"
type textarea "**********"
click at [686, 552] on span "Continue" at bounding box center [698, 558] width 55 height 17
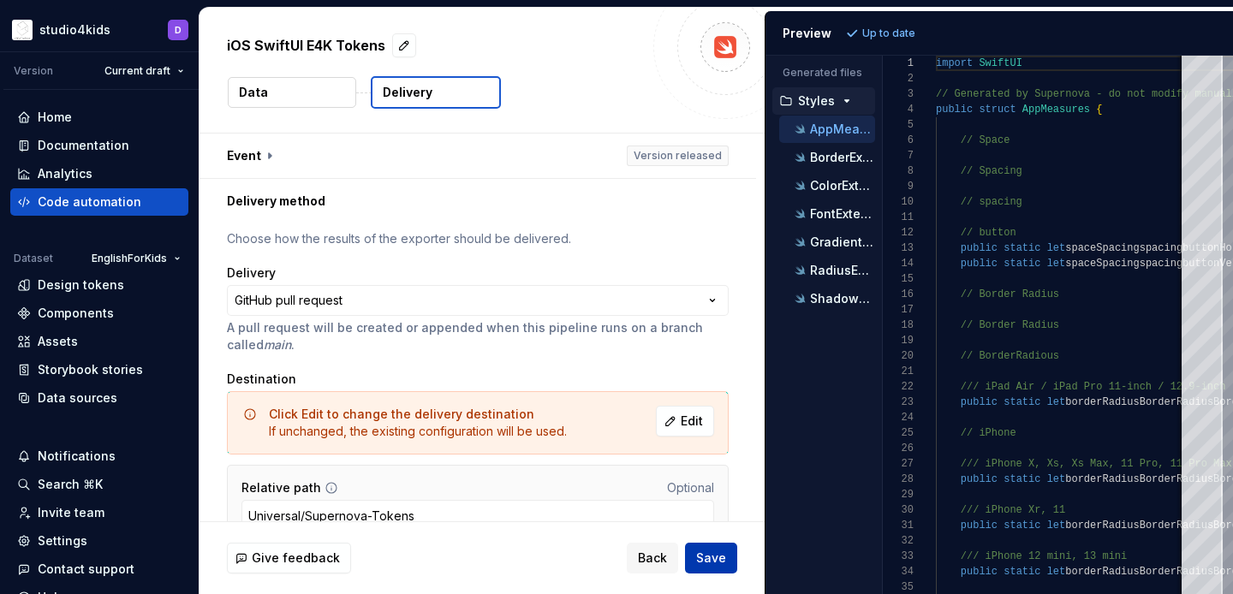
click at [730, 559] on button "Save" at bounding box center [711, 558] width 52 height 31
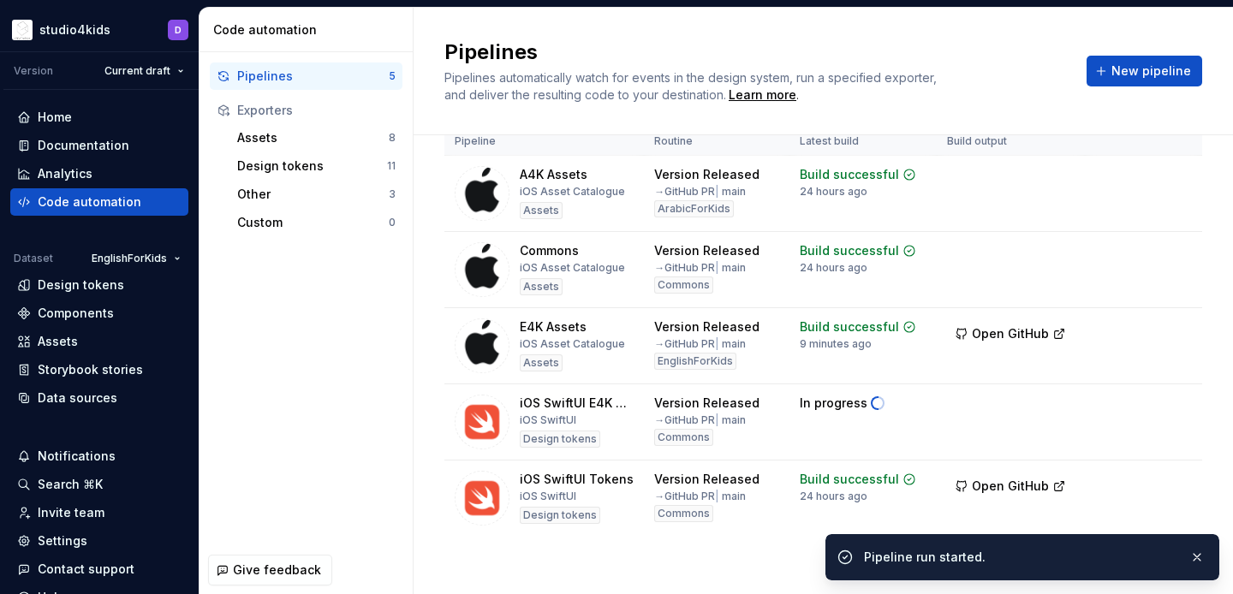
scroll to position [41, 0]
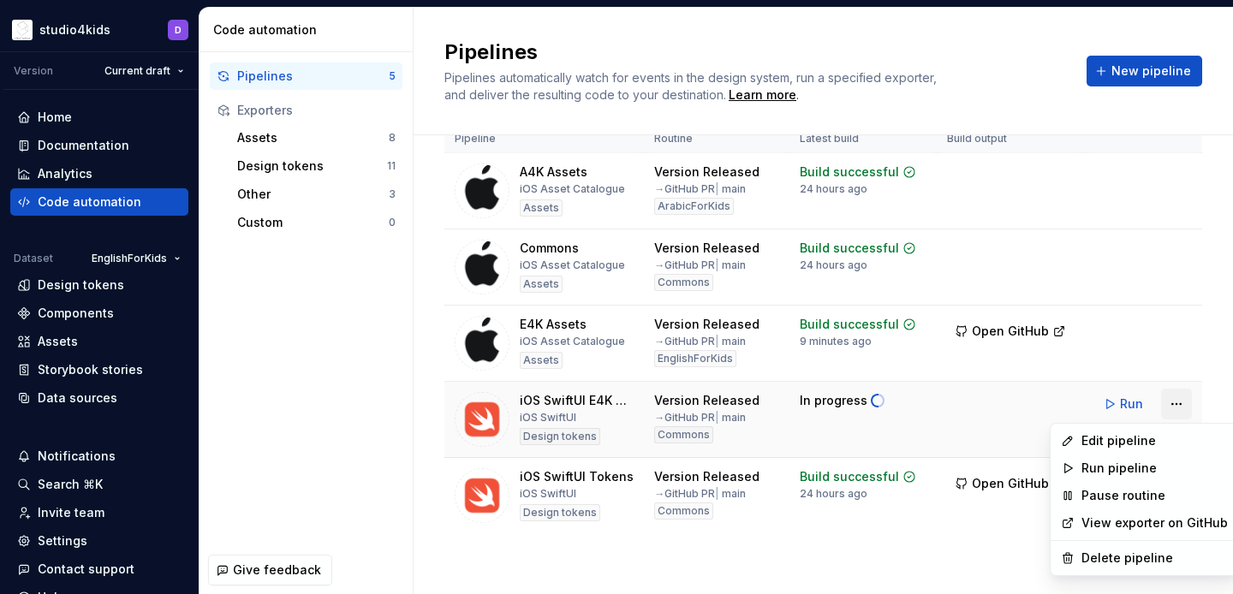
click at [1175, 403] on html "studio4kids D Version Current draft Home Documentation Analytics Code automatio…" at bounding box center [616, 297] width 1233 height 594
click at [1116, 440] on div "Edit pipeline" at bounding box center [1155, 440] width 146 height 17
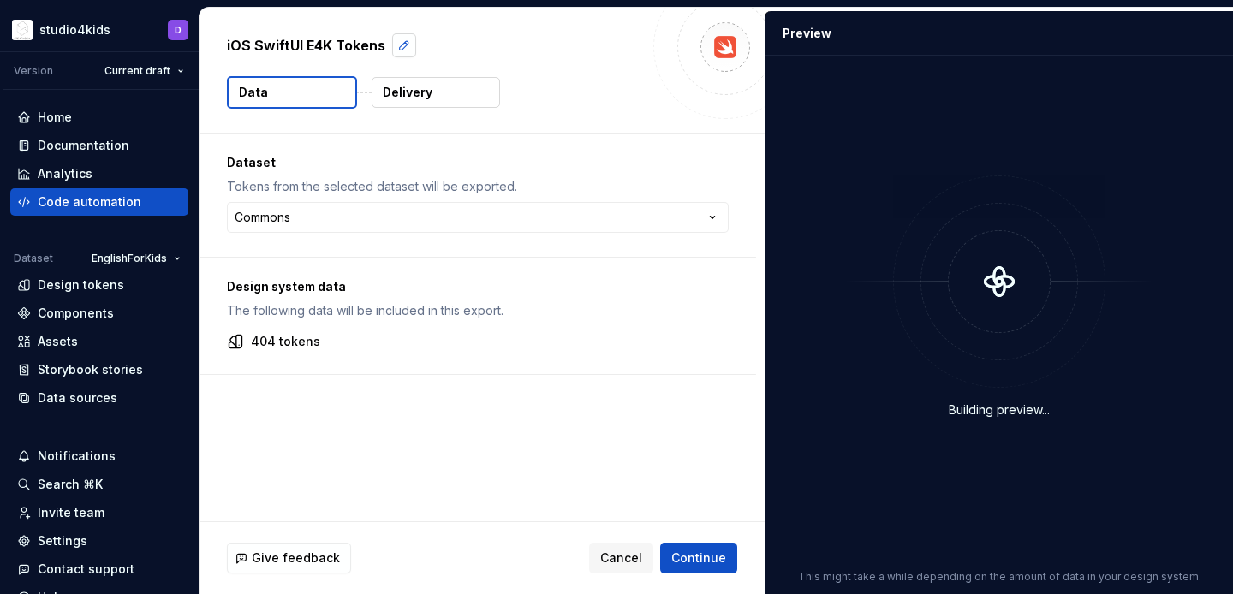
click at [397, 47] on button "button" at bounding box center [404, 45] width 24 height 24
click at [274, 51] on textarea "**********" at bounding box center [433, 45] width 420 height 27
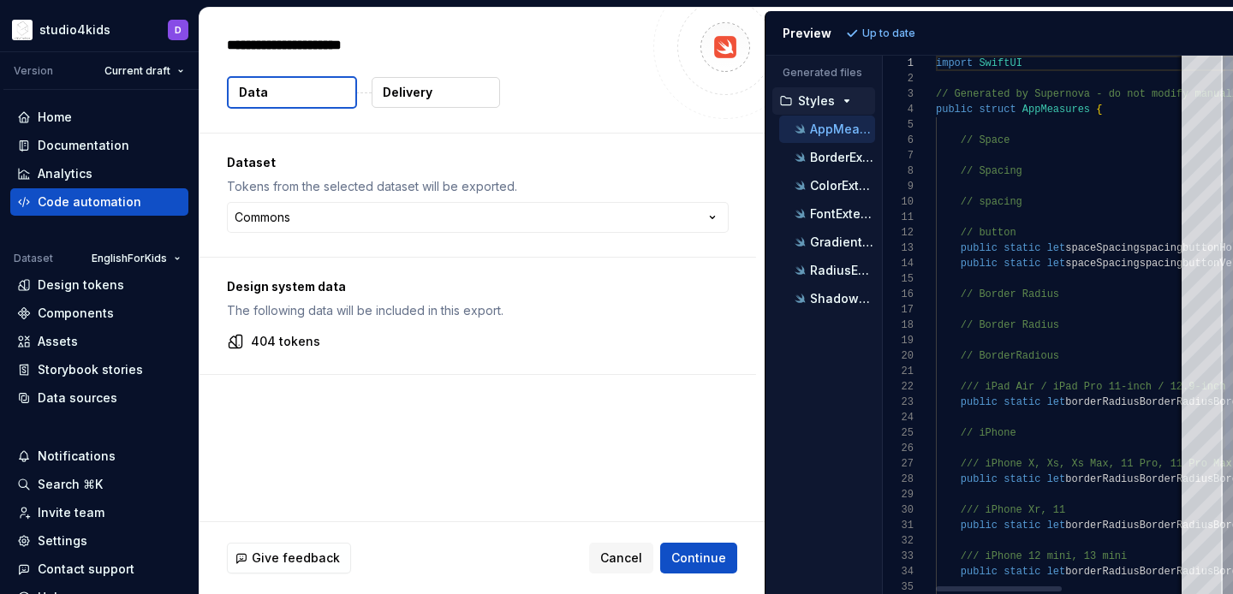
drag, startPoint x: 257, startPoint y: 42, endPoint x: 218, endPoint y: 43, distance: 39.4
click at [218, 43] on div "**********" at bounding box center [482, 70] width 565 height 125
type textarea "*"
type textarea "**********"
click at [693, 553] on span "Continue" at bounding box center [698, 558] width 55 height 17
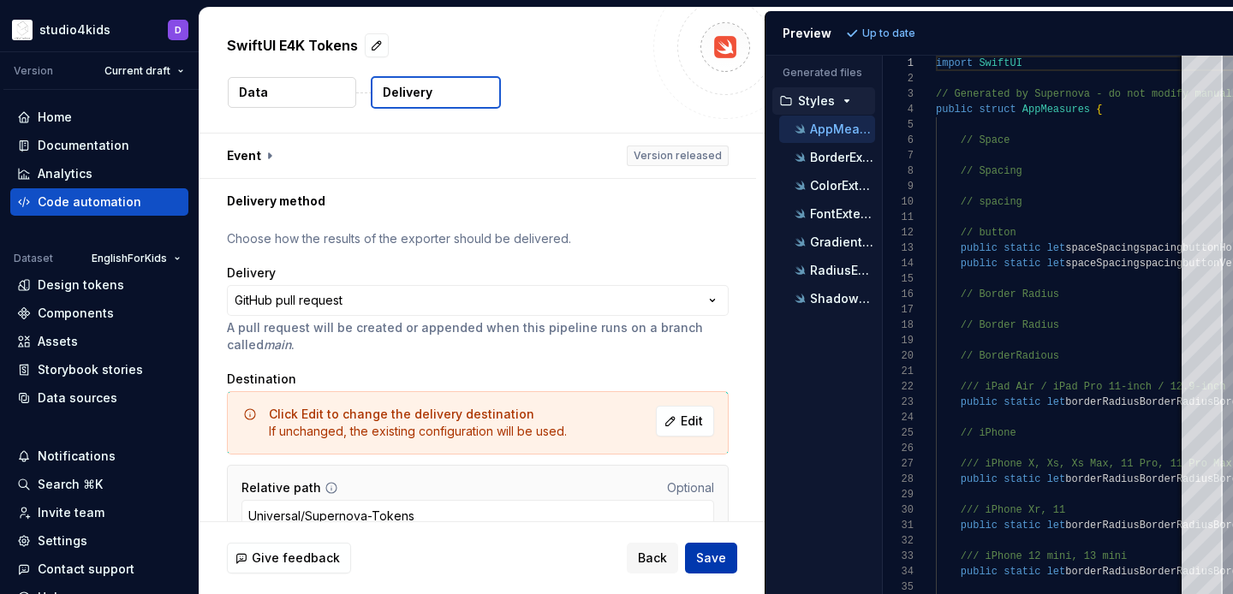
click at [700, 552] on span "Save" at bounding box center [711, 558] width 30 height 17
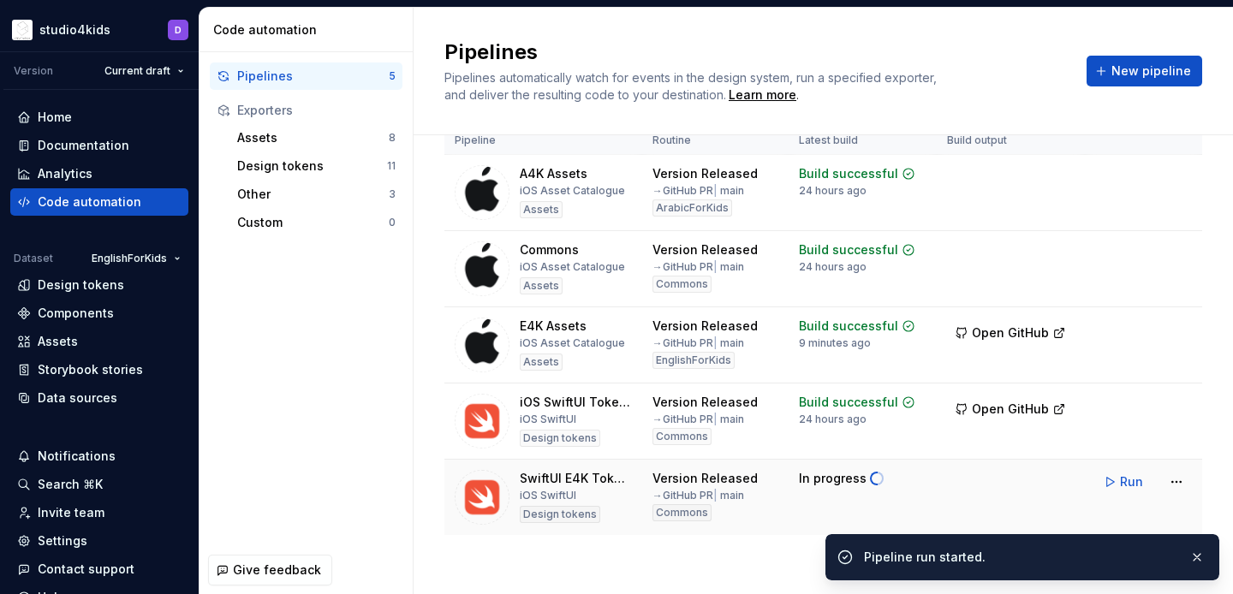
scroll to position [38, 0]
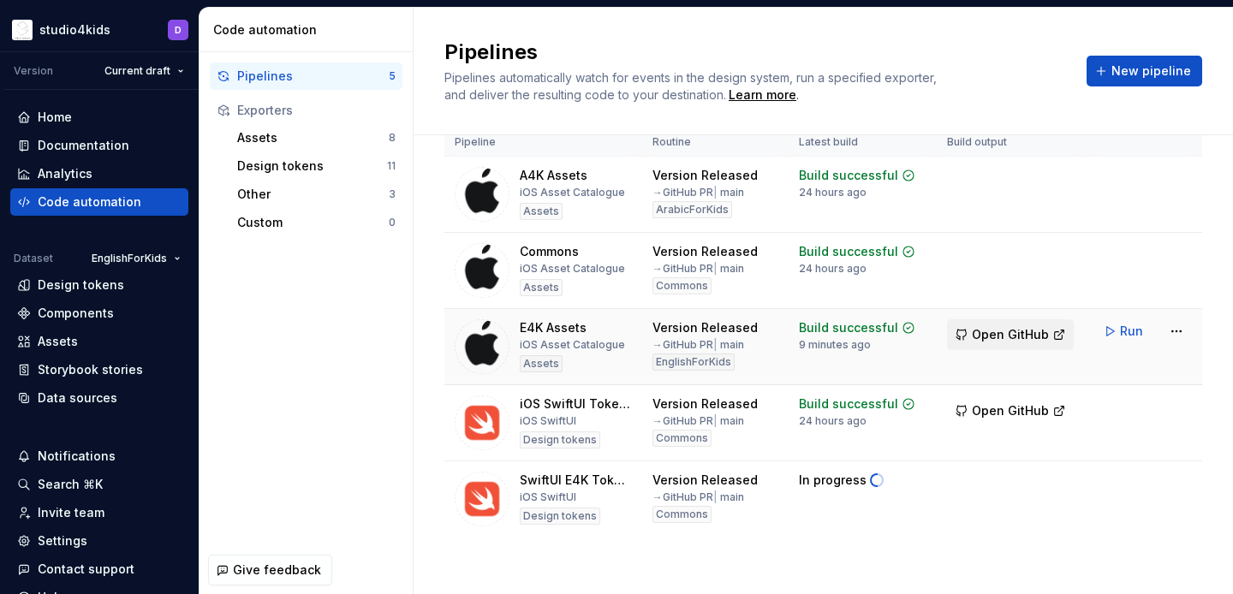
click at [989, 336] on span "Open GitHub" at bounding box center [1010, 334] width 77 height 17
click at [1004, 414] on span "Open GitHub" at bounding box center [1010, 410] width 77 height 17
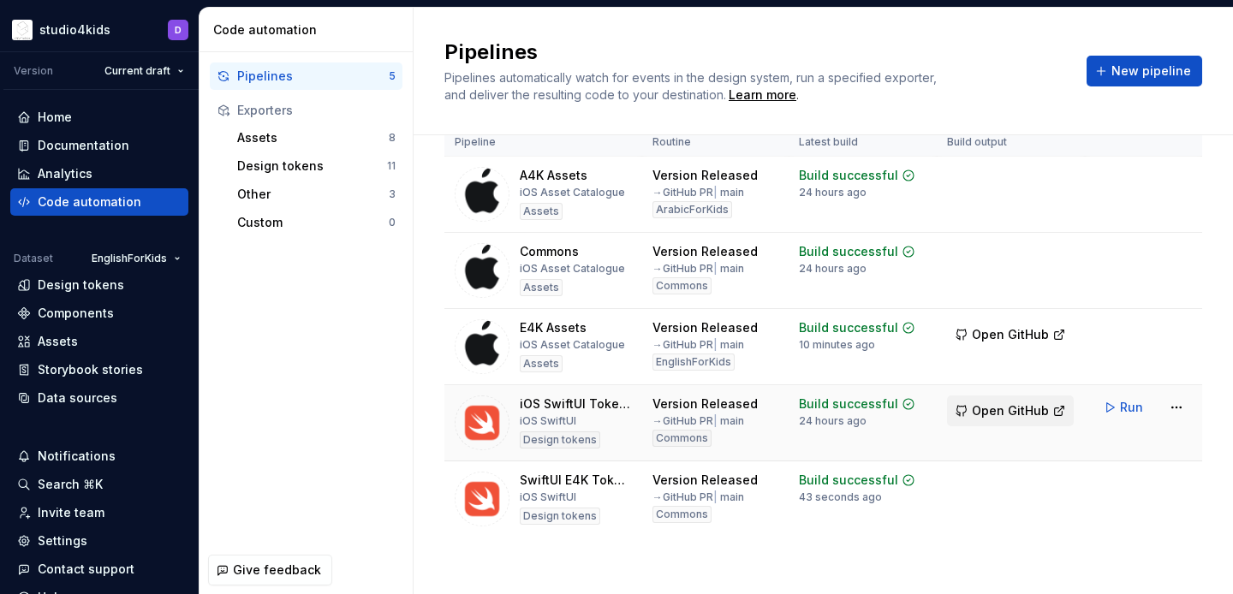
click at [993, 412] on span "Open GitHub" at bounding box center [1010, 410] width 77 height 17
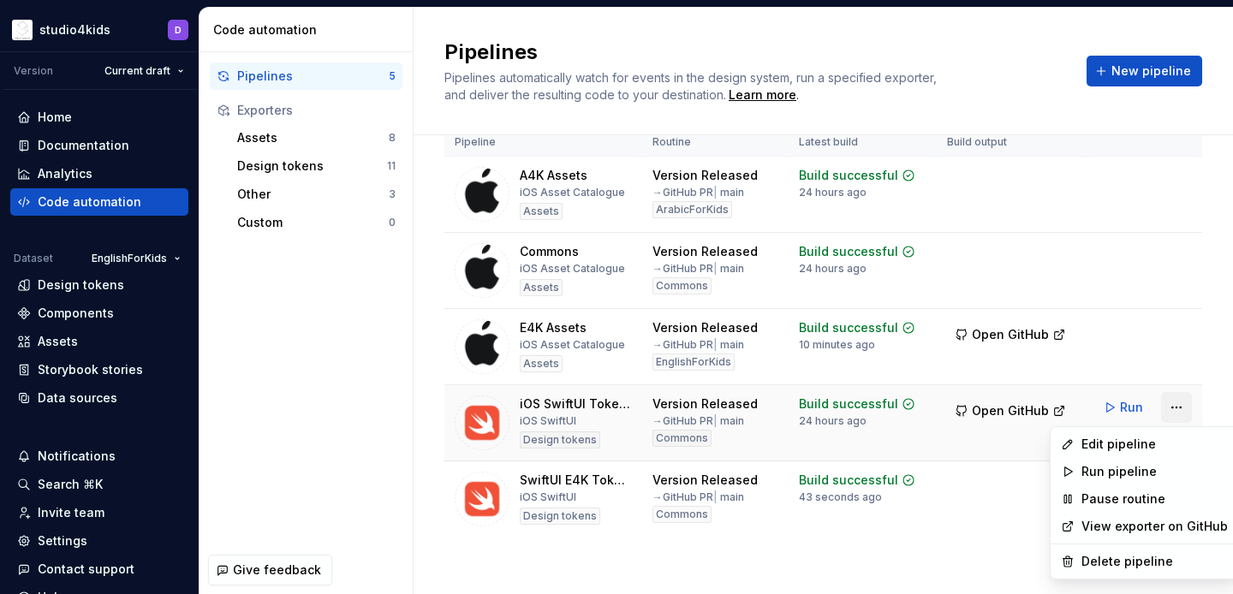
click at [1176, 406] on html "studio4kids D Version Current draft Home Documentation Analytics Code automatio…" at bounding box center [616, 297] width 1233 height 594
click at [1133, 451] on div "Edit pipeline" at bounding box center [1155, 444] width 146 height 17
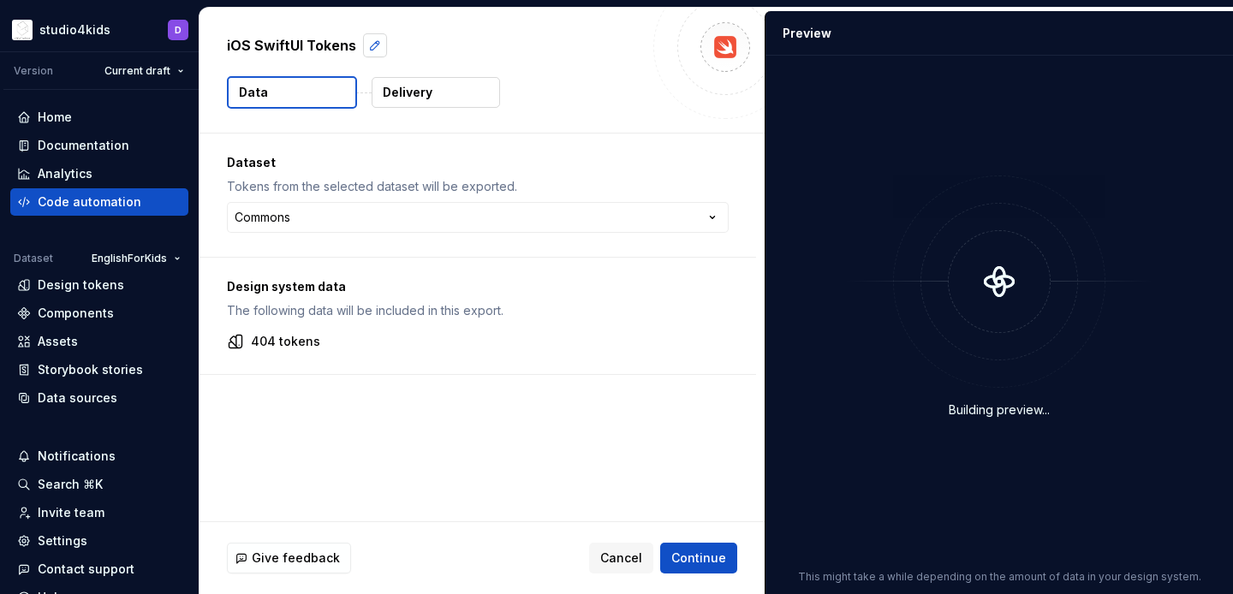
click at [367, 51] on button "button" at bounding box center [375, 45] width 24 height 24
click at [253, 49] on textarea "**********" at bounding box center [433, 45] width 420 height 27
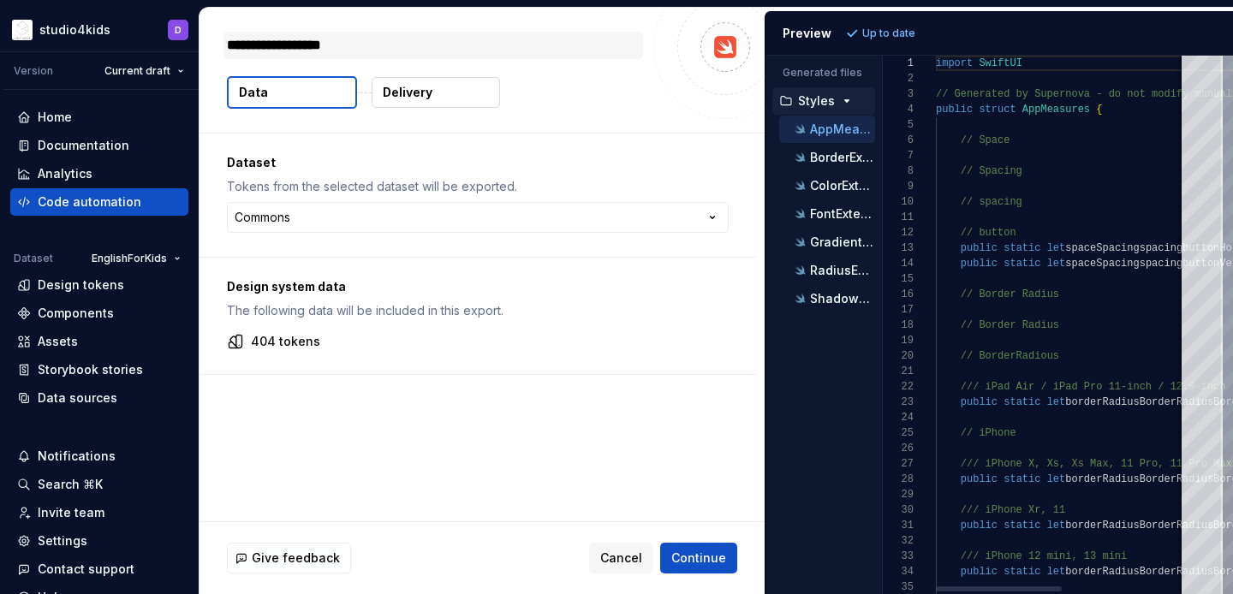
type textarea "*"
type textarea "**********"
click at [275, 40] on textarea "**********" at bounding box center [433, 45] width 420 height 27
type textarea "*"
type textarea "**********"
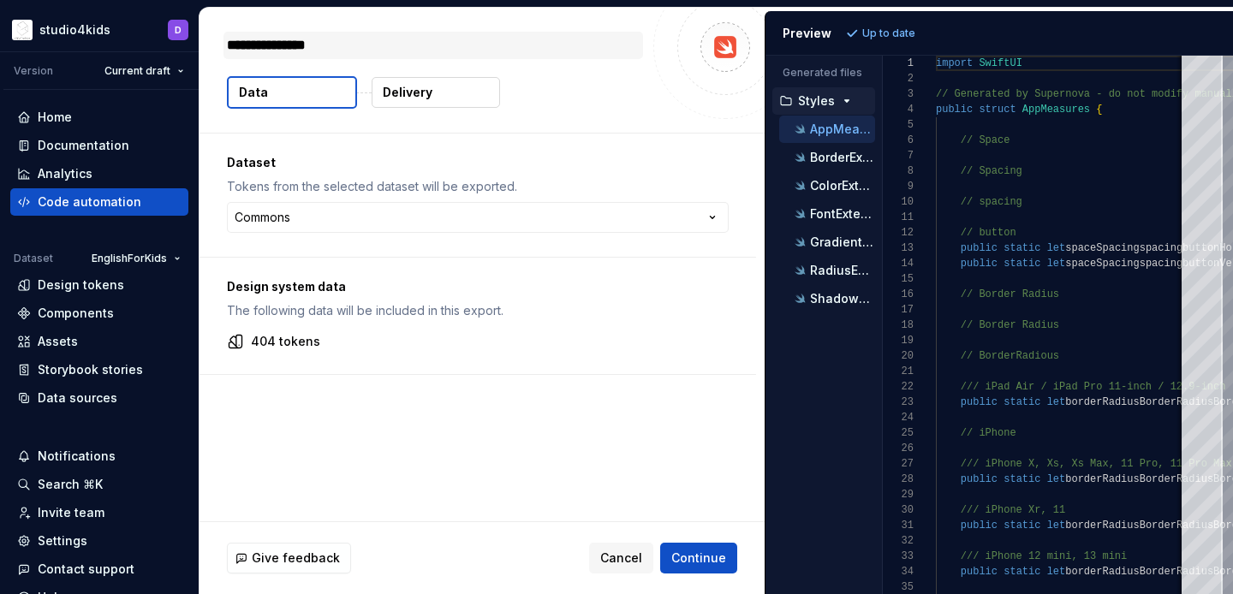
type textarea "*"
type textarea "**********"
type textarea "*"
type textarea "**********"
type textarea "*"
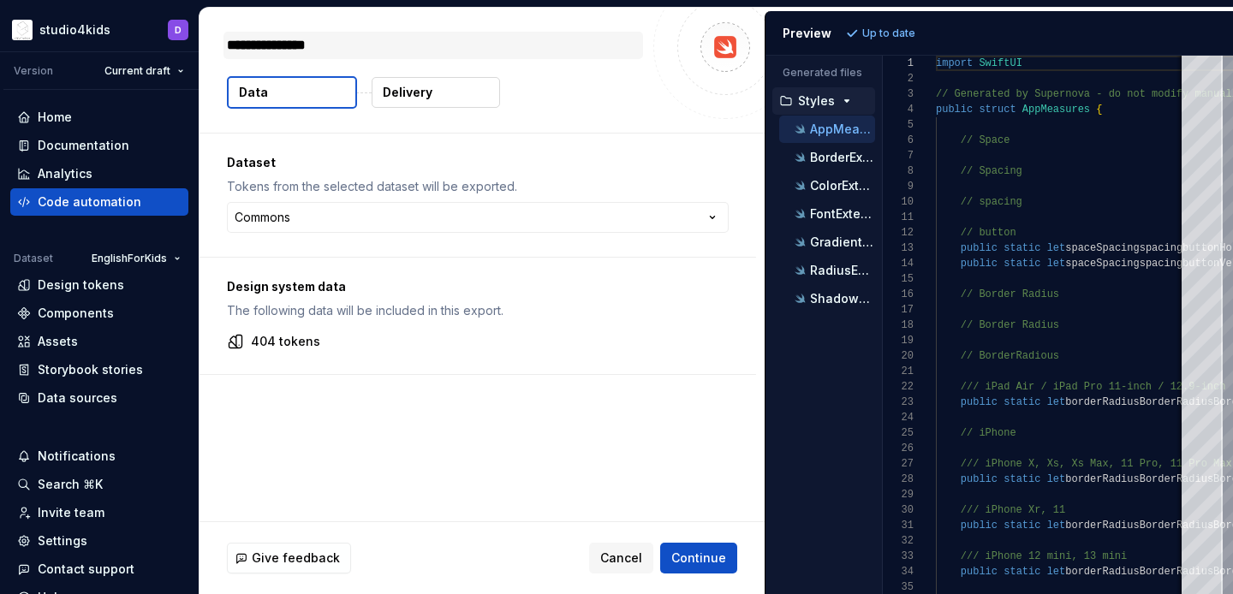
type textarea "**********"
type textarea "*"
type textarea "**********"
type textarea "*"
type textarea "**********"
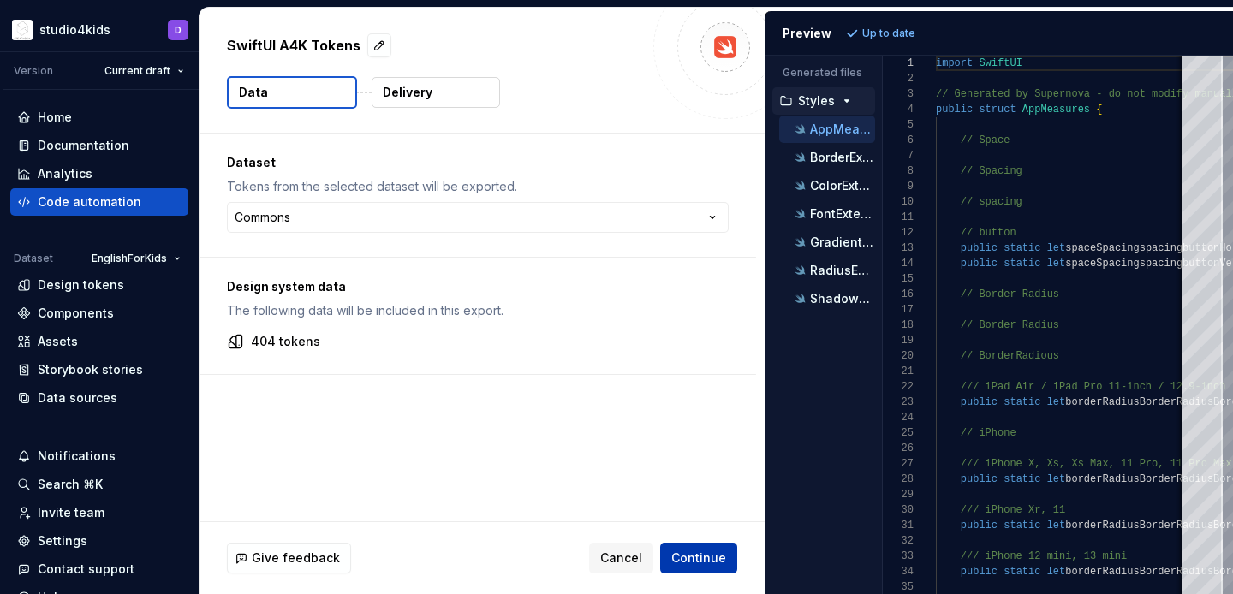
click at [690, 553] on span "Continue" at bounding box center [698, 558] width 55 height 17
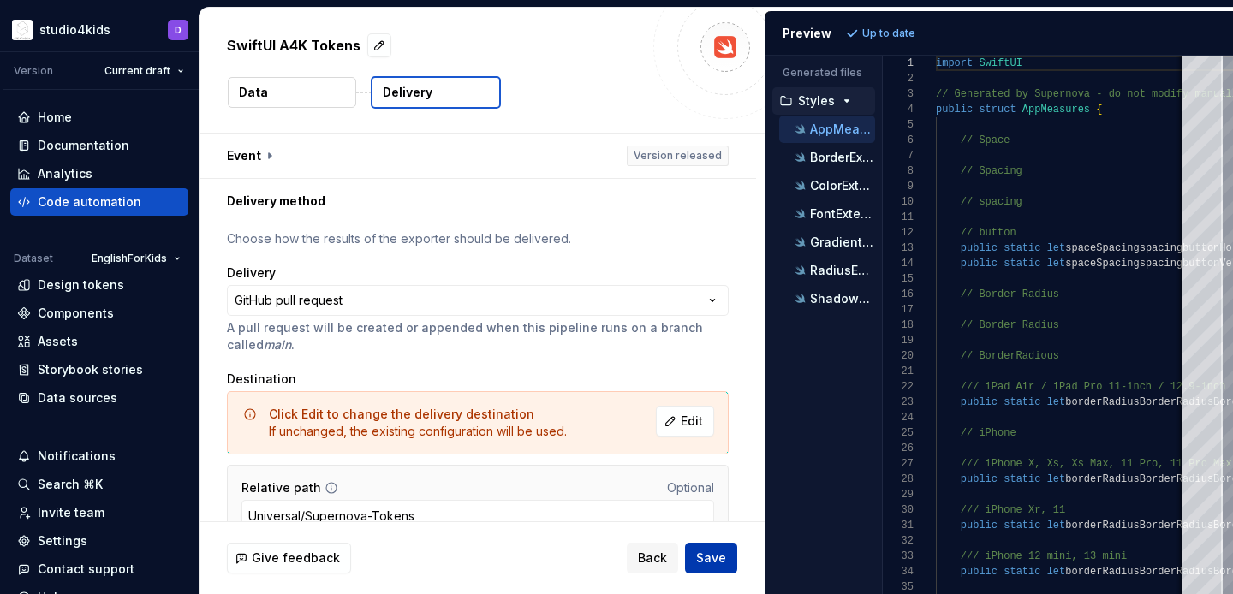
click at [698, 556] on span "Save" at bounding box center [711, 558] width 30 height 17
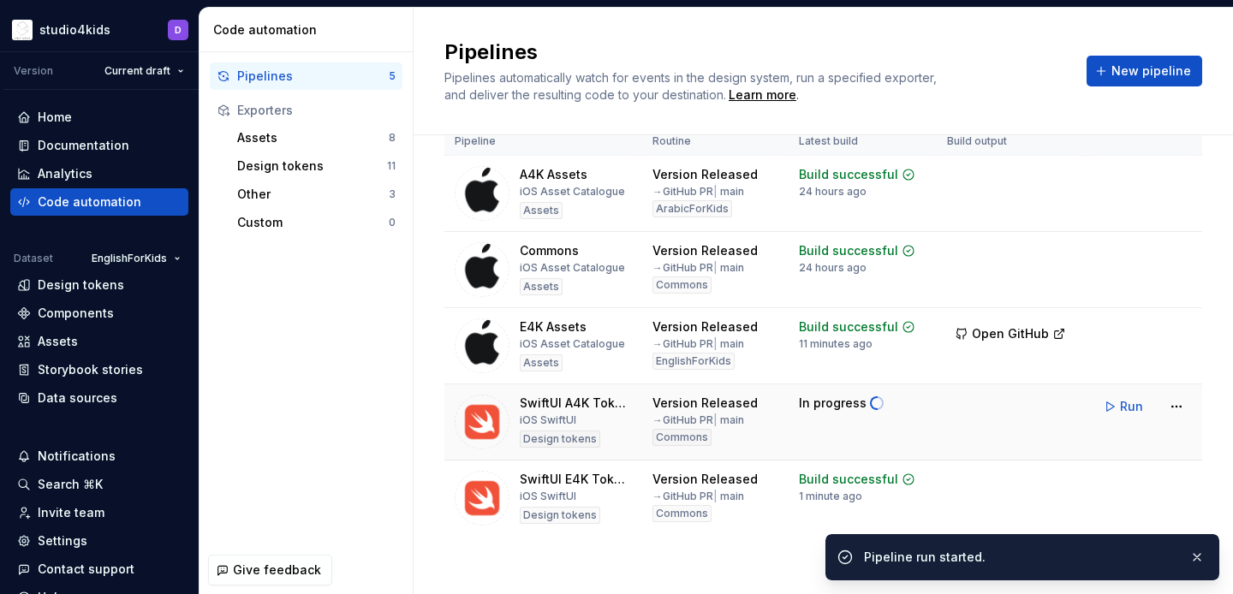
scroll to position [45, 0]
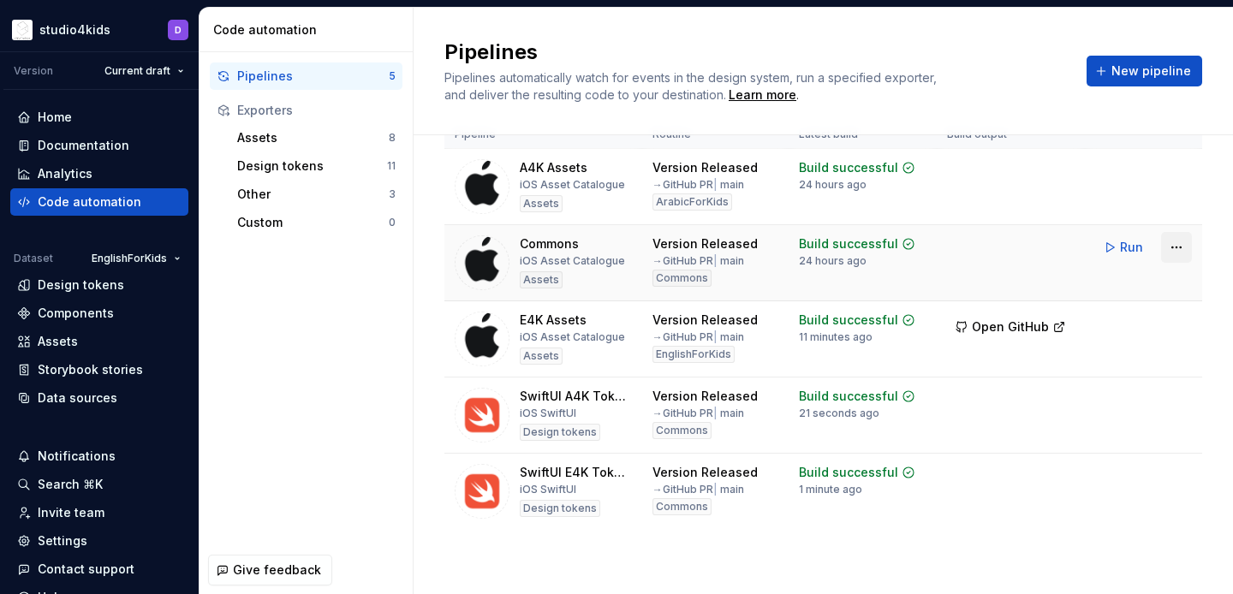
click at [1175, 252] on html "studio4kids D Version Current draft Home Documentation Analytics Code automatio…" at bounding box center [616, 297] width 1233 height 594
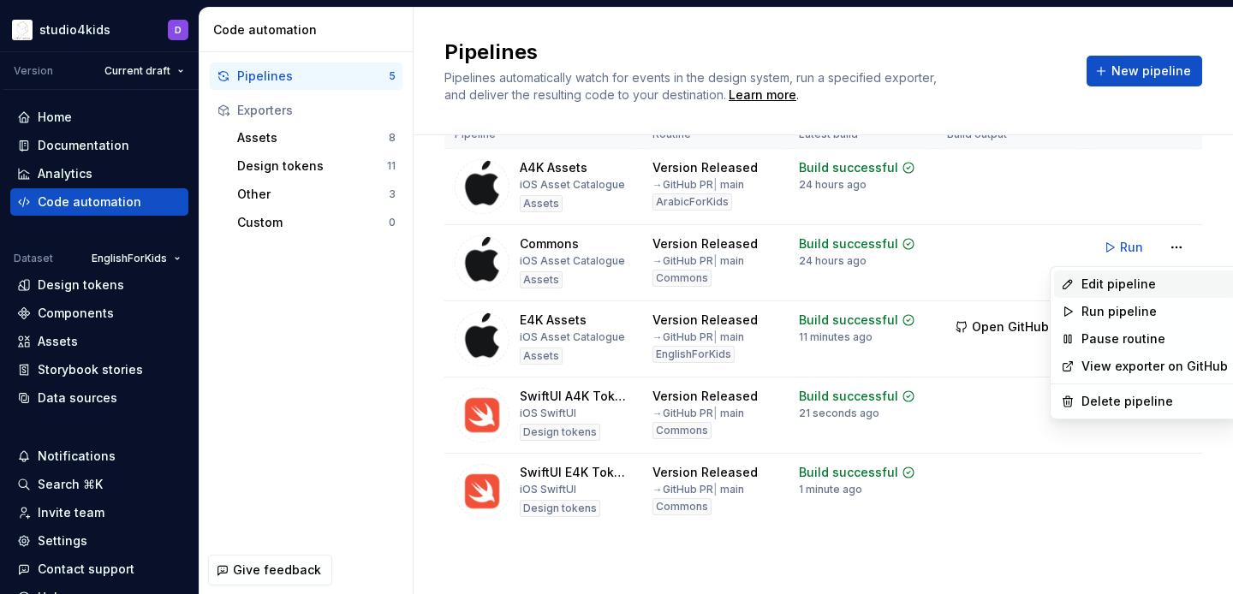
click at [1114, 288] on div "Edit pipeline" at bounding box center [1155, 284] width 146 height 17
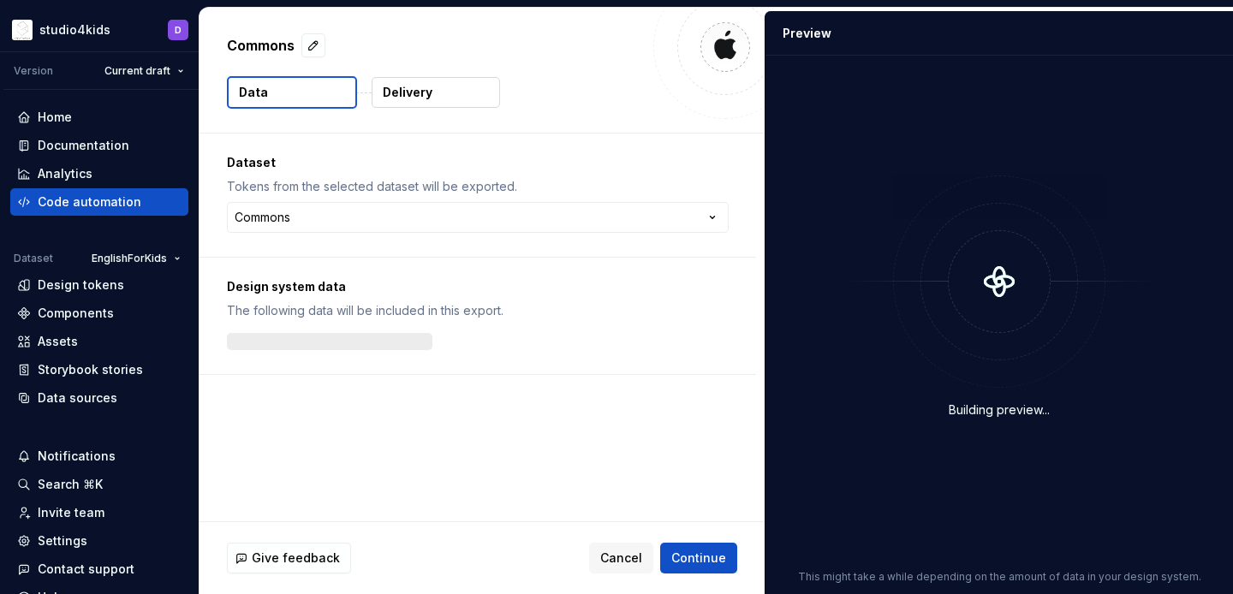
click at [443, 98] on button "Delivery" at bounding box center [436, 92] width 128 height 31
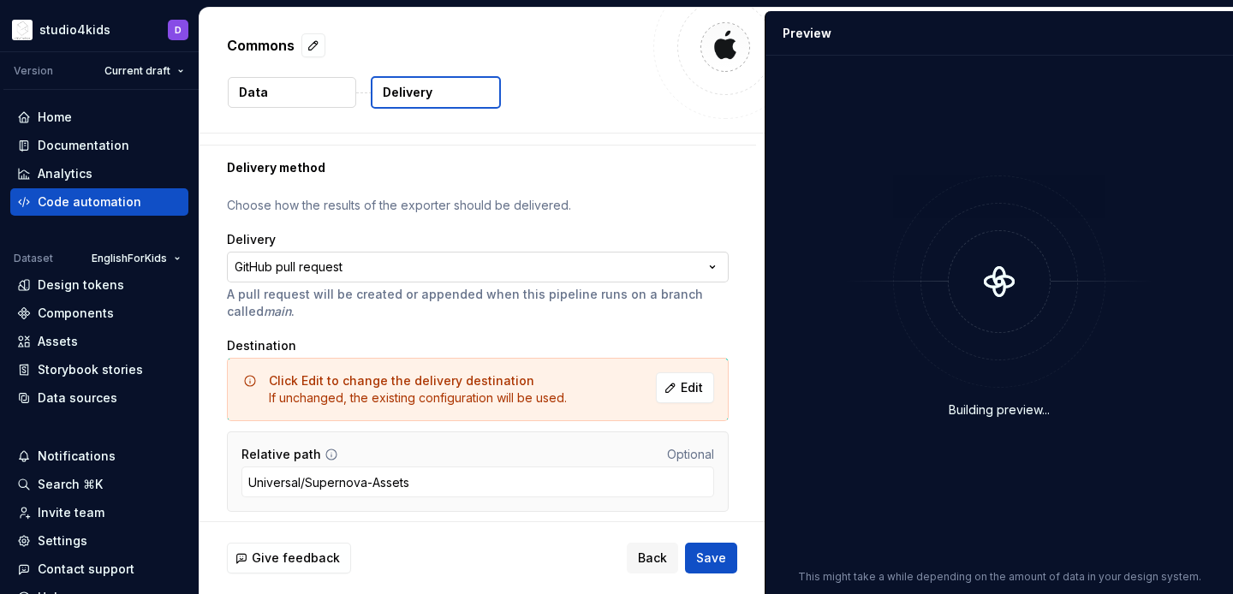
scroll to position [87, 0]
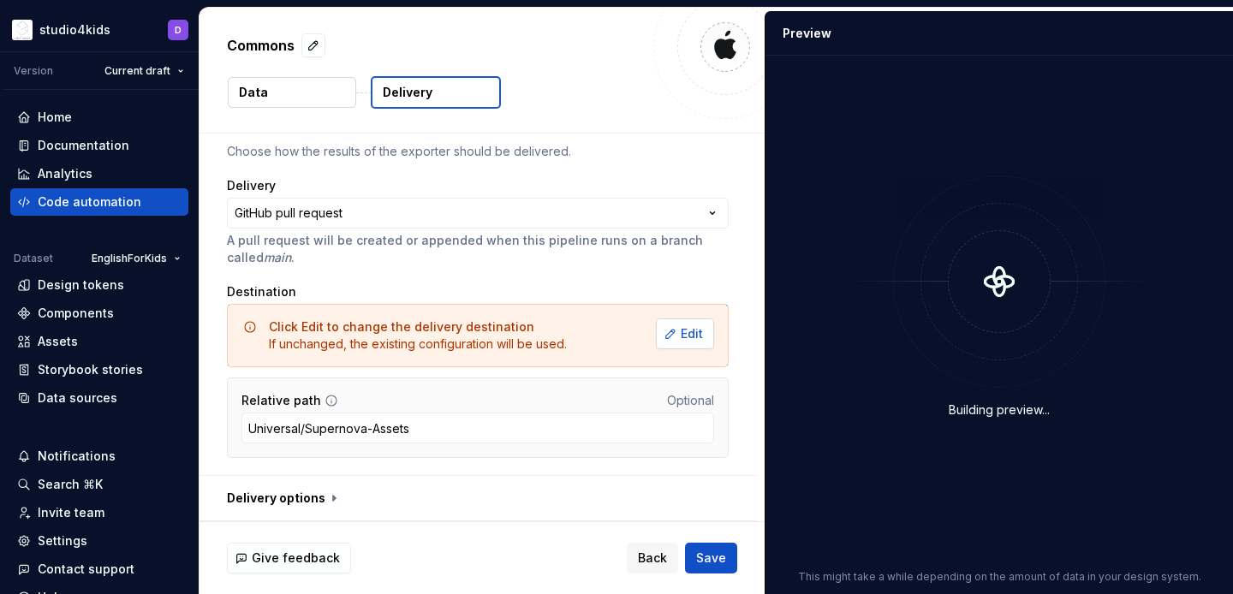
click at [701, 331] on span "Edit" at bounding box center [692, 333] width 22 height 17
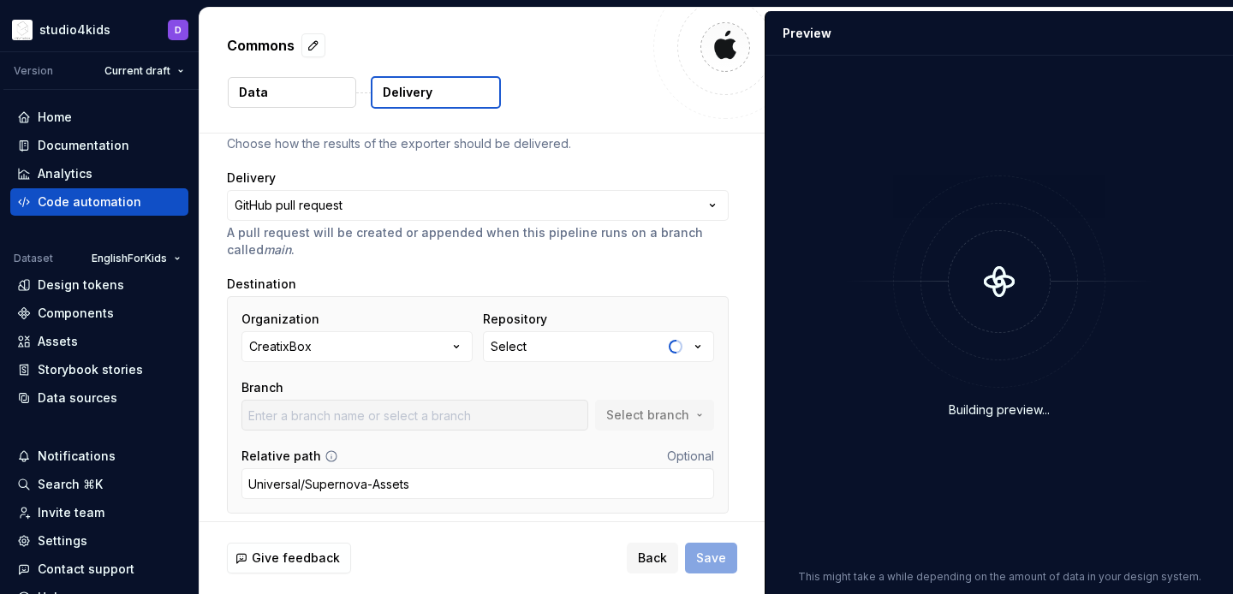
scroll to position [151, 0]
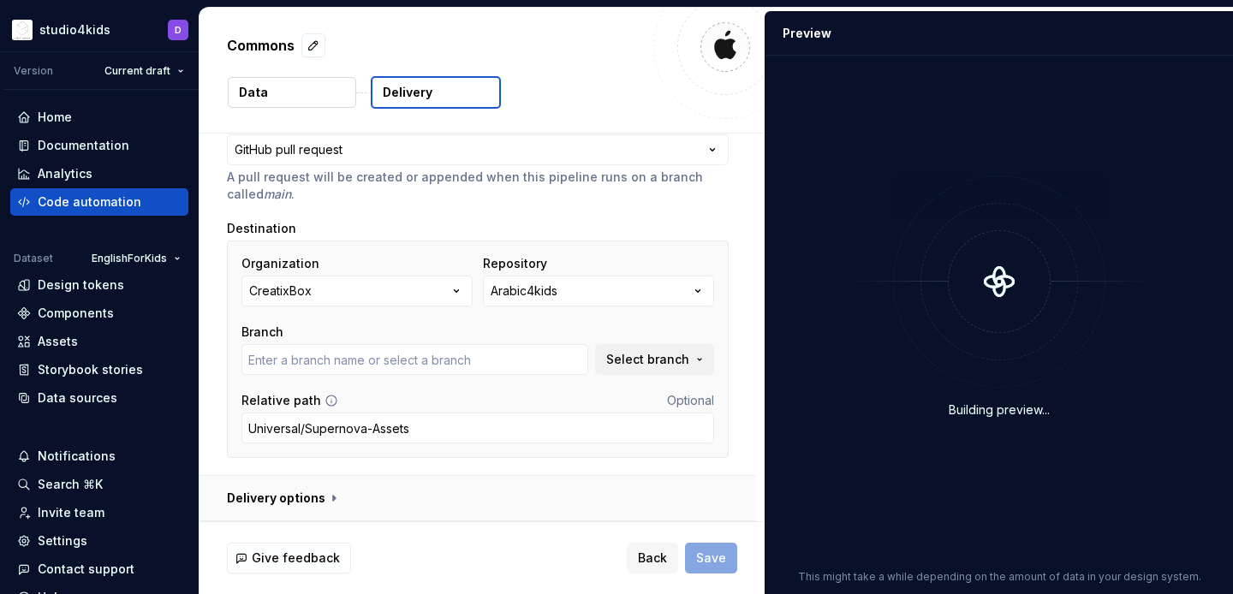
type input "develop"
click at [644, 556] on span "Back" at bounding box center [652, 558] width 29 height 17
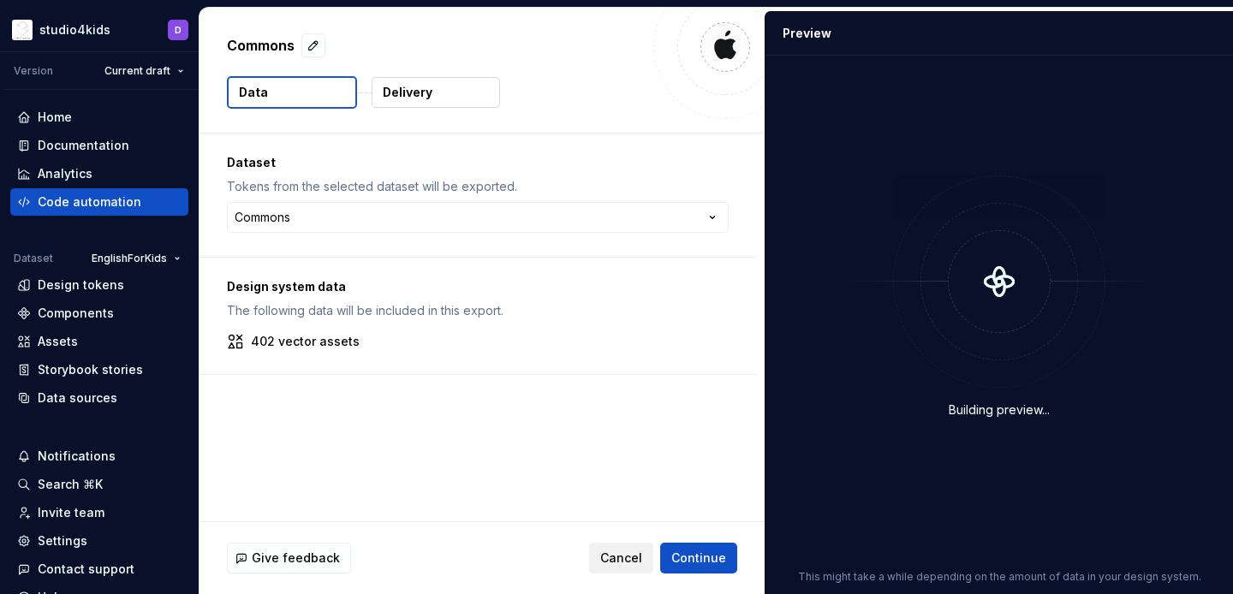
click at [631, 562] on span "Cancel" at bounding box center [621, 558] width 42 height 17
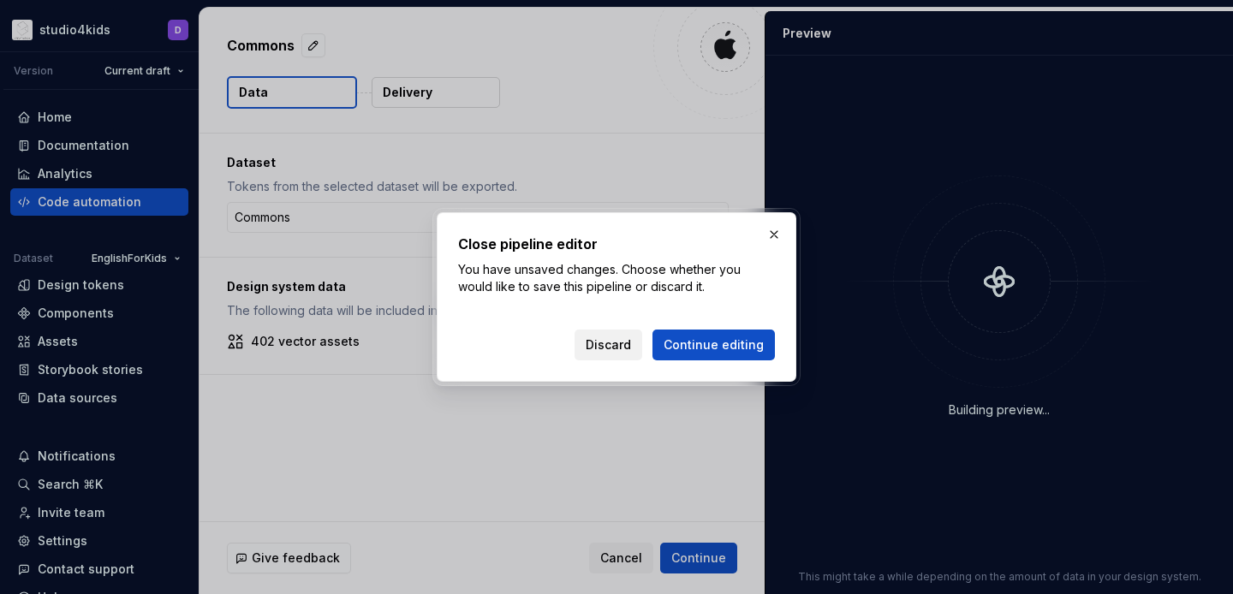
click at [612, 355] on button "Discard" at bounding box center [609, 345] width 68 height 31
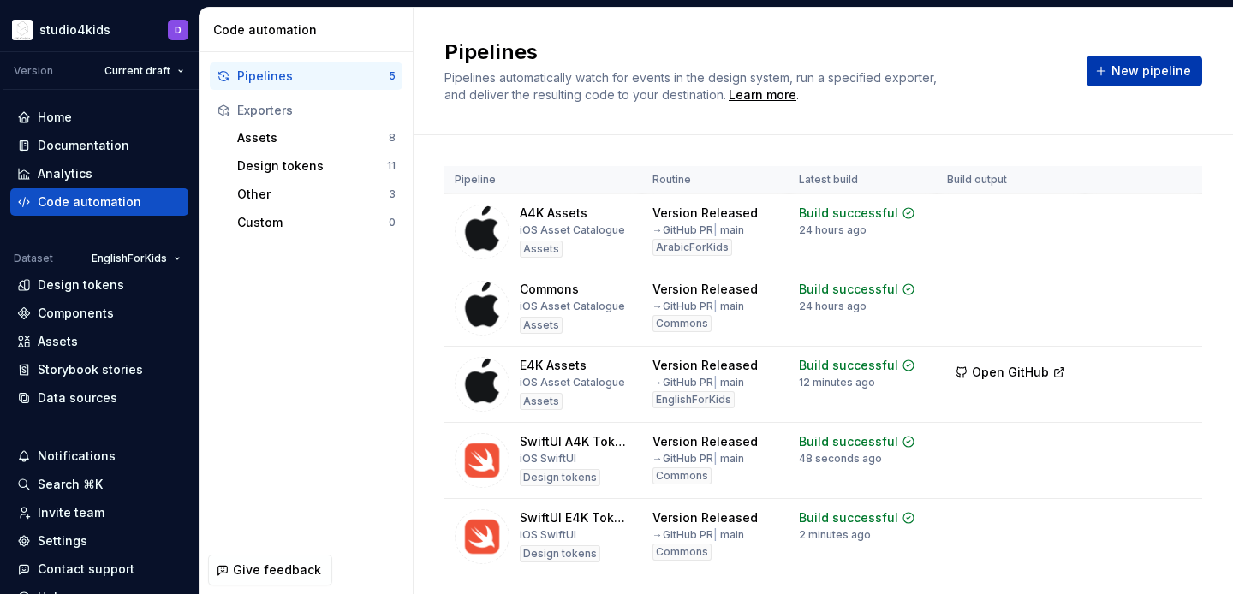
click at [1141, 74] on span "New pipeline" at bounding box center [1151, 71] width 80 height 17
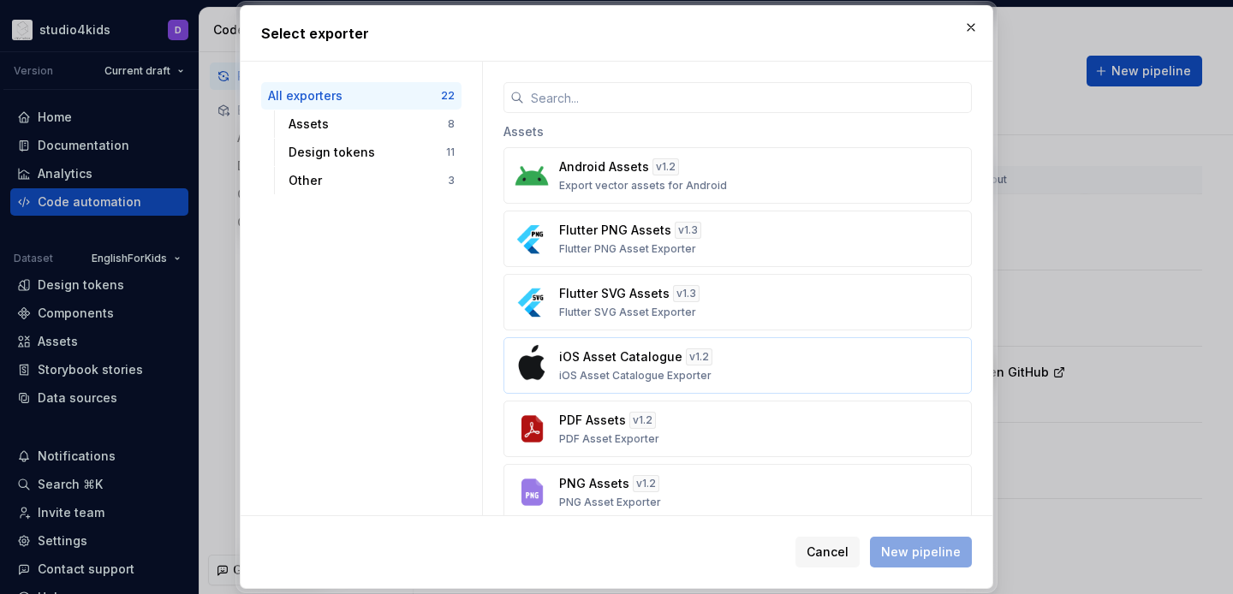
click at [658, 377] on p "iOS Asset Catalogue Exporter" at bounding box center [635, 376] width 152 height 14
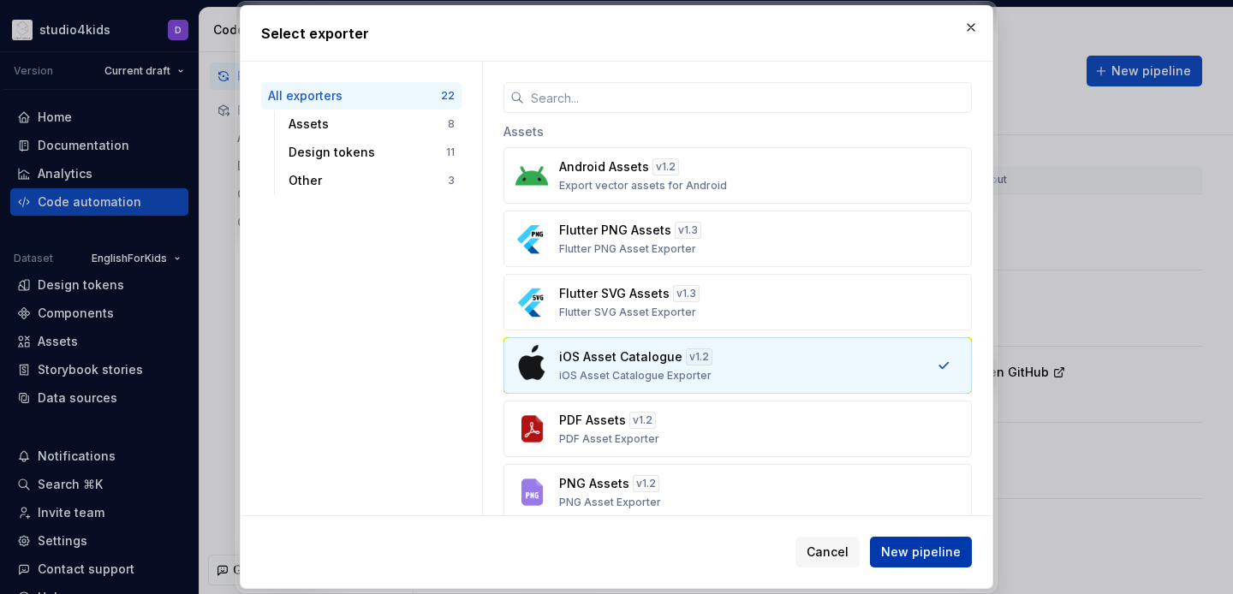
click at [921, 557] on span "New pipeline" at bounding box center [921, 552] width 80 height 17
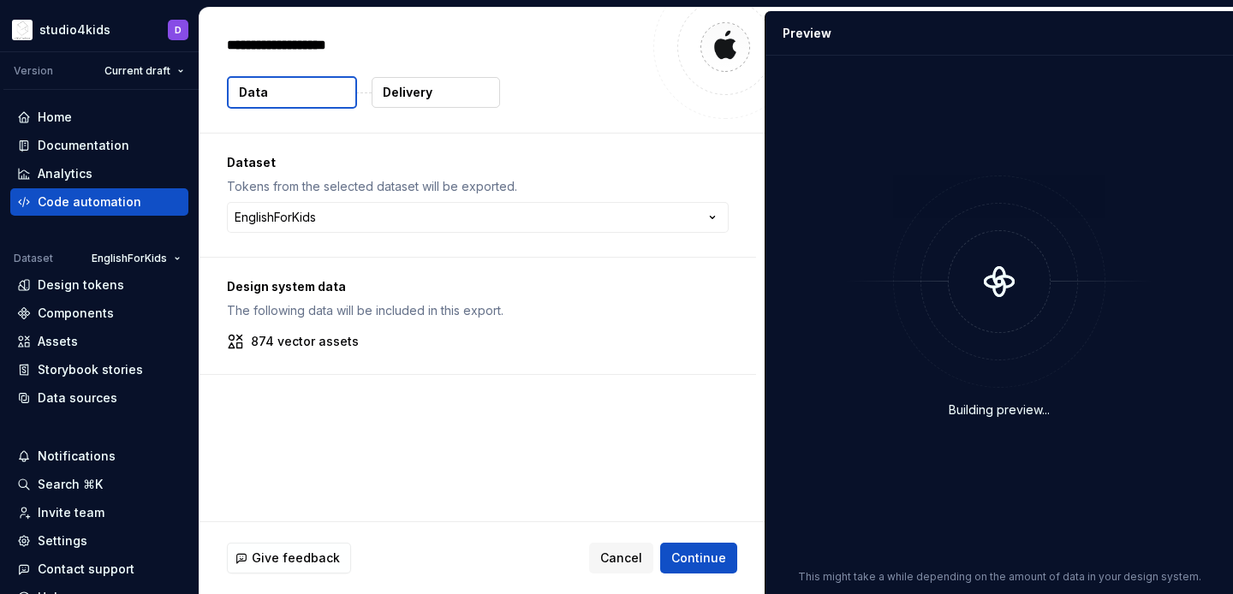
type textarea "*"
type textarea "**"
click at [613, 562] on span "Cancel" at bounding box center [621, 558] width 42 height 17
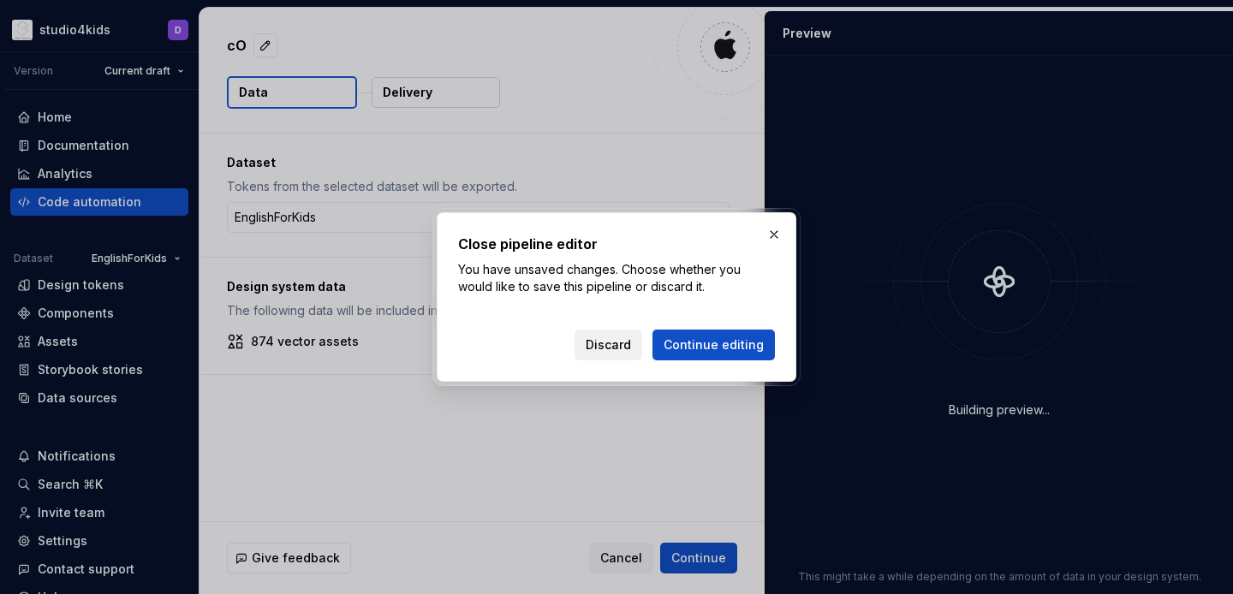
click at [617, 345] on span "Discard" at bounding box center [608, 345] width 45 height 17
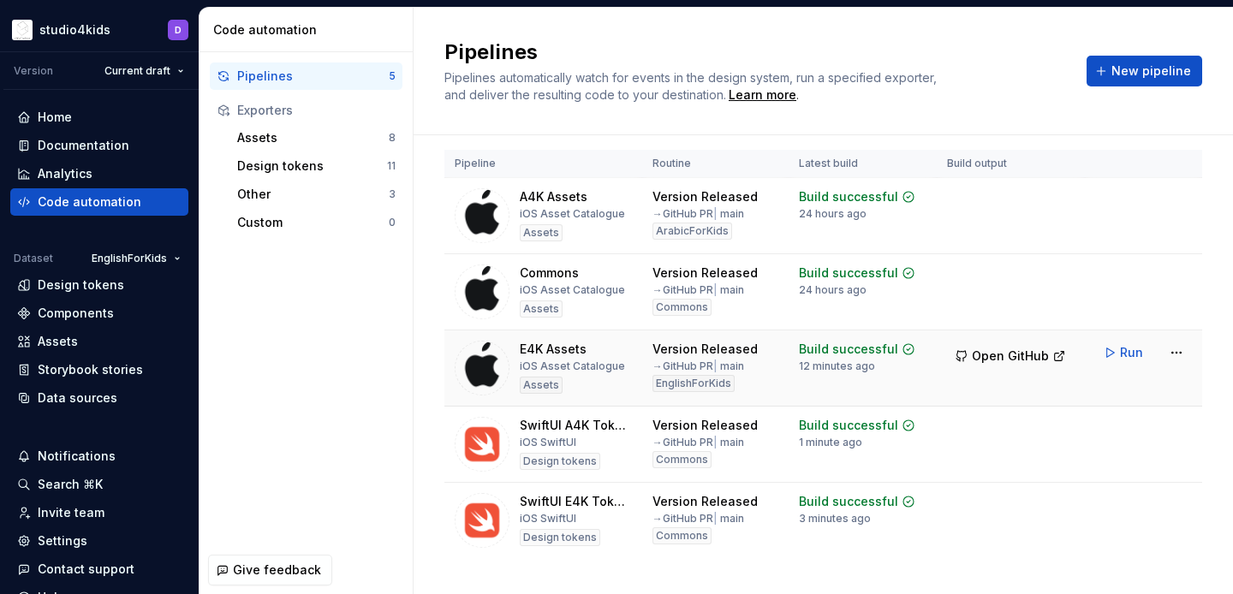
scroll to position [16, 0]
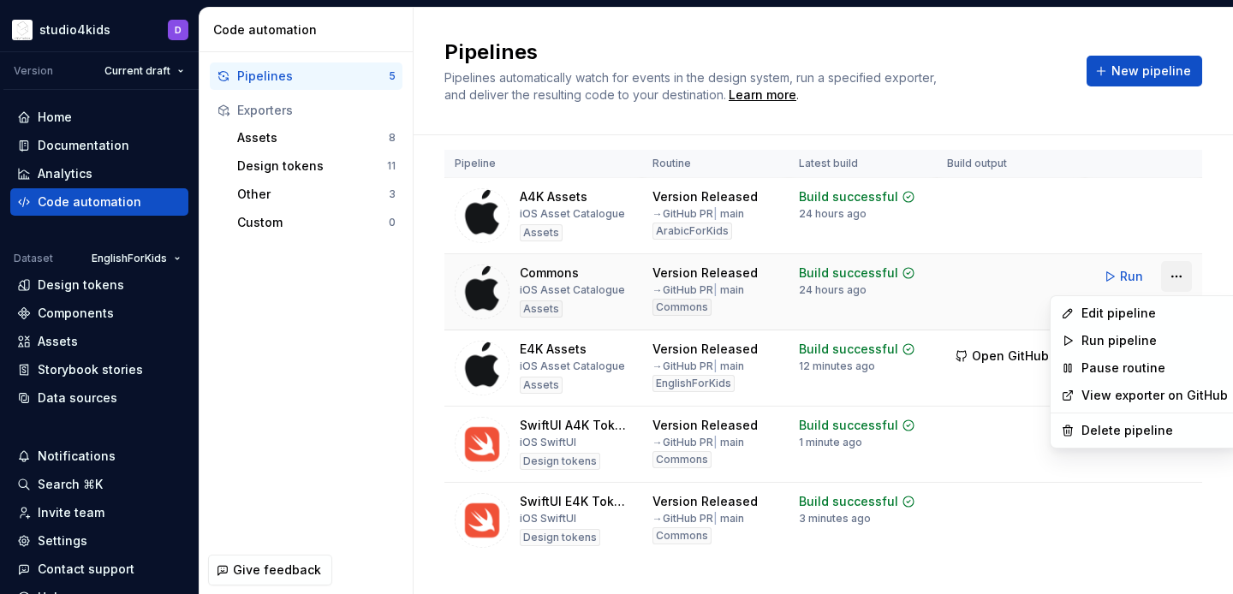
click at [1171, 271] on html "studio4kids D Version Current draft Home Documentation Analytics Code automatio…" at bounding box center [616, 297] width 1233 height 594
click at [1098, 318] on div "Edit pipeline" at bounding box center [1155, 313] width 146 height 17
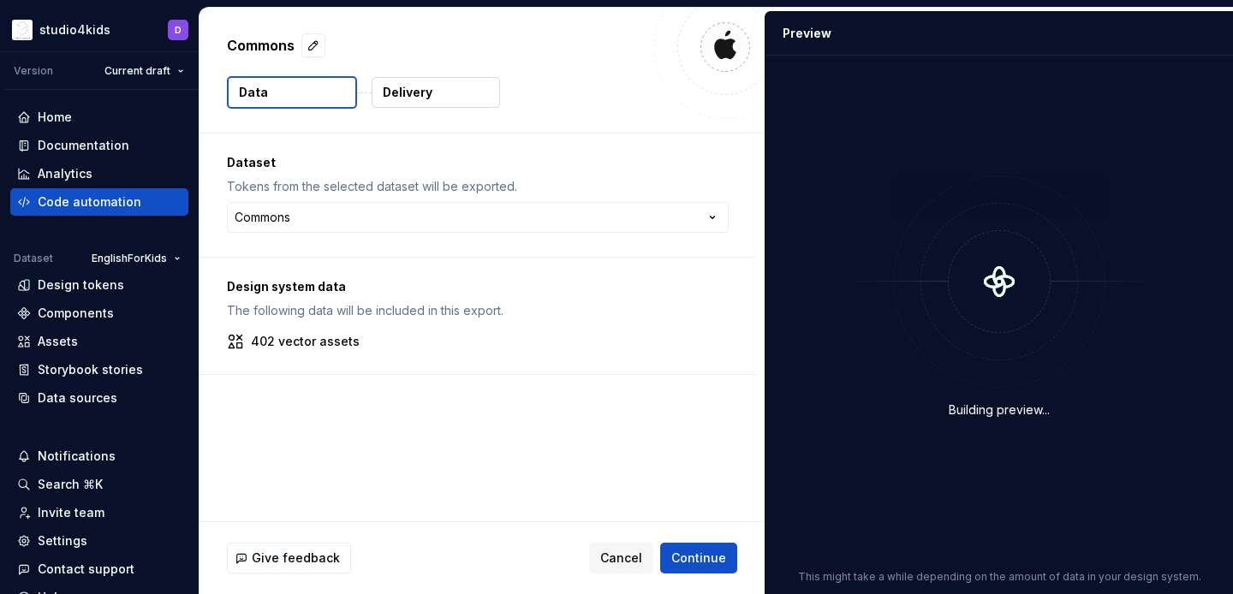
click at [408, 80] on button "Delivery" at bounding box center [436, 92] width 128 height 31
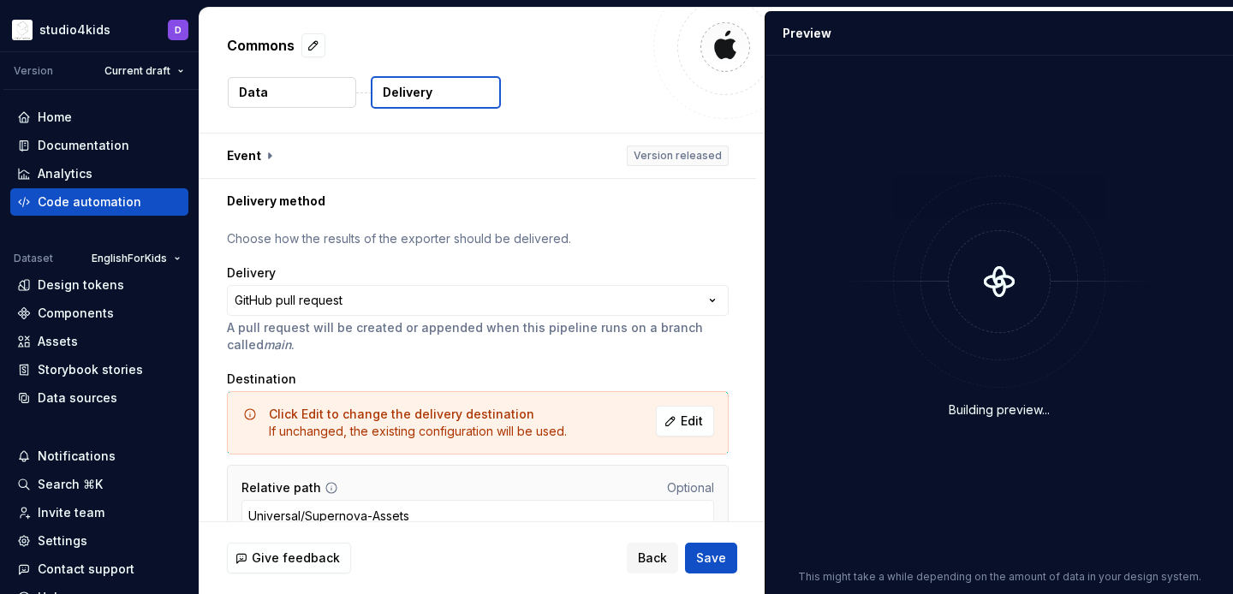
scroll to position [87, 0]
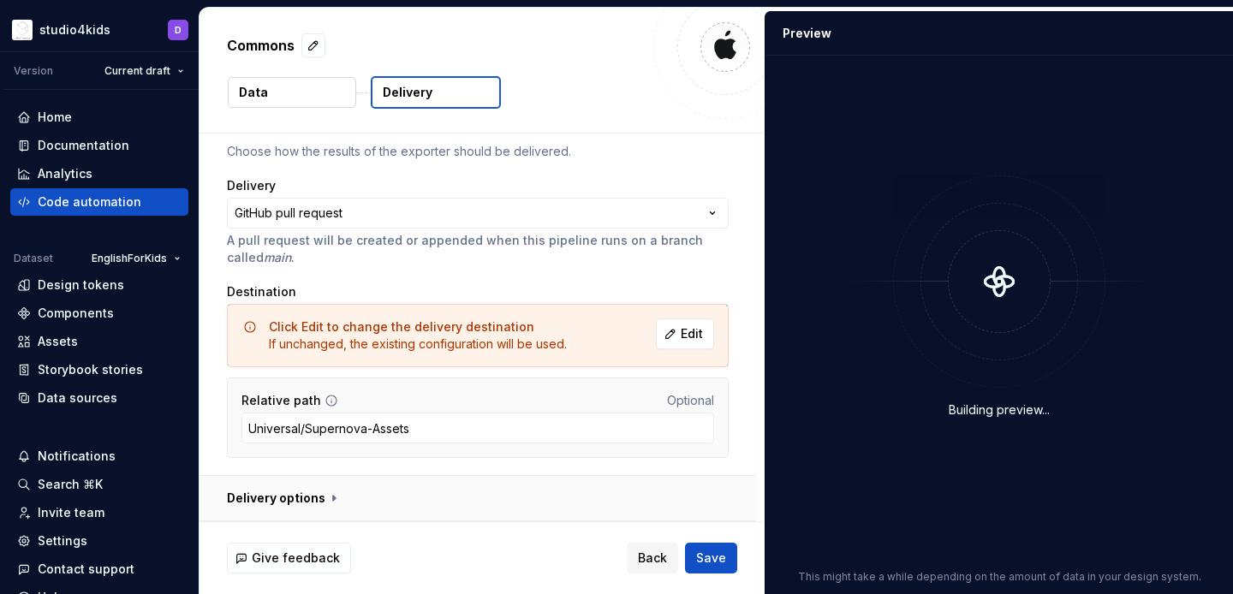
click at [328, 493] on button "button" at bounding box center [478, 498] width 557 height 45
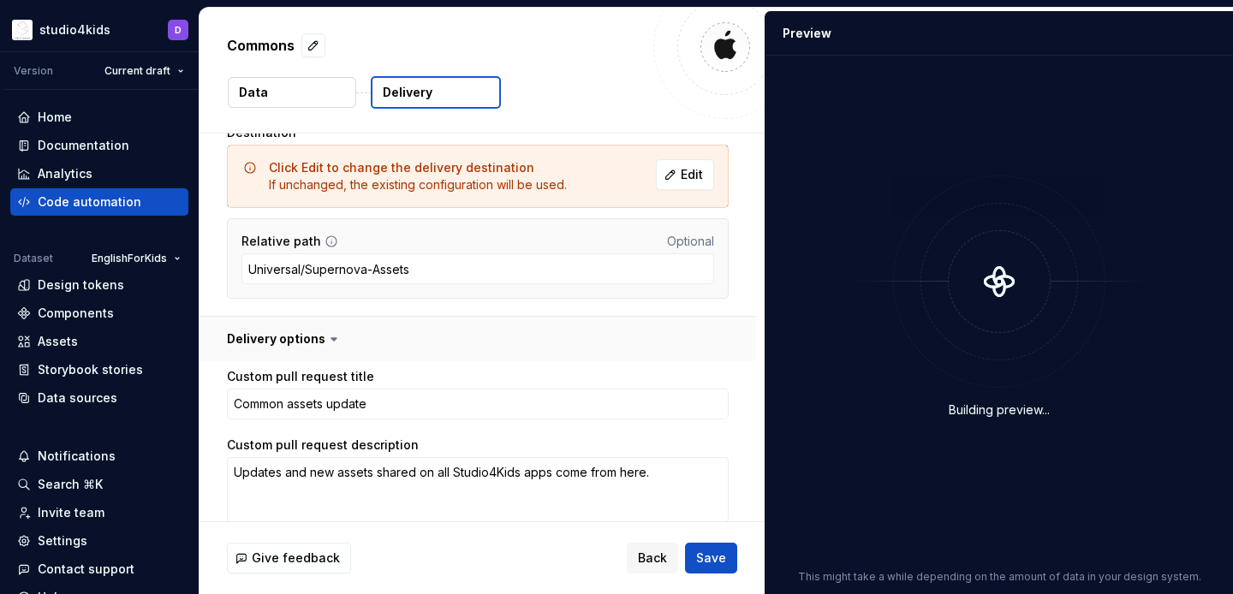
scroll to position [492, 0]
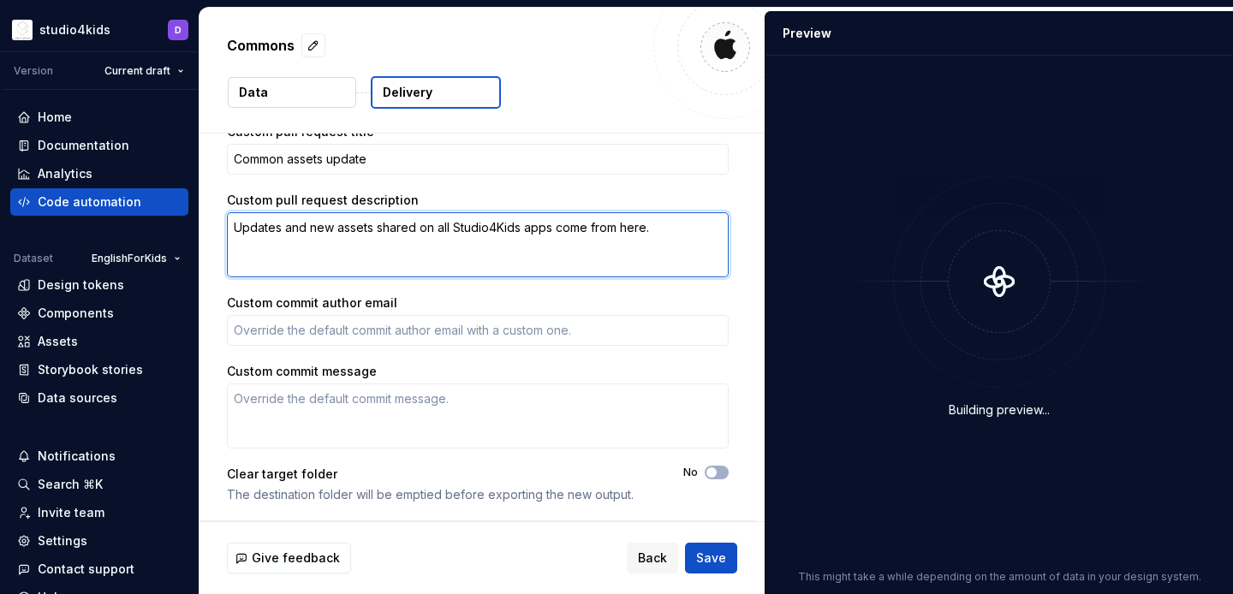
click at [289, 241] on textarea "Updates and new assets shared on all Studio4Kids apps come from here." at bounding box center [478, 244] width 502 height 65
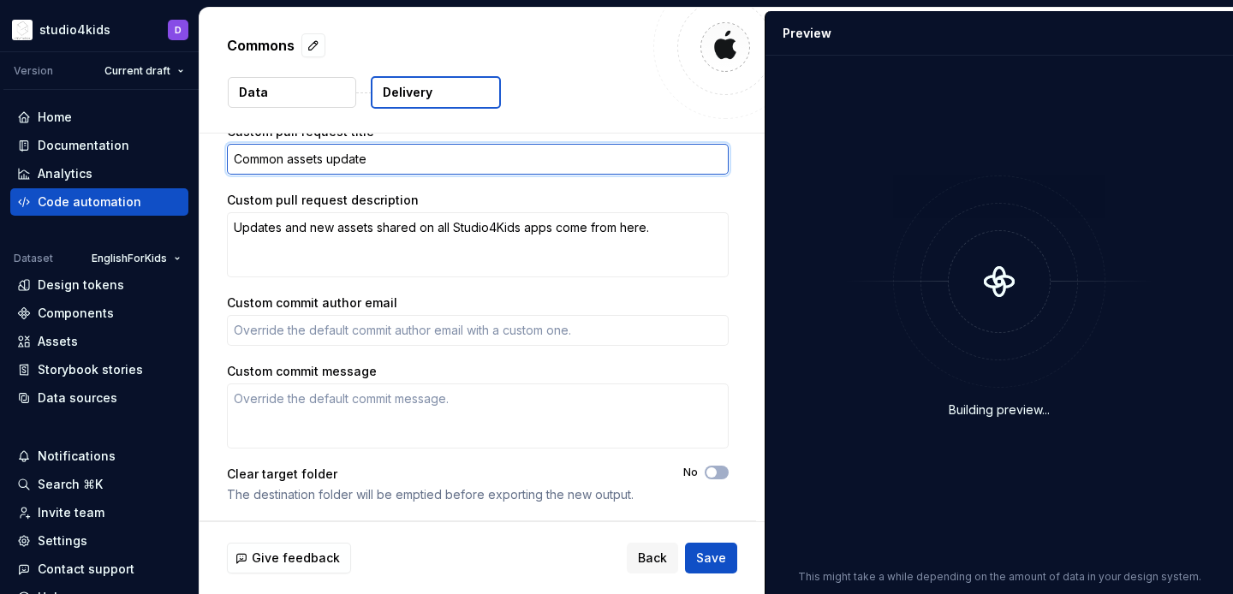
click at [291, 163] on textarea "Common assets update" at bounding box center [478, 159] width 502 height 31
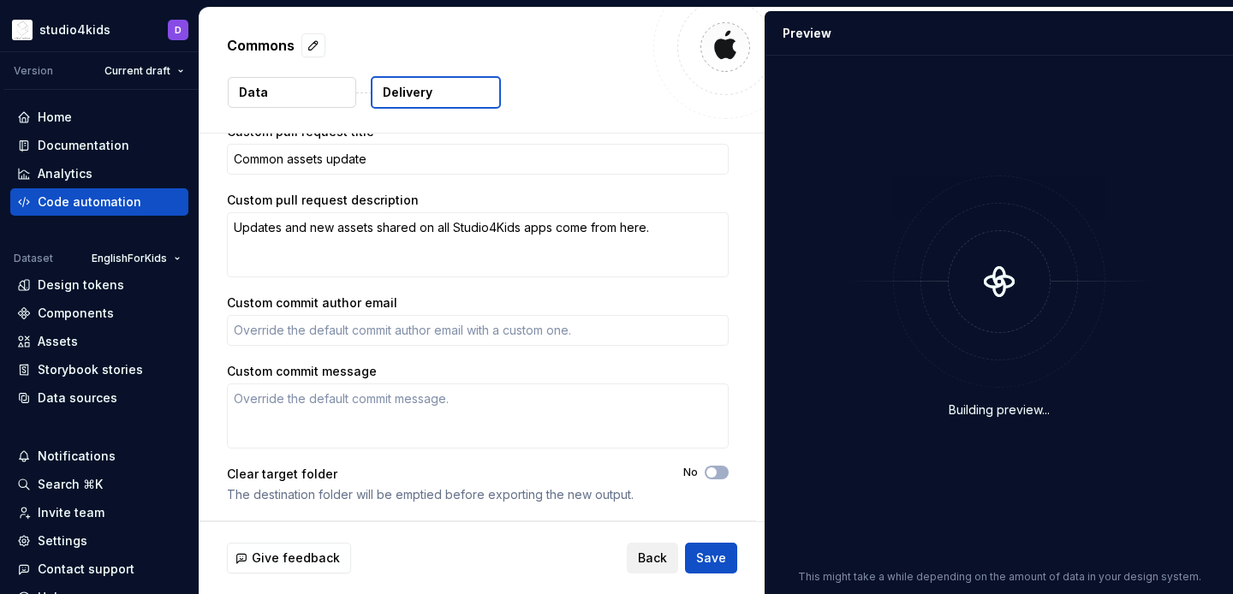
click at [670, 555] on button "Back" at bounding box center [652, 558] width 51 height 31
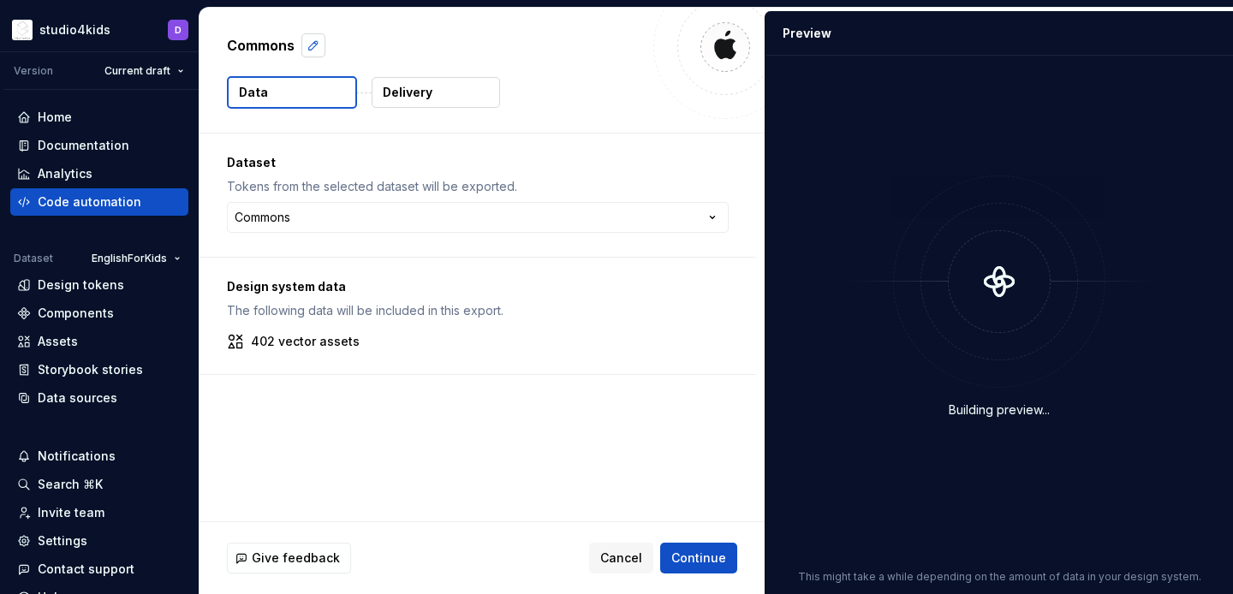
click at [317, 46] on button "button" at bounding box center [313, 45] width 24 height 24
click at [324, 50] on textarea "*******" at bounding box center [433, 45] width 420 height 27
type textarea "*"
type textarea "*******"
type textarea "*"
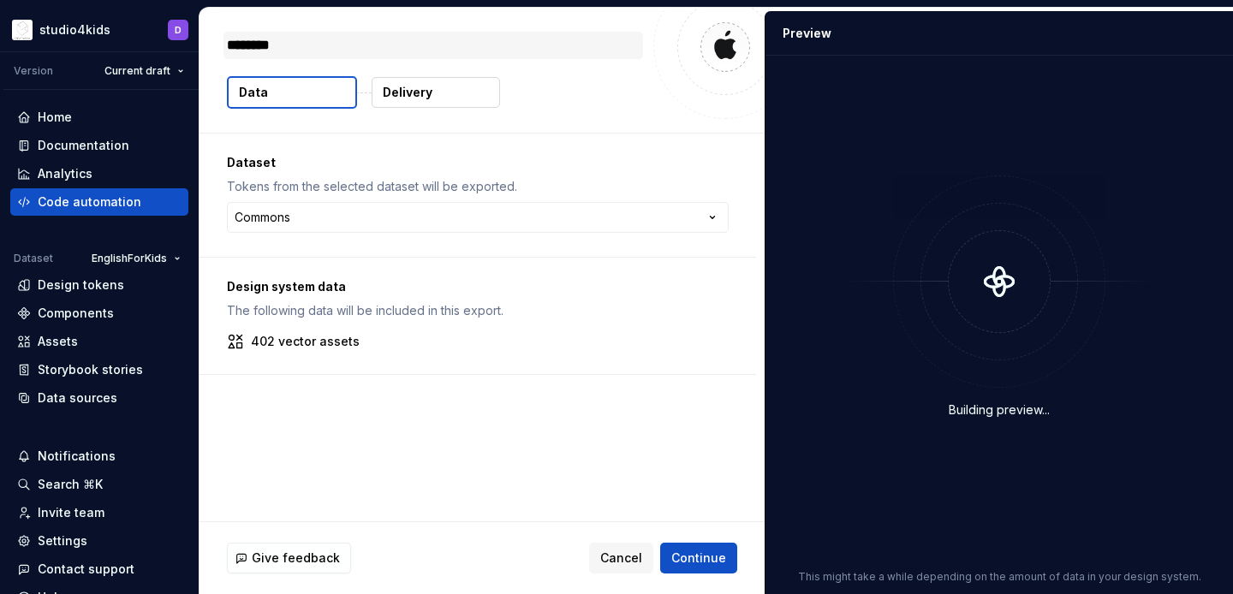
type textarea "*********"
type textarea "*"
type textarea "**********"
type textarea "*"
type textarea "**********"
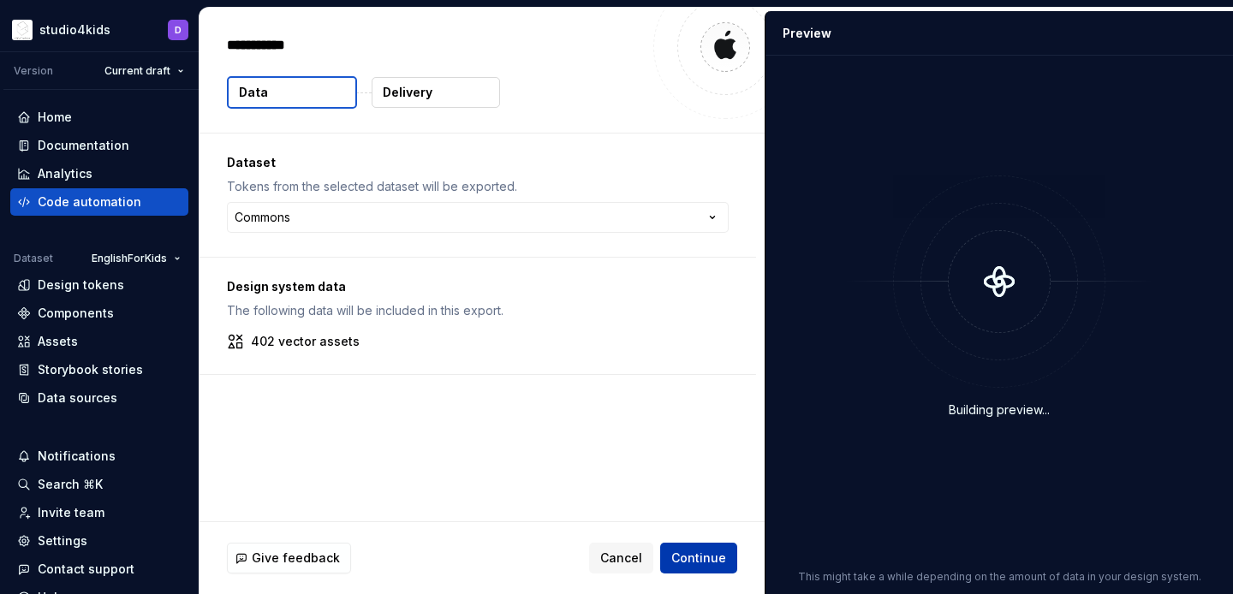
click at [688, 557] on span "Continue" at bounding box center [698, 558] width 55 height 17
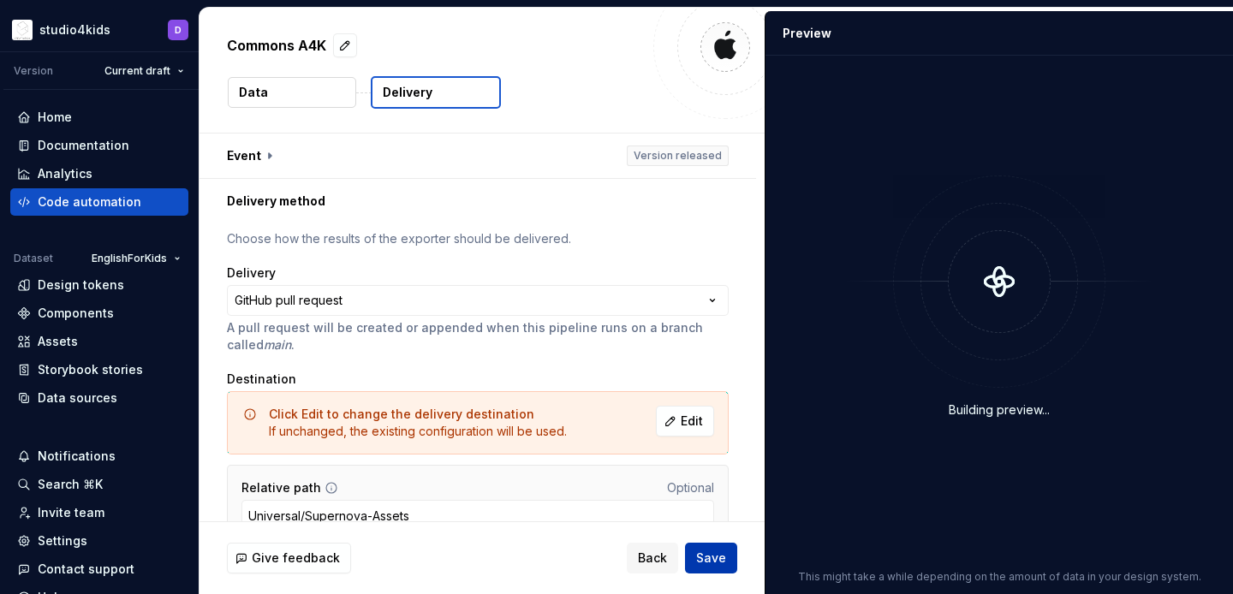
click at [696, 558] on button "Save" at bounding box center [711, 558] width 52 height 31
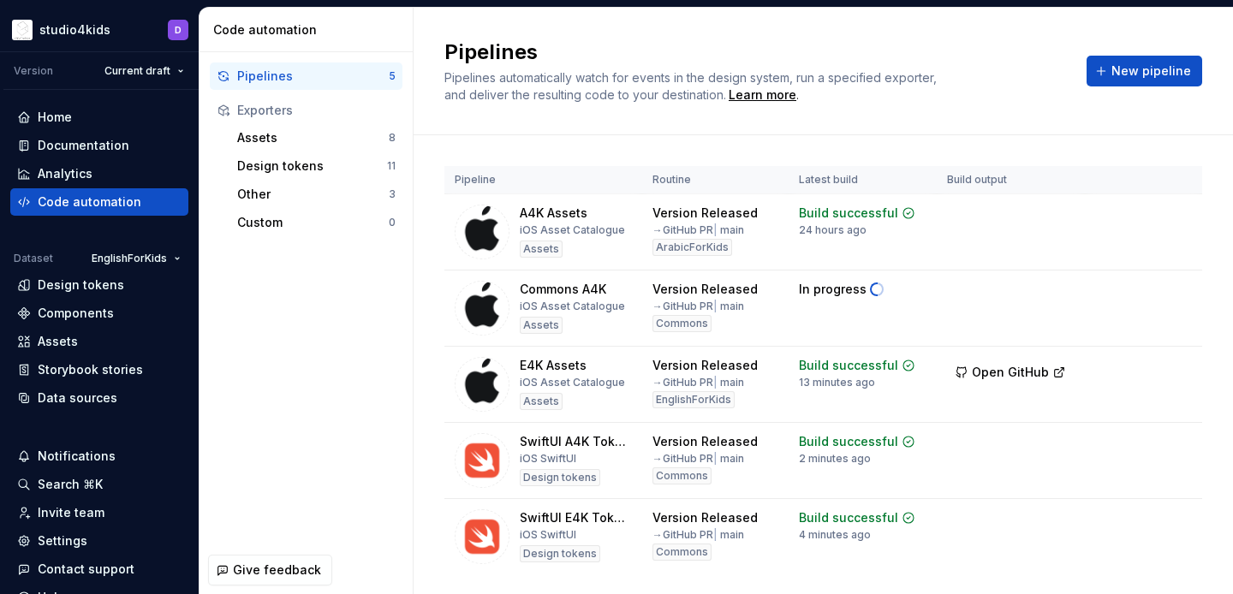
click at [1157, 52] on div "Pipelines Pipelines automatically watch for events in the design system, run a …" at bounding box center [823, 71] width 758 height 65
click at [1159, 70] on span "New pipeline" at bounding box center [1151, 71] width 80 height 17
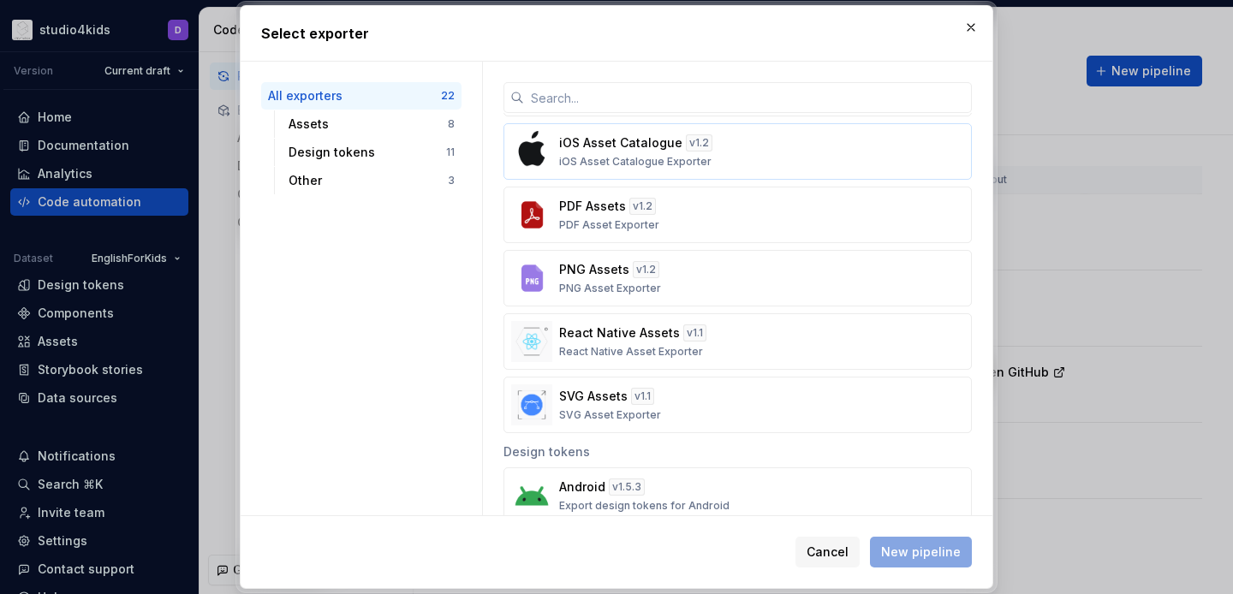
scroll to position [81, 0]
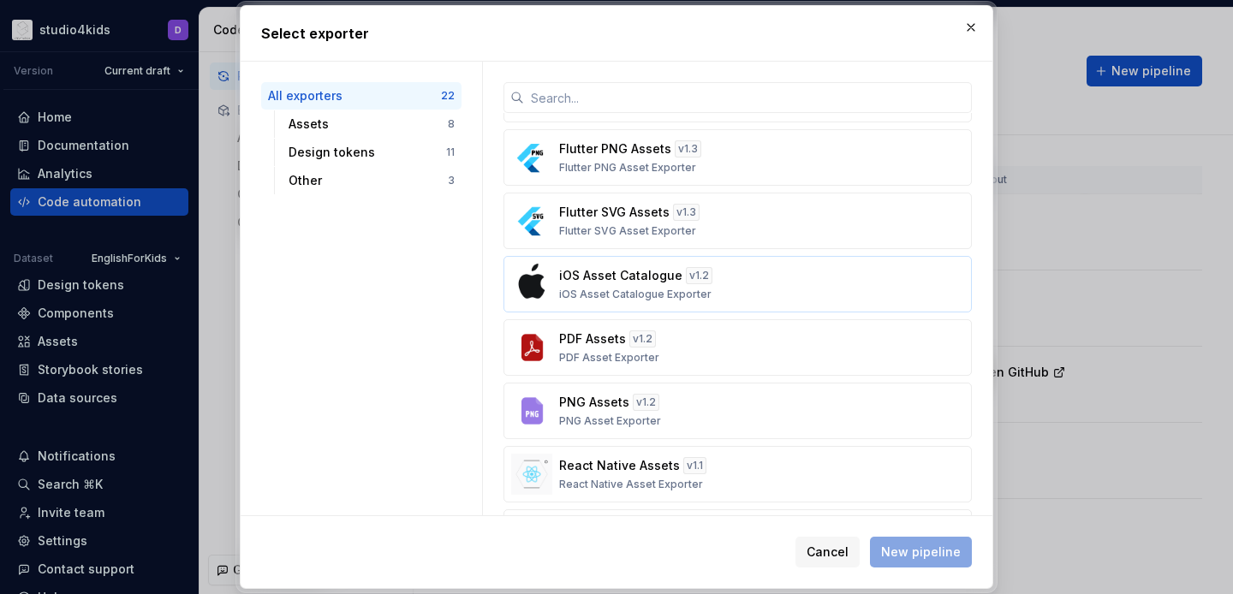
click at [751, 287] on div "iOS Asset Catalogue v 1.2 iOS Asset Catalogue Exporter" at bounding box center [732, 284] width 347 height 34
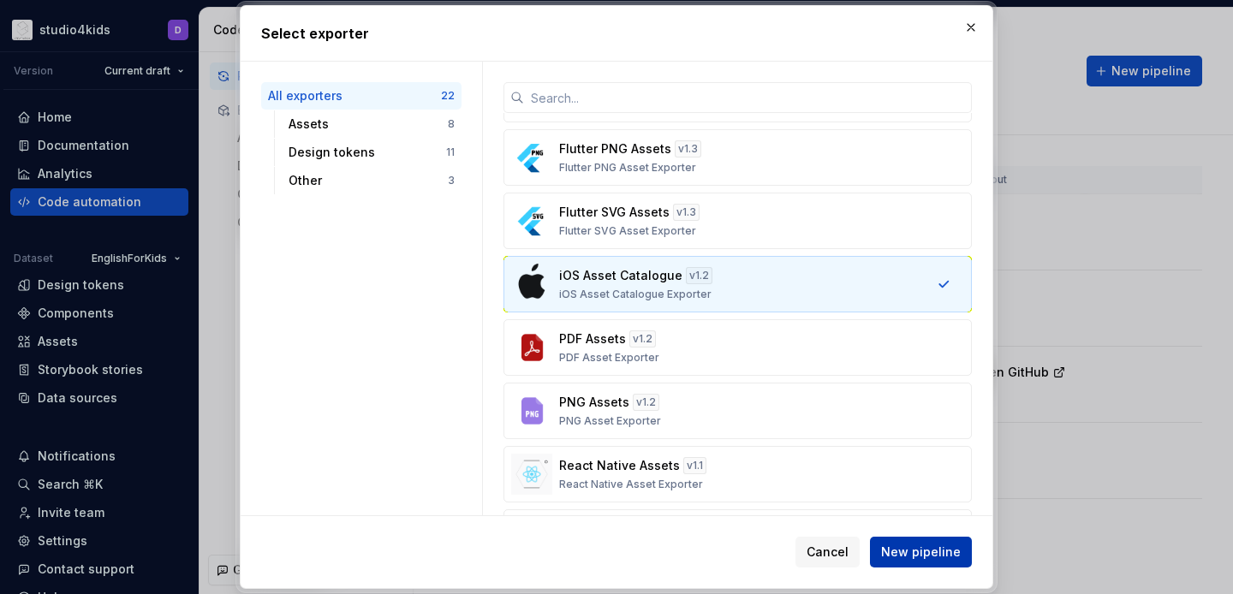
click at [903, 541] on button "New pipeline" at bounding box center [921, 552] width 102 height 31
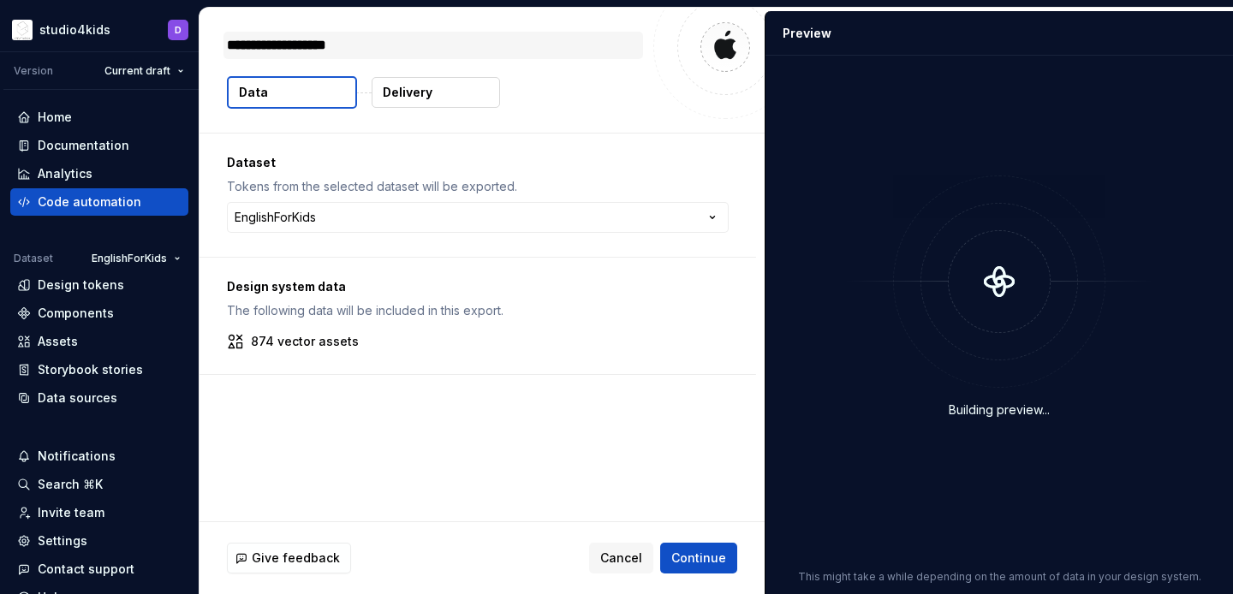
click at [383, 48] on textarea "**********" at bounding box center [433, 45] width 420 height 27
type textarea "*"
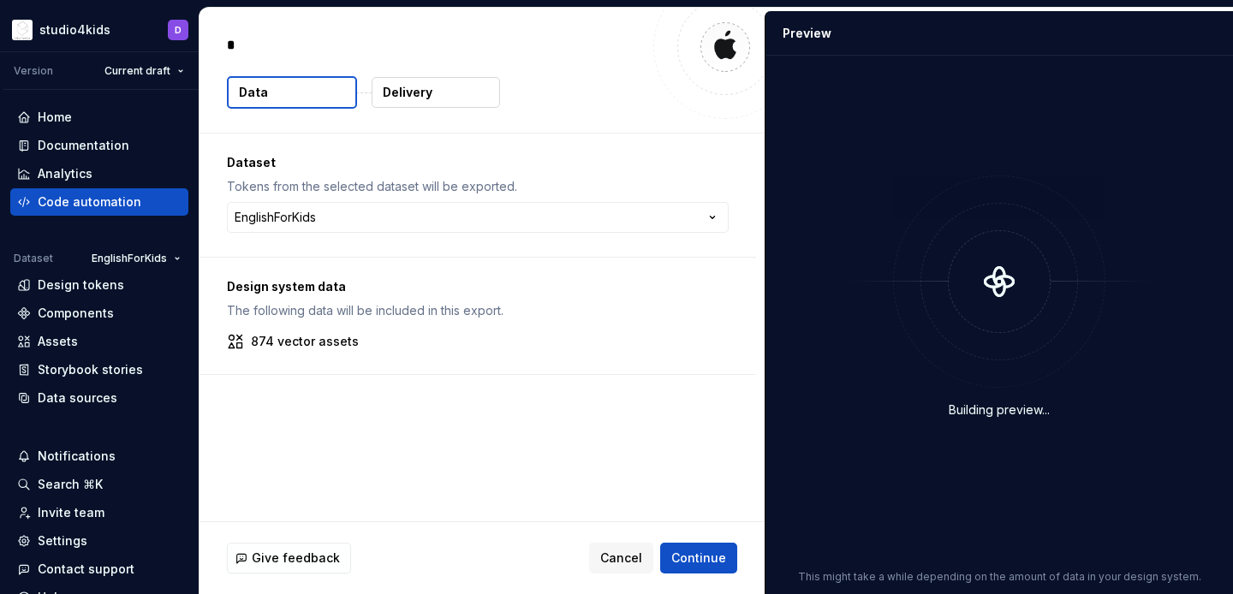
type textarea "*"
type textarea "**********"
type textarea "*"
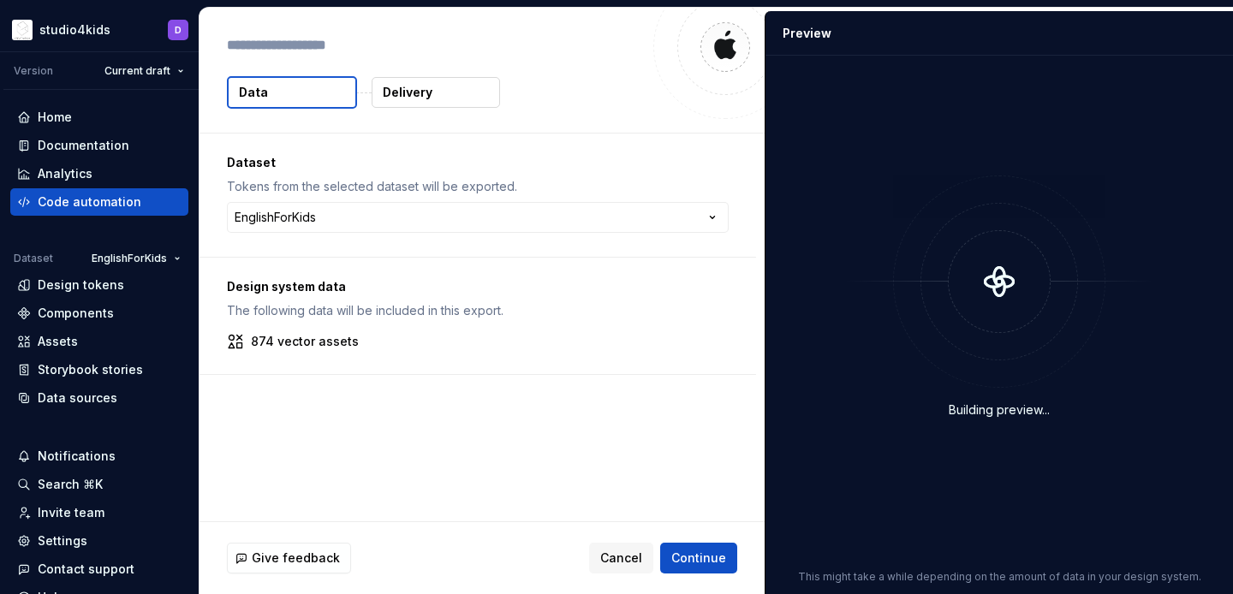
type textarea "*"
type textarea "**"
type textarea "*"
type textarea "***"
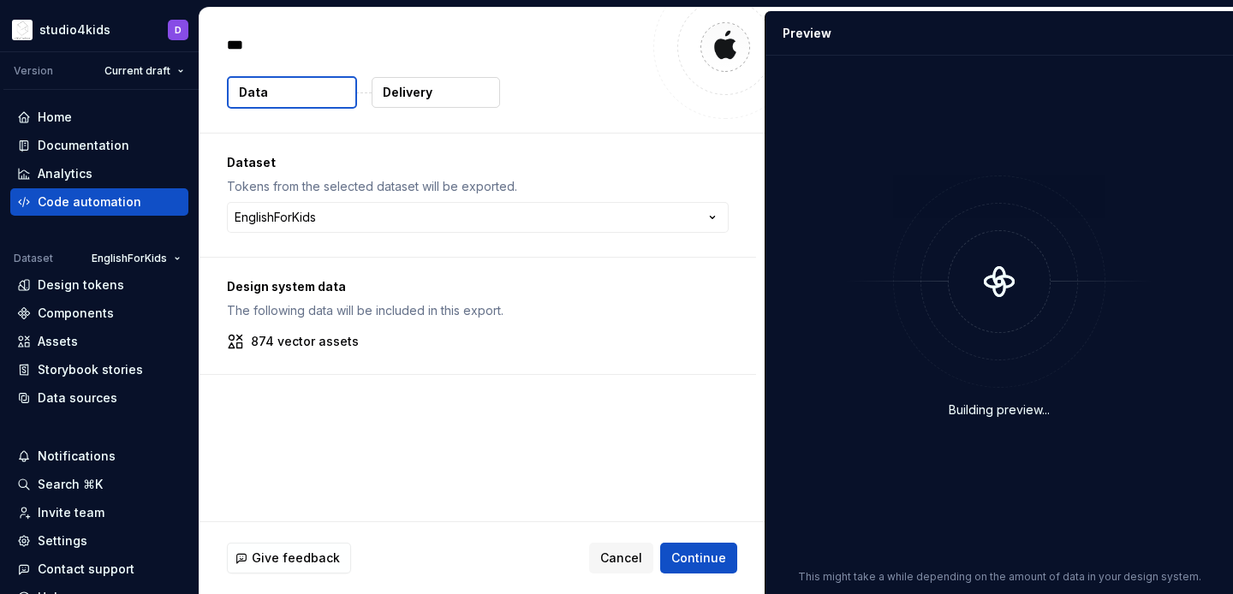
type textarea "*"
type textarea "****"
type textarea "*"
type textarea "*****"
type textarea "*"
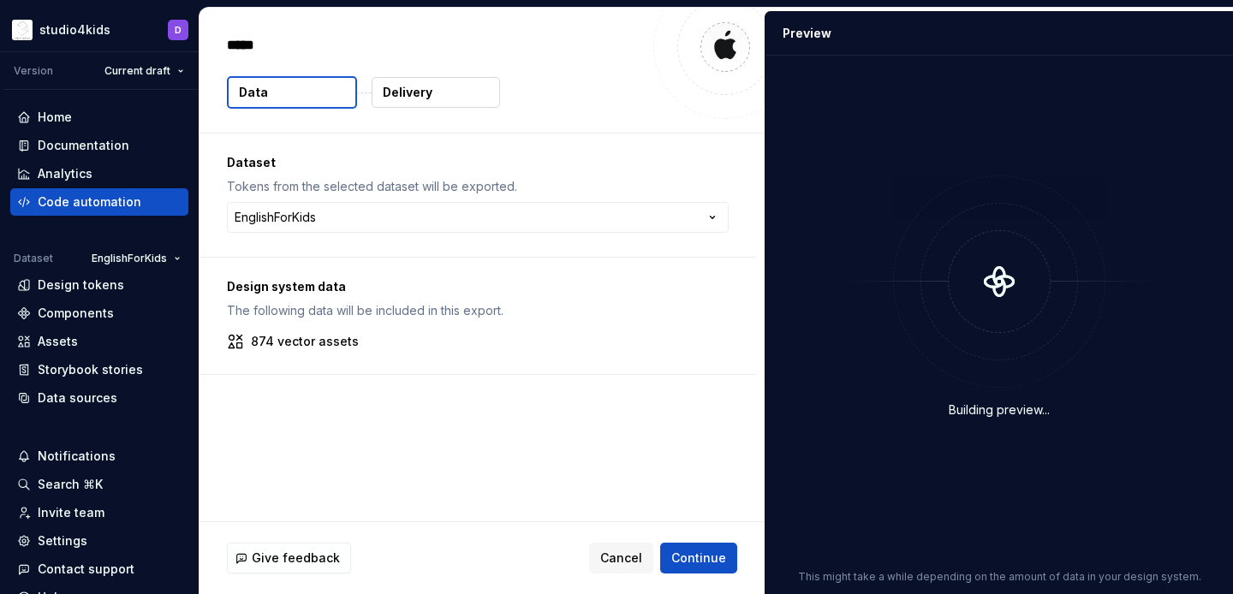
type textarea "******"
type textarea "*"
type textarea "*******"
type textarea "*"
type textarea "*******"
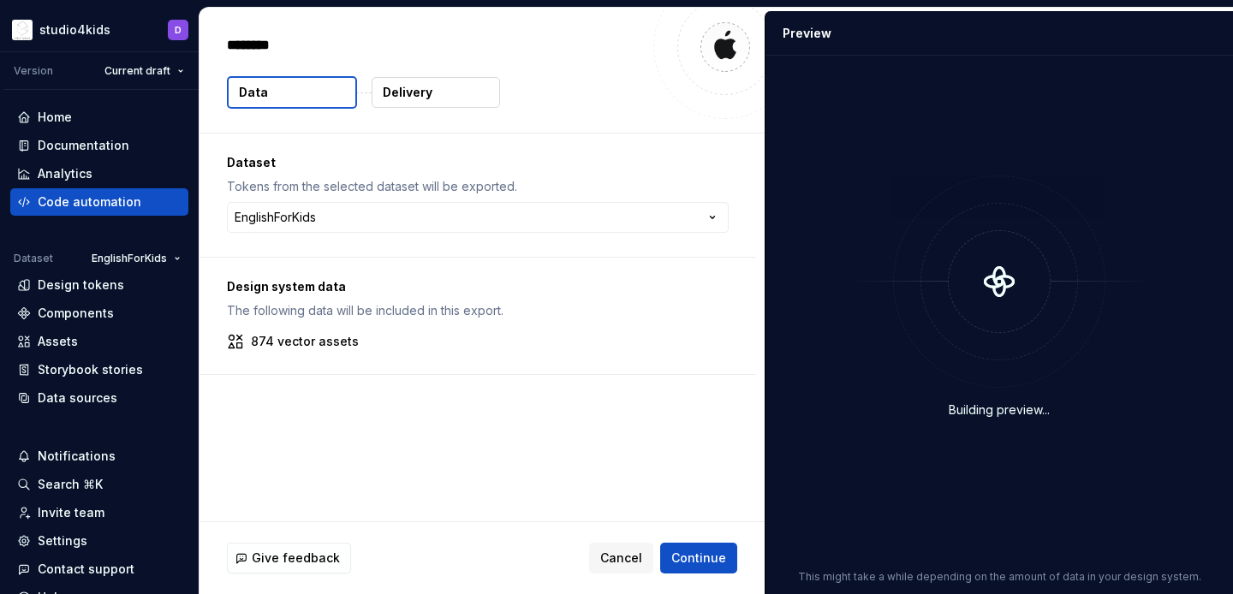
type textarea "*"
type textarea "*********"
type textarea "*"
type textarea "*********"
type textarea "*"
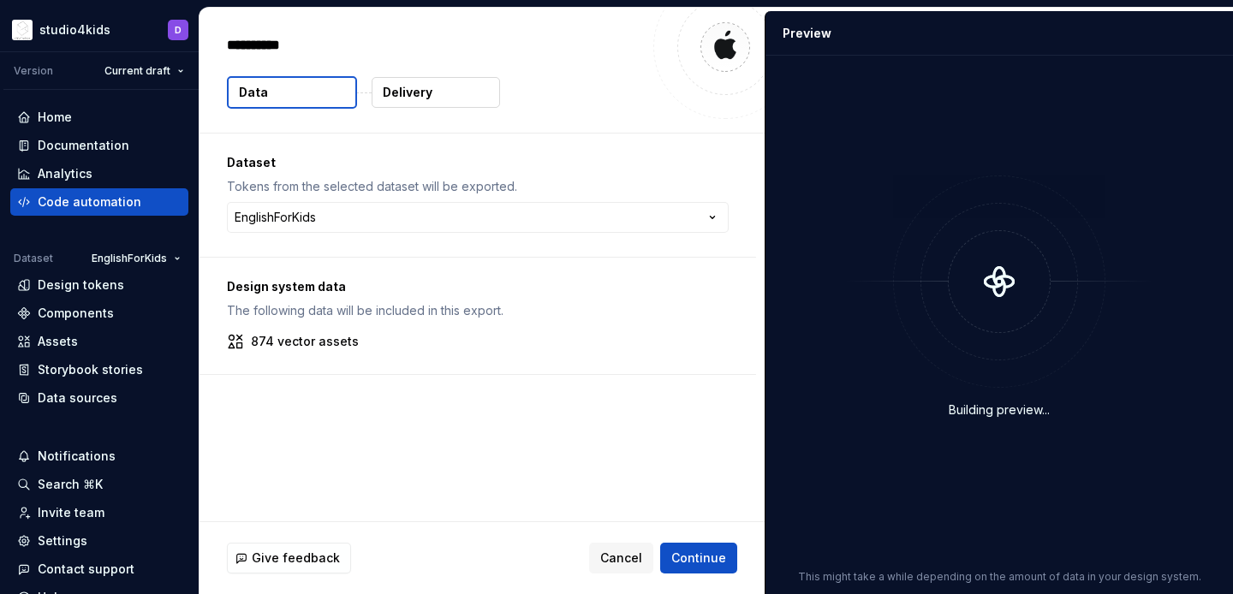
type textarea "**********"
type textarea "*"
type textarea "**********"
type textarea "*"
type textarea "**********"
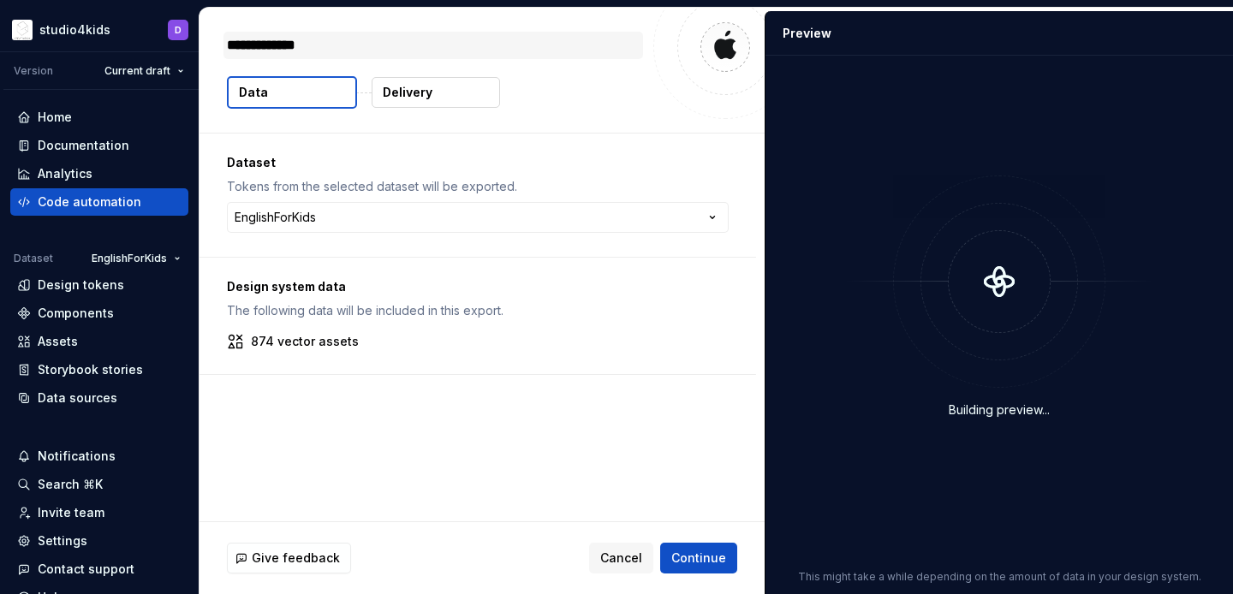
click at [307, 46] on textarea "**********" at bounding box center [433, 45] width 420 height 27
type textarea "*"
type textarea "**********"
type textarea "*"
type textarea "**********"
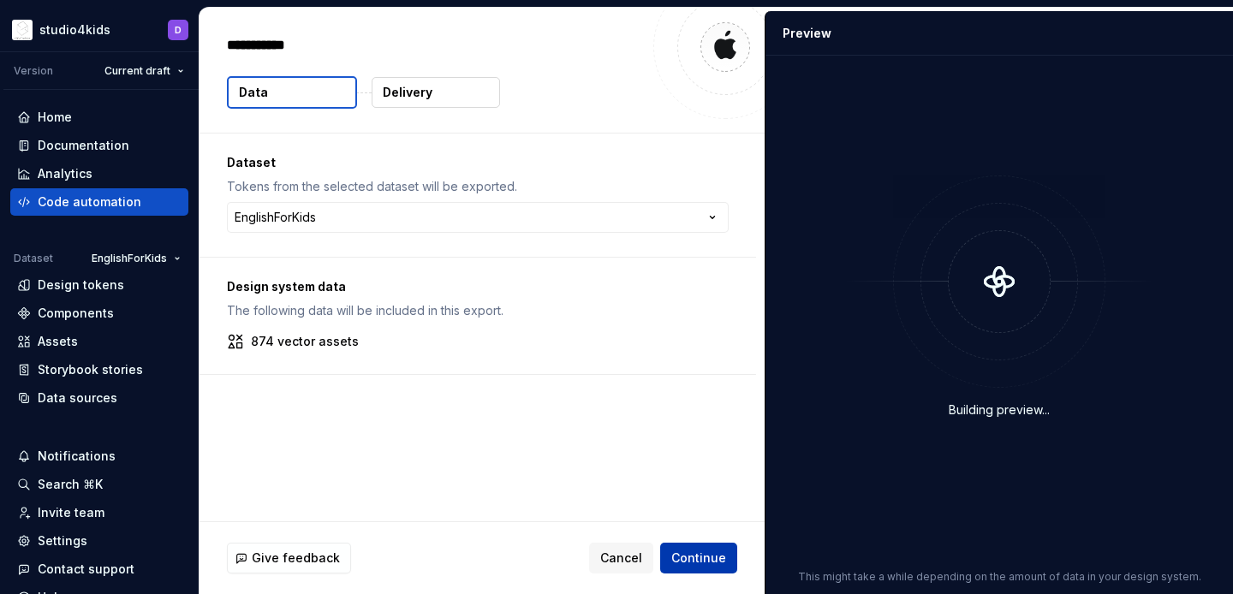
click at [690, 556] on span "Continue" at bounding box center [698, 558] width 55 height 17
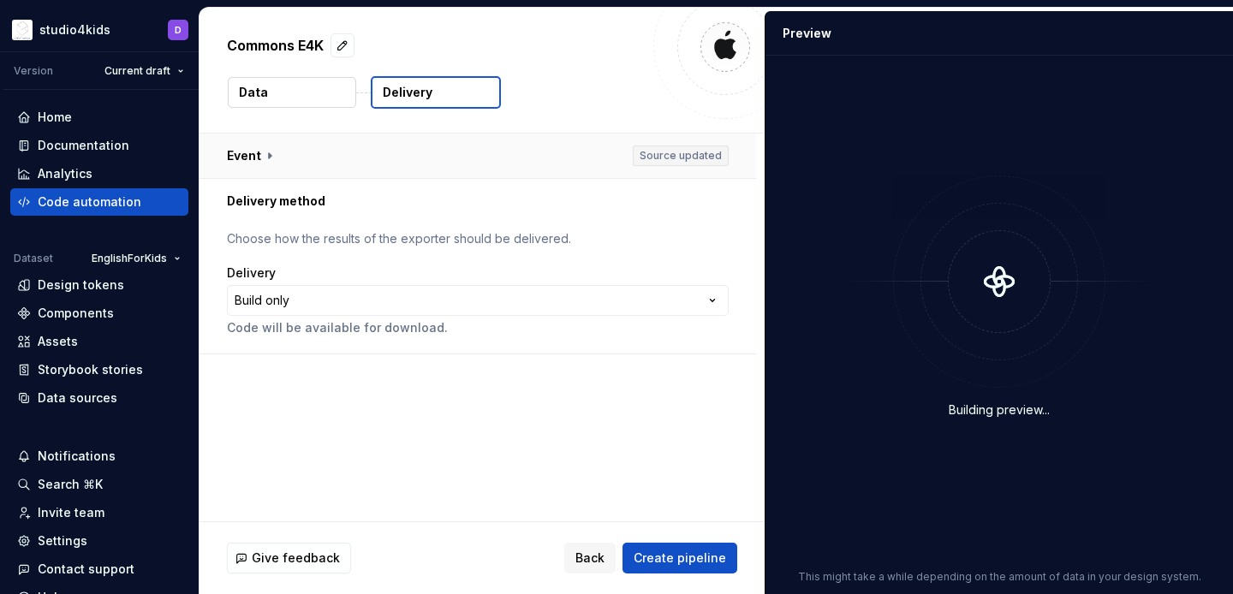
click at [415, 161] on button "button" at bounding box center [478, 156] width 557 height 45
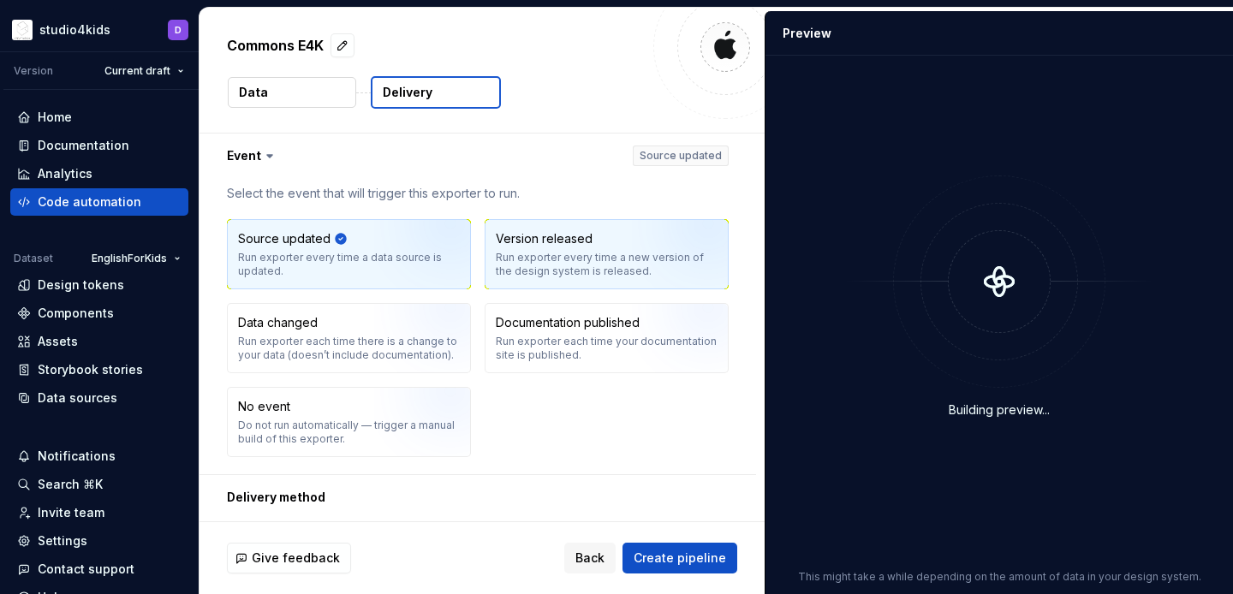
click at [566, 266] on div "Run exporter every time a new version of the design system is released." at bounding box center [607, 264] width 222 height 27
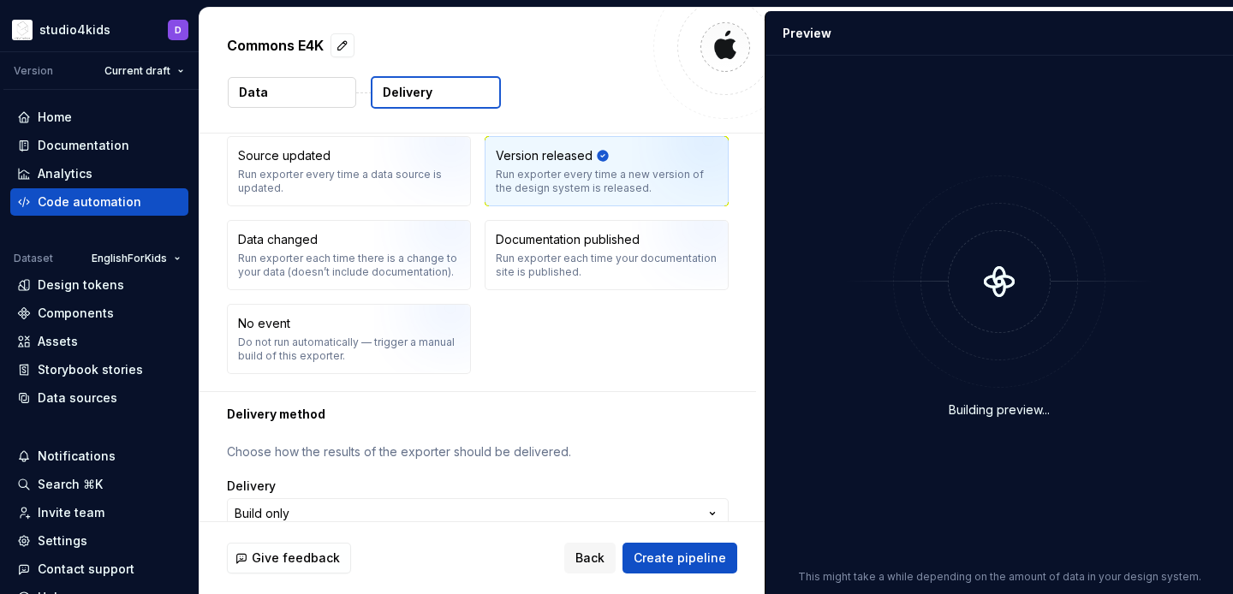
scroll to position [129, 0]
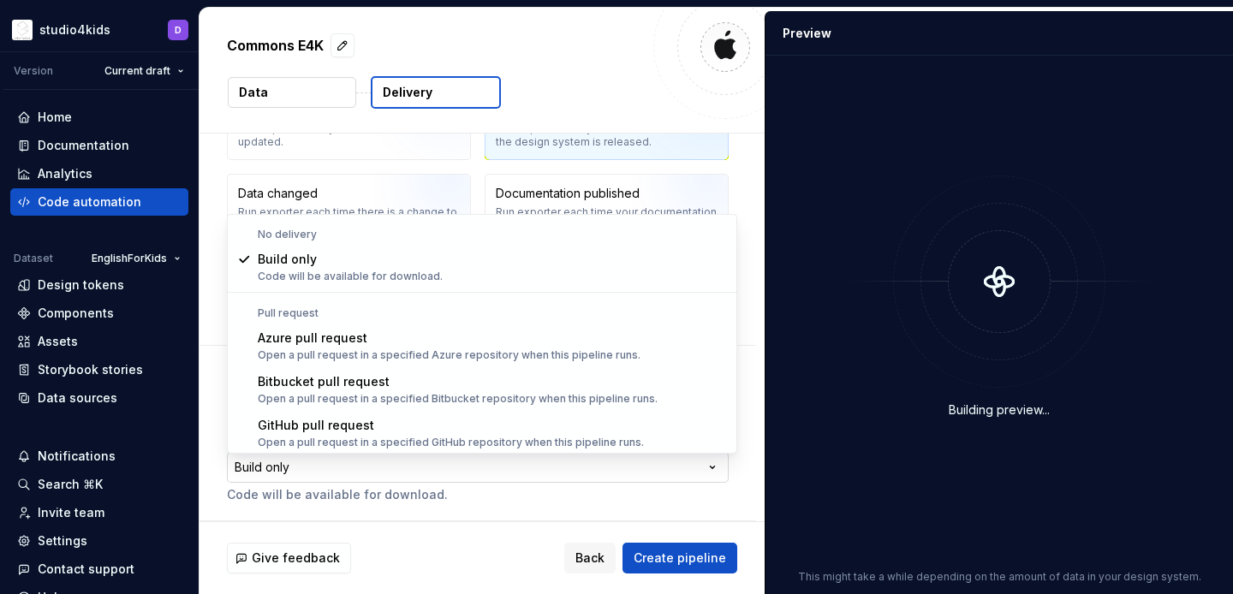
click at [480, 466] on html "**********" at bounding box center [616, 297] width 1233 height 594
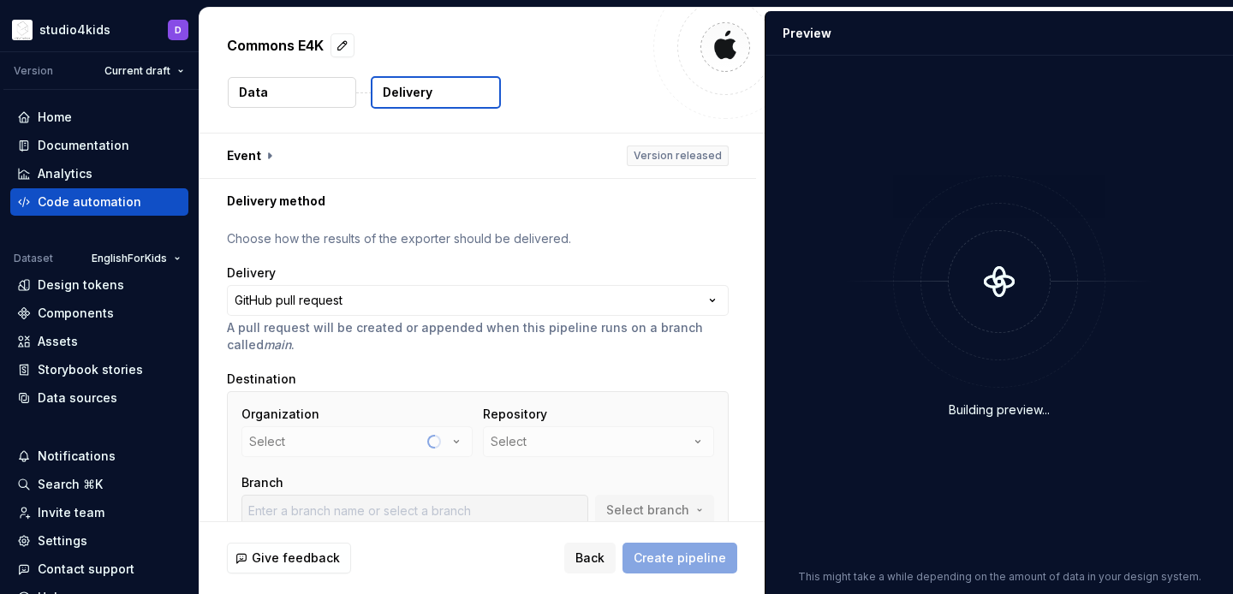
scroll to position [151, 0]
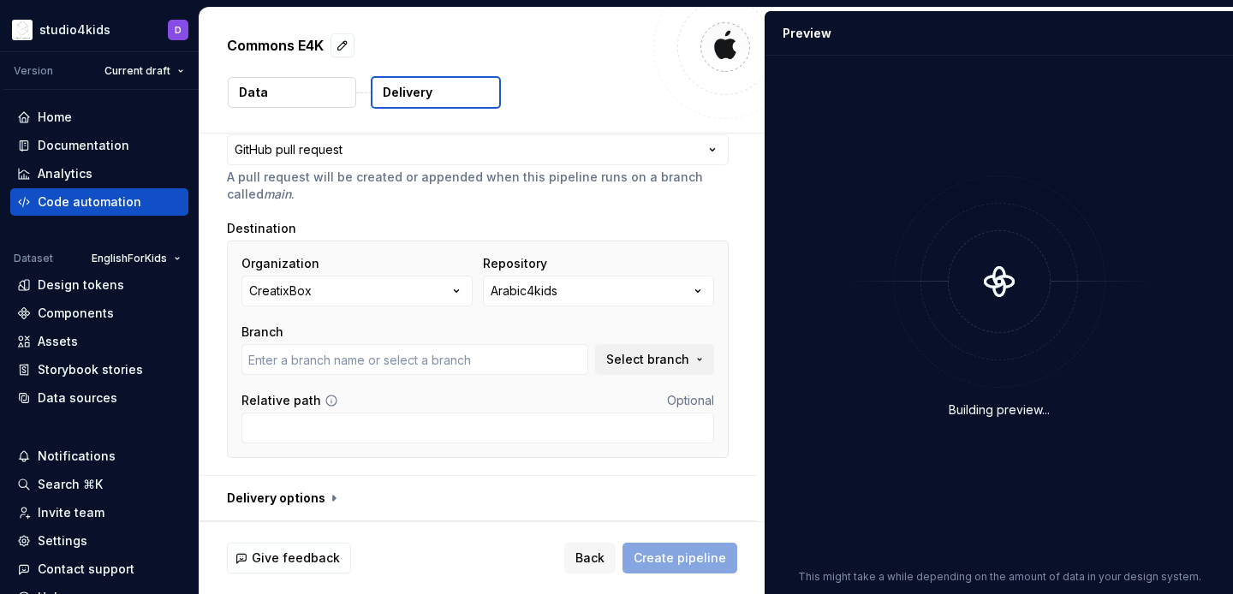
type input "develop"
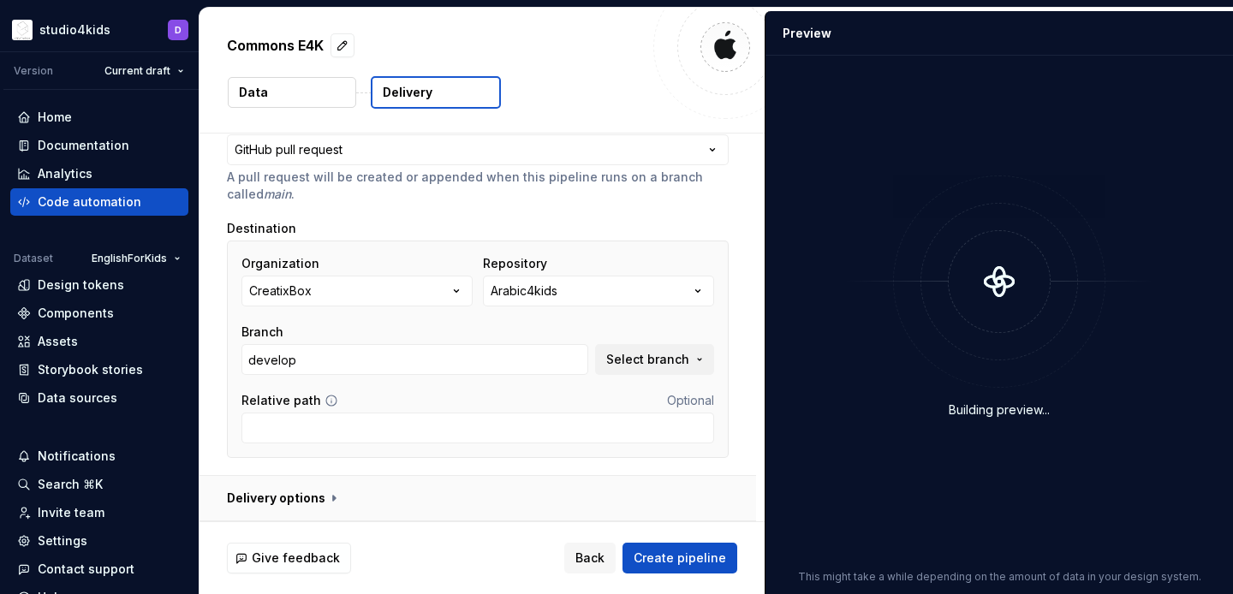
click at [318, 490] on button "button" at bounding box center [478, 498] width 557 height 45
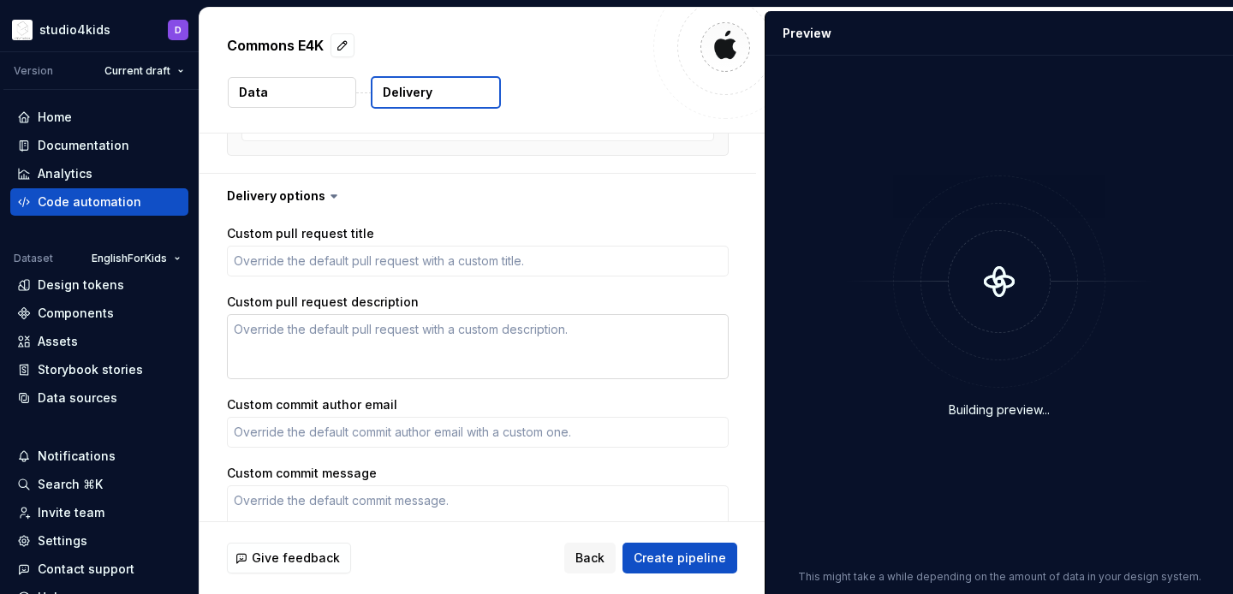
scroll to position [404, 0]
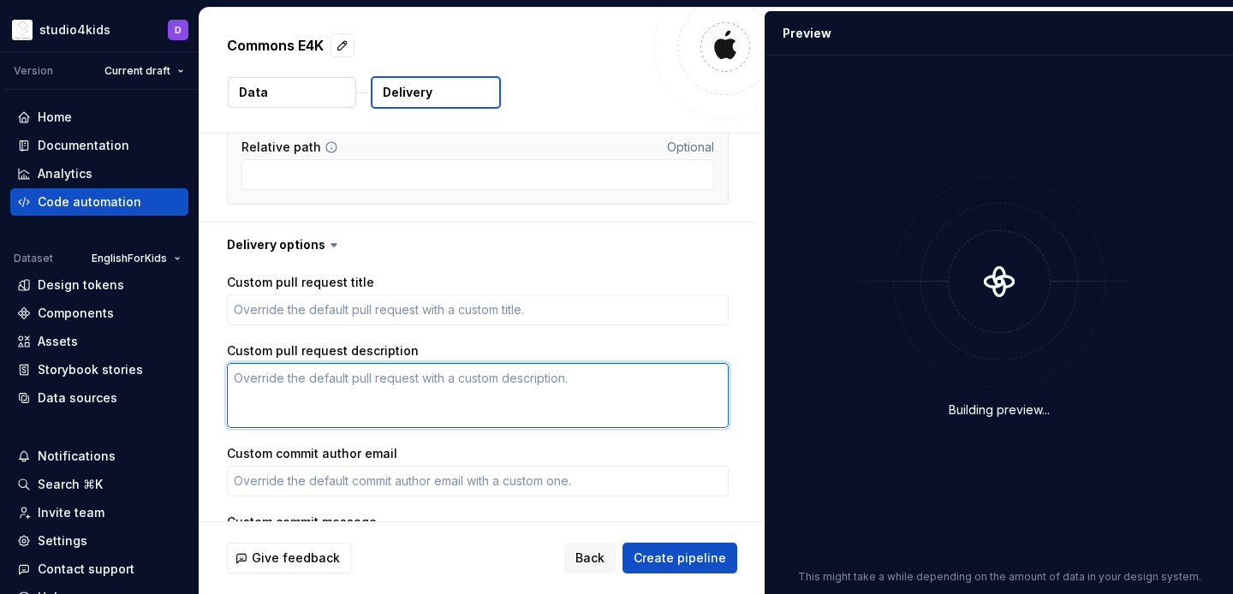
click at [362, 396] on textarea "Custom pull request description" at bounding box center [478, 395] width 502 height 65
paste textarea "Updates and new assets shared on all Studio4Kids apps come from here."
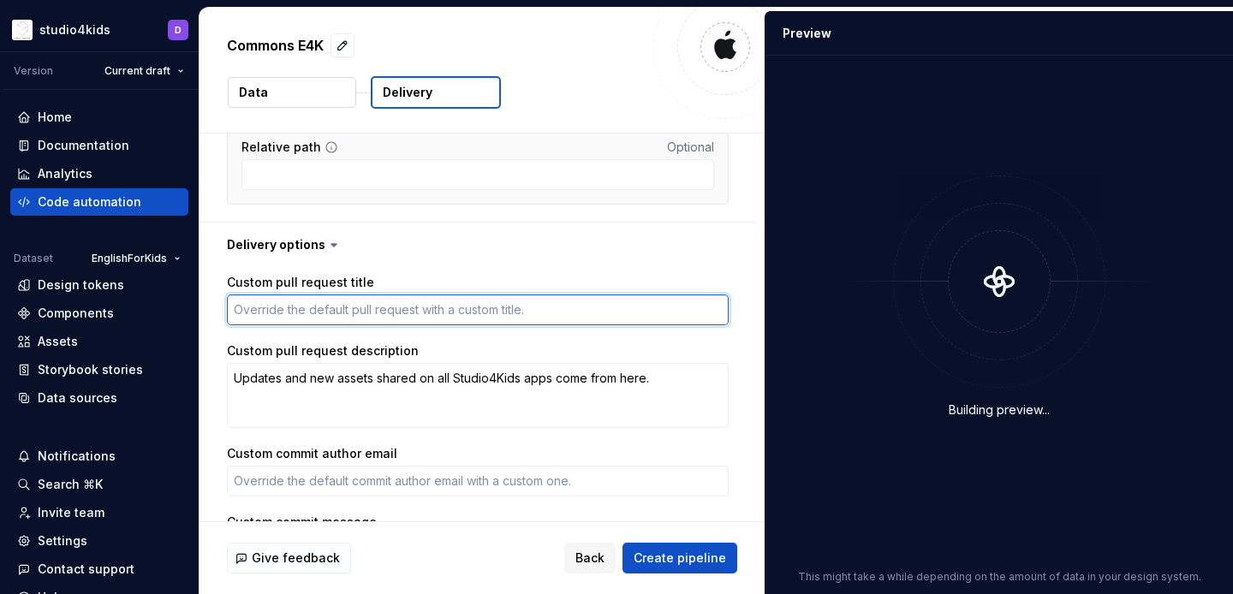
click at [397, 317] on textarea "Custom pull request title" at bounding box center [478, 310] width 502 height 31
paste textarea "Common assets update"
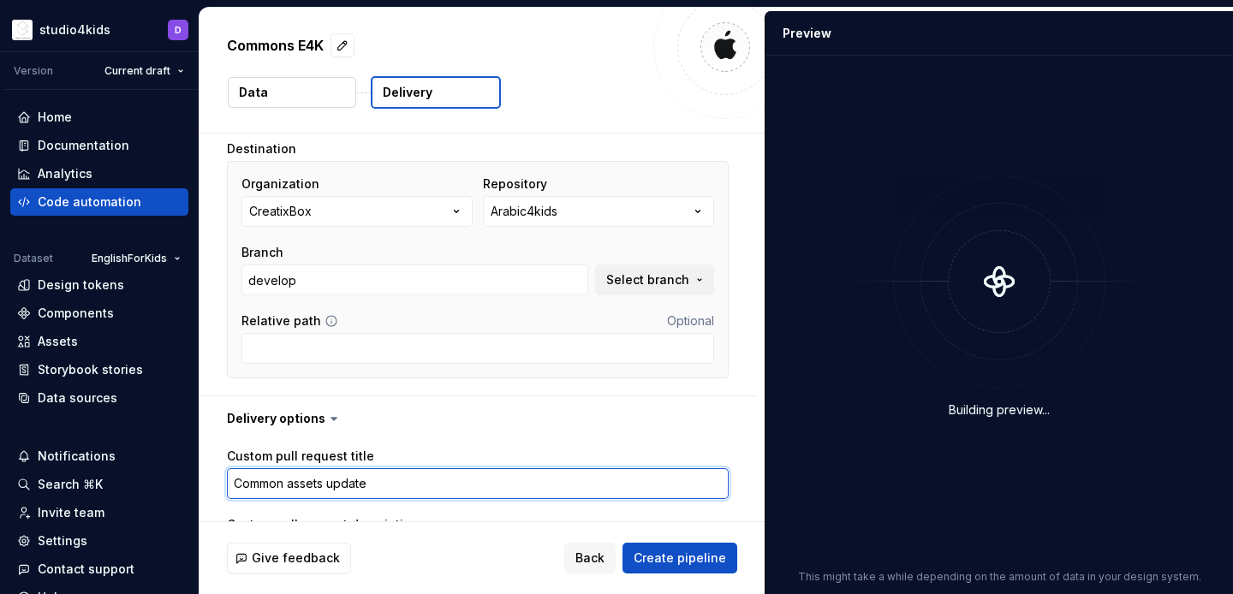
scroll to position [225, 0]
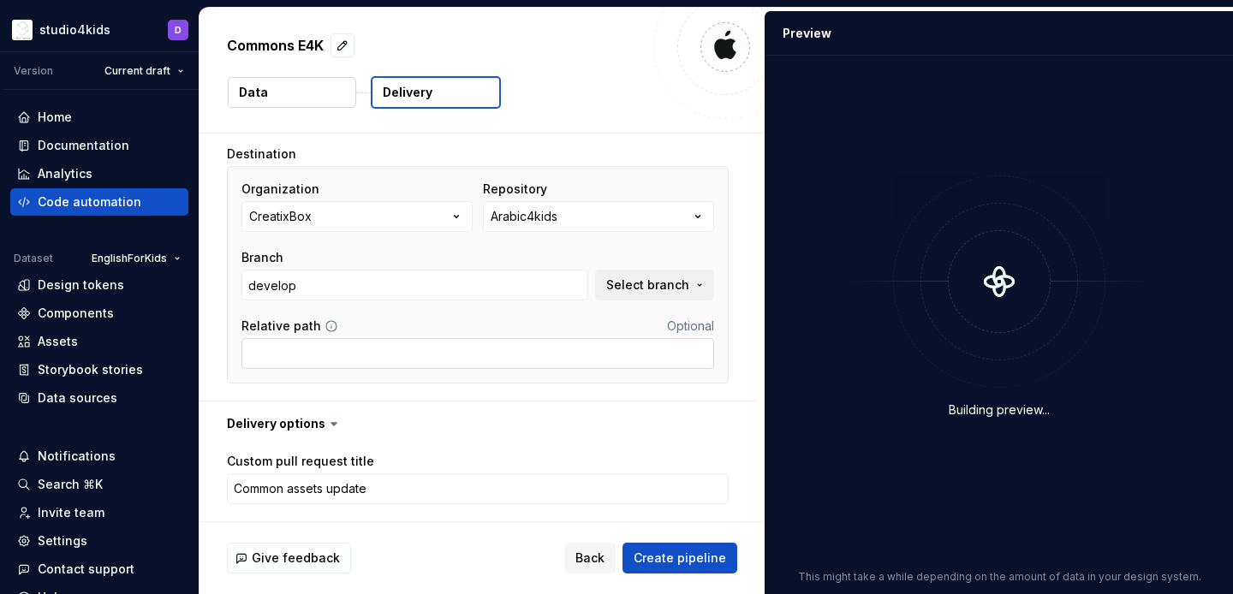
click at [470, 356] on input "Relative path" at bounding box center [477, 353] width 473 height 31
click at [455, 212] on icon "button" at bounding box center [456, 216] width 17 height 17
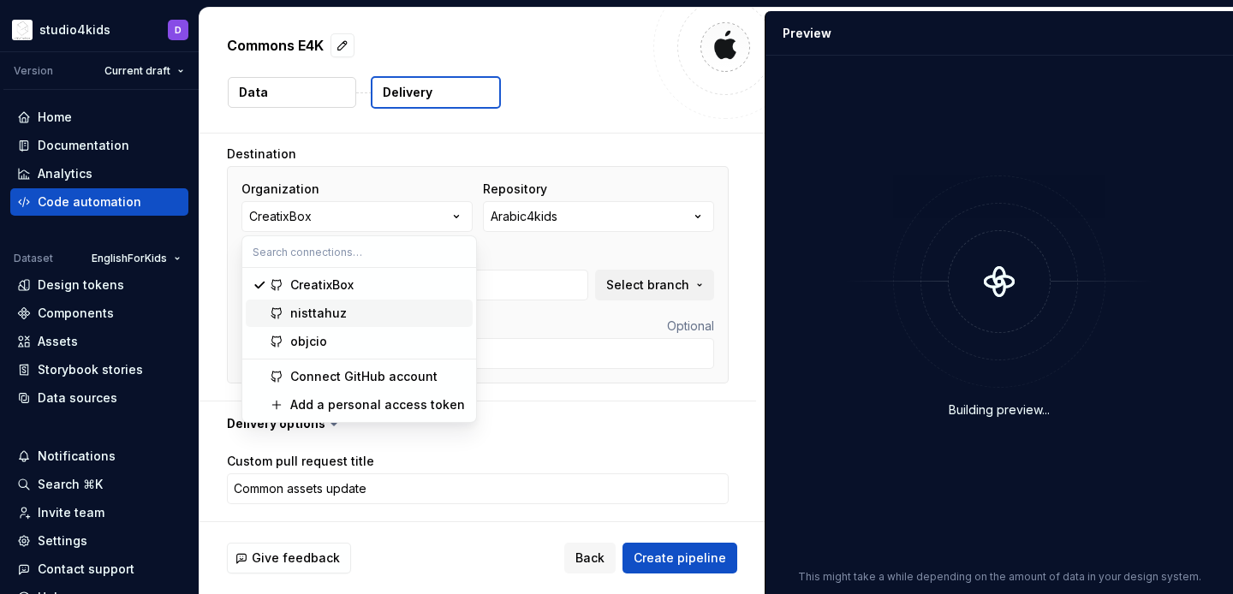
click at [402, 304] on span "nisttahuz" at bounding box center [359, 313] width 227 height 27
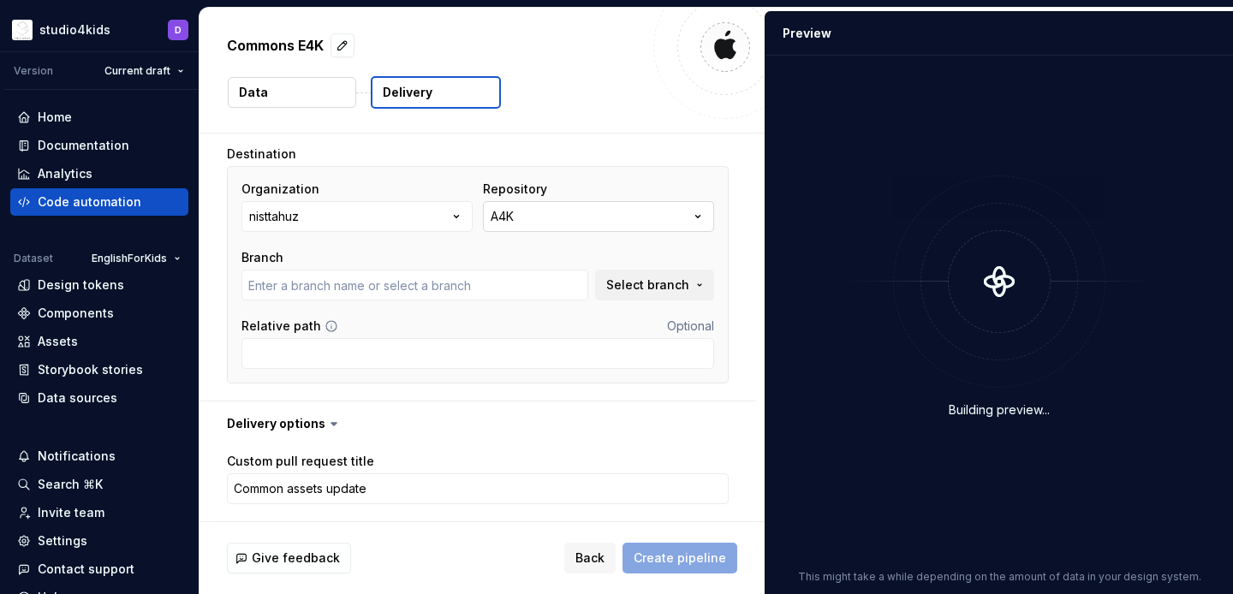
click at [548, 225] on button "A4K" at bounding box center [598, 216] width 231 height 31
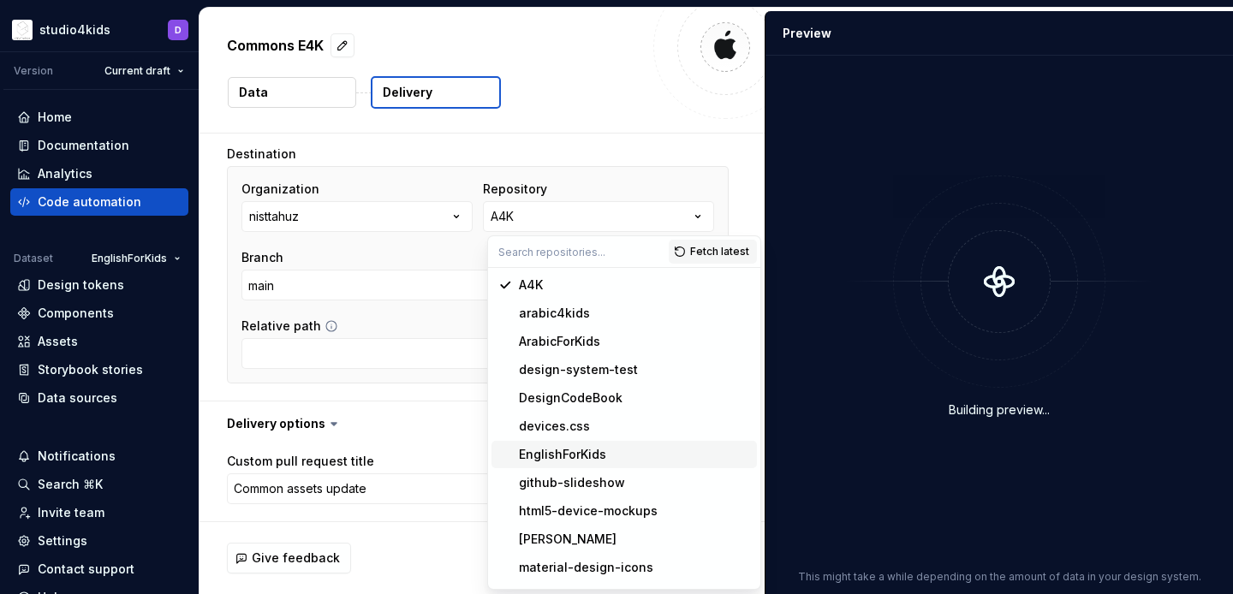
click at [551, 450] on div "EnglishForKids" at bounding box center [562, 454] width 87 height 17
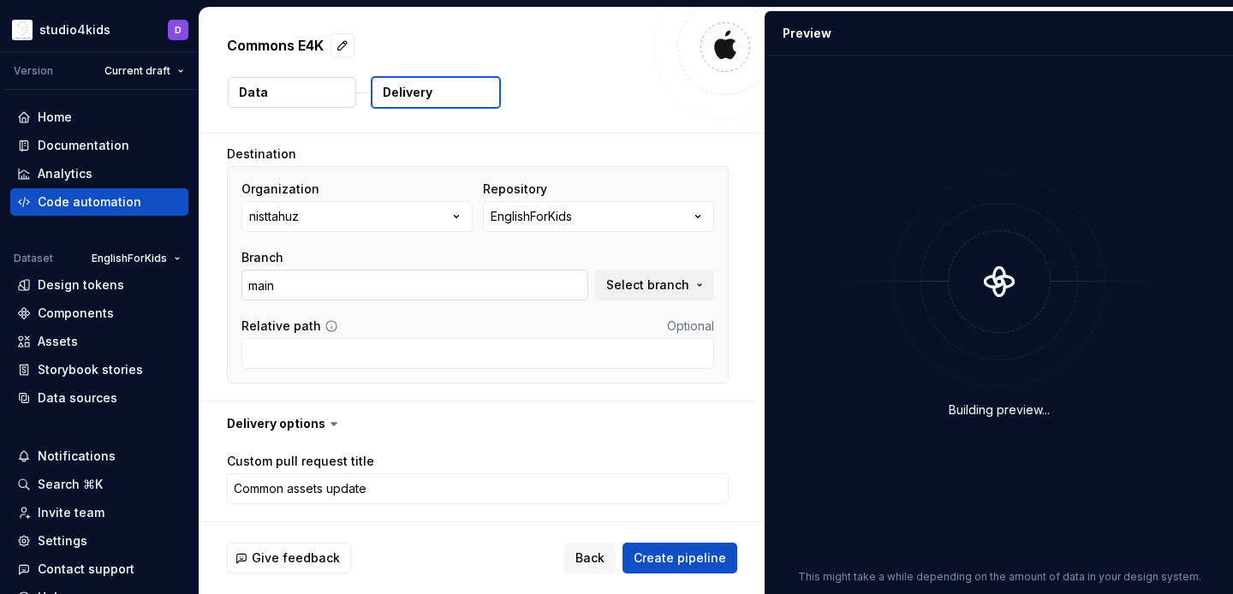
click at [439, 289] on input "main" at bounding box center [414, 285] width 347 height 31
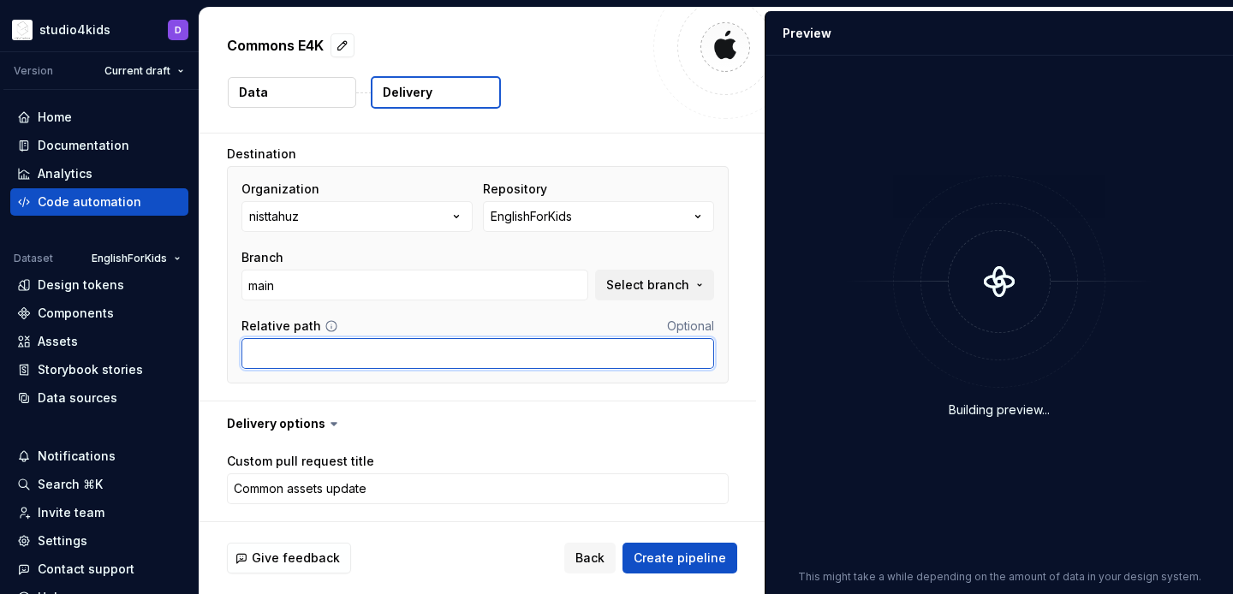
click at [477, 352] on input "Relative path" at bounding box center [477, 353] width 473 height 31
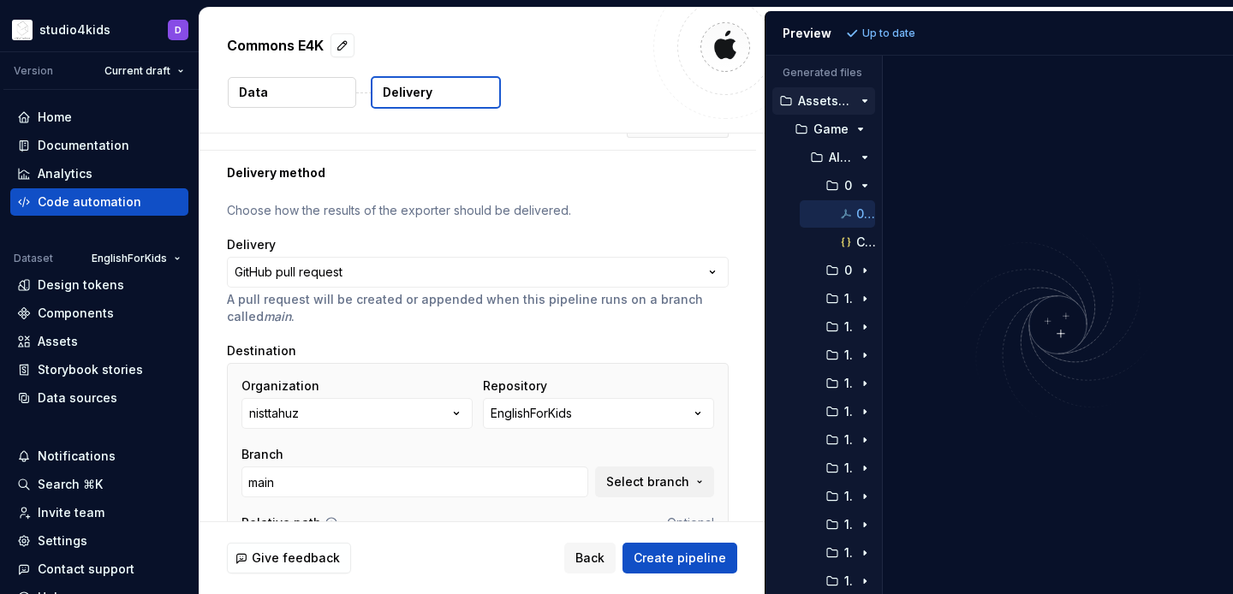
scroll to position [0, 0]
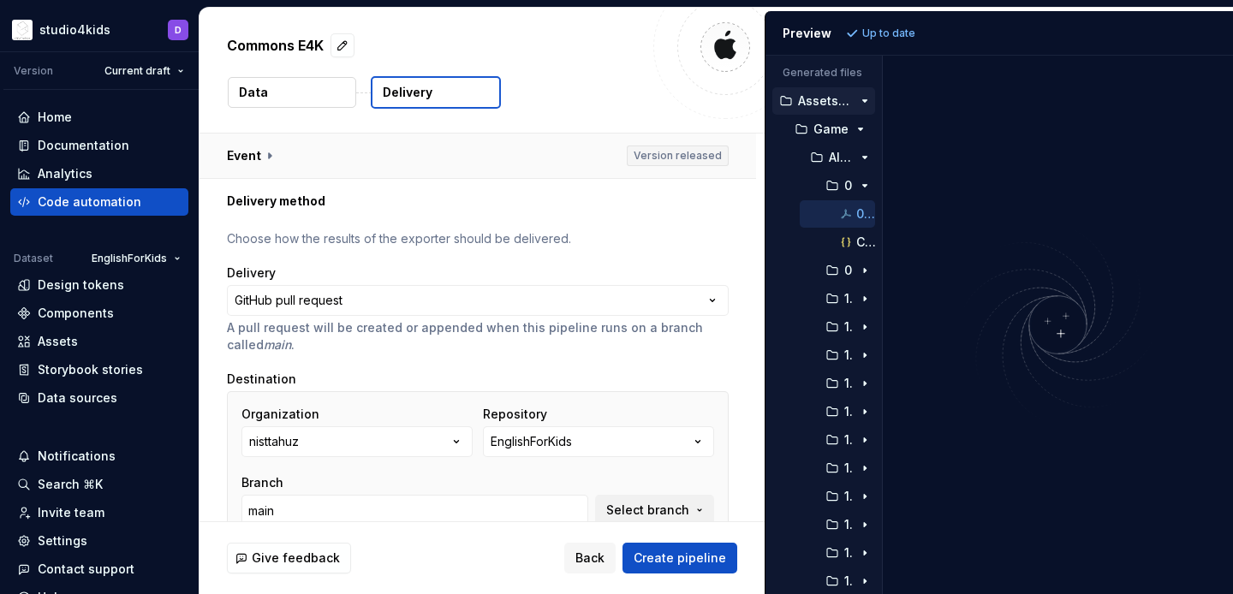
click at [287, 153] on button "button" at bounding box center [478, 156] width 557 height 45
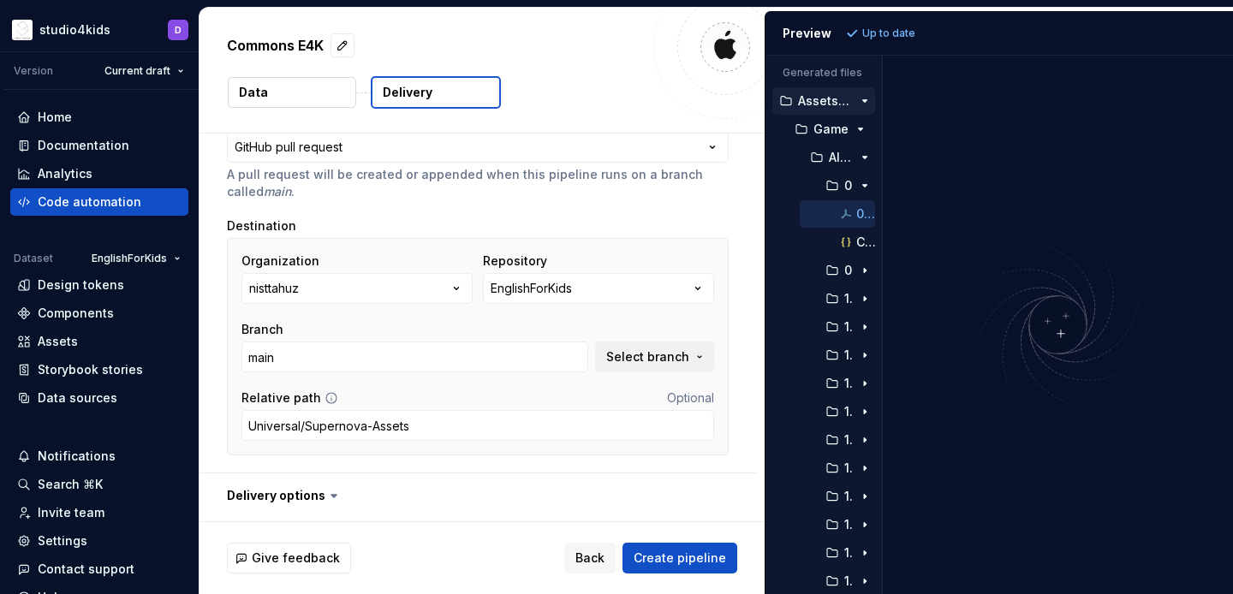
scroll to position [555, 0]
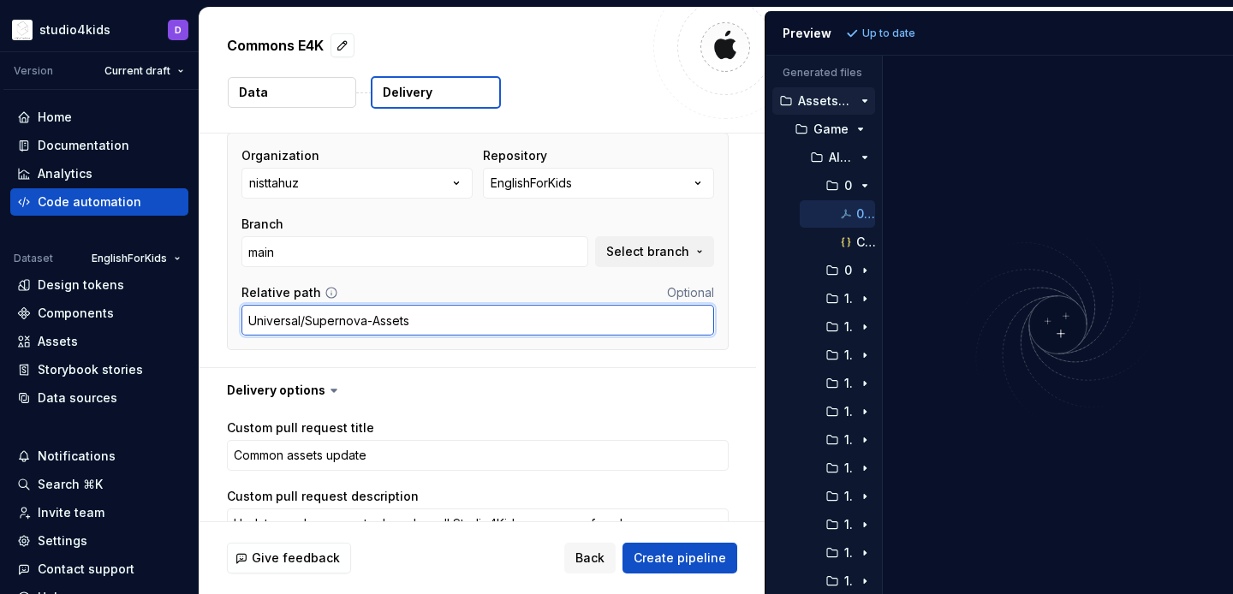
click at [442, 325] on input "Universal/Supernova-Assets" at bounding box center [477, 320] width 473 height 31
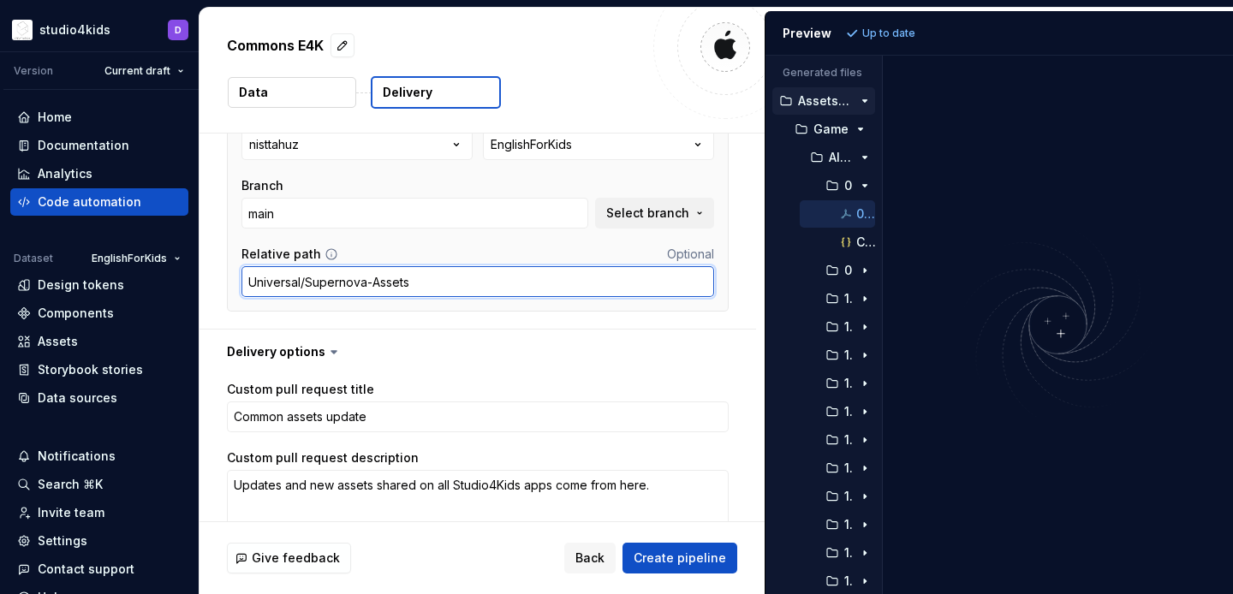
scroll to position [575, 0]
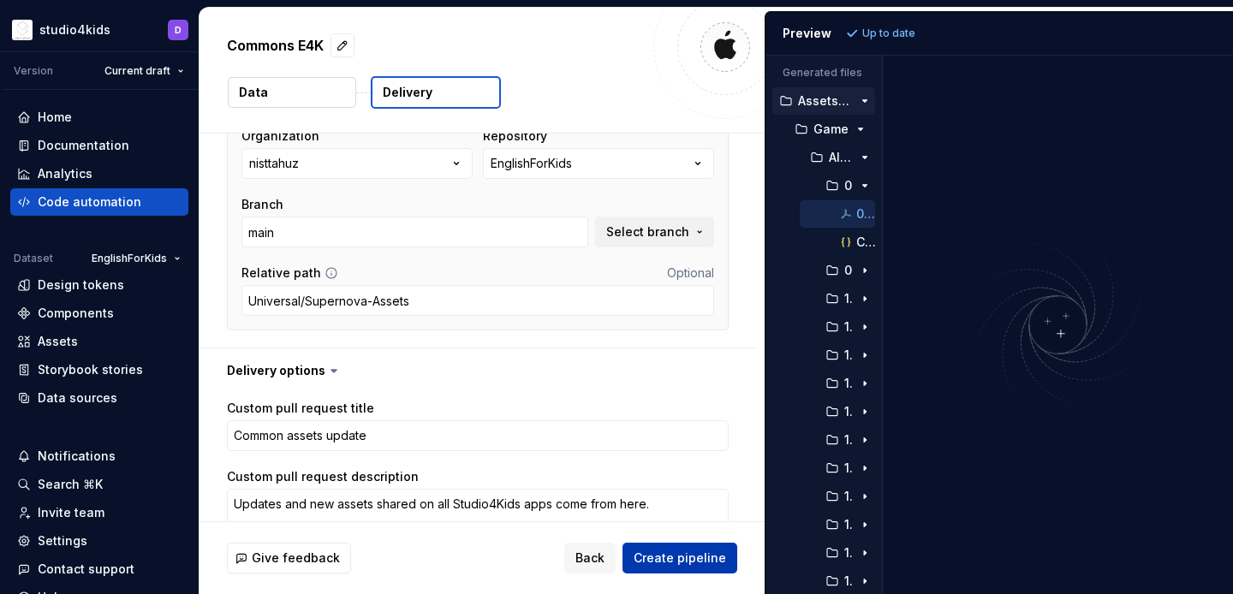
click at [656, 555] on span "Create pipeline" at bounding box center [680, 558] width 92 height 17
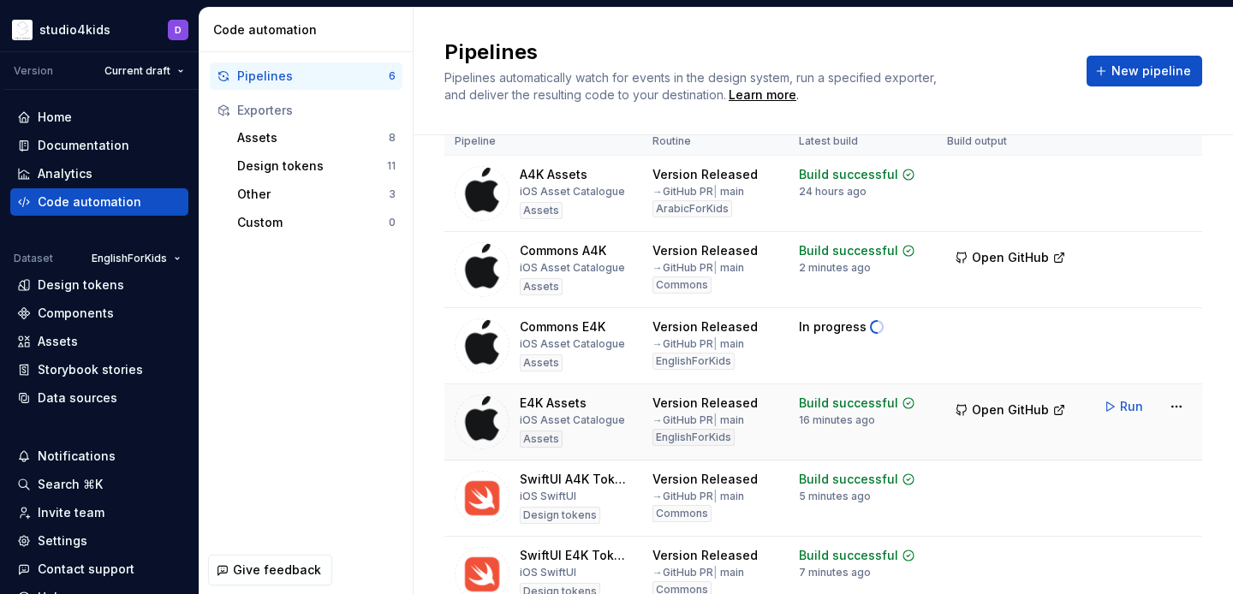
scroll to position [32, 0]
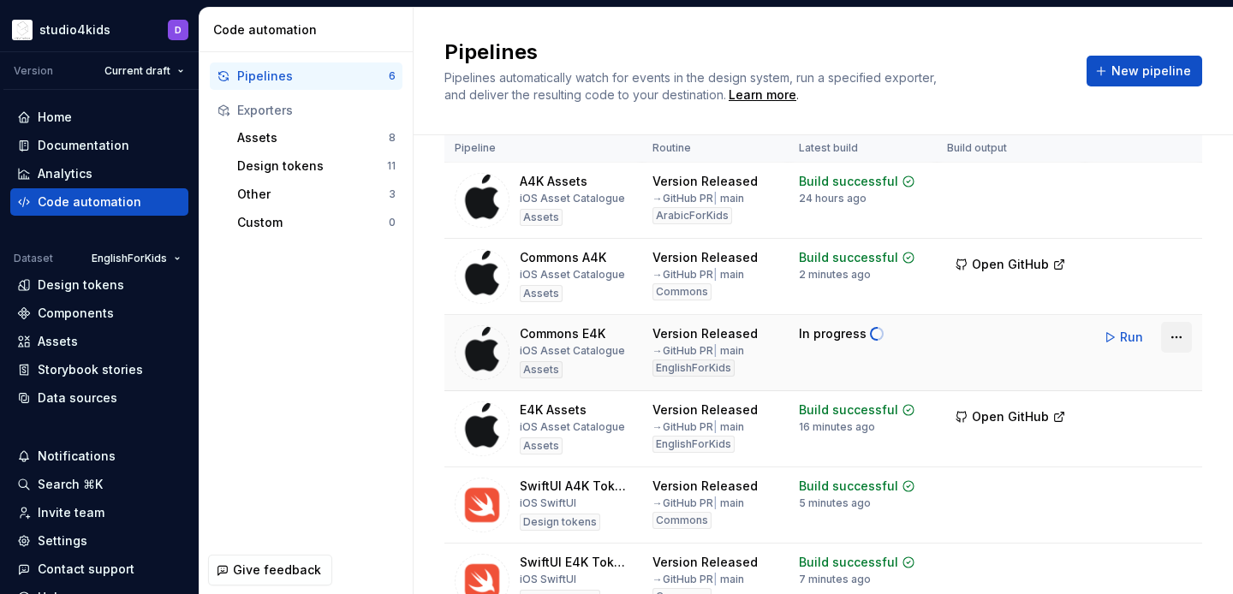
click at [1183, 333] on html "studio4kids D Version Current draft Home Documentation Analytics Code automatio…" at bounding box center [616, 297] width 1233 height 594
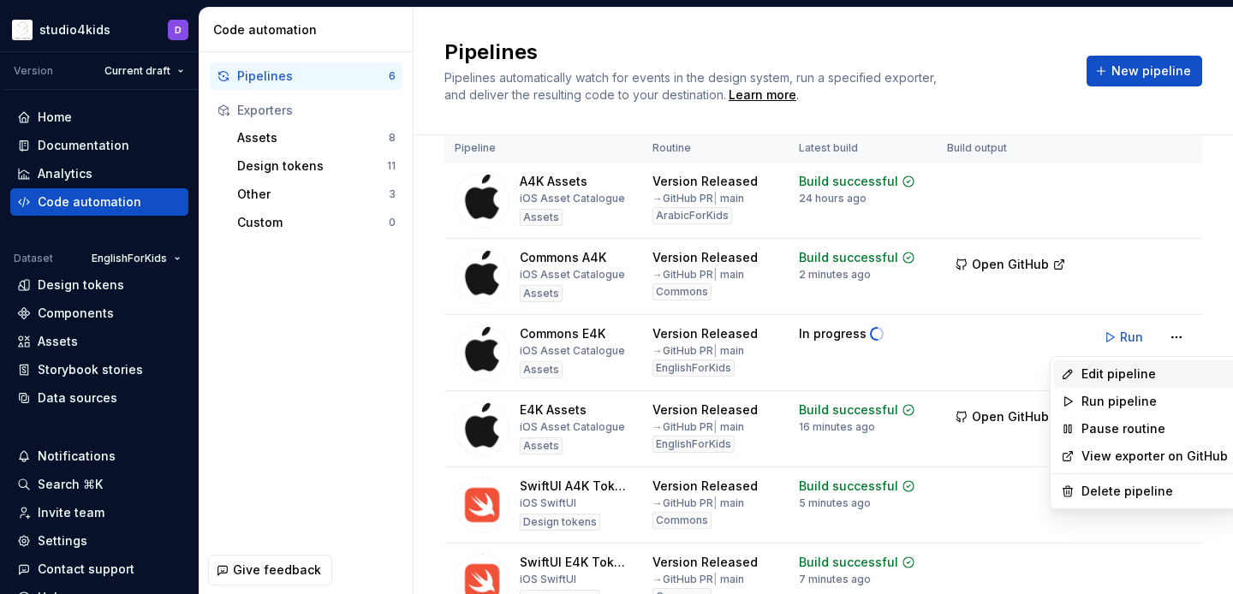
click at [1098, 378] on div "Edit pipeline" at bounding box center [1155, 374] width 146 height 17
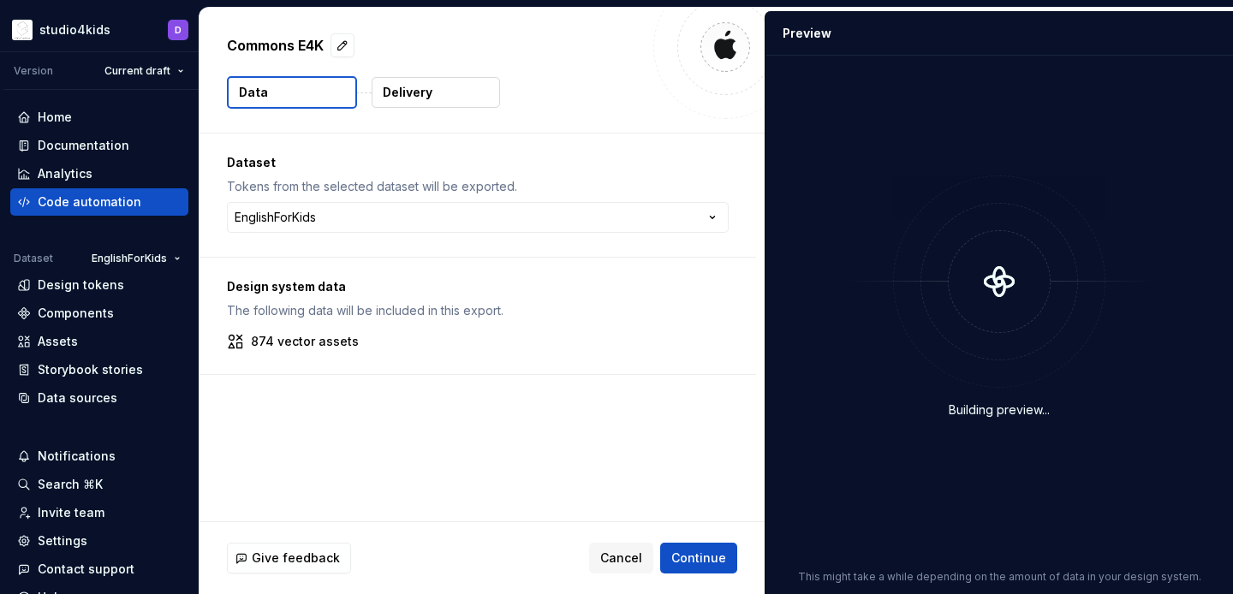
click at [426, 96] on p "Delivery" at bounding box center [408, 92] width 50 height 17
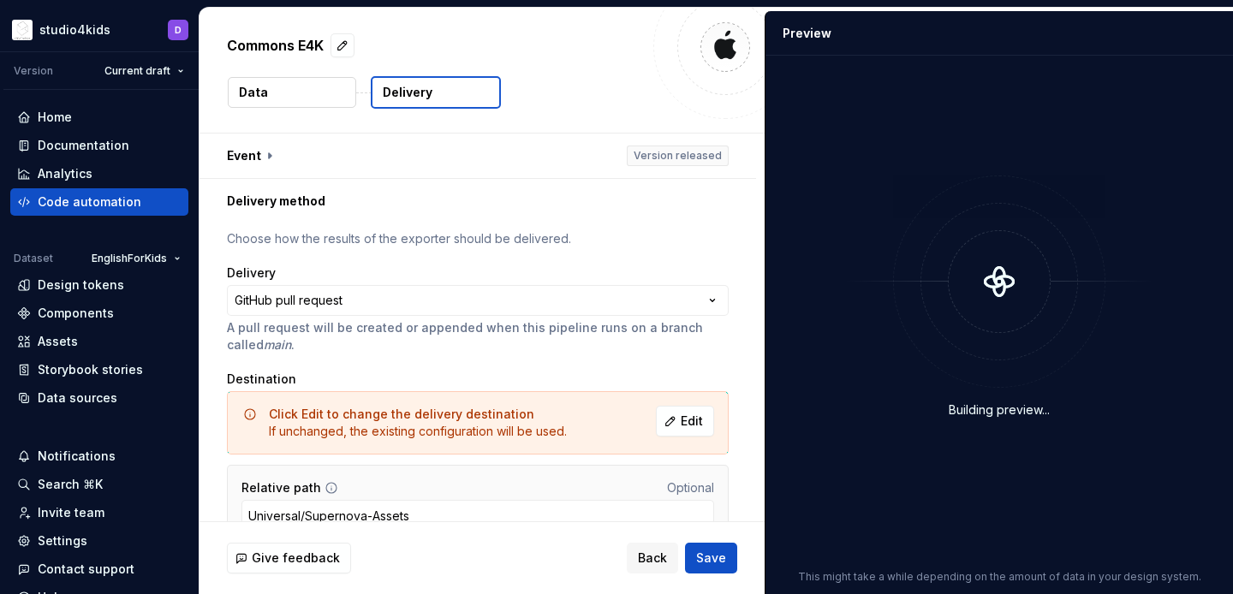
scroll to position [87, 0]
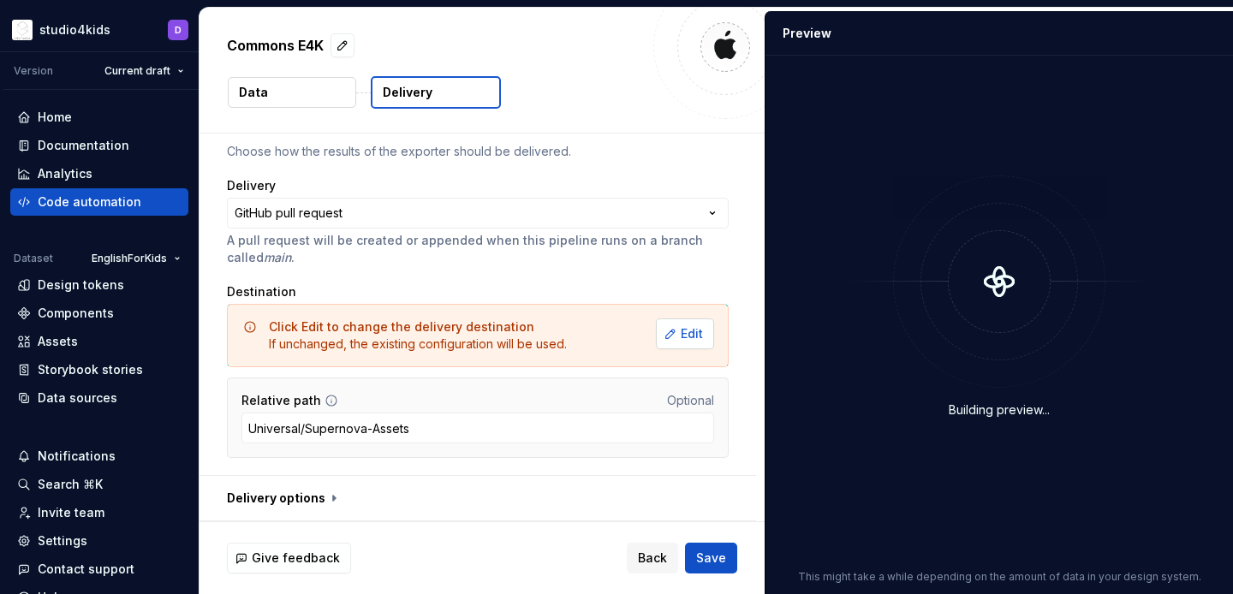
click at [691, 333] on span "Edit" at bounding box center [692, 333] width 22 height 17
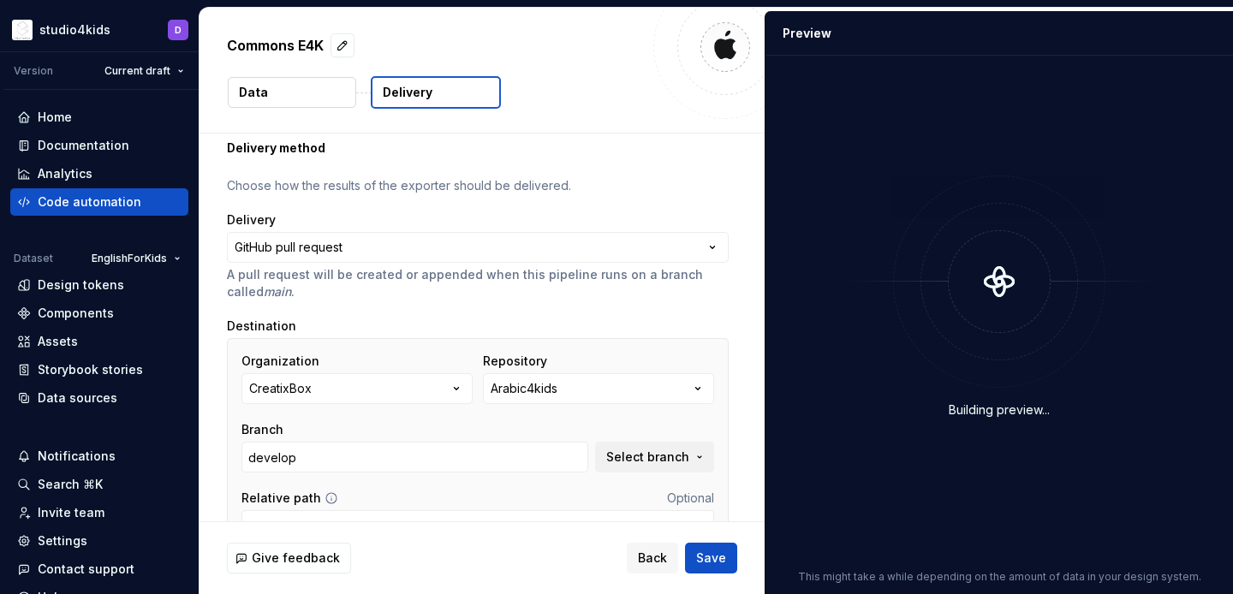
scroll to position [0, 0]
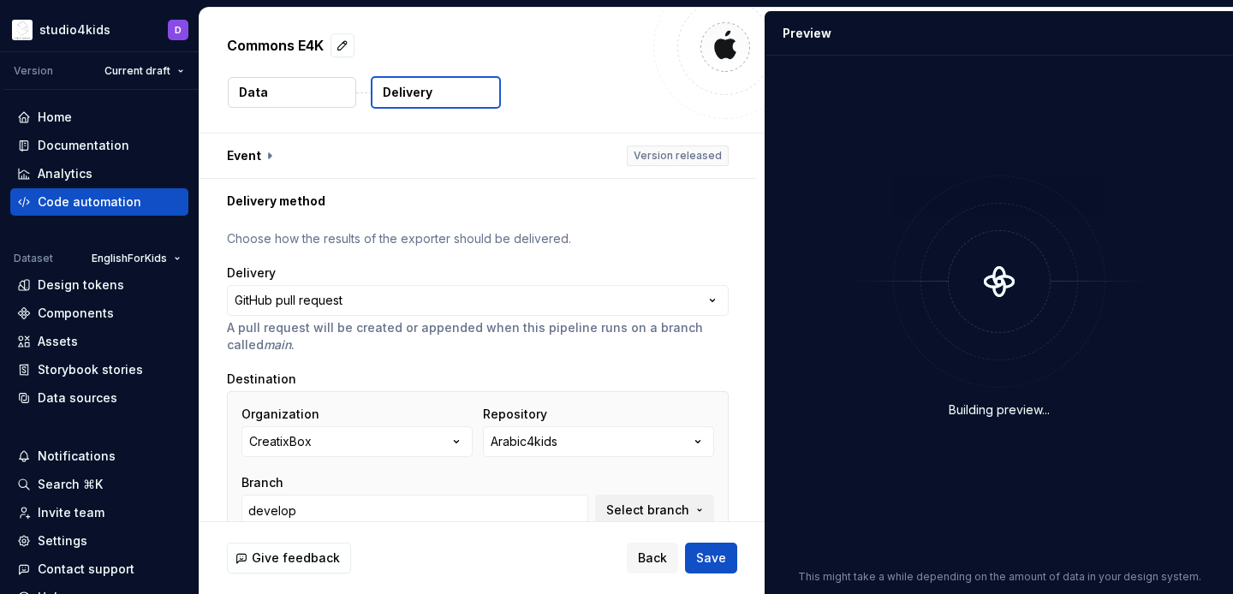
click at [281, 96] on button "Data" at bounding box center [292, 92] width 128 height 31
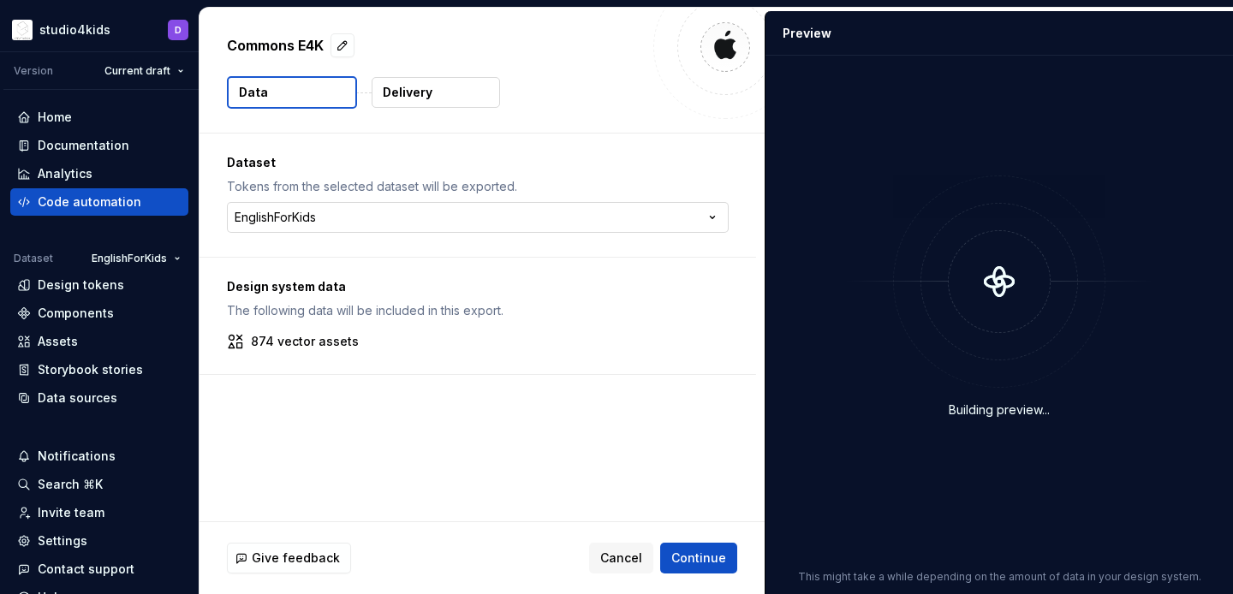
click at [349, 218] on html "**********" at bounding box center [616, 297] width 1233 height 594
click at [686, 548] on button "Continue" at bounding box center [698, 558] width 77 height 31
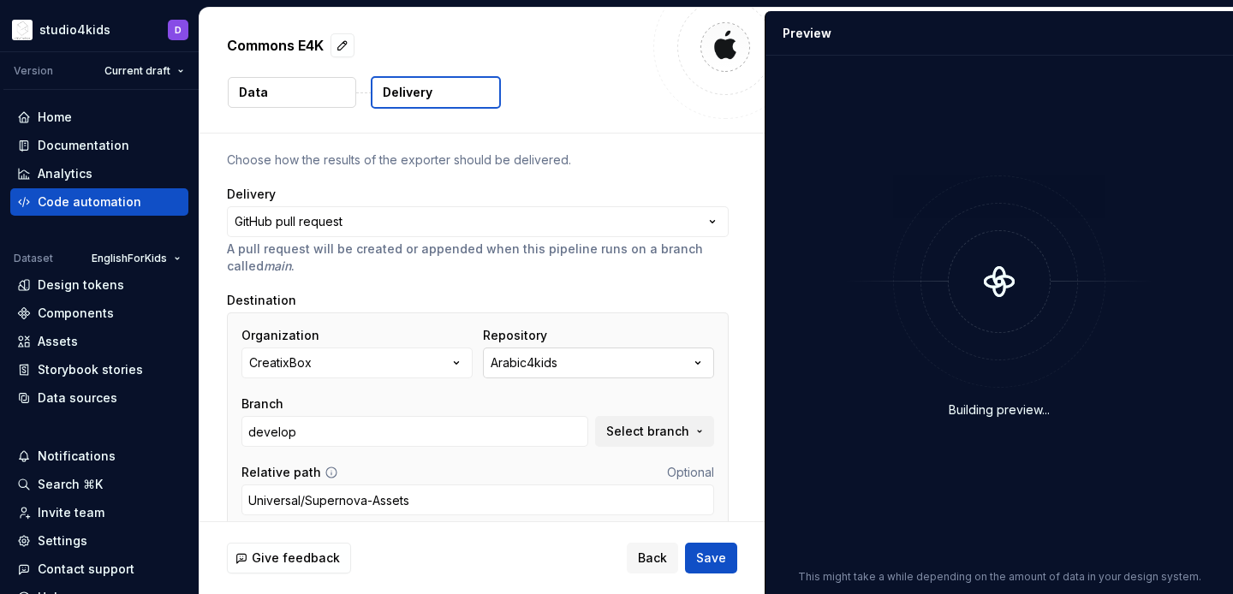
scroll to position [142, 0]
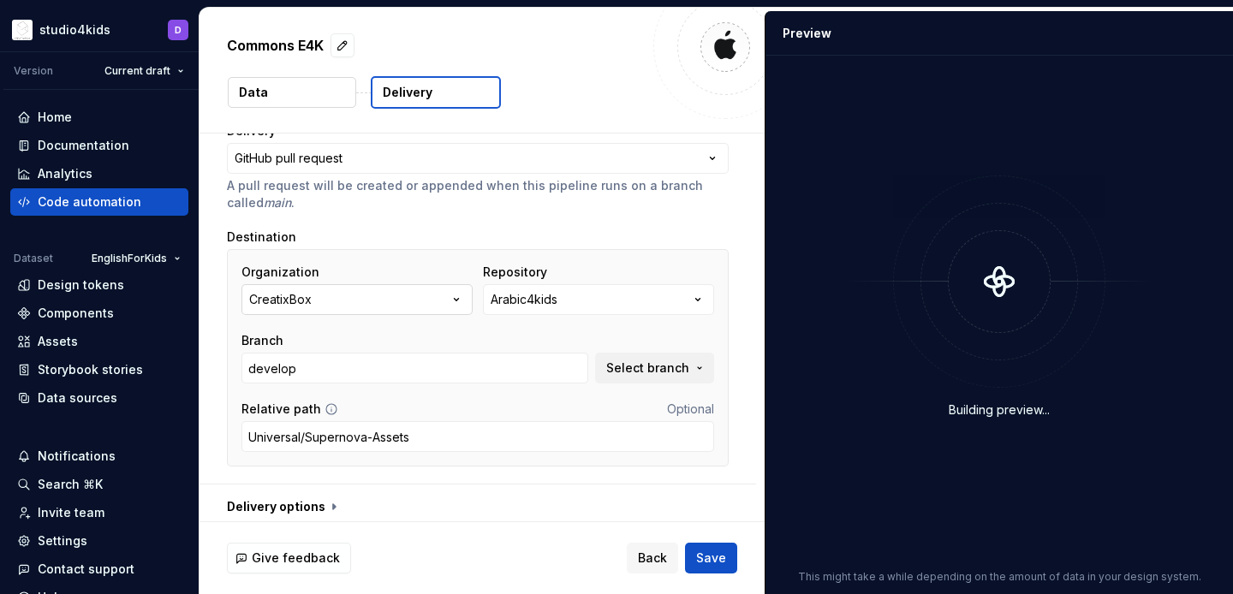
click at [415, 290] on button "CreatixBox" at bounding box center [356, 299] width 231 height 31
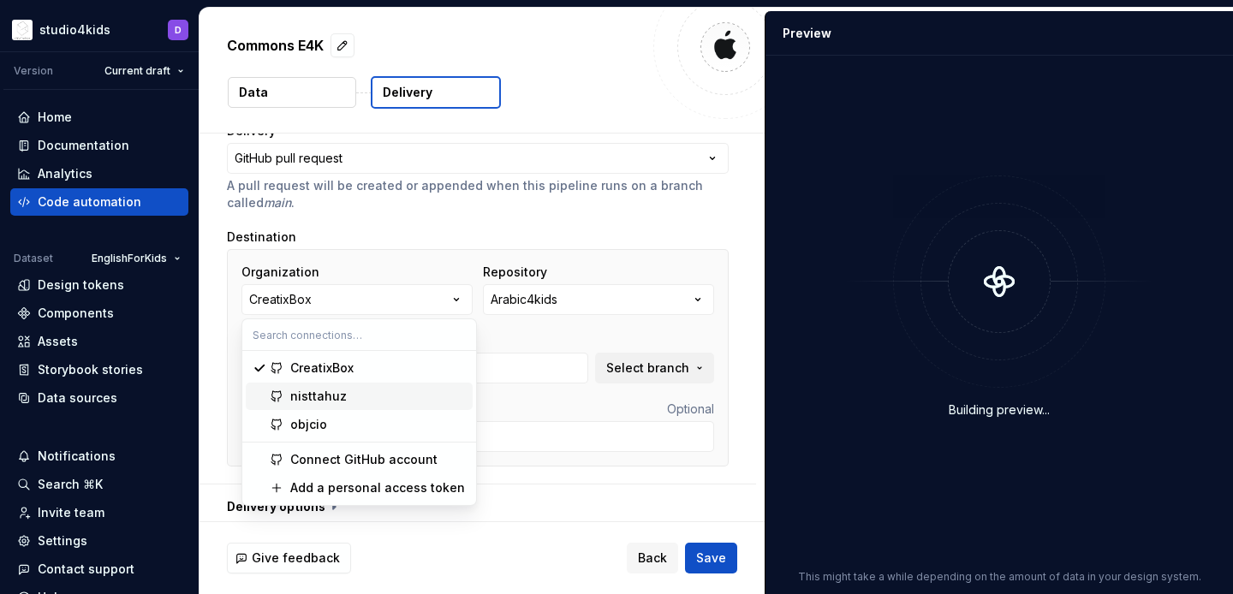
click at [406, 398] on div "nisttahuz" at bounding box center [378, 396] width 176 height 17
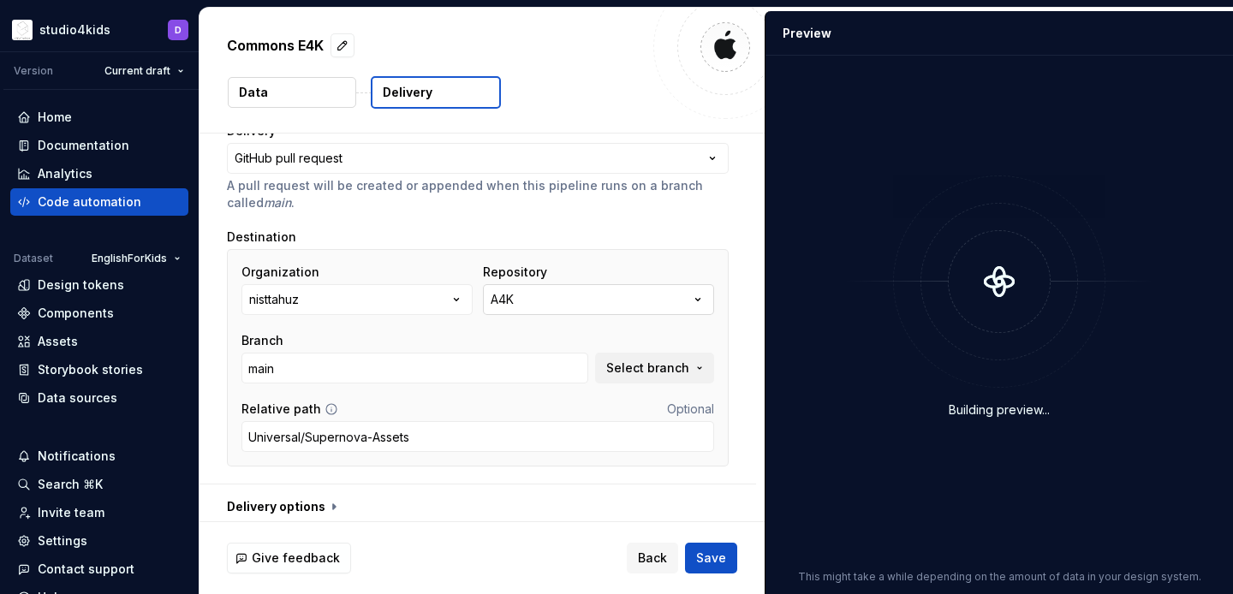
click at [543, 301] on button "A4K" at bounding box center [598, 299] width 231 height 31
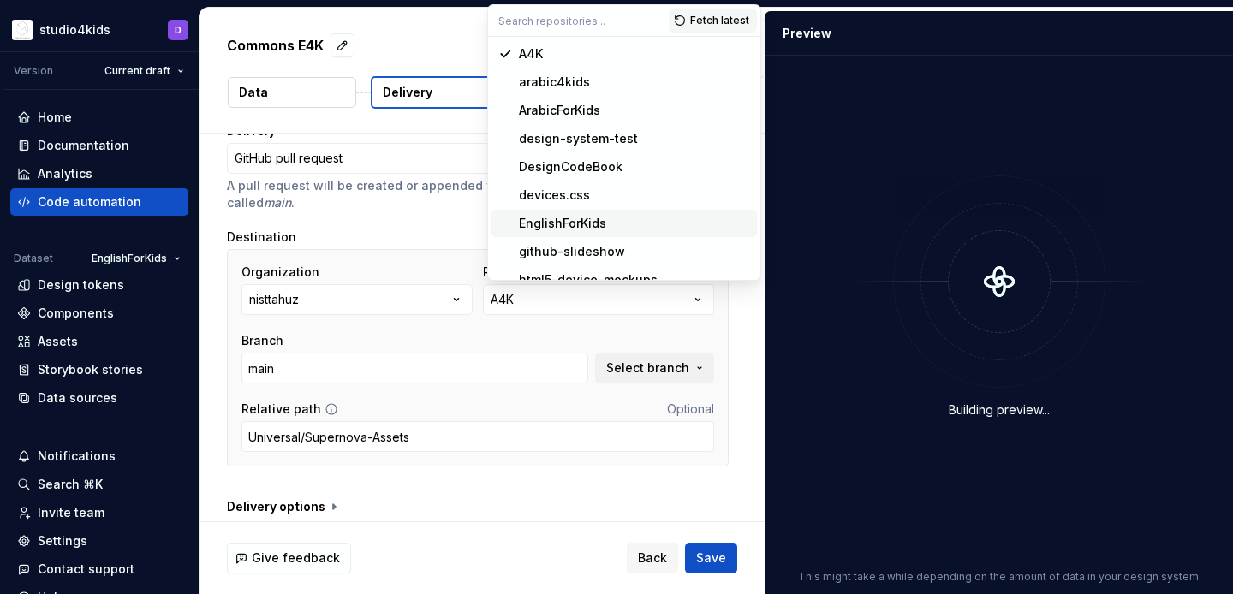
click at [552, 220] on div "EnglishForKids" at bounding box center [562, 223] width 87 height 17
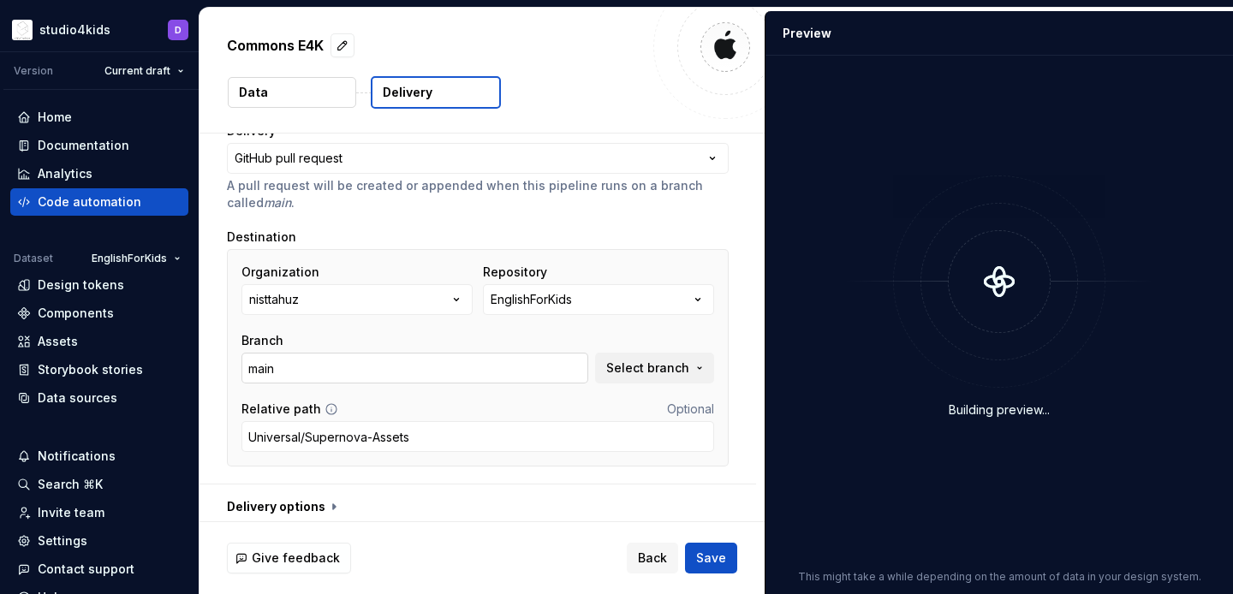
scroll to position [151, 0]
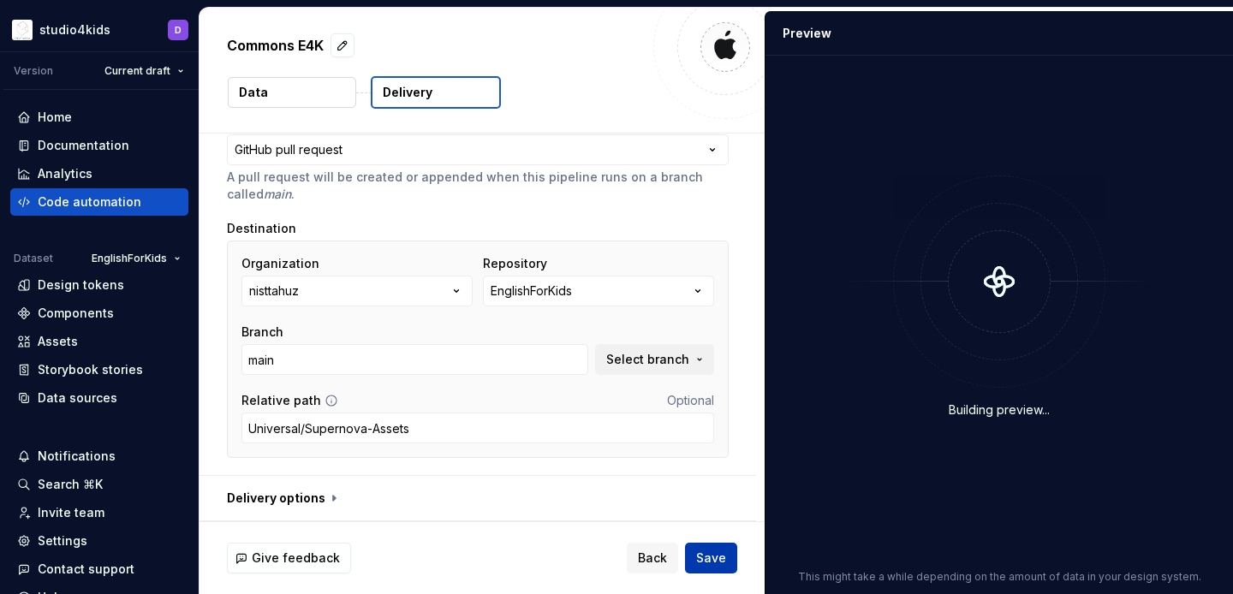
click at [714, 563] on span "Save" at bounding box center [711, 558] width 30 height 17
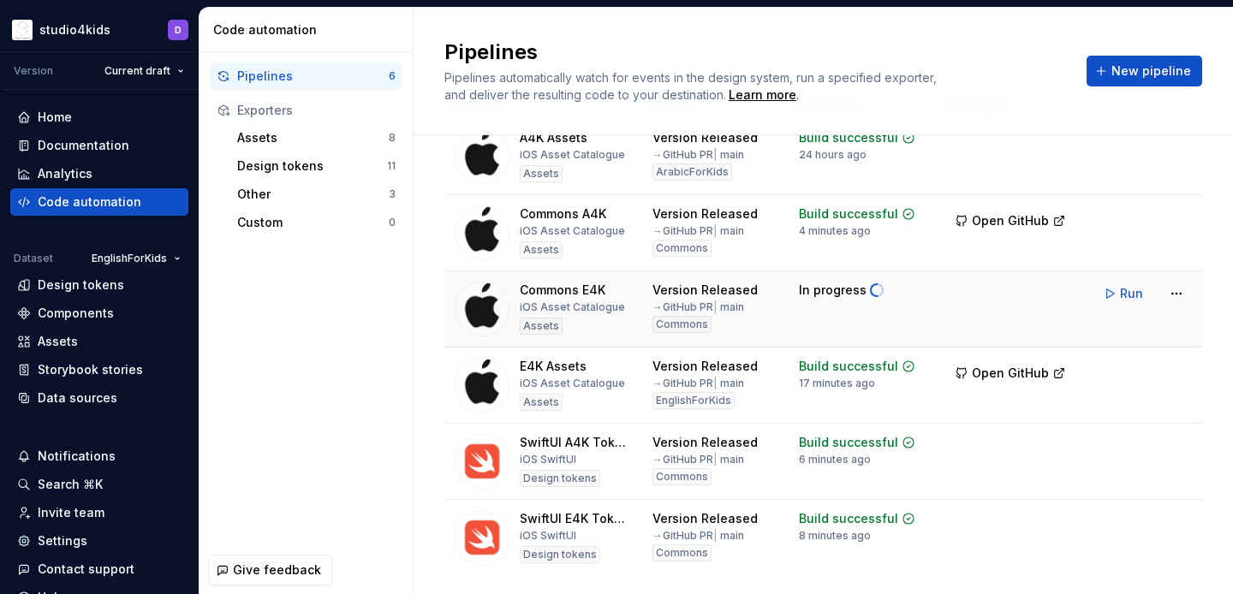
scroll to position [73, 0]
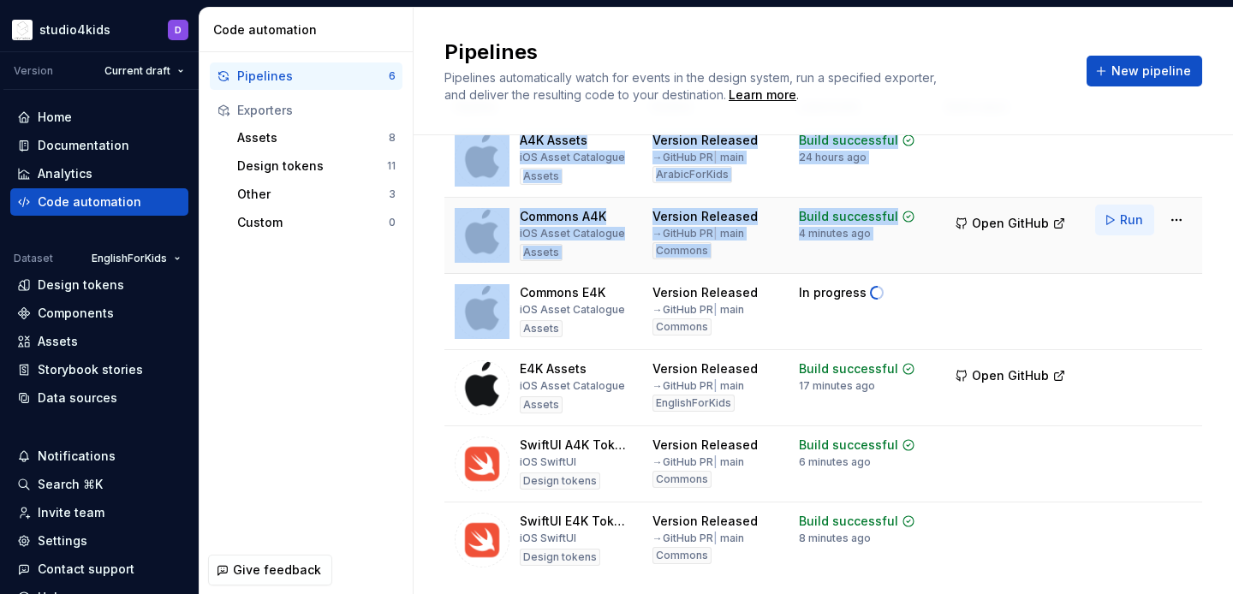
drag, startPoint x: 1138, startPoint y: 170, endPoint x: 1137, endPoint y: 211, distance: 41.1
click at [1137, 210] on tbody "A4K Assets iOS Asset Catalogue Assets Version Released → GitHub PR | main Arabi…" at bounding box center [823, 350] width 758 height 457
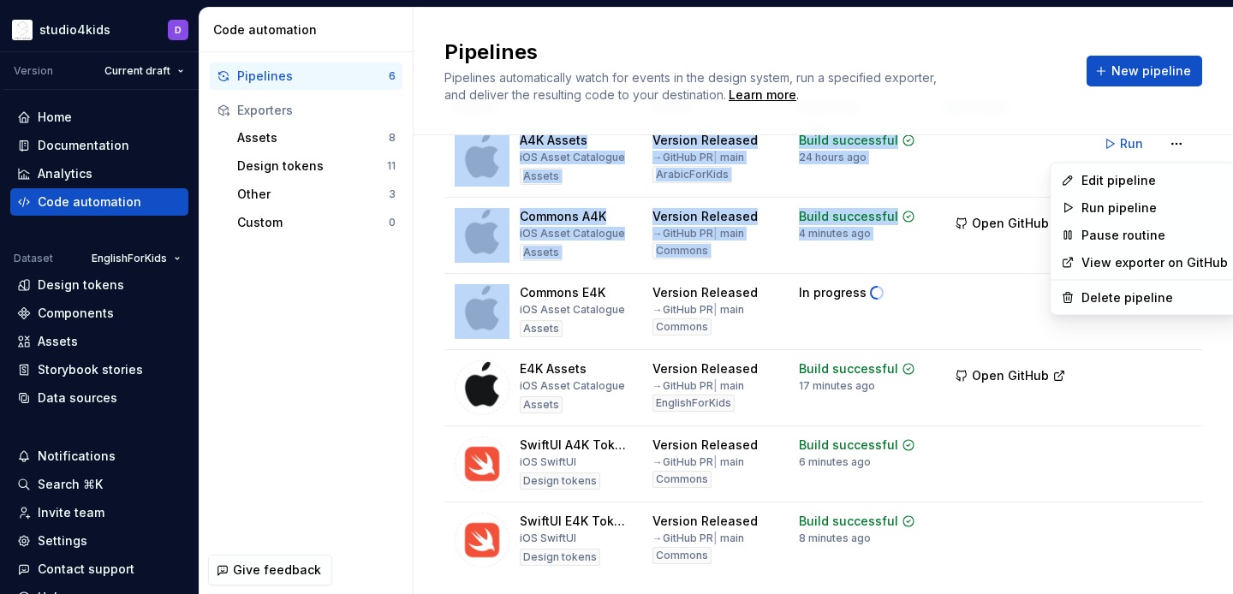
click at [989, 161] on html "studio4kids D Version Current draft Home Documentation Analytics Code automatio…" at bounding box center [616, 297] width 1233 height 594
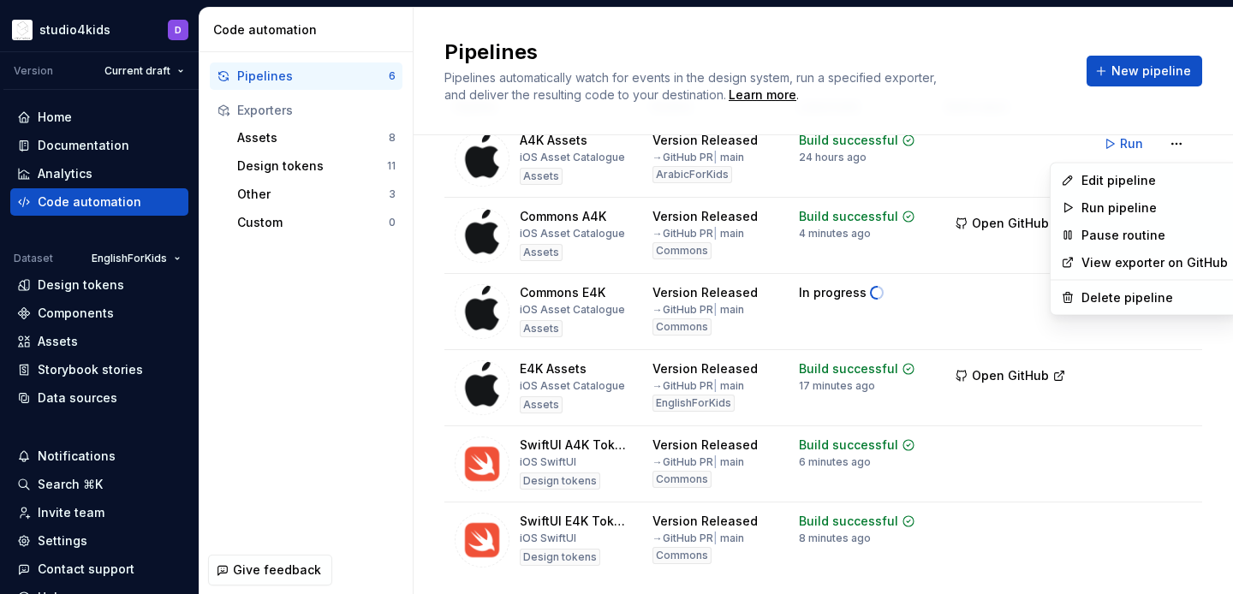
click at [373, 310] on html "studio4kids D Version Current draft Home Documentation Analytics Code automatio…" at bounding box center [616, 297] width 1233 height 594
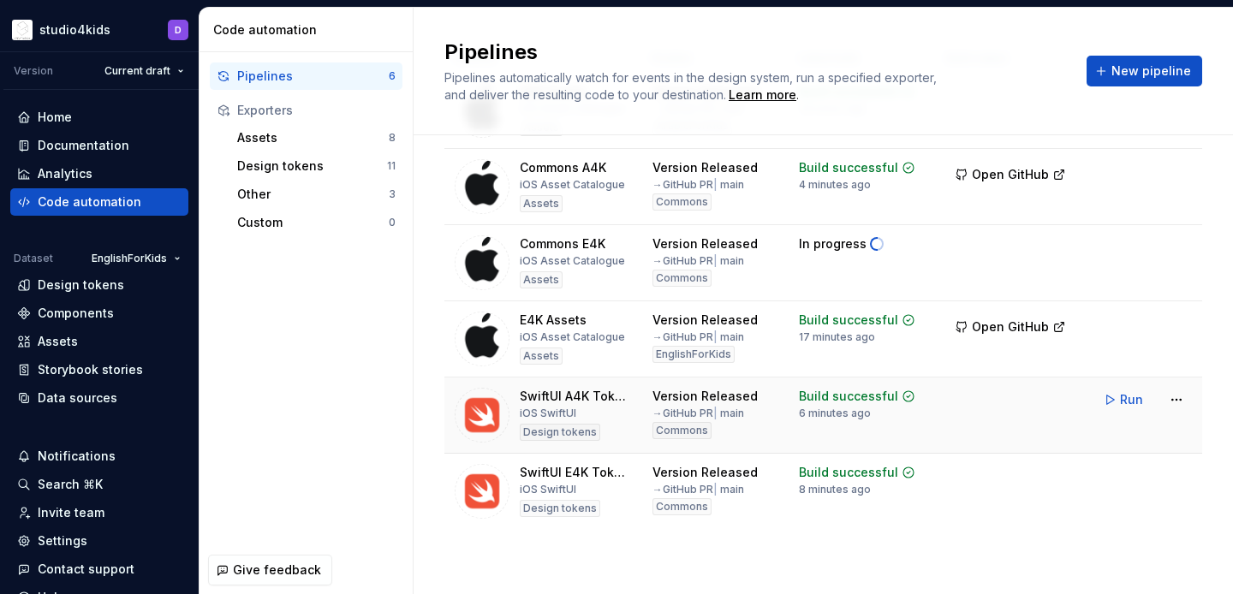
scroll to position [0, 0]
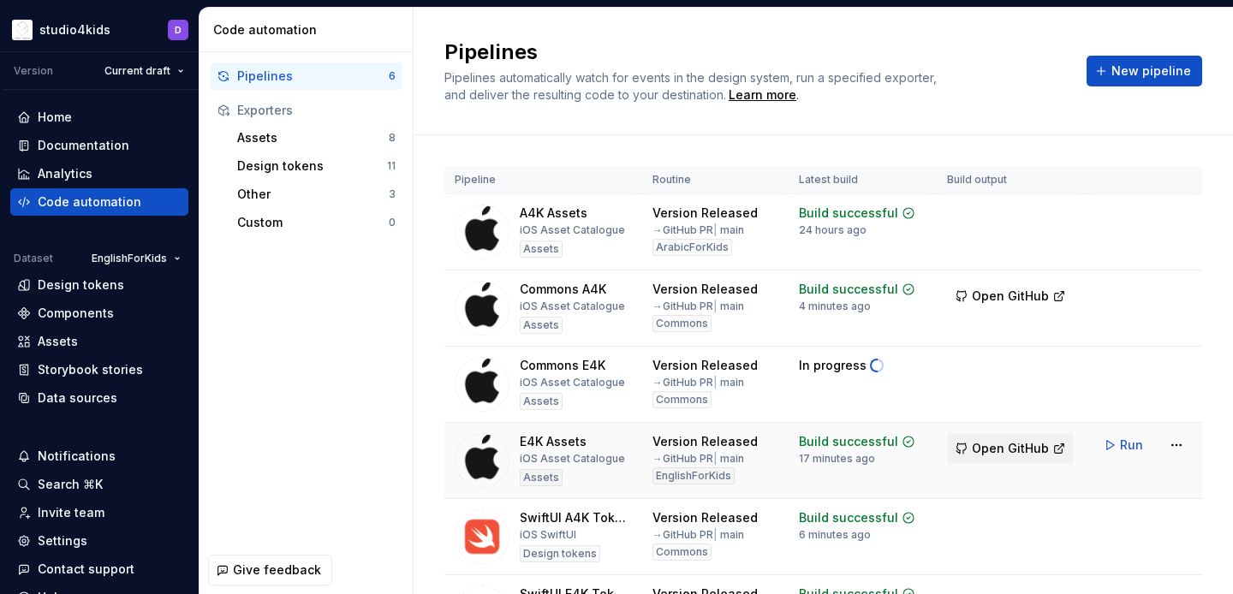
click at [999, 445] on span "Open GitHub" at bounding box center [1010, 448] width 77 height 17
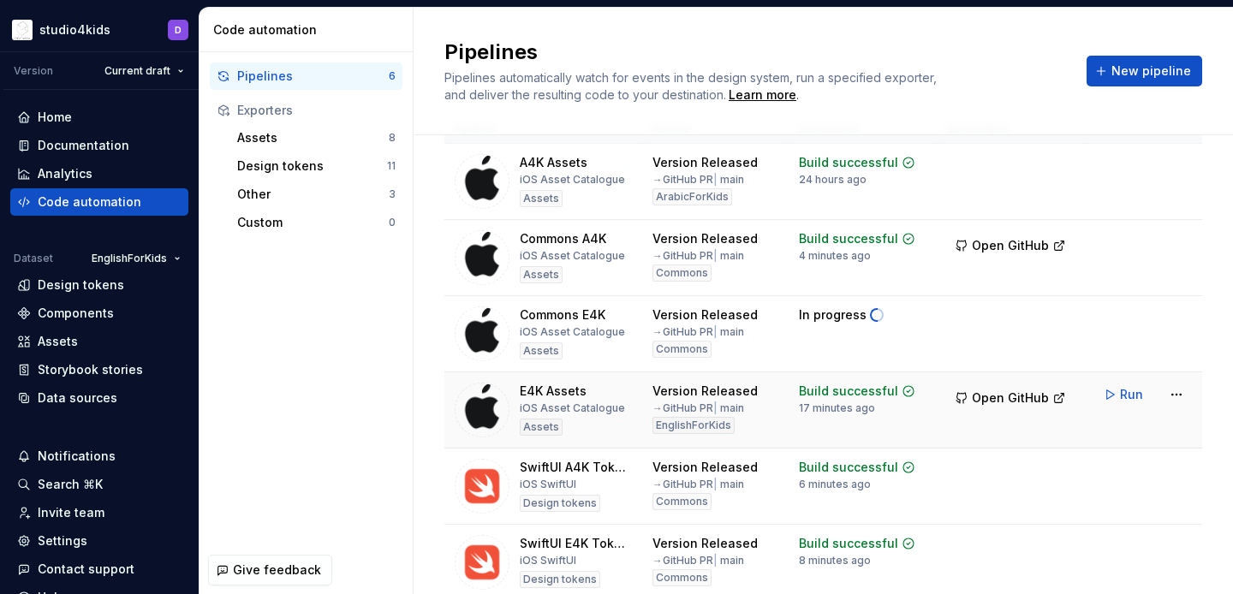
scroll to position [49, 0]
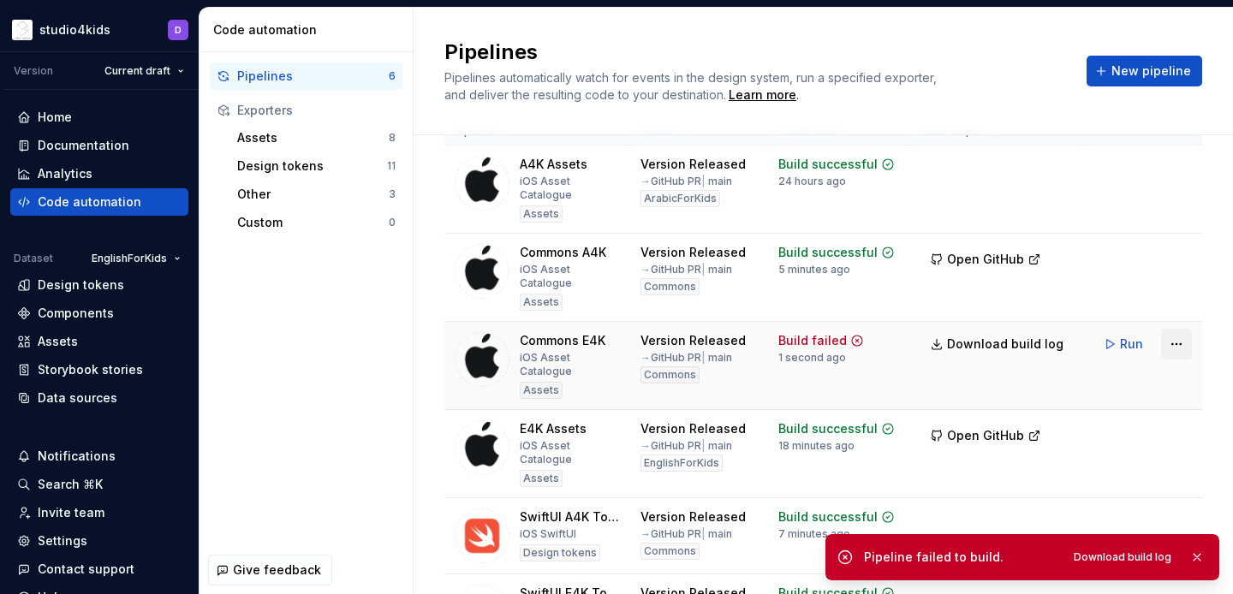
click at [1179, 313] on html "studio4kids D Version Current draft Home Documentation Analytics Code automatio…" at bounding box center [616, 297] width 1233 height 594
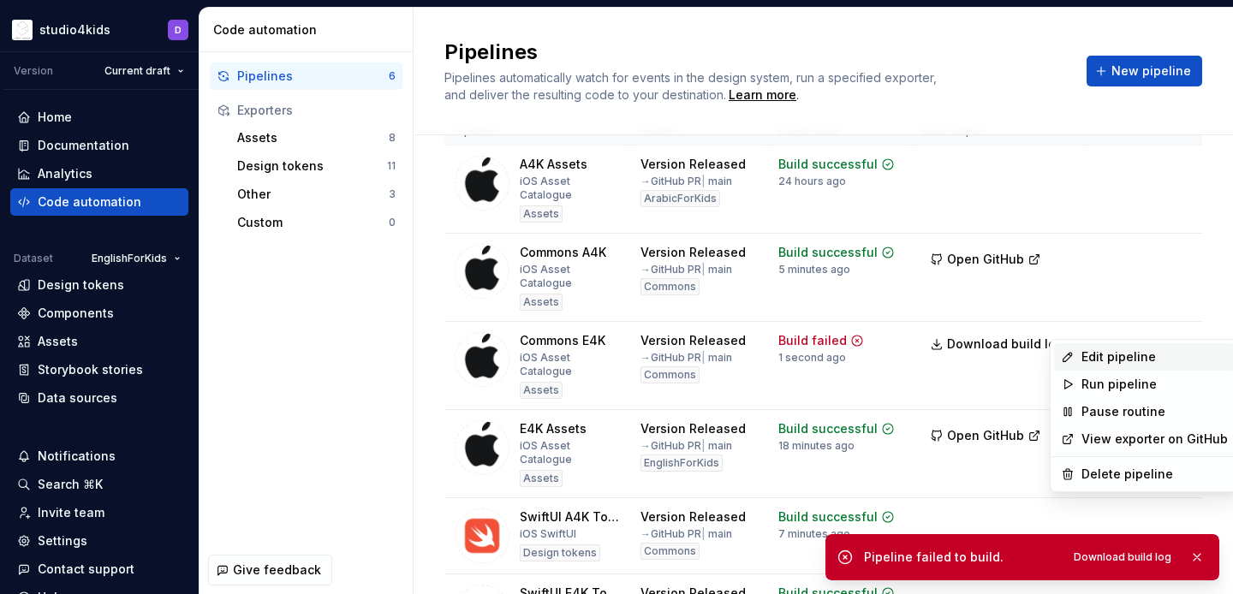
click at [1126, 354] on div "Edit pipeline" at bounding box center [1155, 357] width 146 height 17
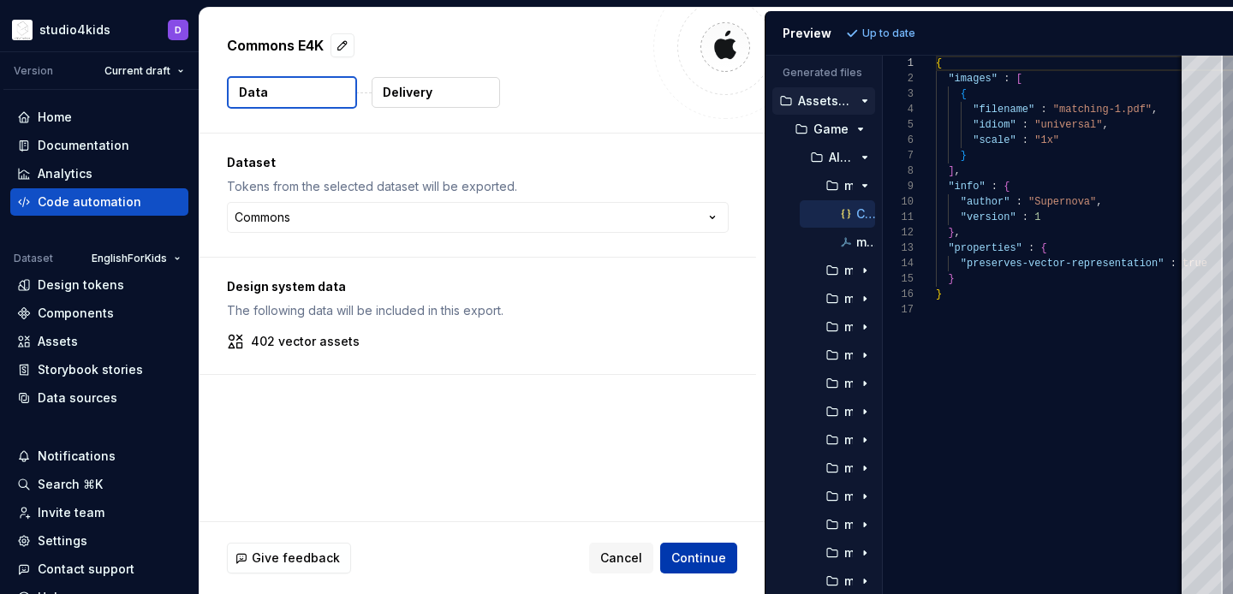
click at [716, 561] on span "Continue" at bounding box center [698, 558] width 55 height 17
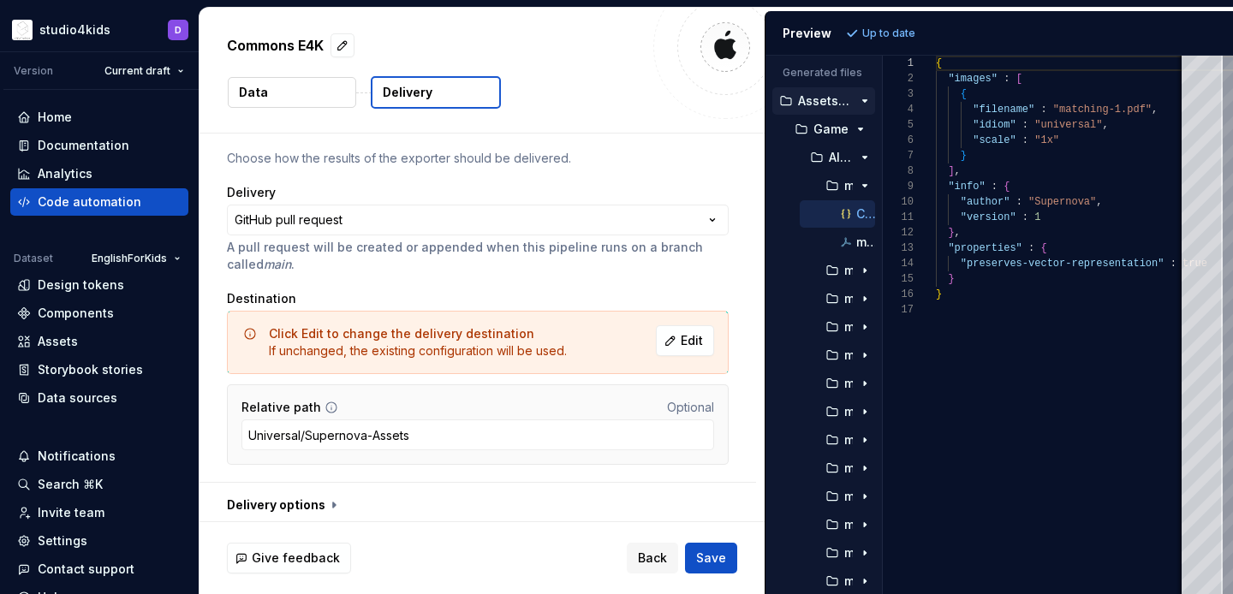
scroll to position [87, 0]
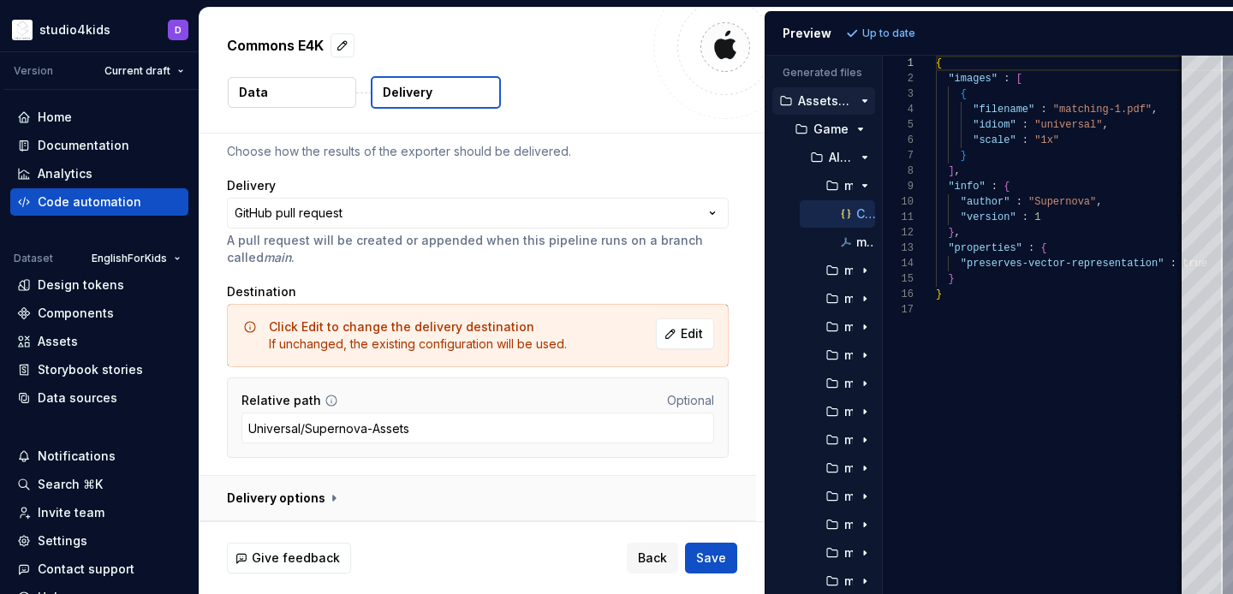
click at [307, 501] on button "button" at bounding box center [478, 498] width 557 height 45
type textarea "*"
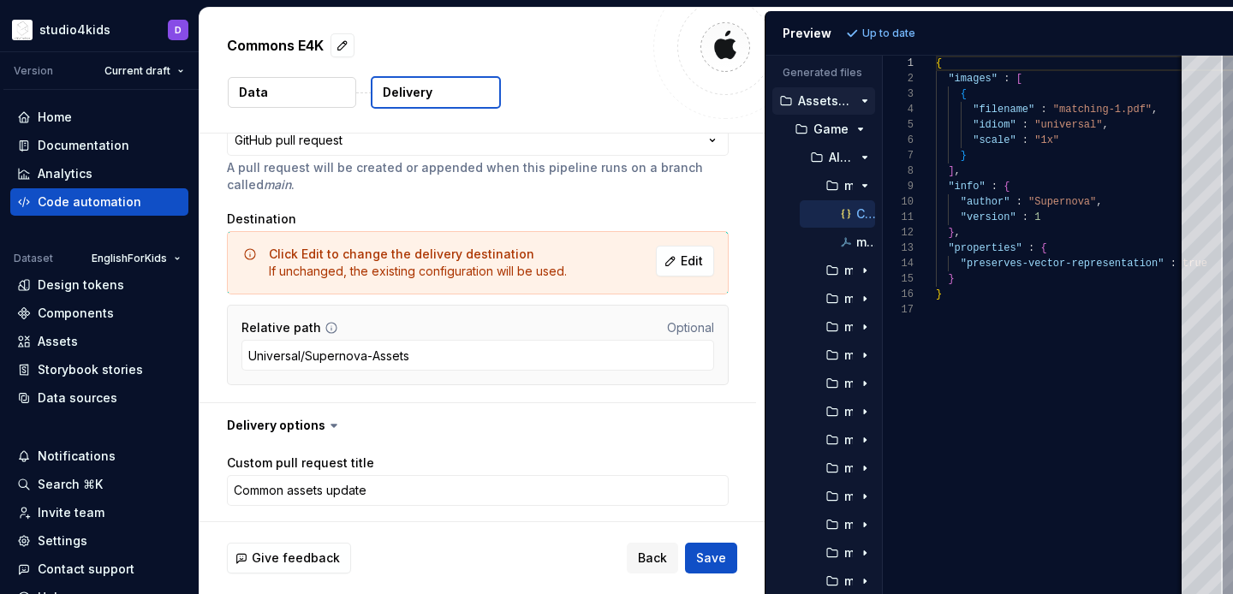
scroll to position [170, 0]
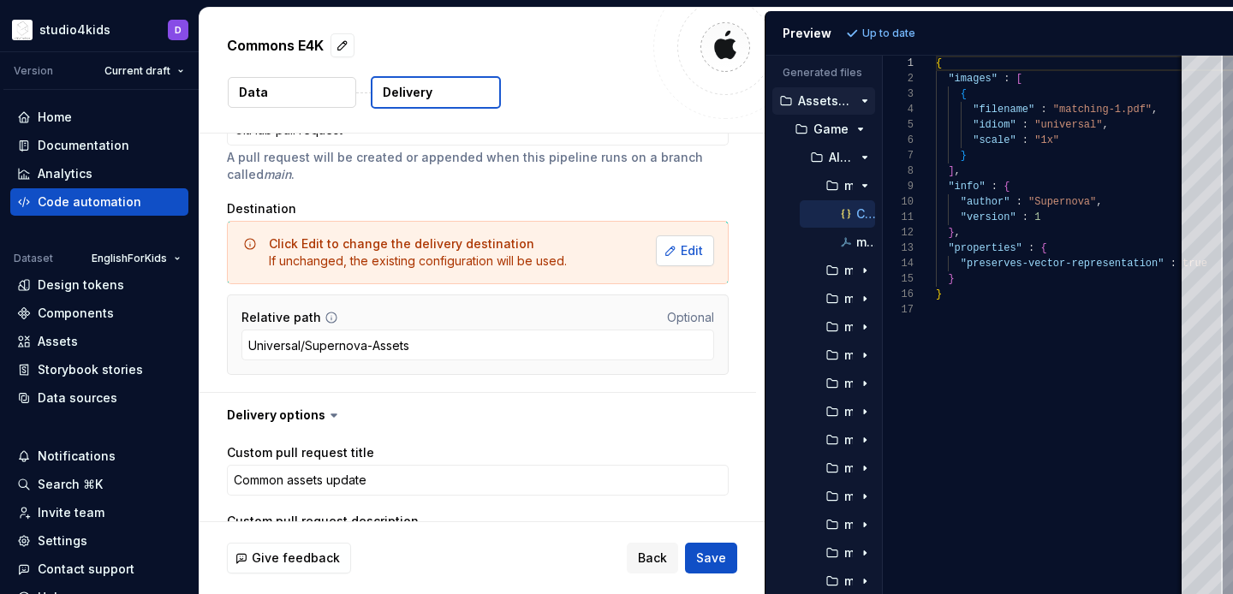
click at [682, 256] on button "Edit" at bounding box center [685, 250] width 58 height 31
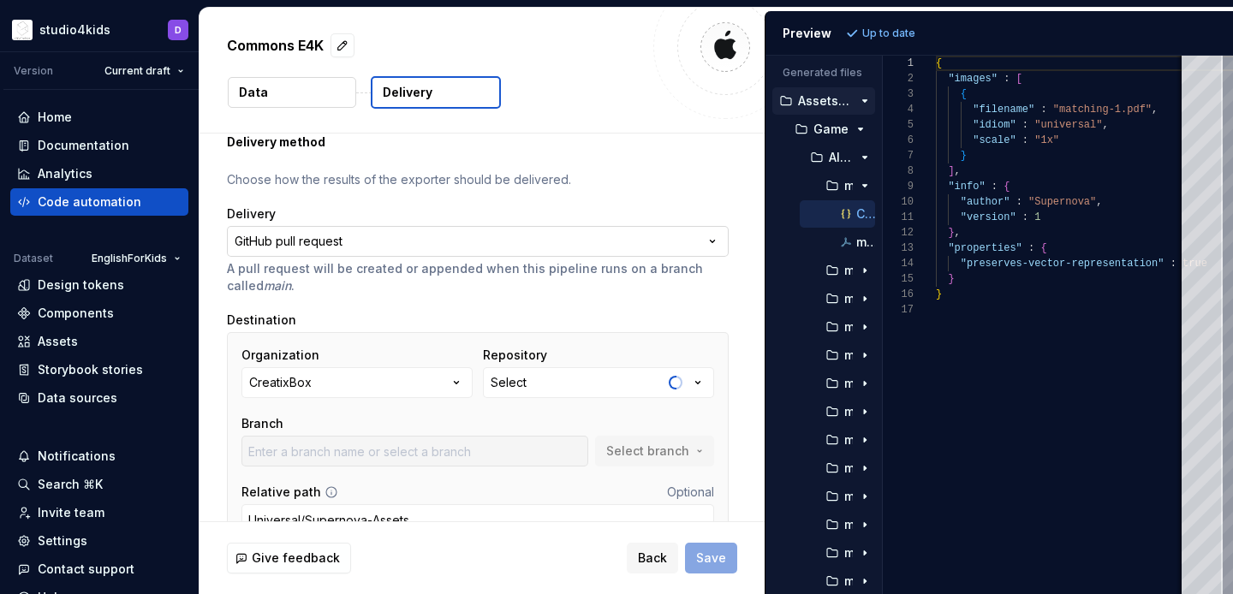
scroll to position [151, 0]
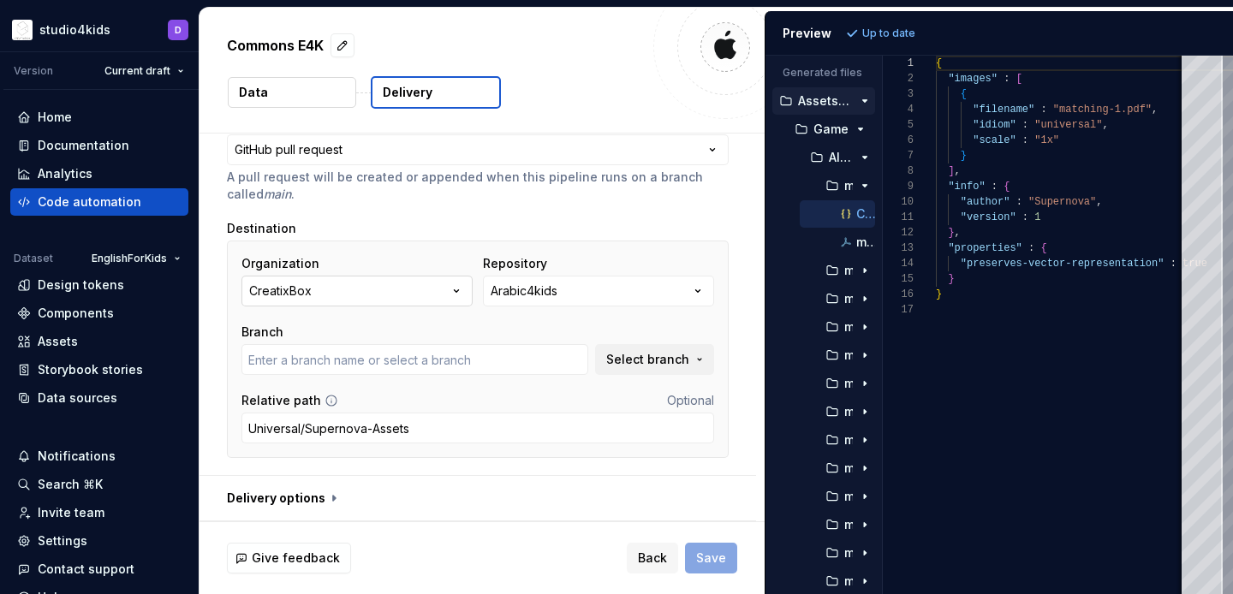
type input "develop"
click at [435, 289] on button "CreatixBox" at bounding box center [356, 291] width 231 height 31
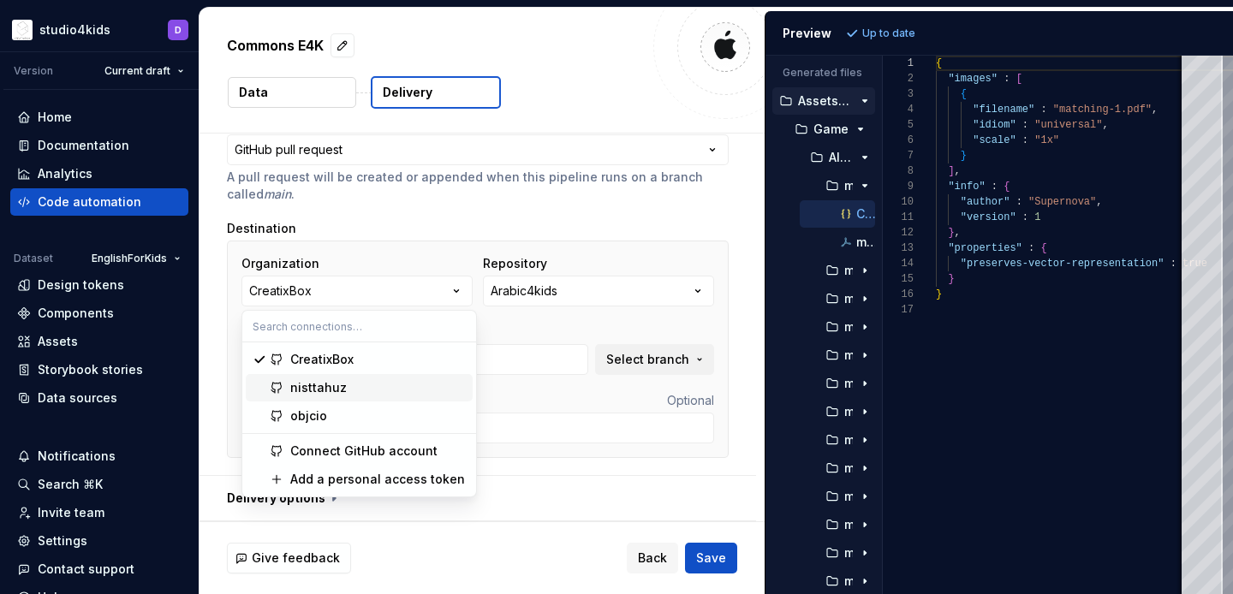
click at [390, 395] on div "nisttahuz" at bounding box center [378, 387] width 176 height 17
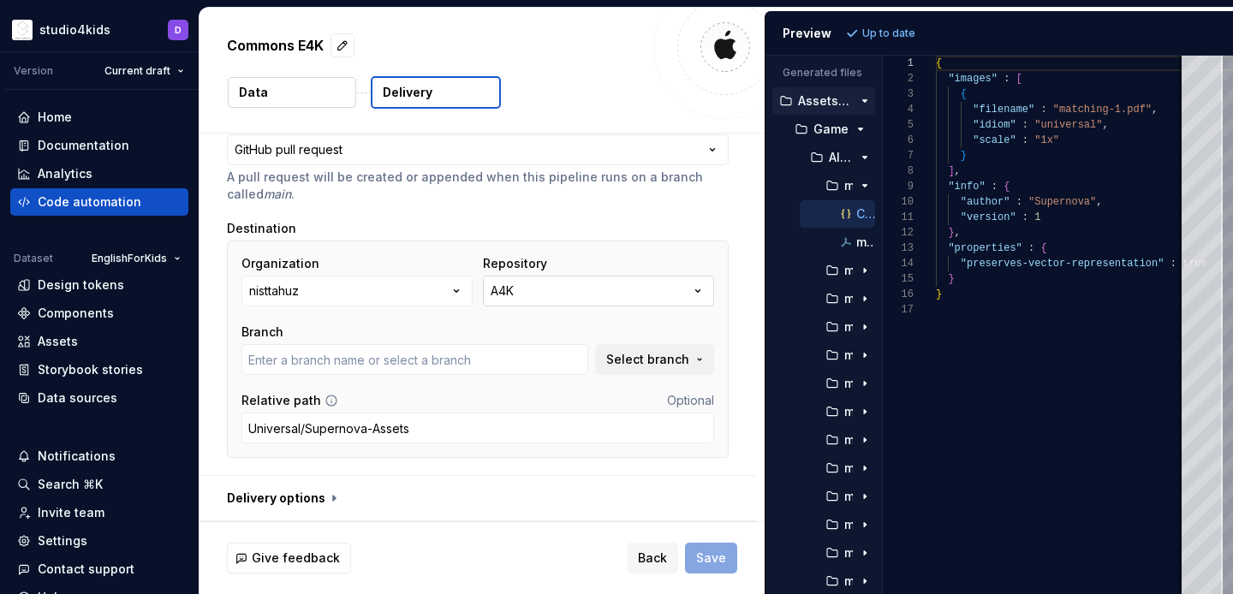
type input "main"
click at [540, 297] on button "A4K" at bounding box center [598, 291] width 231 height 31
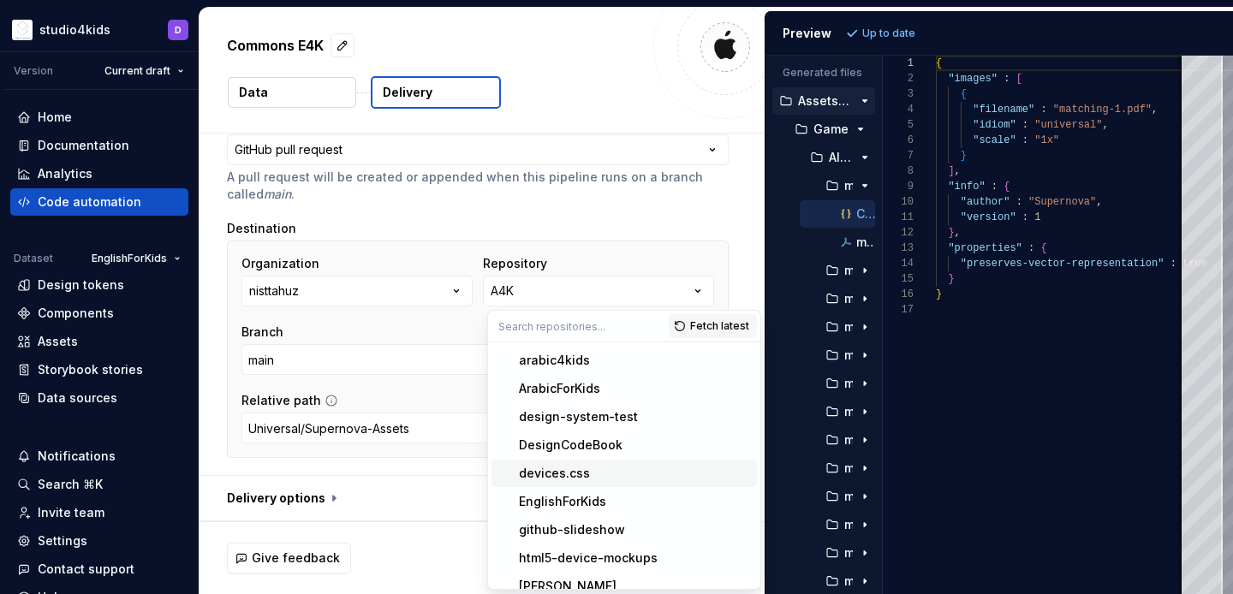
scroll to position [29, 0]
click at [575, 498] on div "EnglishForKids" at bounding box center [562, 500] width 87 height 17
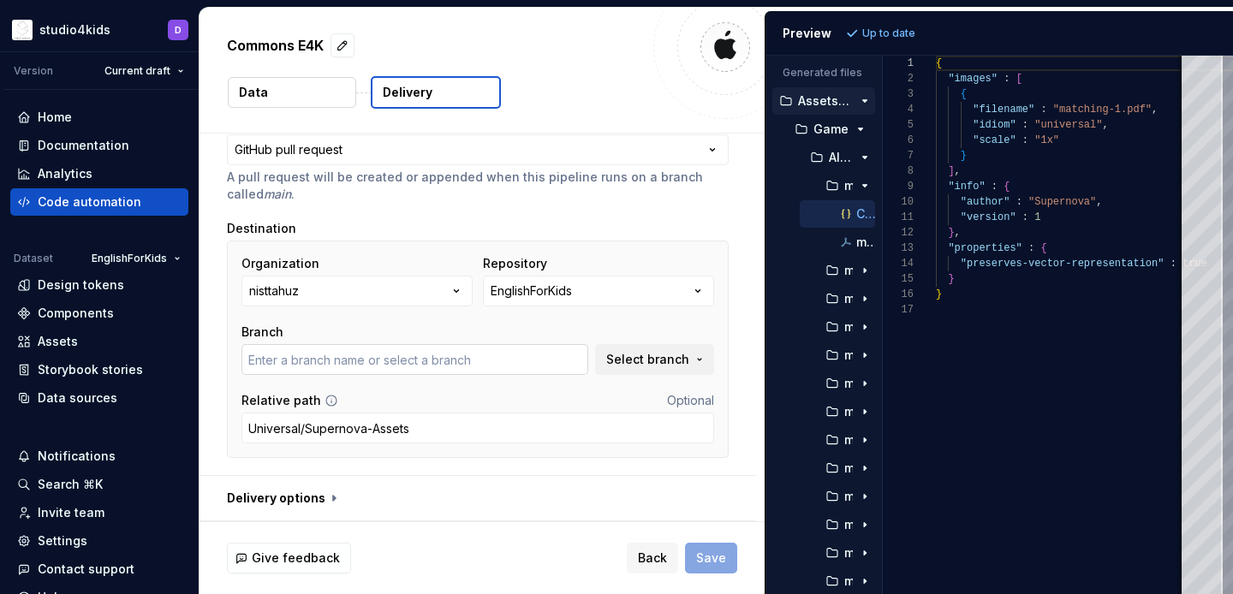
type input "main"
click at [287, 487] on button "button" at bounding box center [478, 498] width 557 height 45
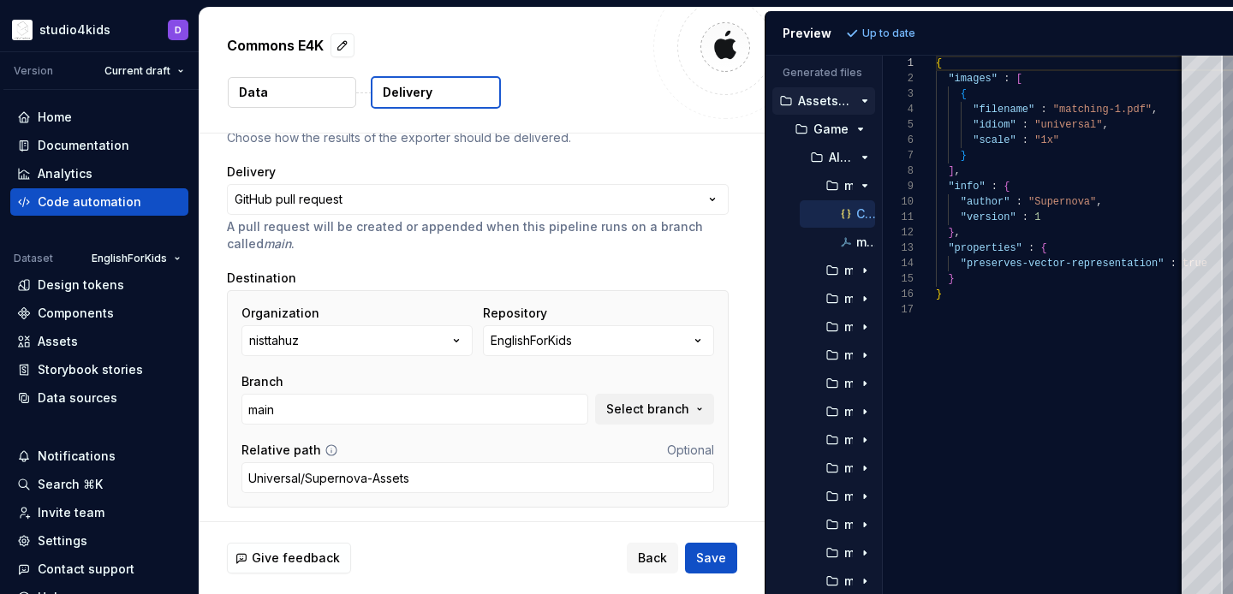
scroll to position [0, 0]
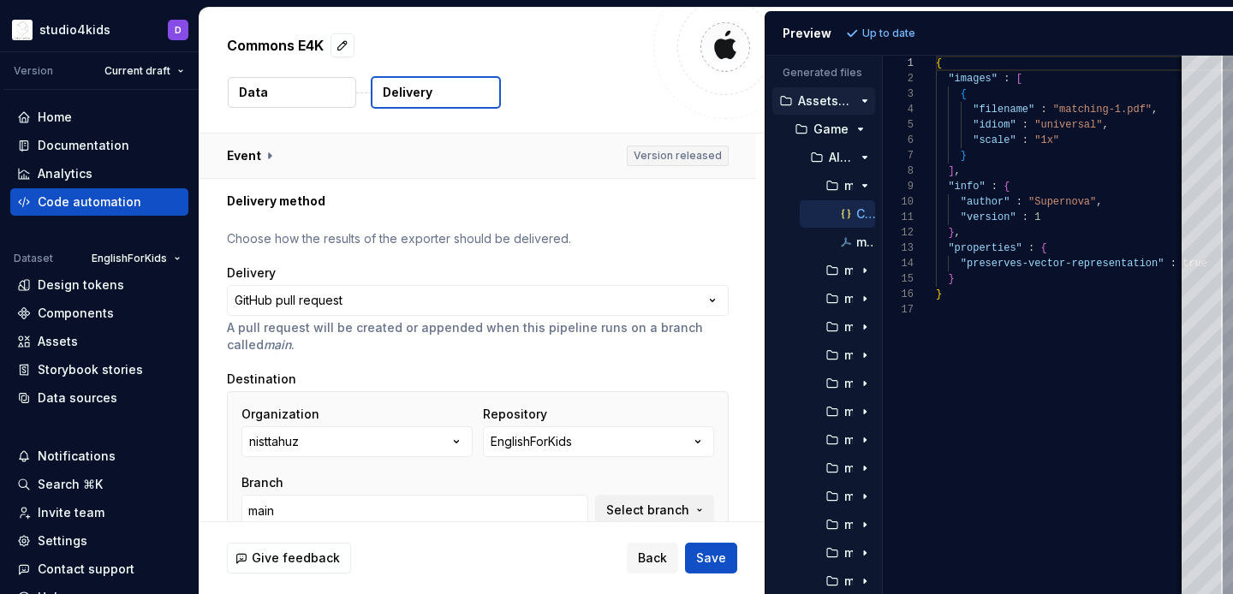
click at [260, 158] on button "button" at bounding box center [478, 156] width 557 height 45
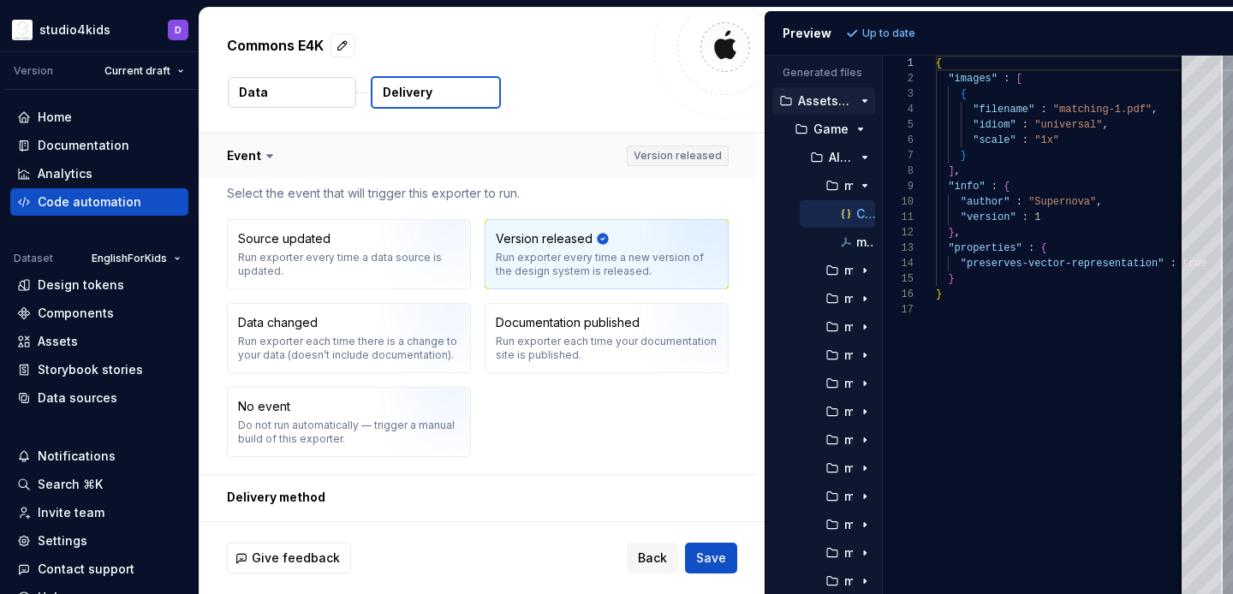
click at [261, 158] on icon at bounding box center [269, 155] width 17 height 17
click at [706, 557] on span "Save" at bounding box center [711, 558] width 30 height 17
type textarea "*"
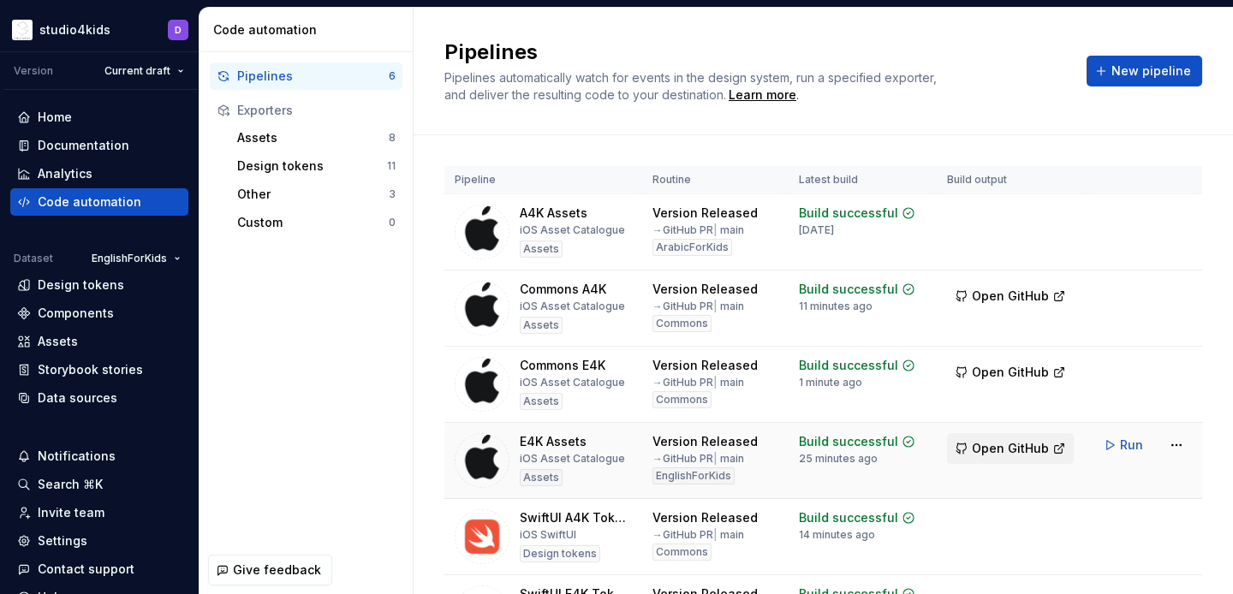
click at [984, 448] on span "Open GitHub" at bounding box center [1010, 448] width 77 height 17
click at [1006, 378] on span "Open GitHub" at bounding box center [1010, 372] width 77 height 17
click at [1025, 371] on span "Open GitHub" at bounding box center [1010, 372] width 77 height 17
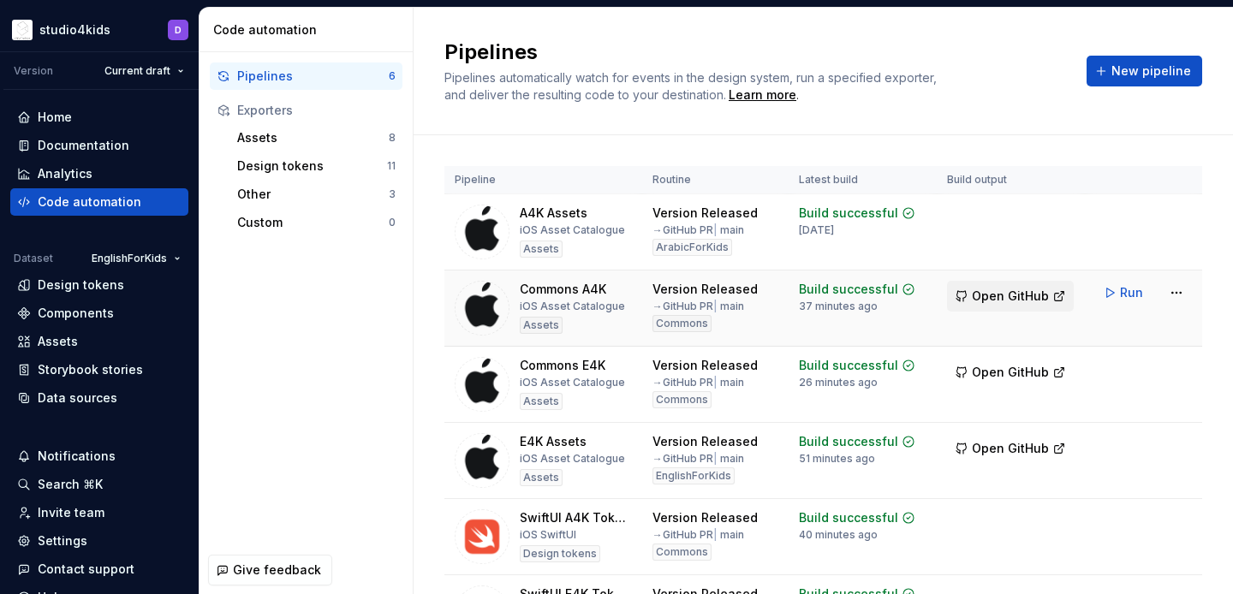
click at [995, 296] on span "Open GitHub" at bounding box center [1010, 296] width 77 height 17
click at [1171, 439] on html "studio4kids D Version Current draft Home Documentation Analytics Code automatio…" at bounding box center [616, 297] width 1233 height 594
click at [1109, 480] on html "studio4kids D Version Current draft Home Documentation Analytics Code automatio…" at bounding box center [616, 297] width 1233 height 594
click at [998, 457] on button "Open GitHub" at bounding box center [1010, 448] width 127 height 31
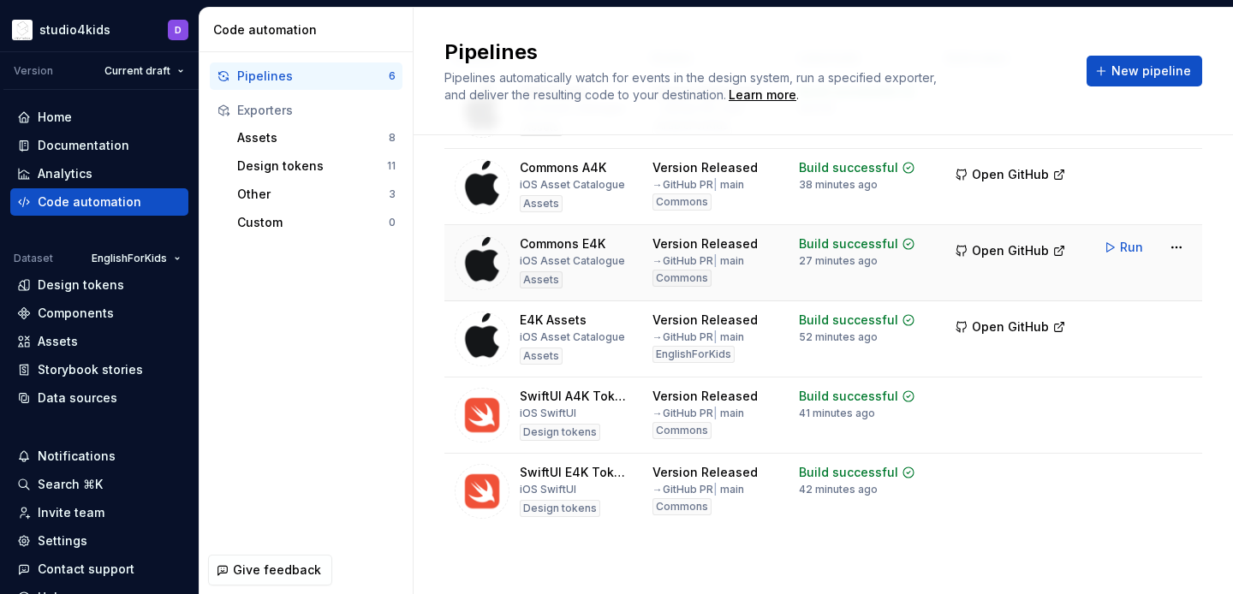
scroll to position [99, 0]
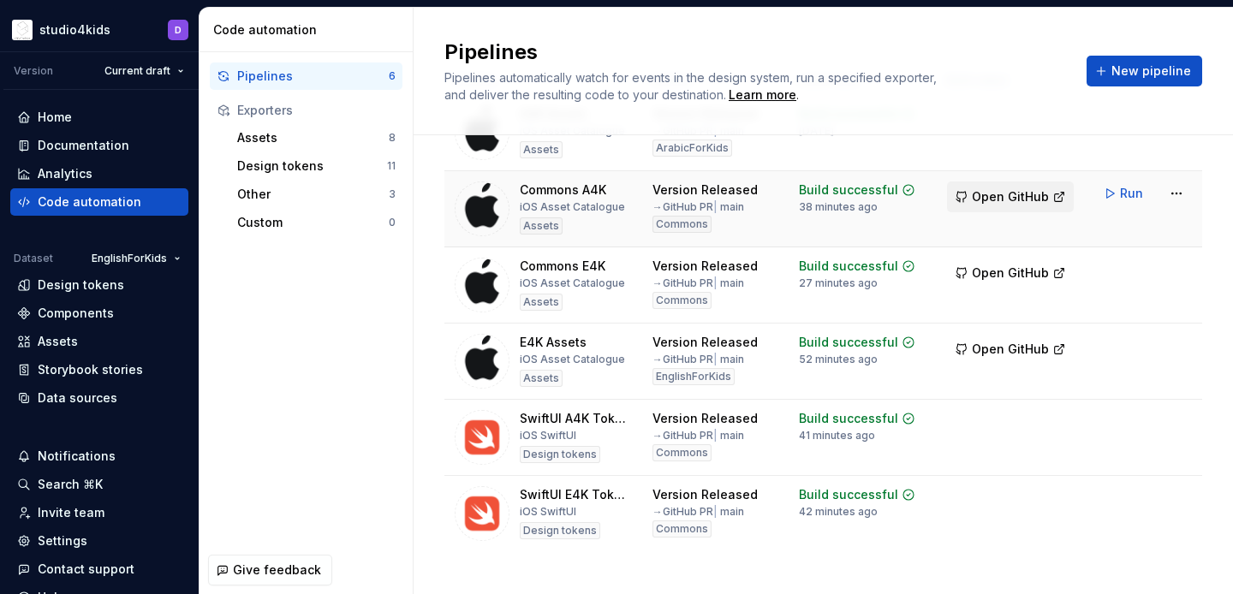
click at [992, 195] on span "Open GitHub" at bounding box center [1010, 196] width 77 height 17
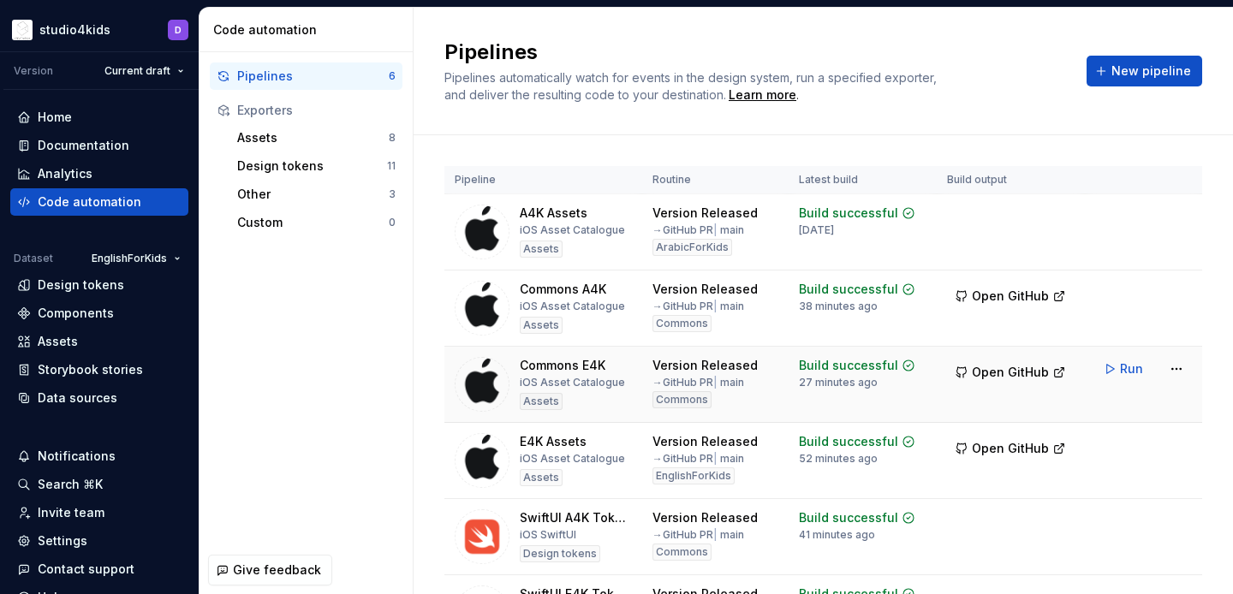
scroll to position [21, 0]
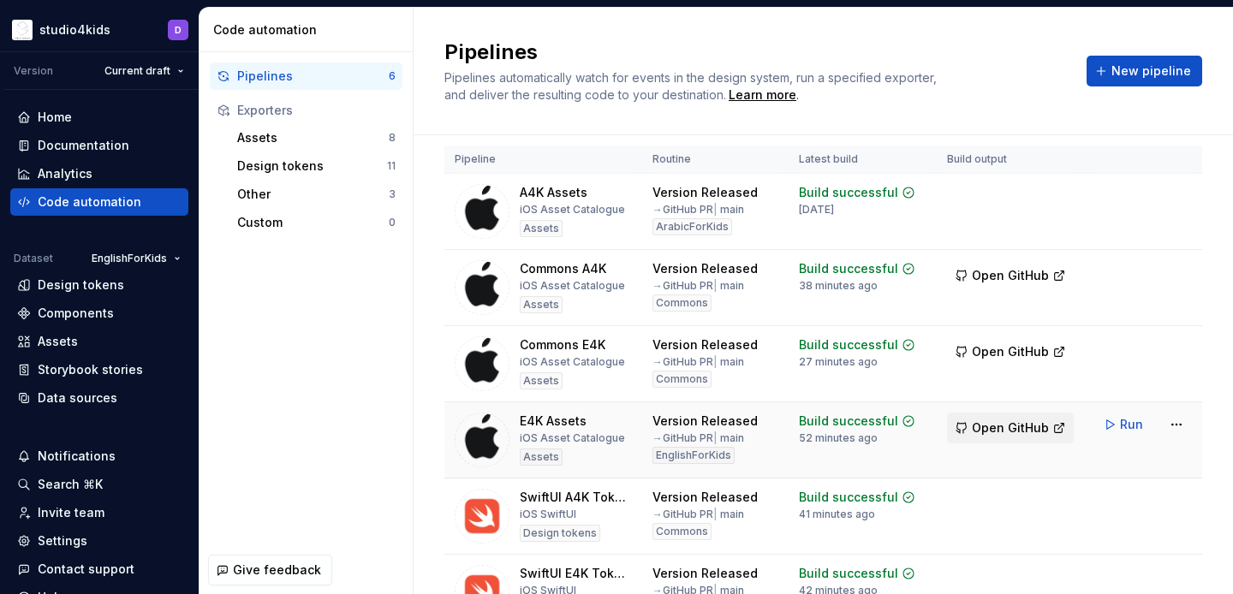
click at [1022, 421] on span "Open GitHub" at bounding box center [1010, 428] width 77 height 17
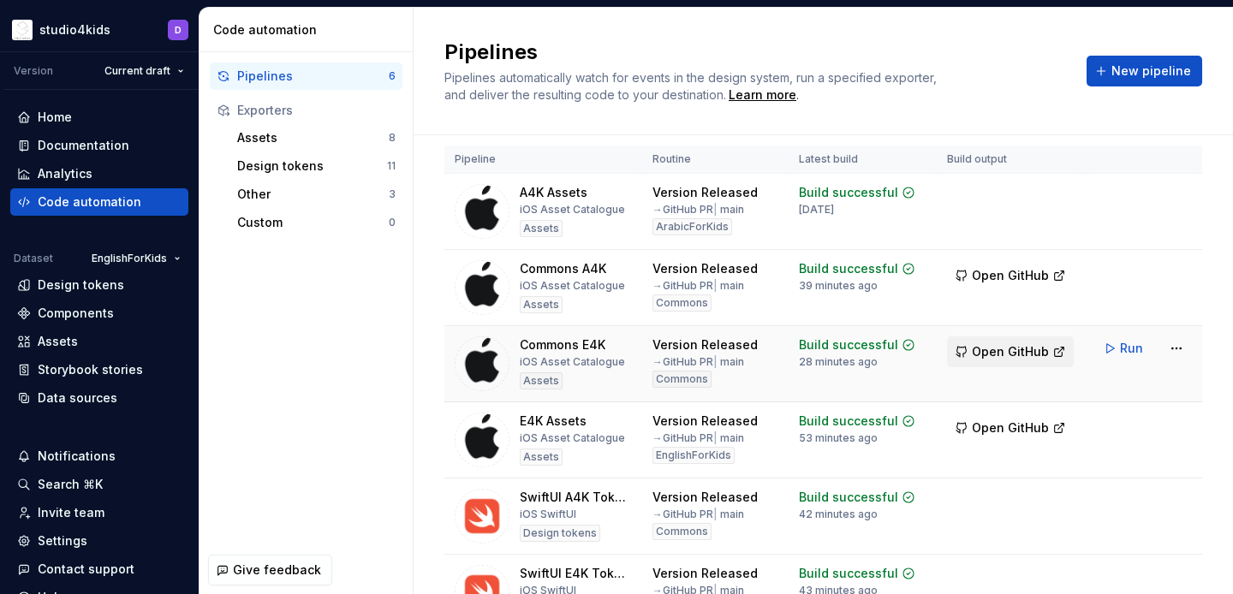
click at [993, 353] on span "Open GitHub" at bounding box center [1010, 351] width 77 height 17
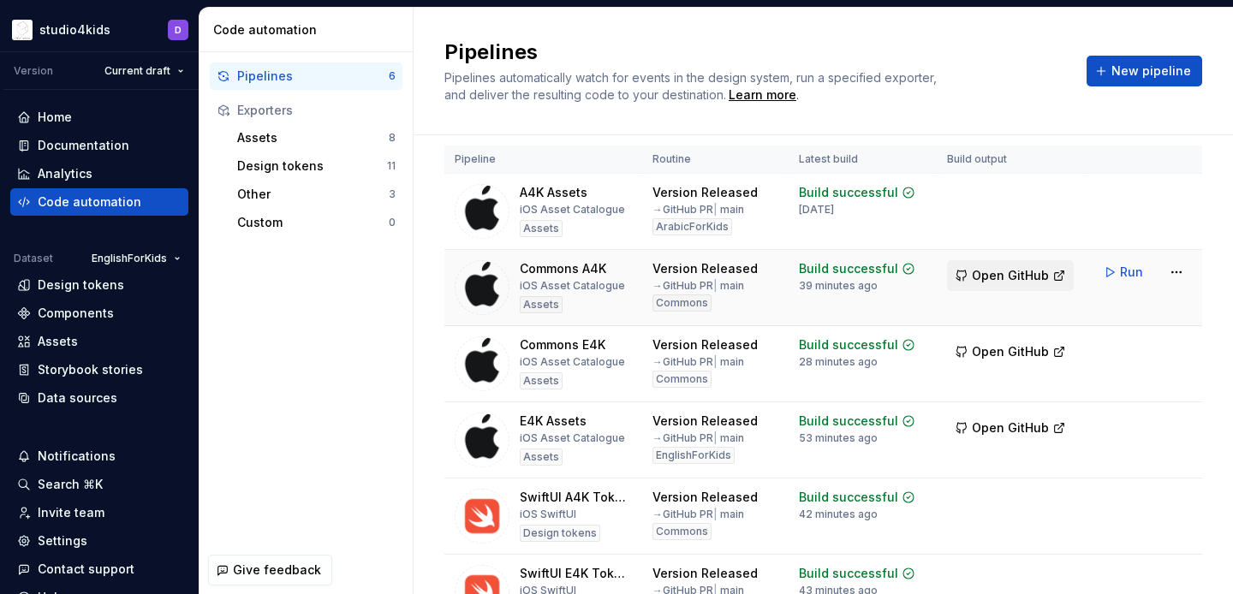
click at [988, 268] on span "Open GitHub" at bounding box center [1010, 275] width 77 height 17
click at [999, 277] on span "Open GitHub" at bounding box center [1010, 275] width 77 height 17
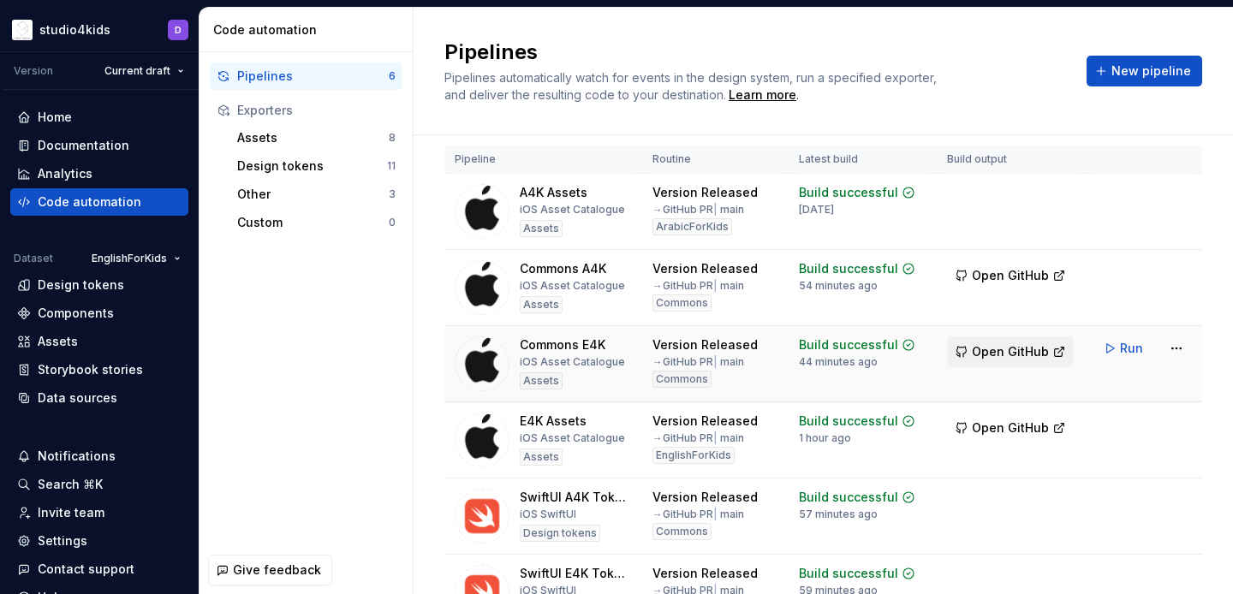
click at [1004, 355] on span "Open GitHub" at bounding box center [1010, 351] width 77 height 17
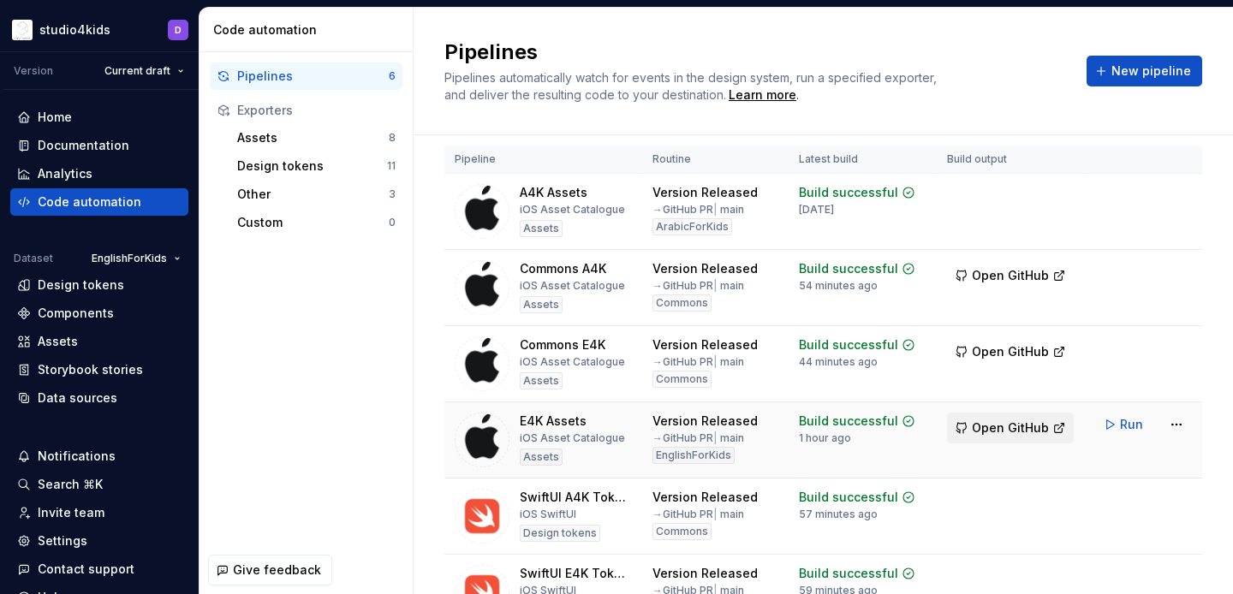
click at [998, 429] on span "Open GitHub" at bounding box center [1010, 428] width 77 height 17
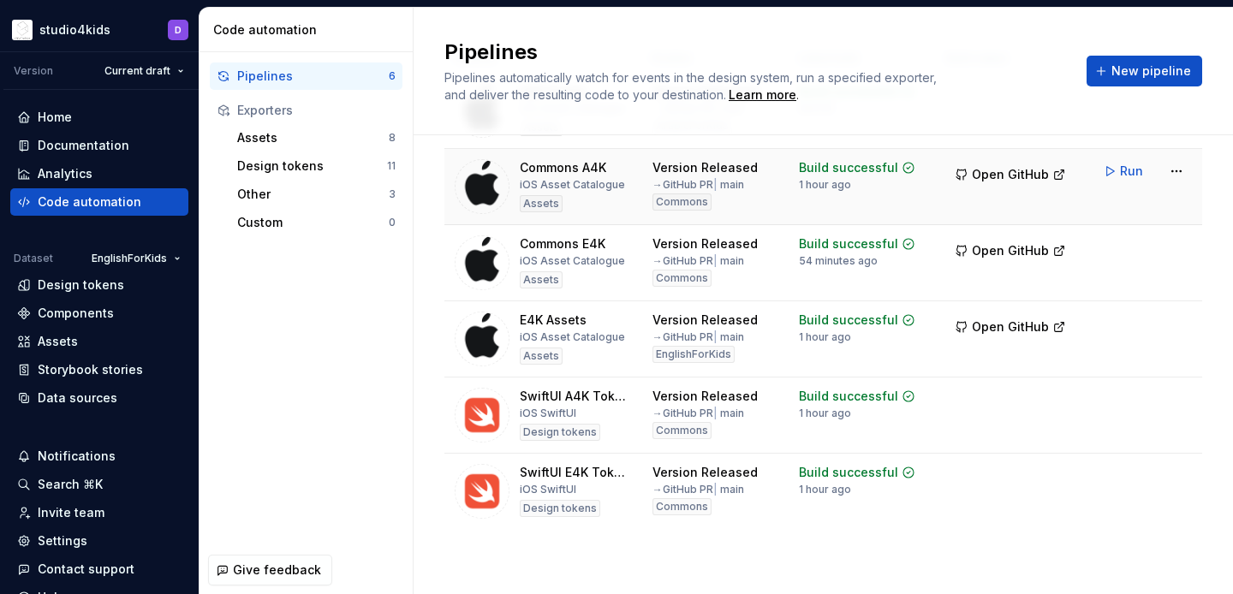
scroll to position [0, 0]
